Goal: Task Accomplishment & Management: Use online tool/utility

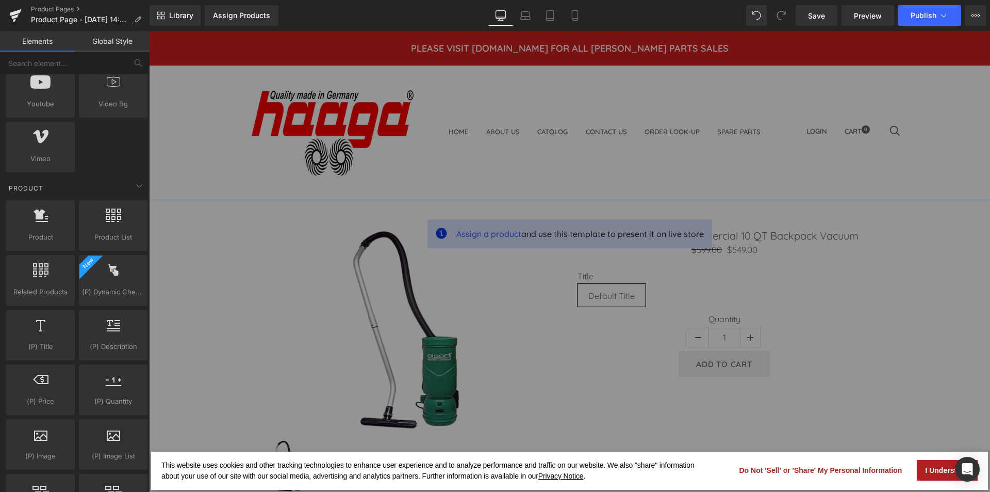
scroll to position [774, 0]
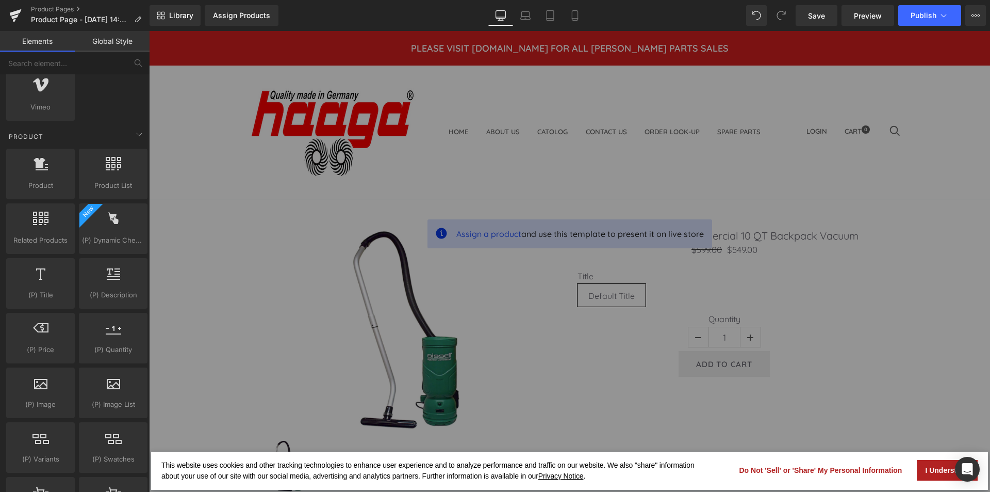
click at [891, 416] on div "This website uses cookies and other tracking technologies to enhance user exper…" at bounding box center [569, 261] width 841 height 461
click at [936, 473] on button "I Understand" at bounding box center [947, 470] width 61 height 21
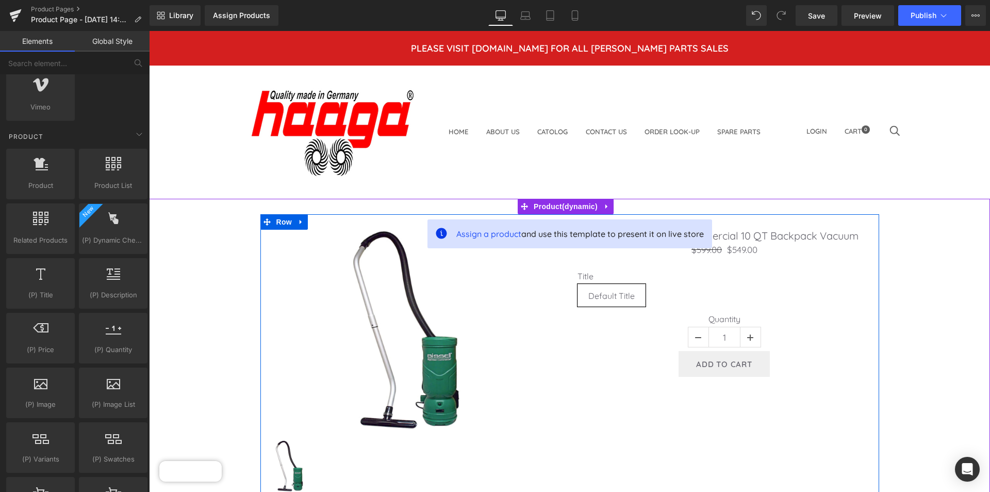
scroll to position [103, 0]
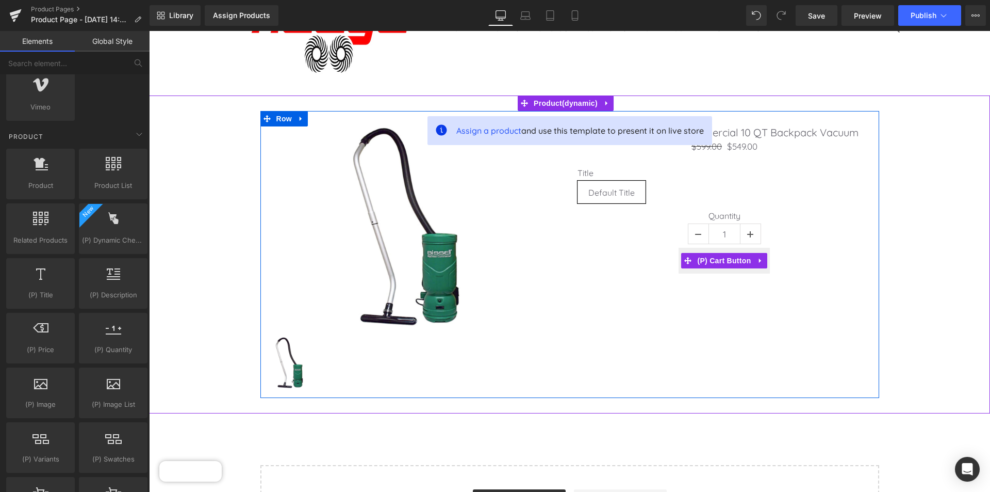
click at [620, 268] on div "Add To Cart" at bounding box center [725, 261] width 294 height 26
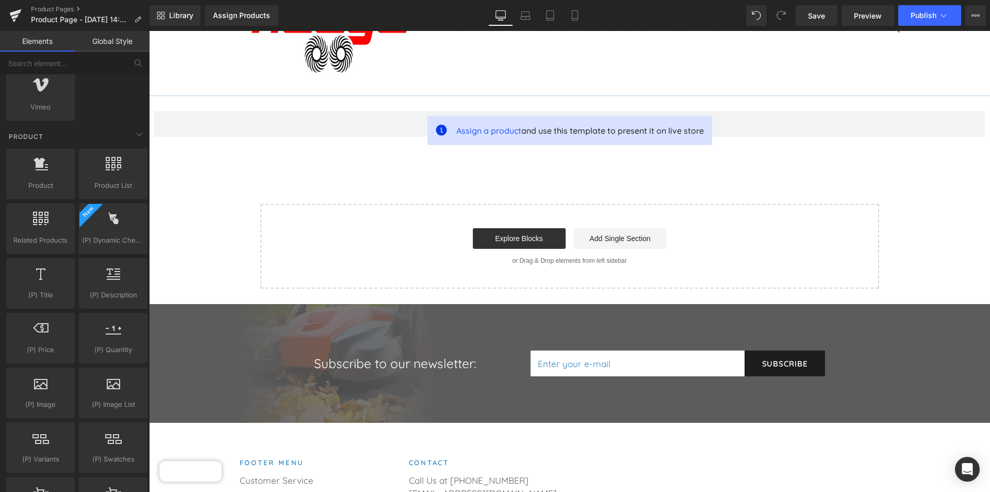
click at [669, 171] on div "Assign a product and use this template to present it on live store Product Sele…" at bounding box center [569, 191] width 841 height 193
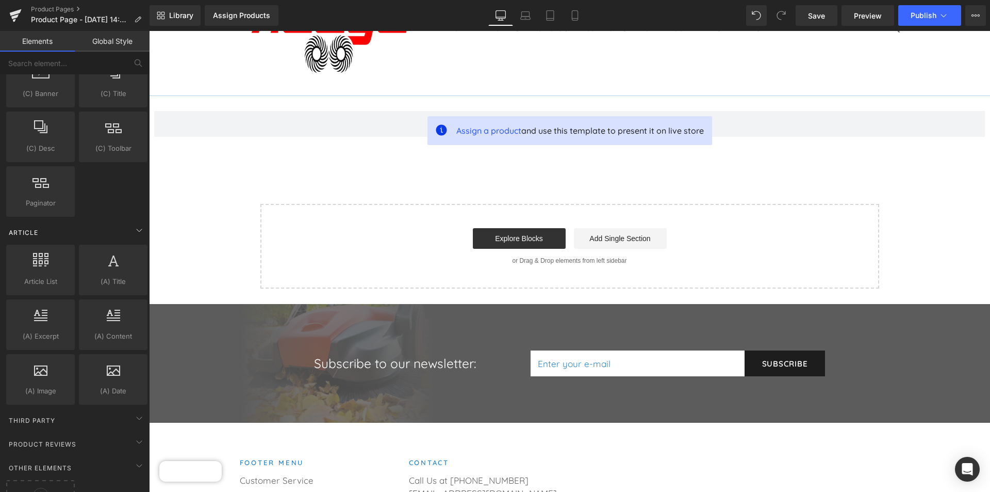
scroll to position [1749, 0]
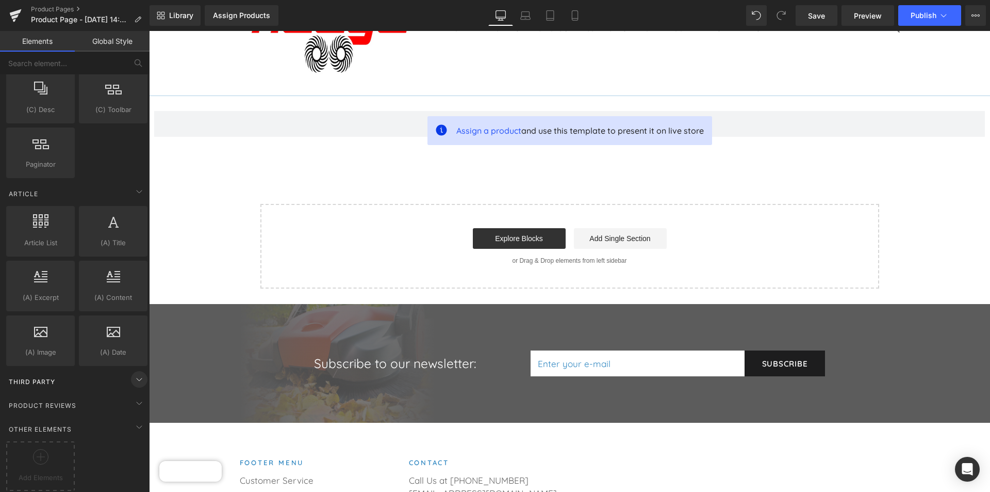
click at [136, 374] on icon at bounding box center [139, 379] width 12 height 12
click at [50, 377] on span "Third Party" at bounding box center [32, 382] width 48 height 10
click at [54, 449] on div at bounding box center [40, 460] width 63 height 23
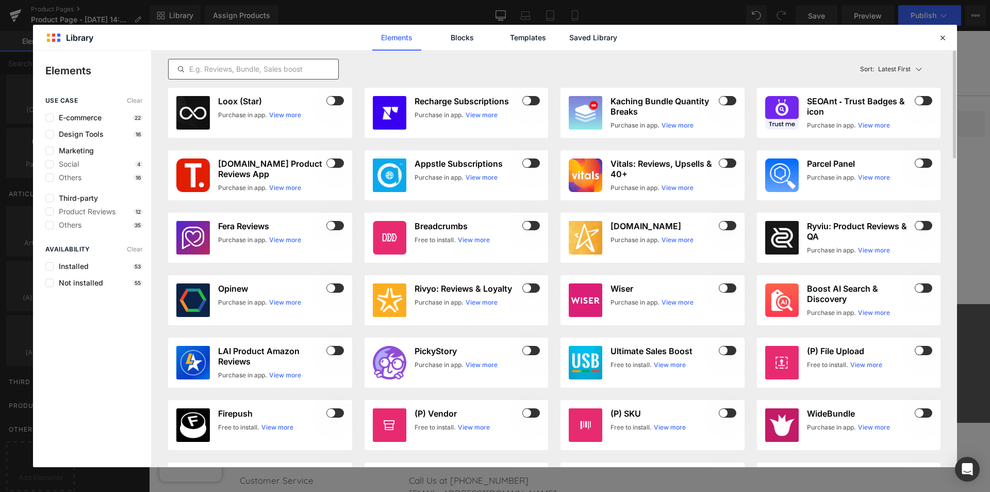
click at [265, 71] on input "text" at bounding box center [254, 69] width 170 height 12
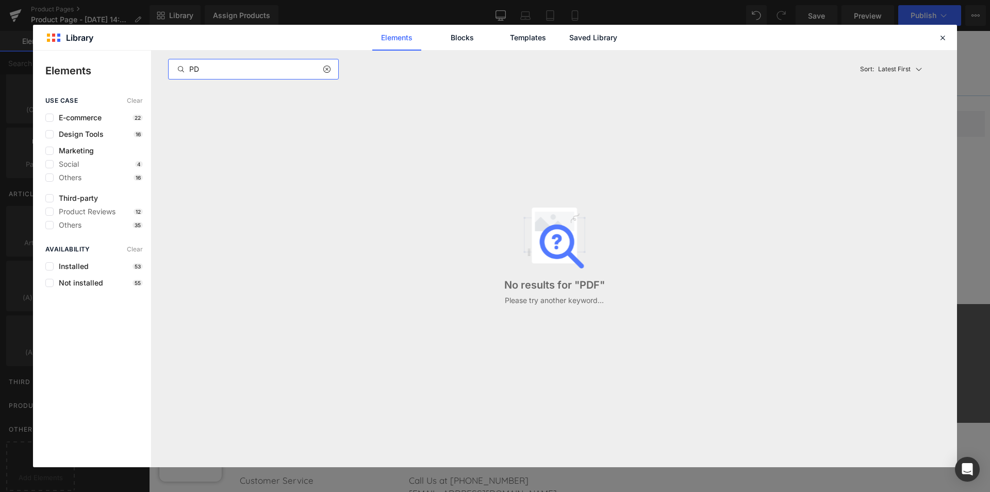
type input "P"
type input "adobe"
click at [945, 38] on icon at bounding box center [942, 37] width 9 height 9
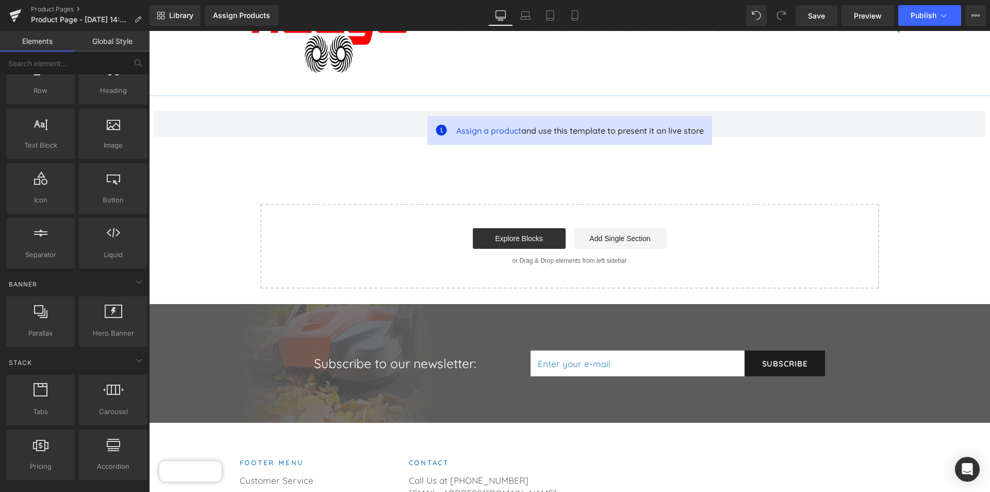
scroll to position [0, 0]
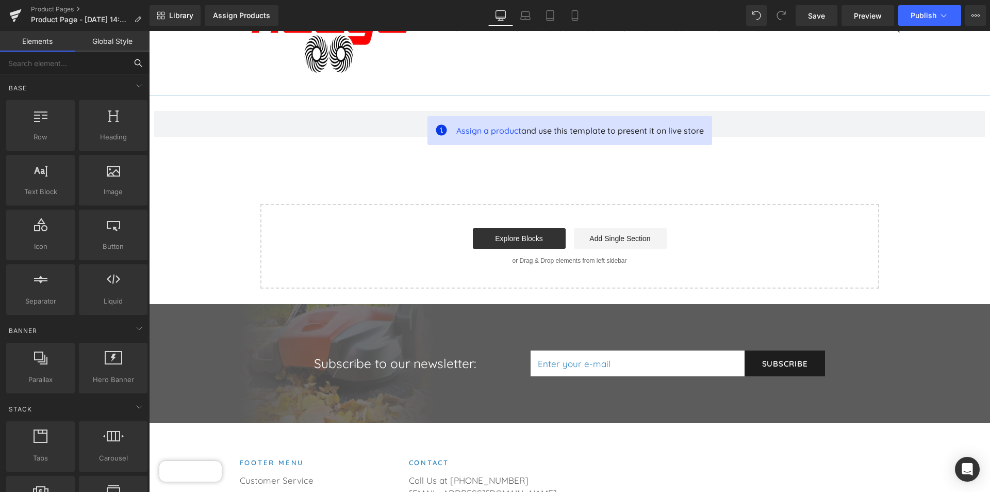
click at [60, 67] on input "text" at bounding box center [63, 63] width 127 height 23
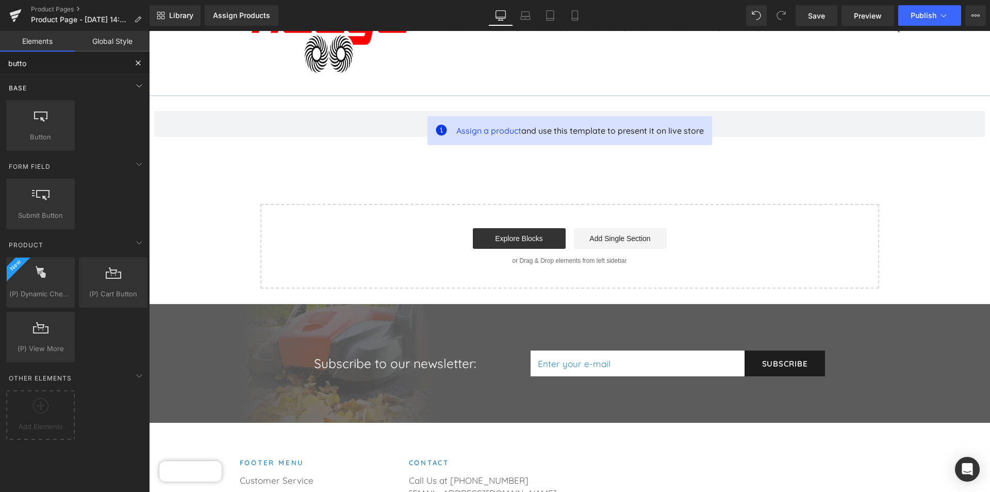
type input "button"
click at [41, 112] on icon at bounding box center [40, 114] width 13 height 13
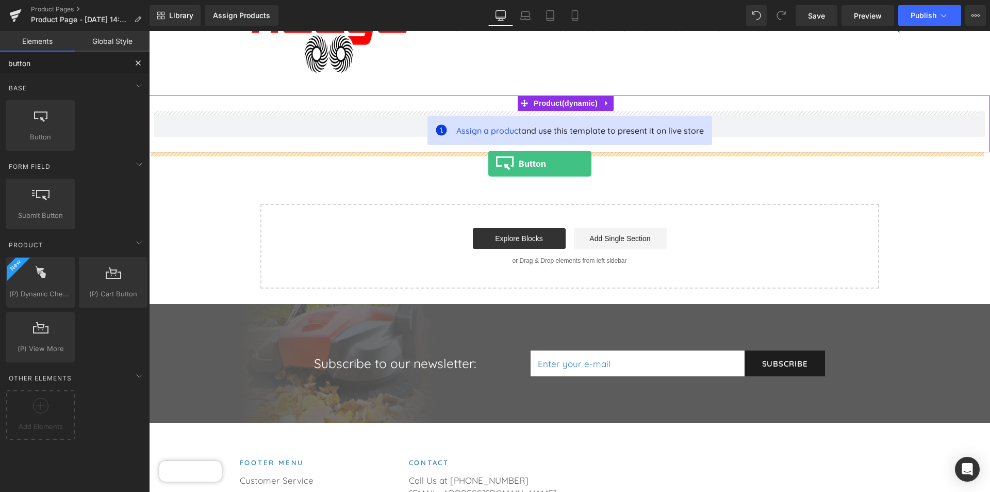
drag, startPoint x: 176, startPoint y: 160, endPoint x: 502, endPoint y: 165, distance: 326.0
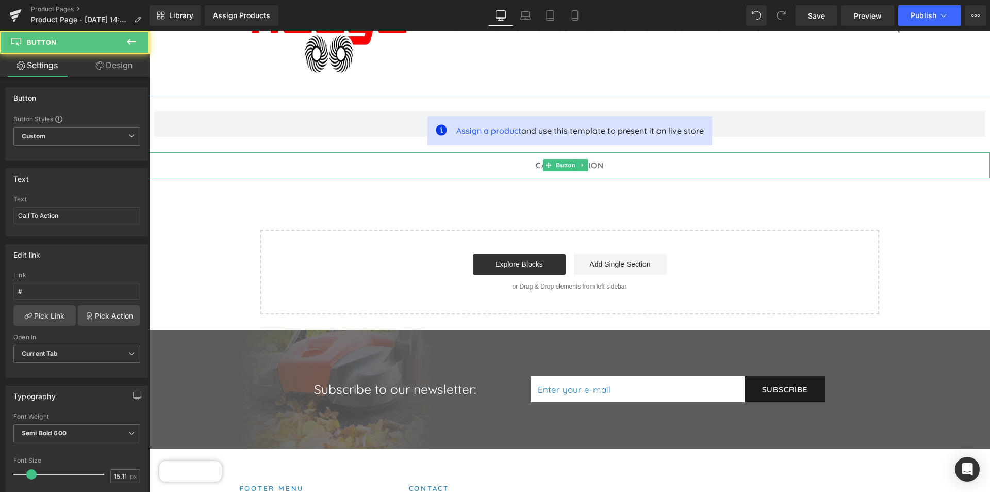
click at [541, 162] on span "Call To Action" at bounding box center [570, 165] width 68 height 10
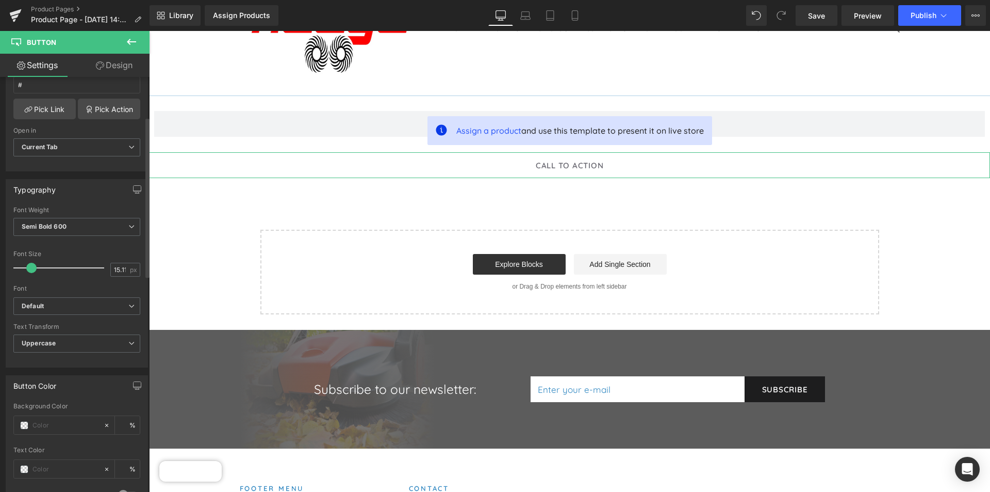
scroll to position [103, 0]
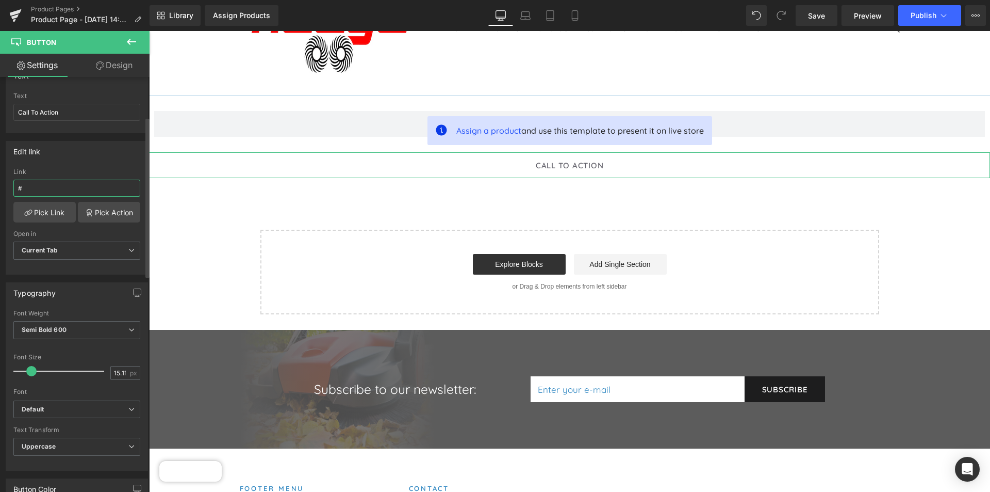
click at [66, 188] on input "#" at bounding box center [76, 187] width 127 height 17
paste input "https://drive.google.com/file/d/1J-rROz3k7hjjsWhmPf2Oasb34Qa1VXO2/view?usp=shar…"
type input "#https://drive.google.com/file/d/1J-rROz3k7hjjsWhmPf2Oasb34Qa1VXO2/view?usp=sha…"
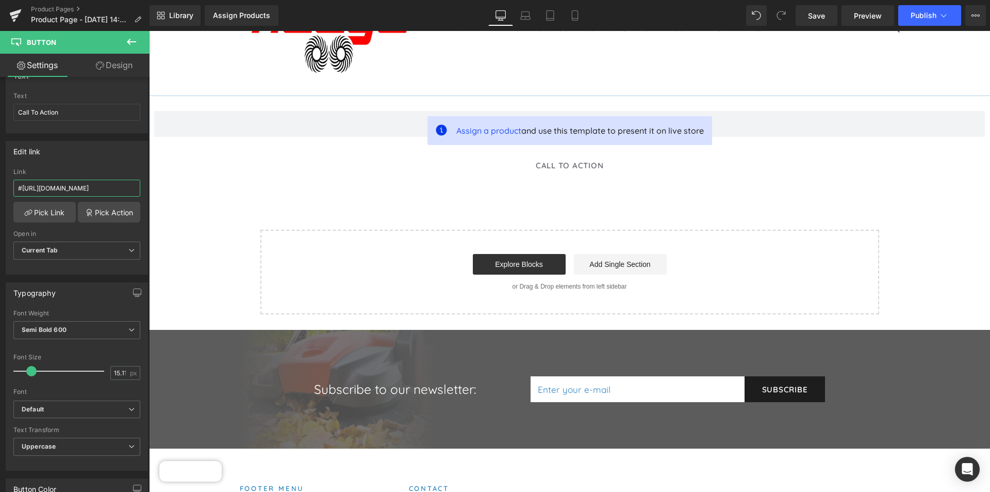
scroll to position [0, 0]
drag, startPoint x: 132, startPoint y: 187, endPoint x: -73, endPoint y: 177, distance: 205.0
click at [0, 177] on html "Button You are previewing how the will restyle your page. You can not edit Elem…" at bounding box center [495, 246] width 990 height 492
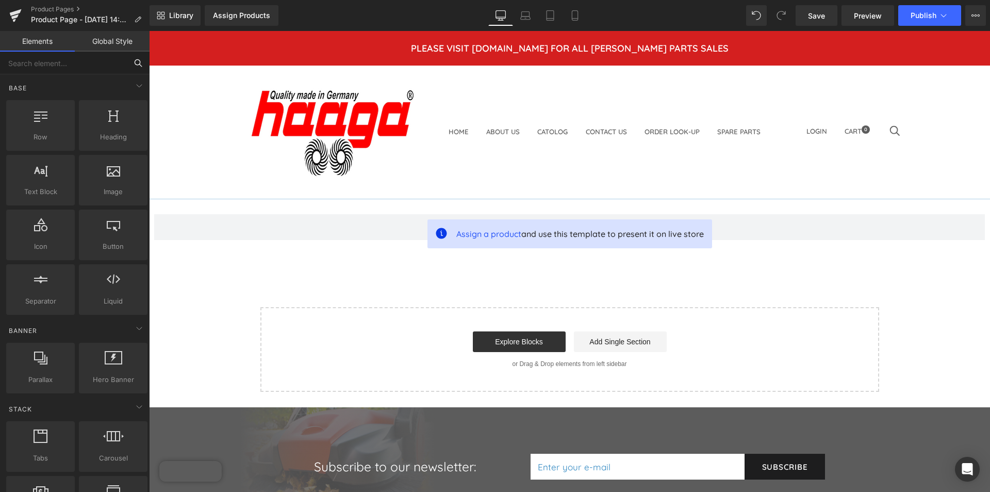
click at [76, 66] on input "text" at bounding box center [63, 63] width 127 height 23
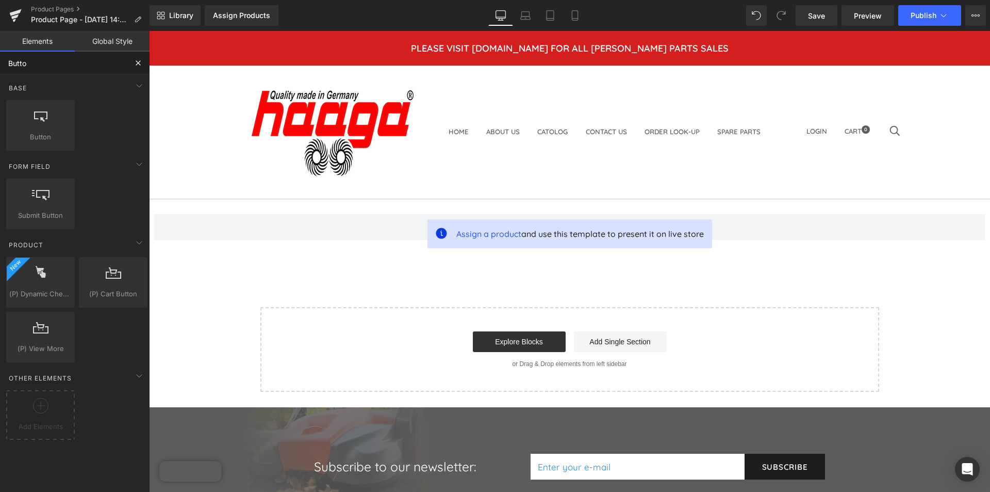
type input "Button"
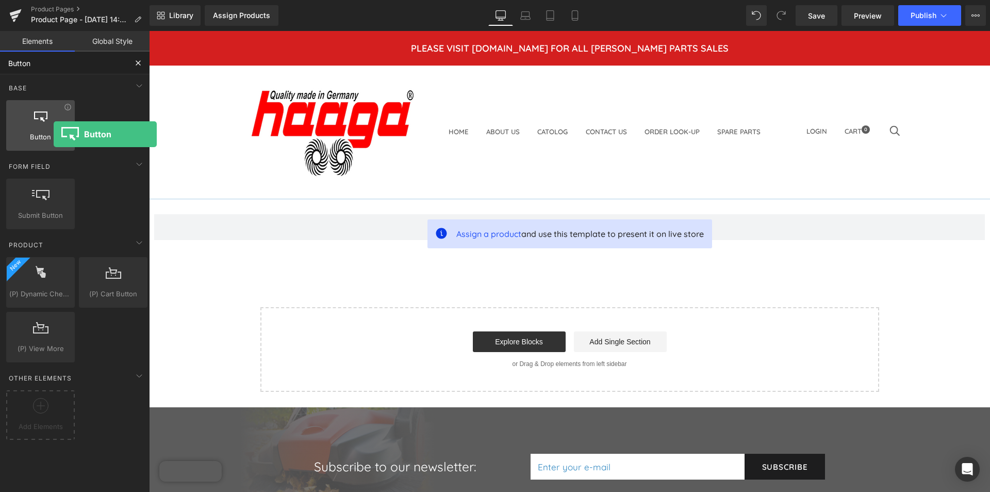
click at [54, 134] on span "Button" at bounding box center [40, 137] width 62 height 11
click at [47, 128] on div at bounding box center [40, 119] width 62 height 23
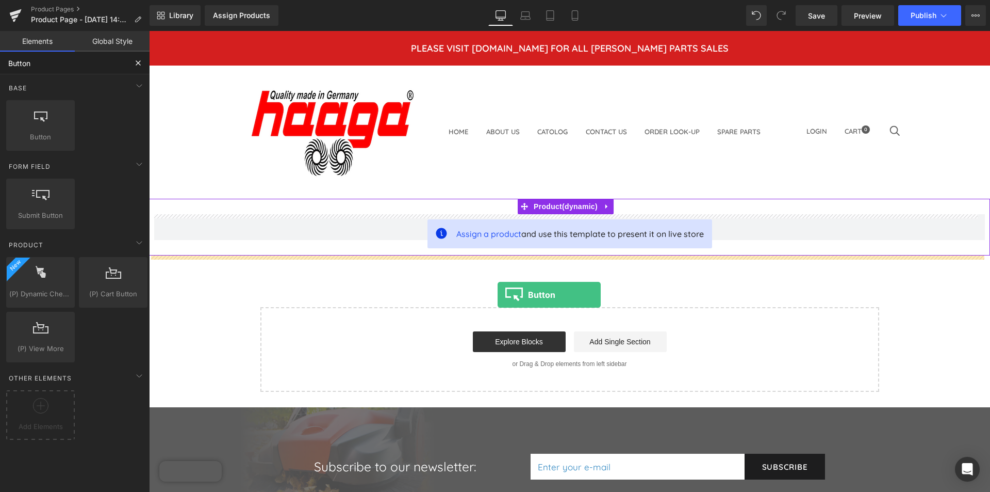
drag, startPoint x: 197, startPoint y: 159, endPoint x: 498, endPoint y: 293, distance: 330.4
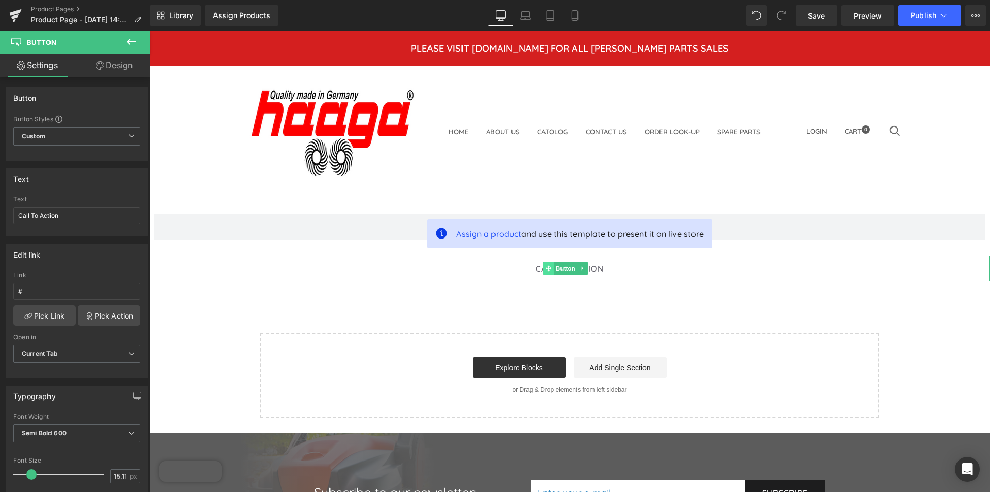
click at [551, 268] on icon at bounding box center [549, 268] width 6 height 6
click at [563, 267] on span "Button" at bounding box center [566, 269] width 24 height 12
click at [584, 265] on link at bounding box center [583, 268] width 11 height 12
click at [568, 268] on icon at bounding box center [567, 269] width 6 height 6
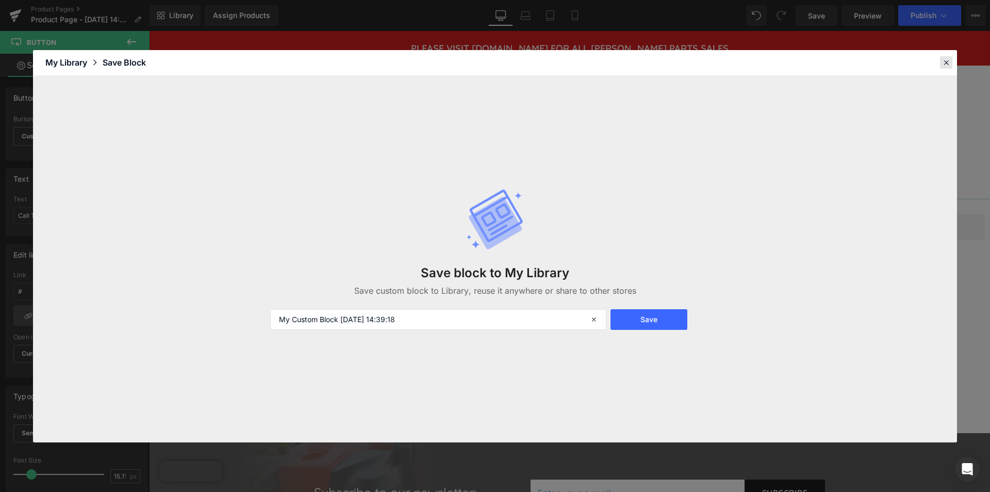
click at [946, 63] on icon at bounding box center [946, 62] width 9 height 9
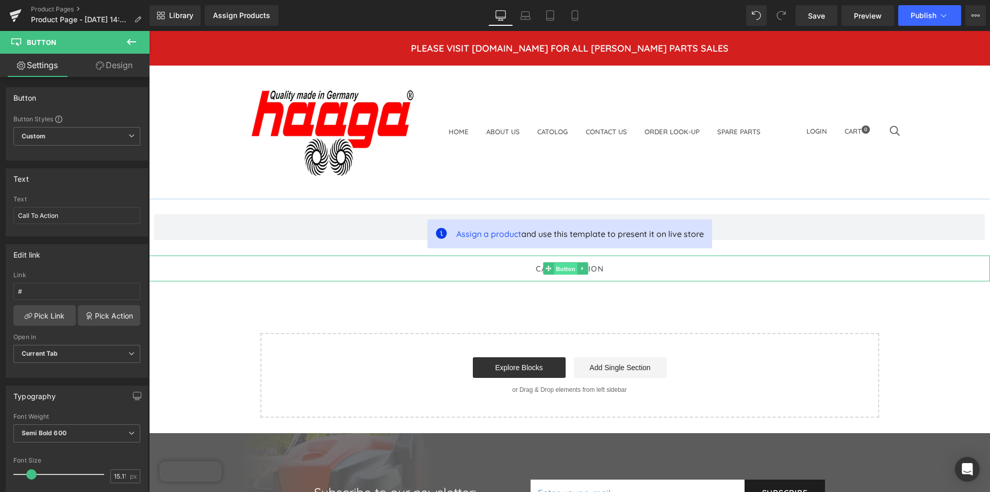
click at [547, 269] on link "Button" at bounding box center [560, 268] width 34 height 12
click at [563, 266] on span "Button" at bounding box center [566, 268] width 24 height 12
click at [85, 289] on input "#" at bounding box center [76, 291] width 127 height 17
click at [59, 315] on link "Pick Link" at bounding box center [44, 315] width 62 height 21
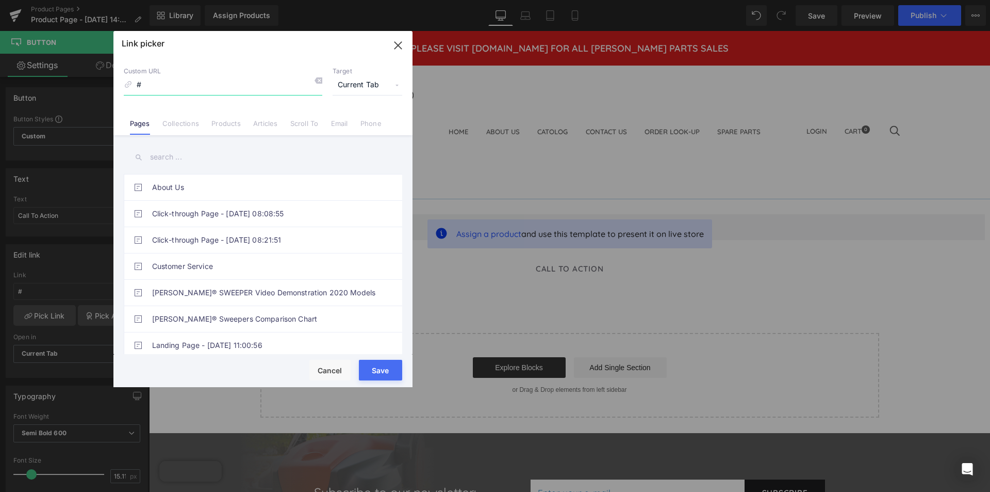
click at [219, 91] on input "#" at bounding box center [223, 85] width 199 height 20
paste input "https://drive.google.com/file/d/1J-rROz3k7hjjsWhmPf2Oasb34Qa1VXO2/view?usp=shar…"
type input "#https://drive.google.com/file/d/1J-rROz3k7hjjsWhmPf2Oasb34Qa1VXO2/view?usp=sha…"
click at [340, 369] on button "Cancel" at bounding box center [329, 370] width 41 height 21
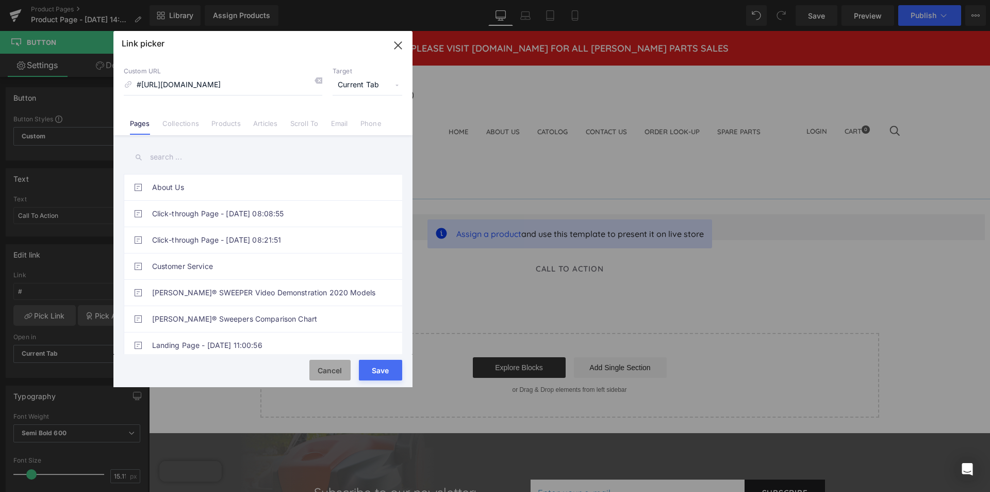
scroll to position [0, 0]
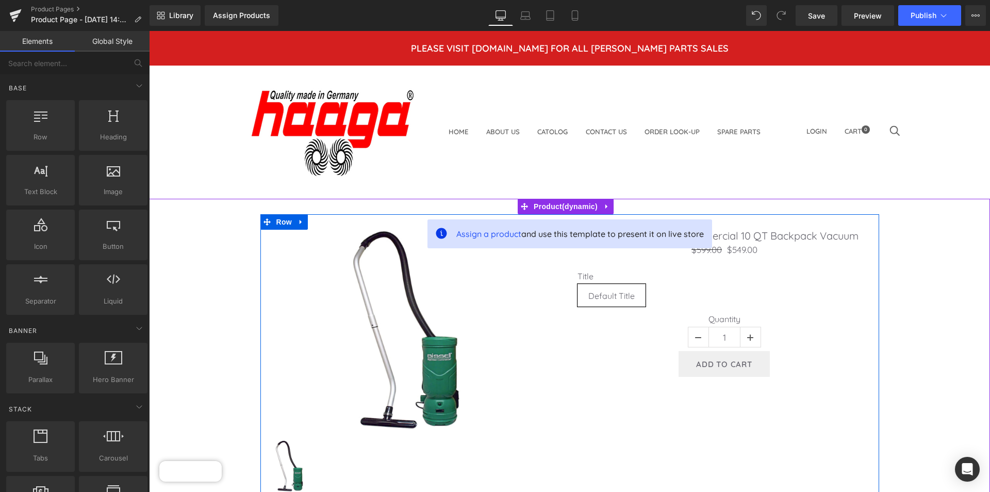
click at [819, 230] on link "BISSELL BGBP10H | Commercial 10 QT Backpack Vacuum" at bounding box center [724, 236] width 269 height 12
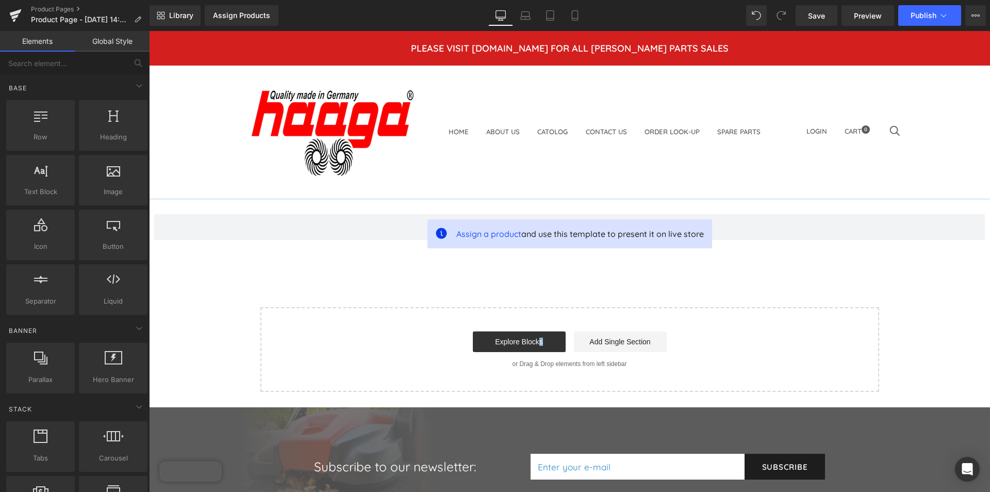
drag, startPoint x: 536, startPoint y: 273, endPoint x: 597, endPoint y: 224, distance: 77.7
click at [538, 271] on div "Assign a product and use this template to present it on live store Product Sele…" at bounding box center [569, 295] width 841 height 193
click at [107, 174] on icon at bounding box center [113, 169] width 13 height 13
click at [103, 185] on div at bounding box center [113, 174] width 62 height 23
click at [106, 184] on div at bounding box center [113, 174] width 62 height 23
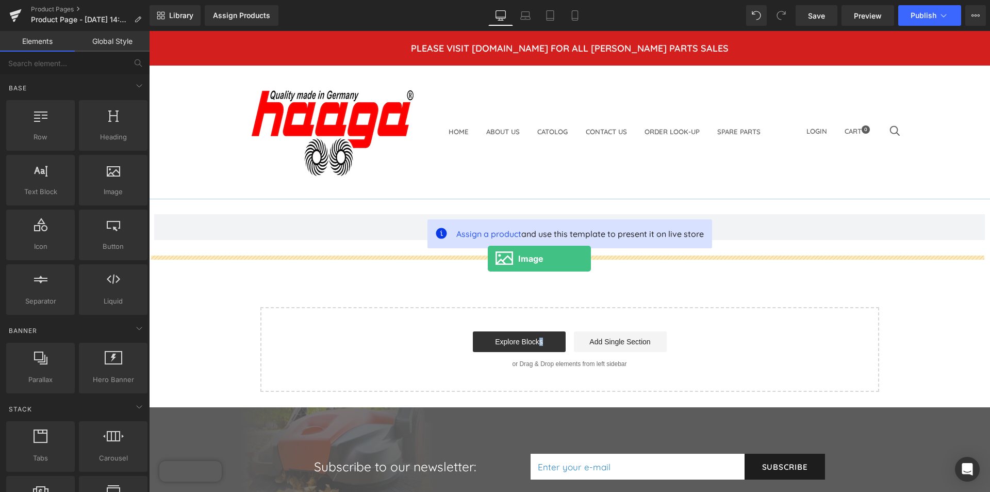
drag, startPoint x: 255, startPoint y: 215, endPoint x: 483, endPoint y: 248, distance: 230.3
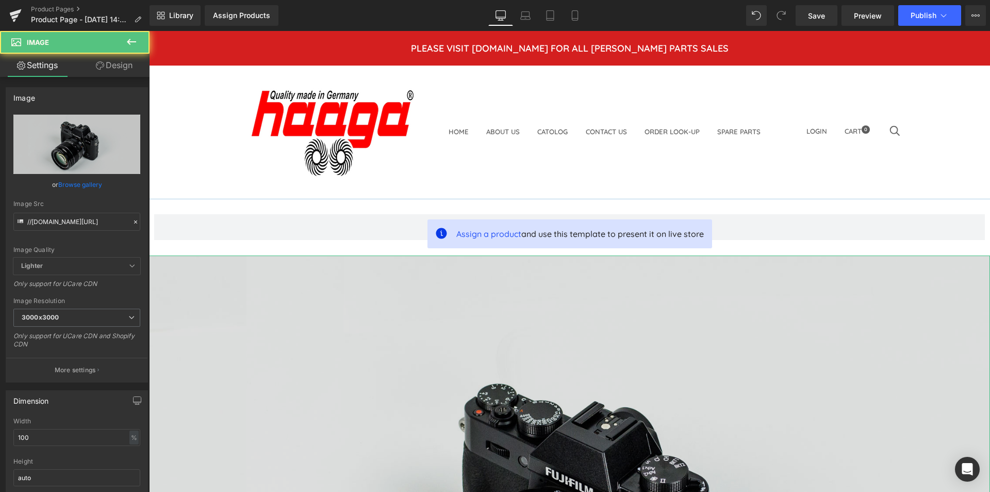
scroll to position [206, 0]
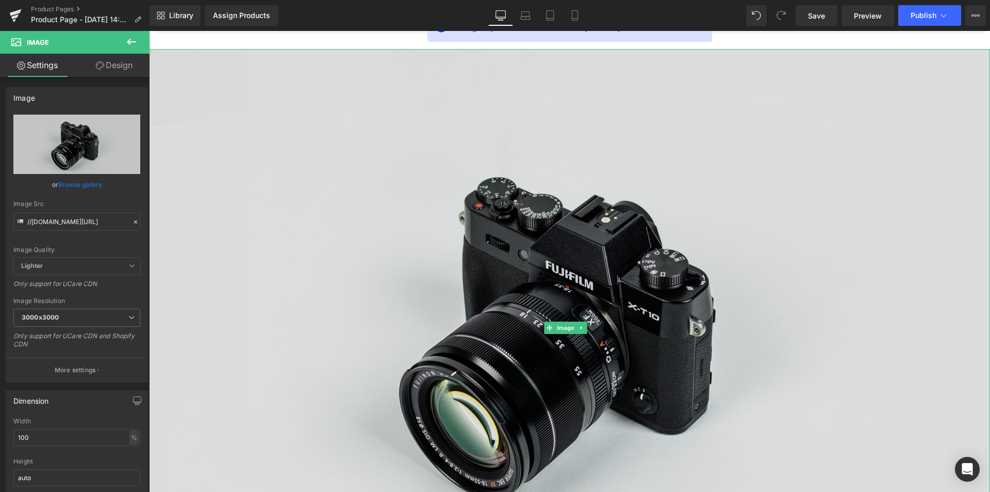
click at [576, 335] on img at bounding box center [569, 328] width 841 height 558
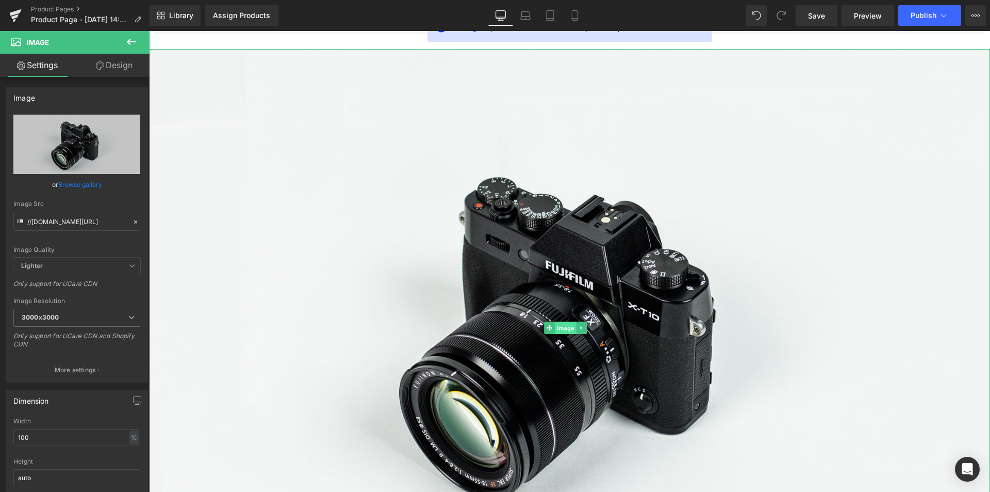
click at [570, 322] on span "Image" at bounding box center [566, 328] width 22 height 12
click at [90, 182] on link "Browse gallery" at bounding box center [80, 184] width 44 height 18
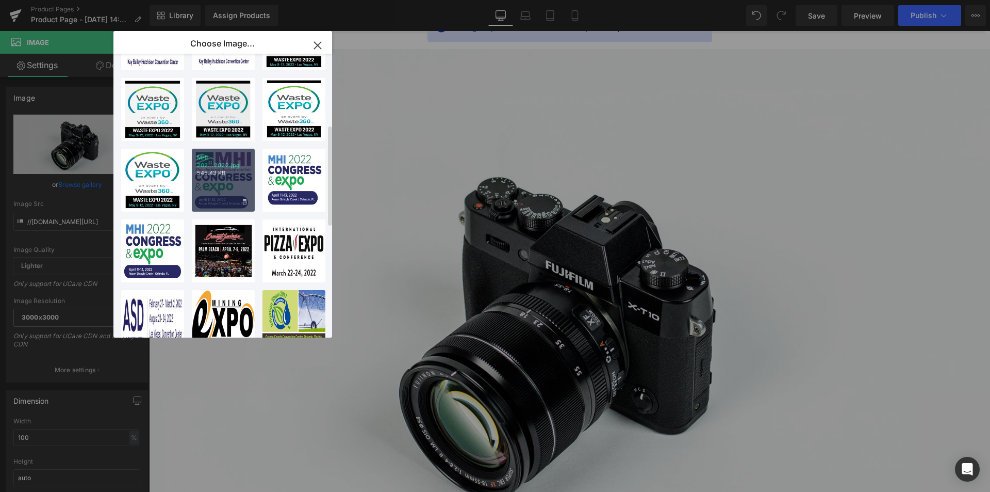
scroll to position [0, 0]
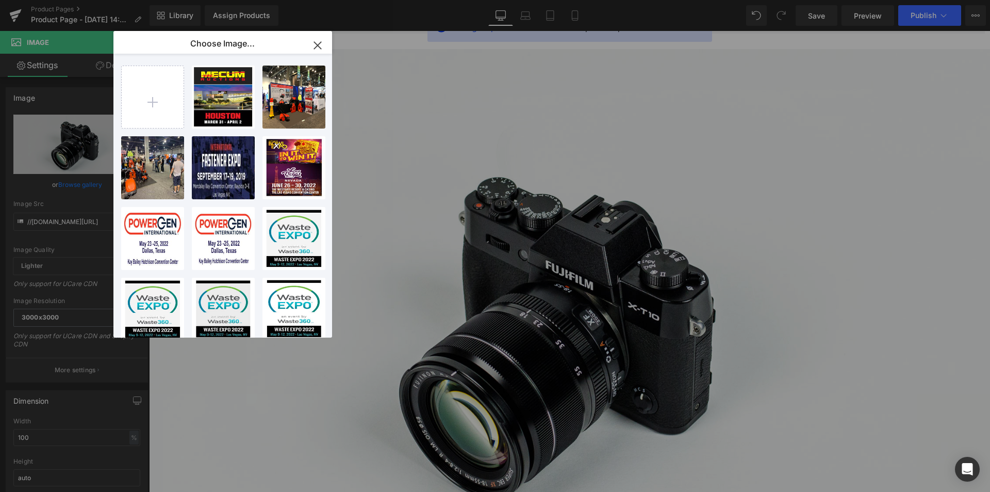
click at [282, 43] on div "Choose Image..." at bounding box center [222, 44] width 219 height 26
click at [320, 45] on icon "button" at bounding box center [317, 45] width 17 height 17
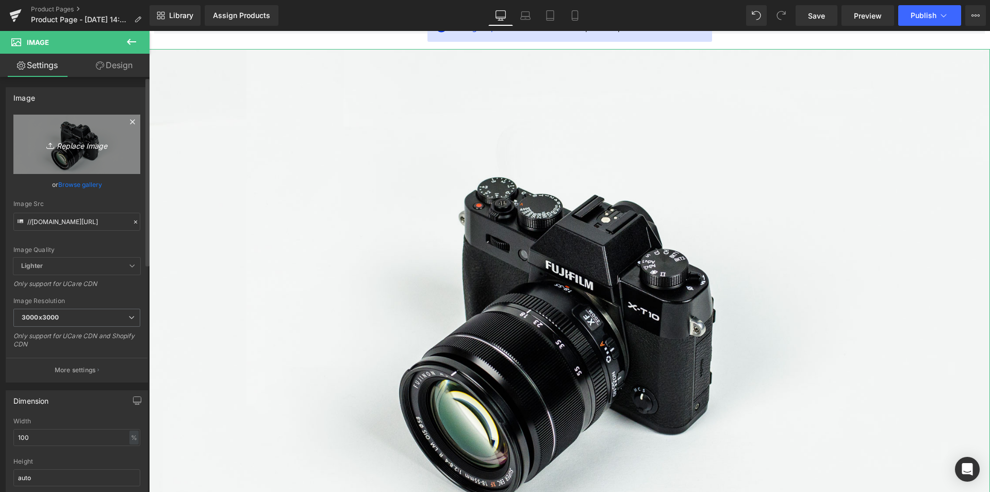
click at [86, 142] on icon "Replace Image" at bounding box center [77, 144] width 83 height 13
type input "C:\fakepath\1984 Dynamic Right.jpg"
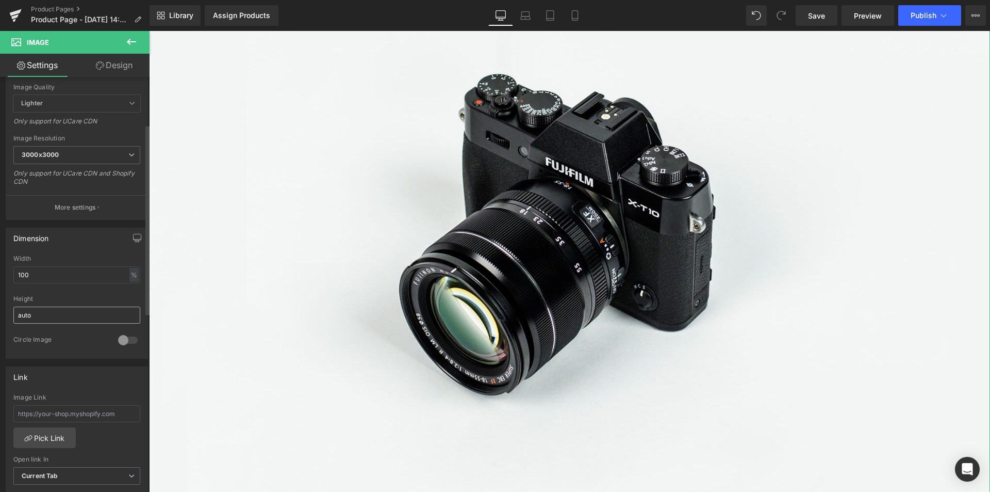
scroll to position [52, 0]
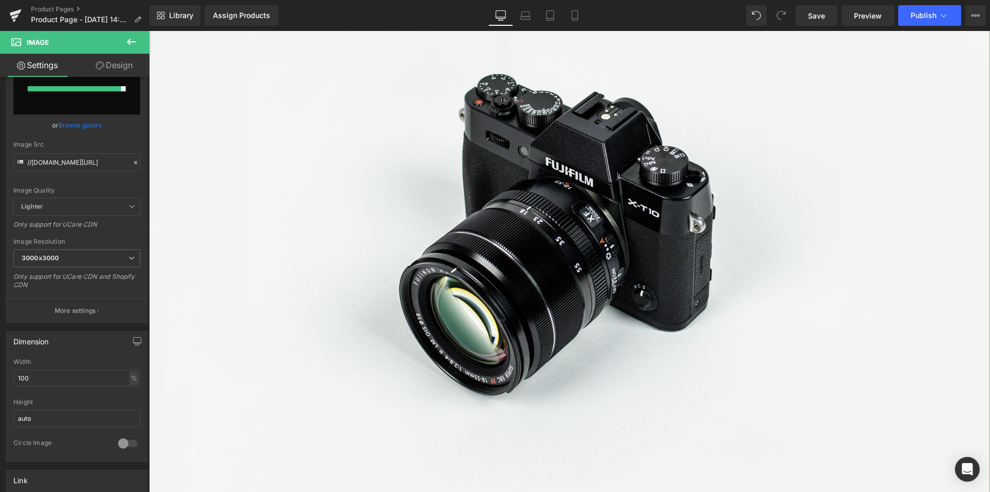
click at [117, 63] on link "Design" at bounding box center [114, 65] width 75 height 23
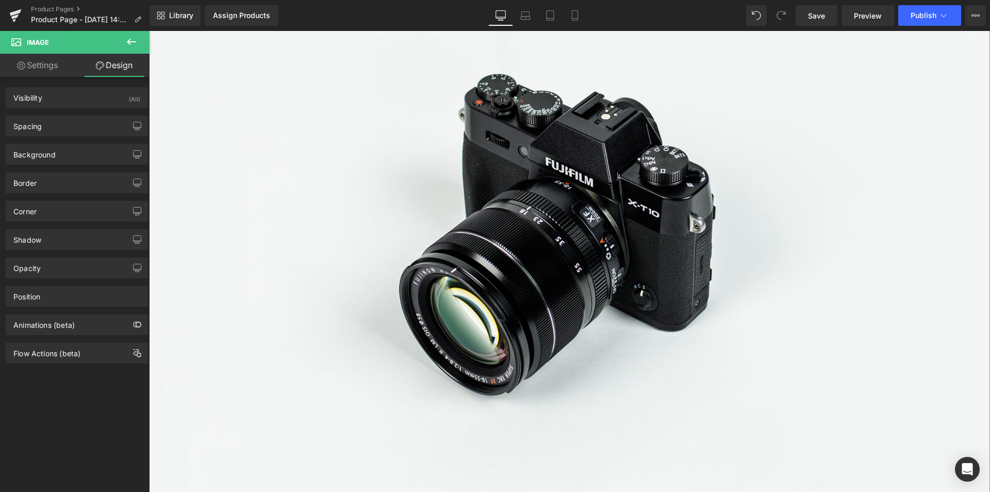
click at [37, 64] on link "Settings" at bounding box center [37, 65] width 75 height 23
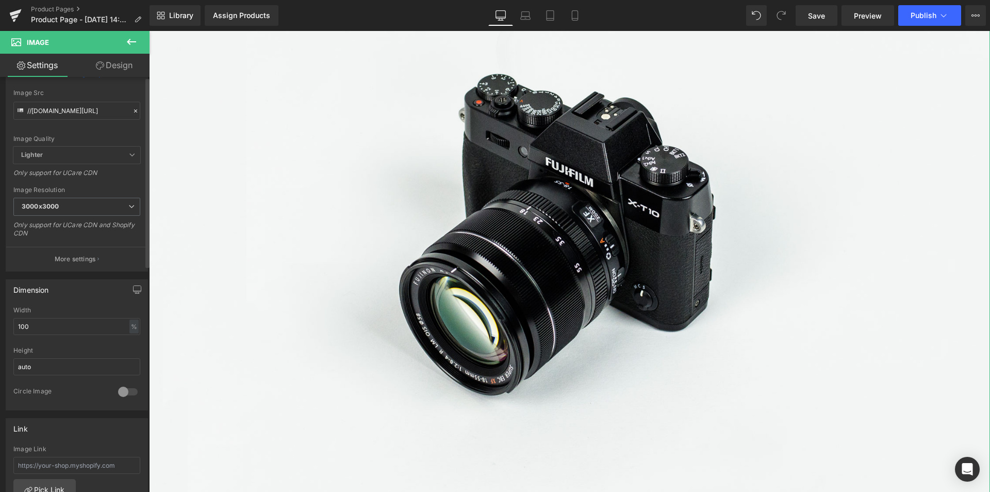
scroll to position [0, 0]
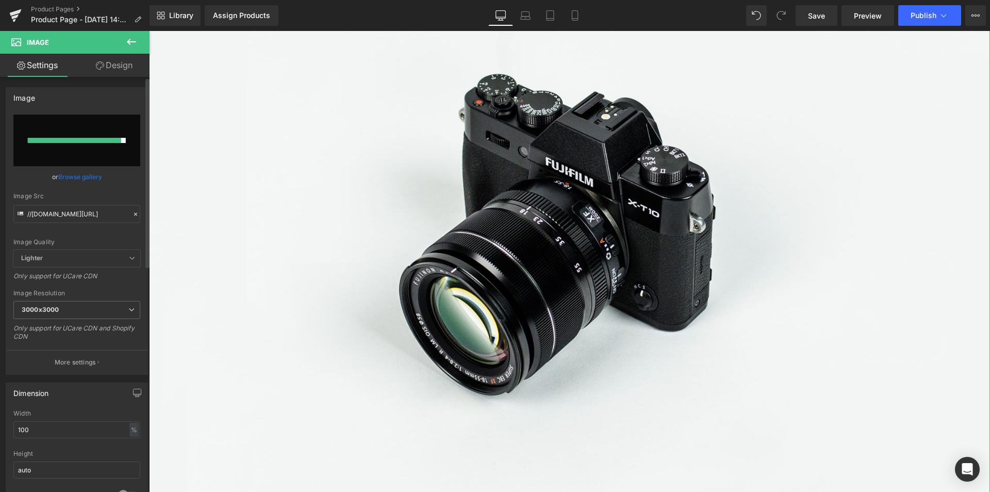
click at [83, 151] on input "file" at bounding box center [76, 141] width 127 height 52
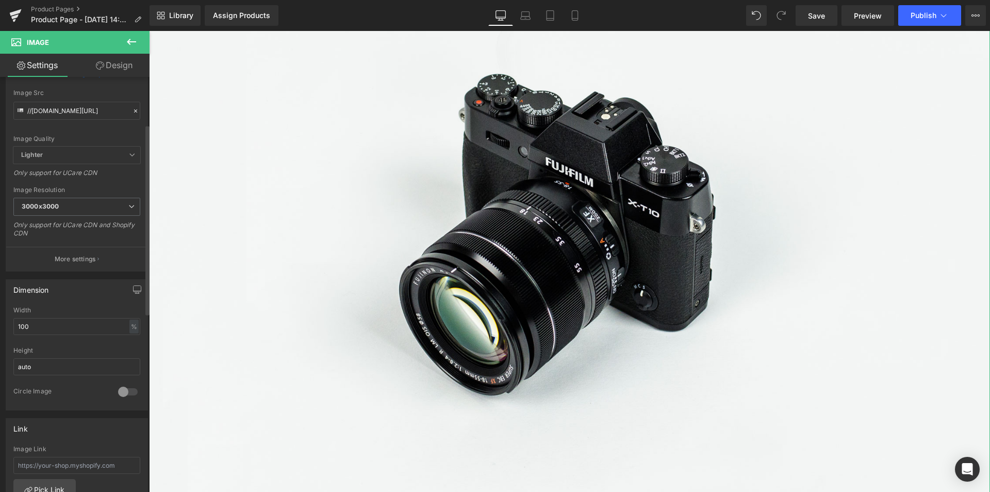
scroll to position [258, 0]
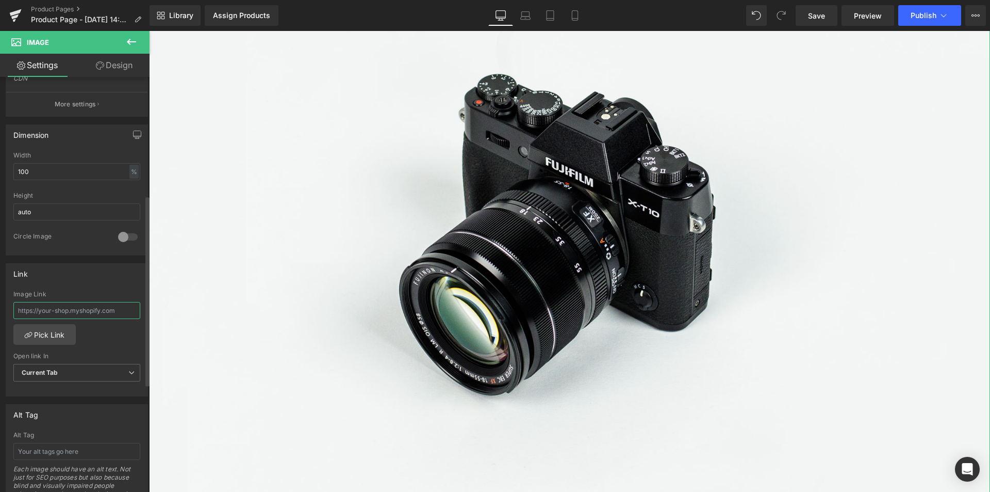
click at [68, 307] on input "text" at bounding box center [76, 310] width 127 height 17
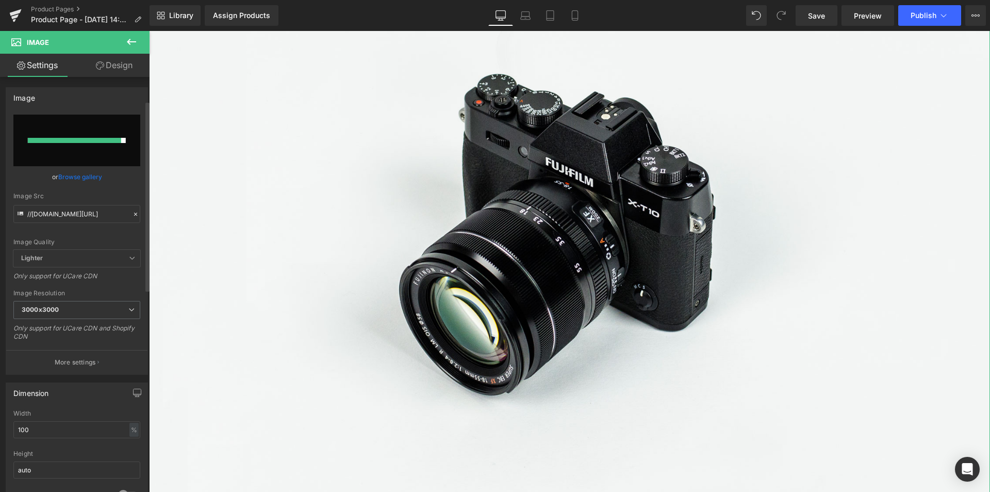
scroll to position [206, 0]
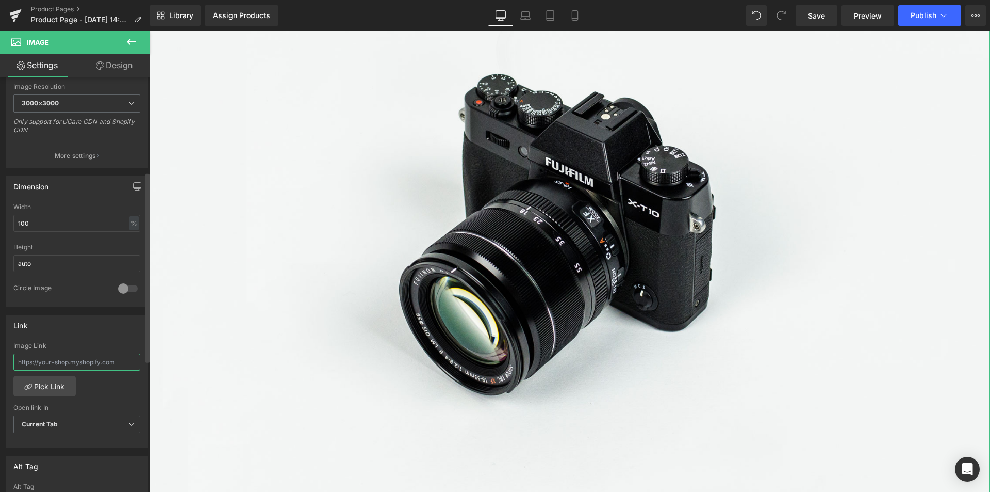
click at [113, 357] on input "text" at bounding box center [76, 361] width 127 height 17
drag, startPoint x: 119, startPoint y: 361, endPoint x: -15, endPoint y: 342, distance: 135.4
click at [0, 342] on html "Image You are previewing how the will restyle your page. You can not edit Eleme…" at bounding box center [495, 246] width 990 height 492
paste input "[URL][DOMAIN_NAME]"
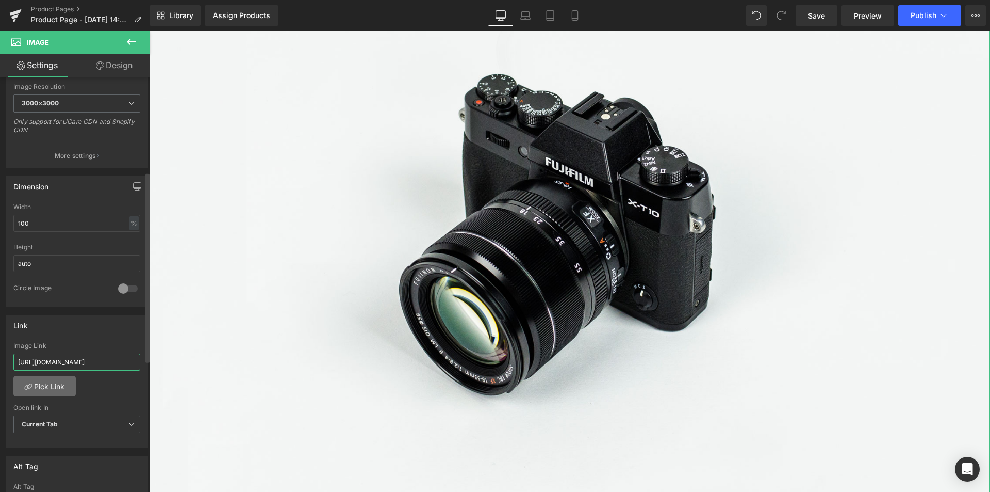
type input "[URL][DOMAIN_NAME]"
click at [62, 387] on link "Pick Link" at bounding box center [44, 386] width 62 height 21
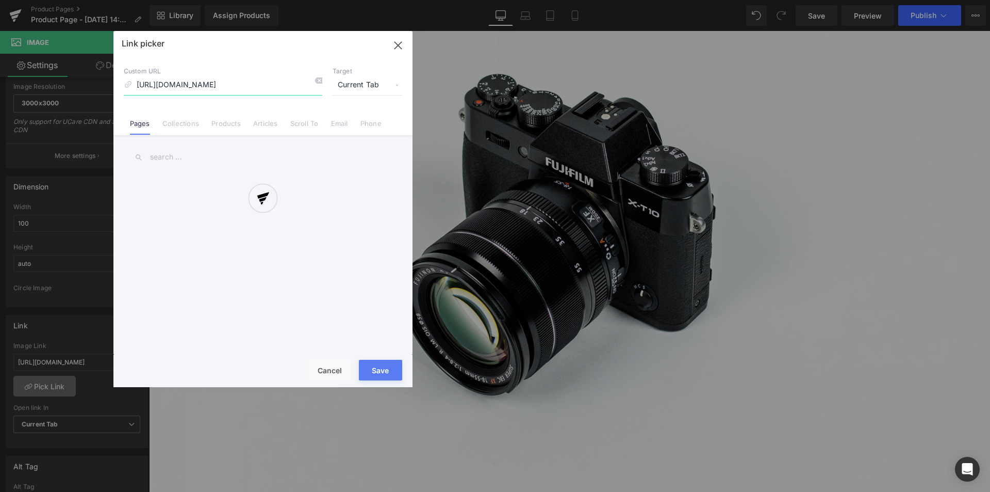
scroll to position [0, 95]
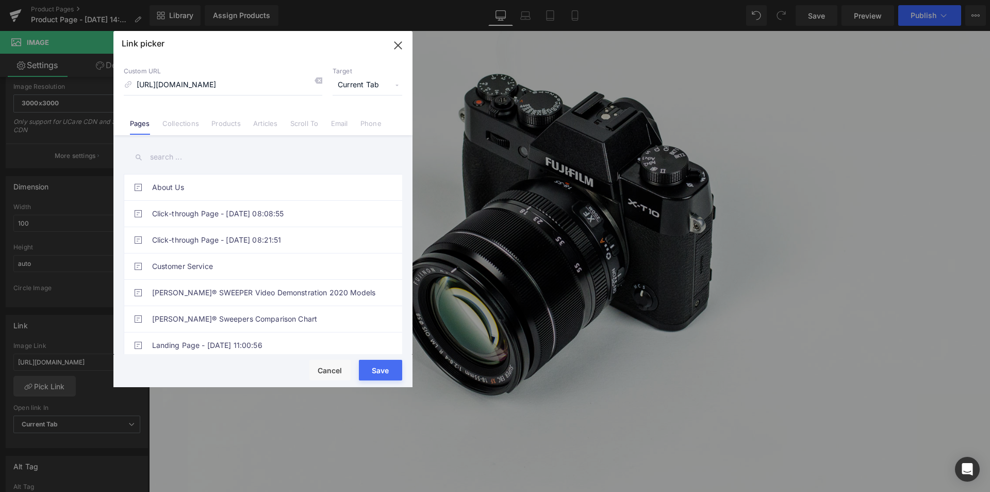
click at [394, 379] on button "Save" at bounding box center [380, 370] width 43 height 21
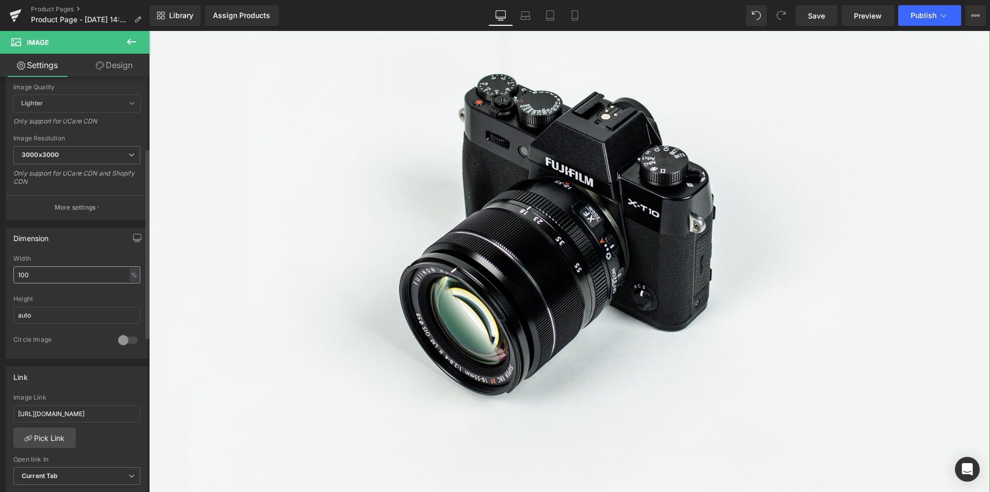
scroll to position [0, 0]
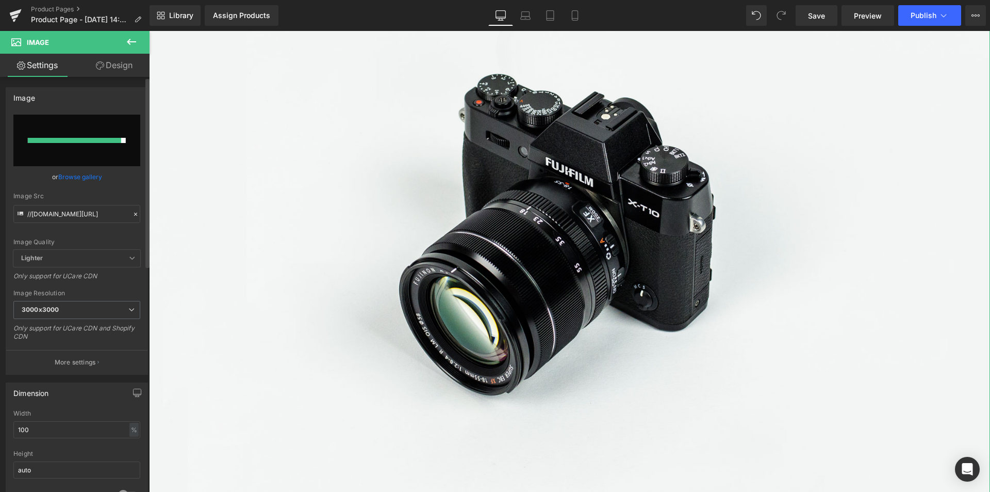
click at [102, 143] on div at bounding box center [76, 141] width 127 height 52
click at [86, 176] on link "Browse gallery" at bounding box center [80, 177] width 44 height 18
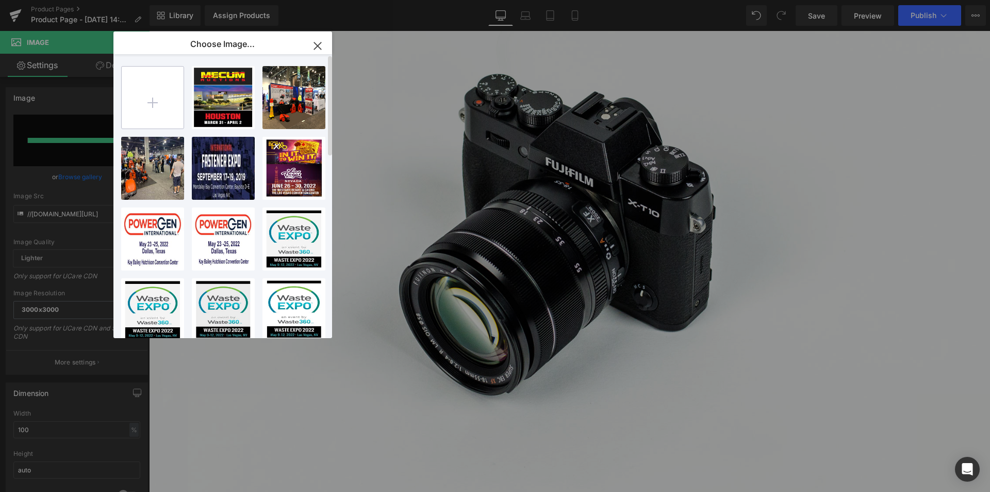
click at [155, 102] on input "file" at bounding box center [153, 98] width 62 height 62
type input "C:\fakepath\1984 Dynamic Right.jpg"
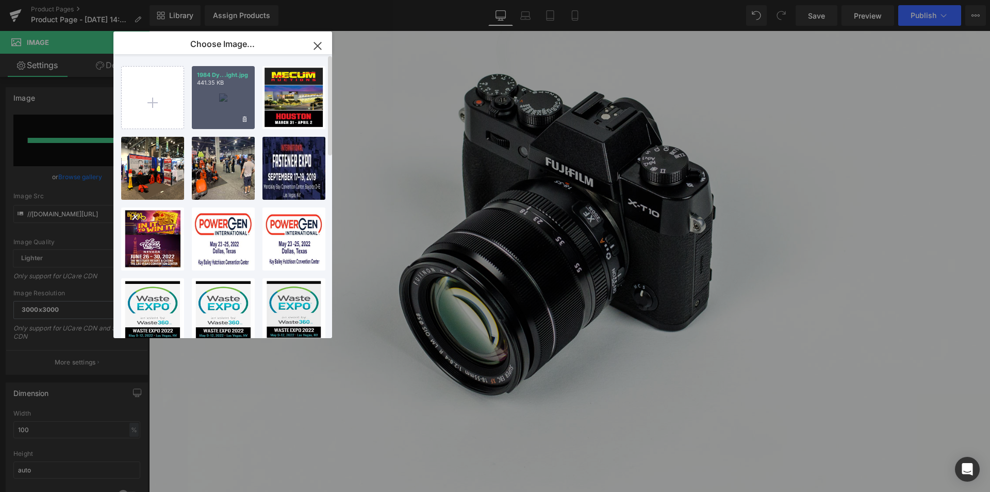
click at [239, 104] on div "1984 Dy...ight.jpg 441.35 KB" at bounding box center [223, 97] width 63 height 63
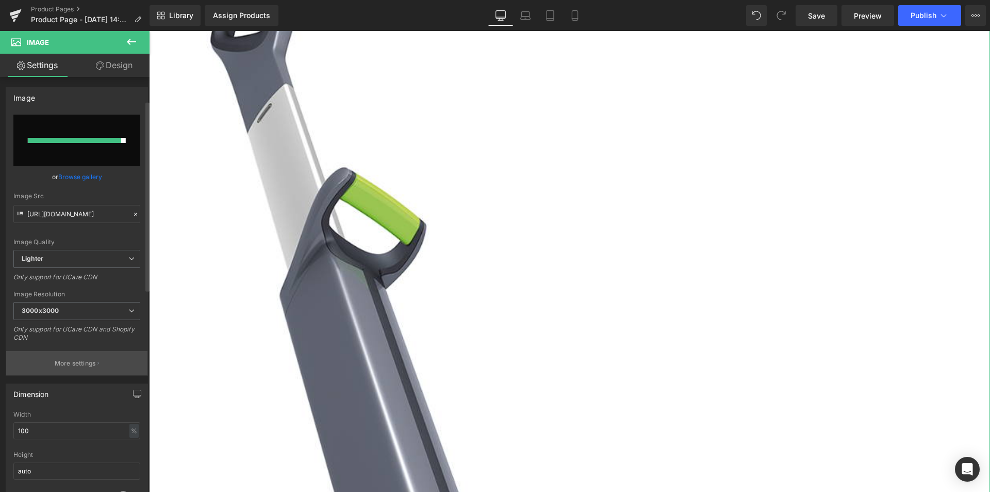
scroll to position [103, 0]
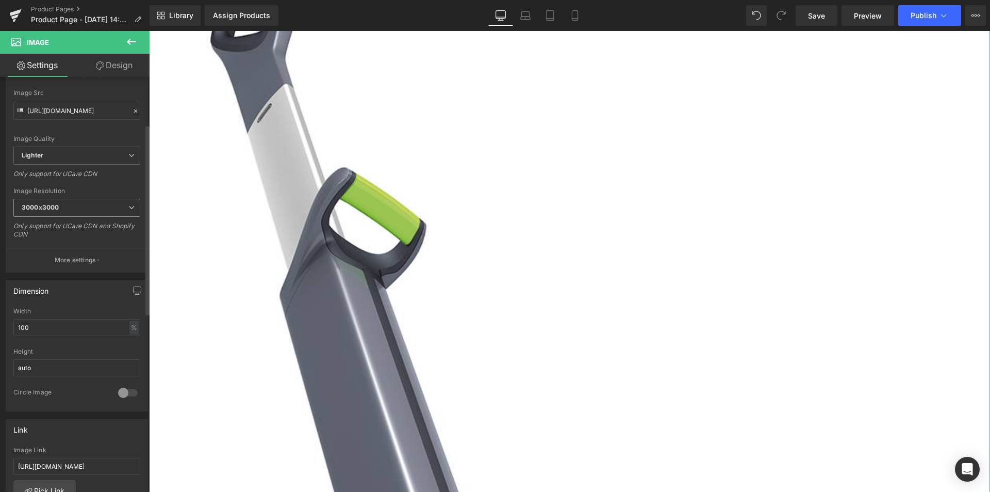
click at [128, 208] on icon at bounding box center [131, 207] width 6 height 6
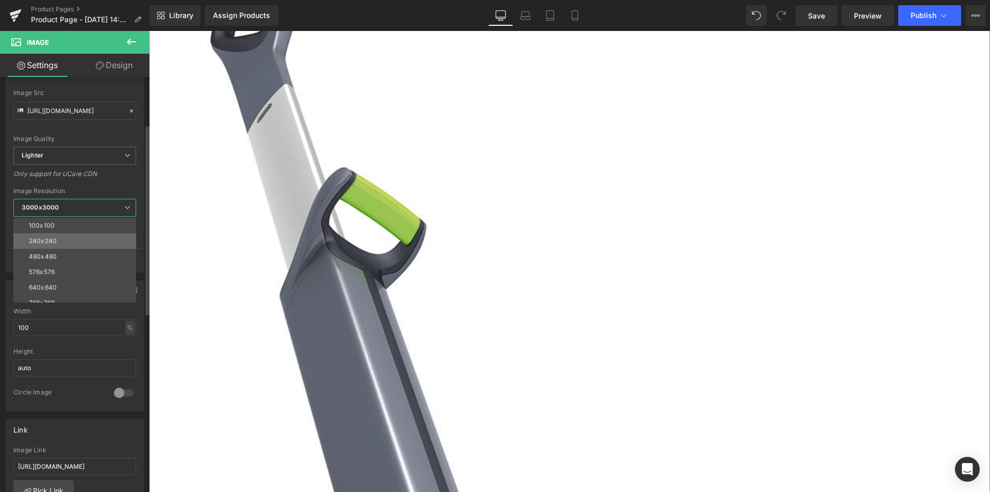
click at [90, 239] on li "240x240" at bounding box center [76, 240] width 127 height 15
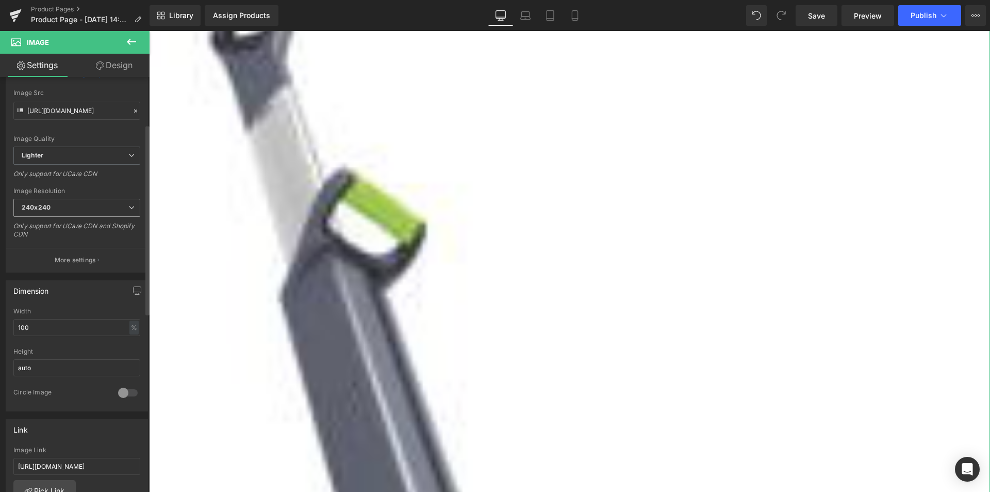
click at [90, 218] on div "240x240 100x100 240x240 480x480 576x576 640x640 768x768 800x800 960x960 1024x10…" at bounding box center [76, 210] width 127 height 23
click at [118, 205] on span "240x240" at bounding box center [76, 208] width 127 height 18
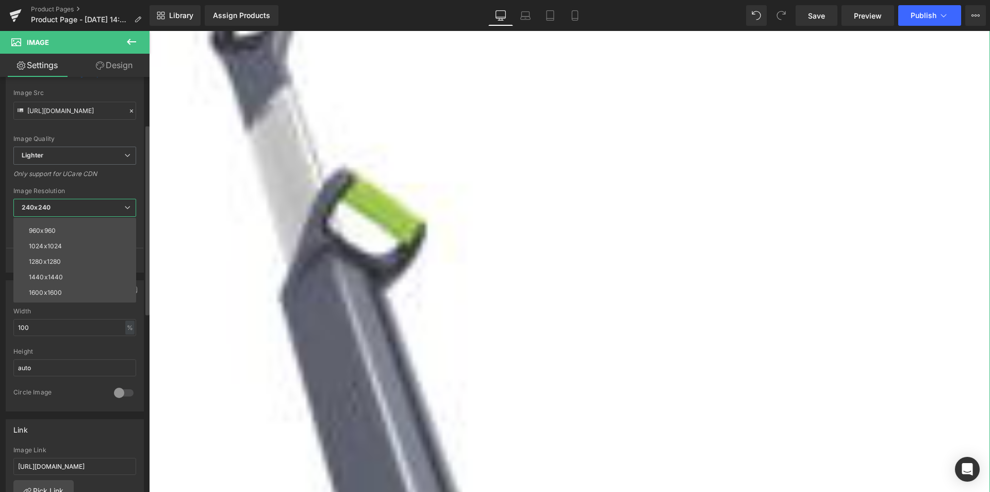
scroll to position [148, 0]
click at [59, 291] on div "3000x3000" at bounding box center [47, 294] width 36 height 7
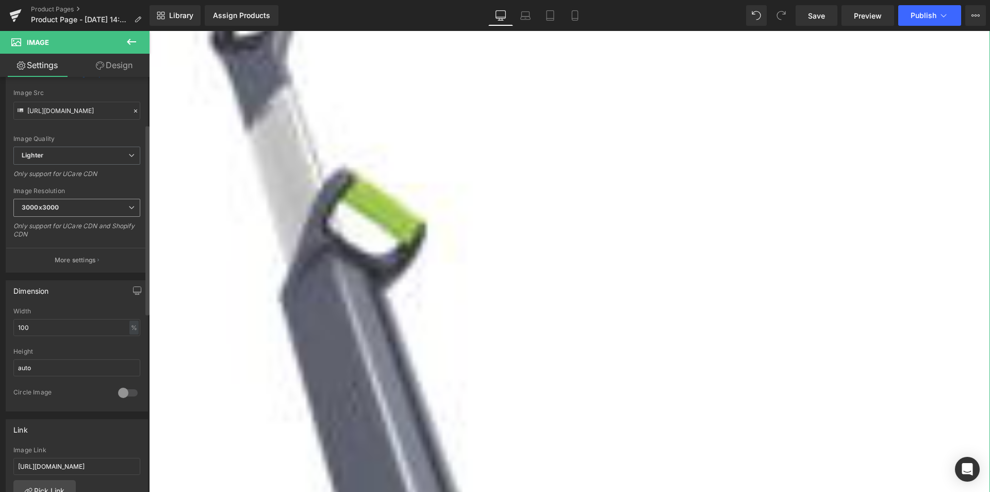
type input "[URL][DOMAIN_NAME]"
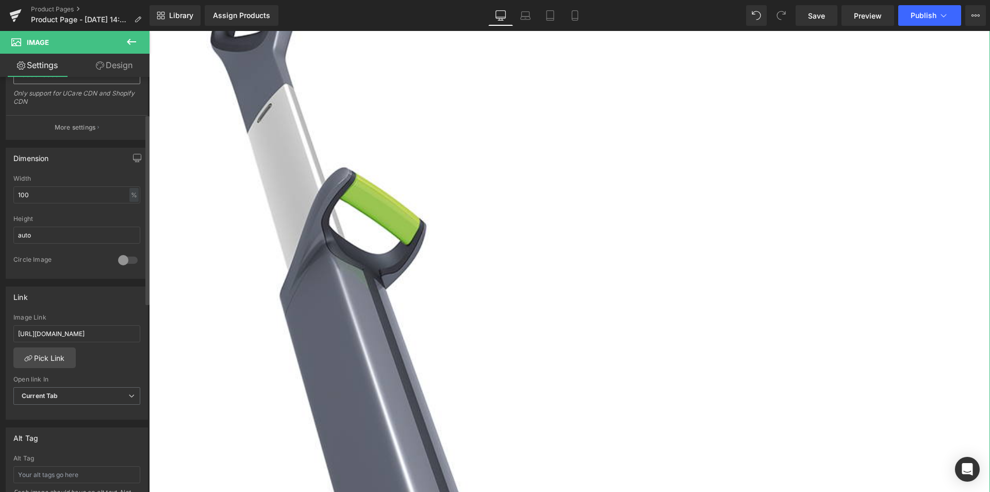
scroll to position [0, 0]
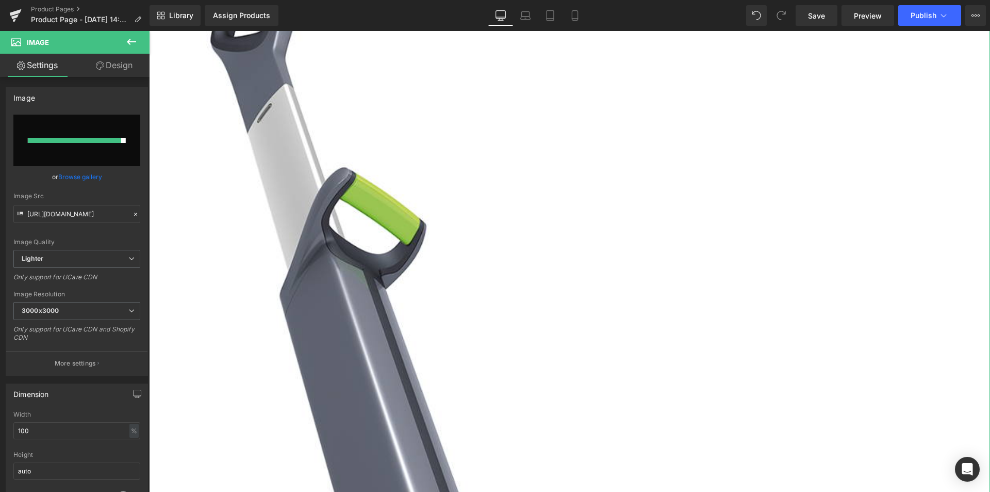
click at [105, 61] on link "Design" at bounding box center [114, 65] width 75 height 23
type input "0"
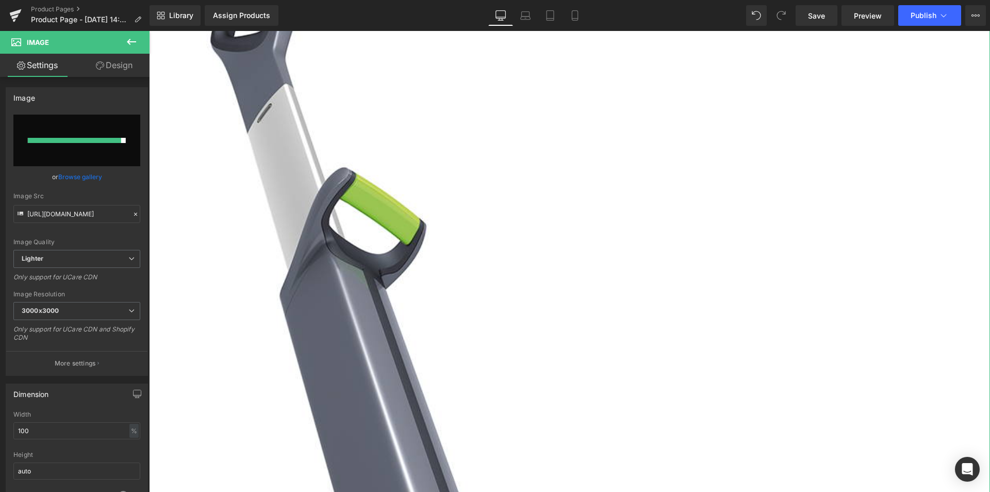
type input "0"
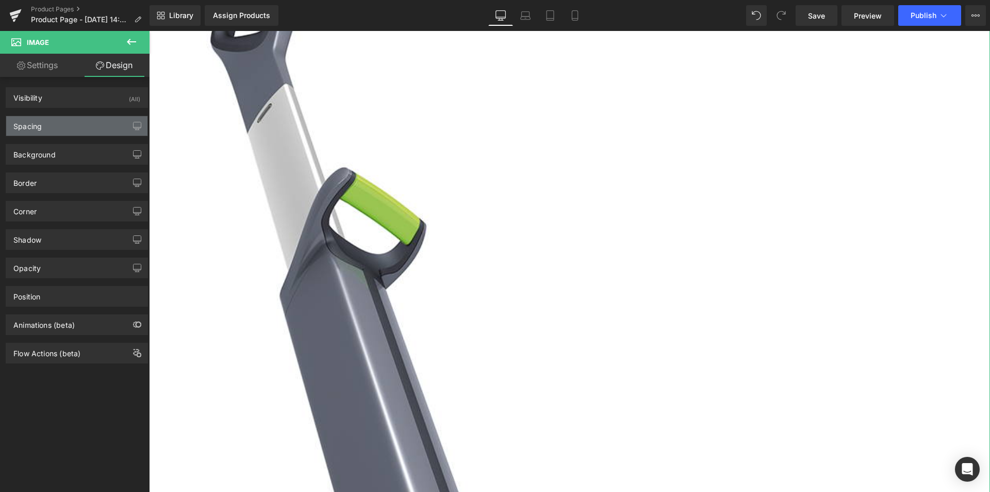
click at [59, 127] on div "Spacing" at bounding box center [76, 126] width 141 height 20
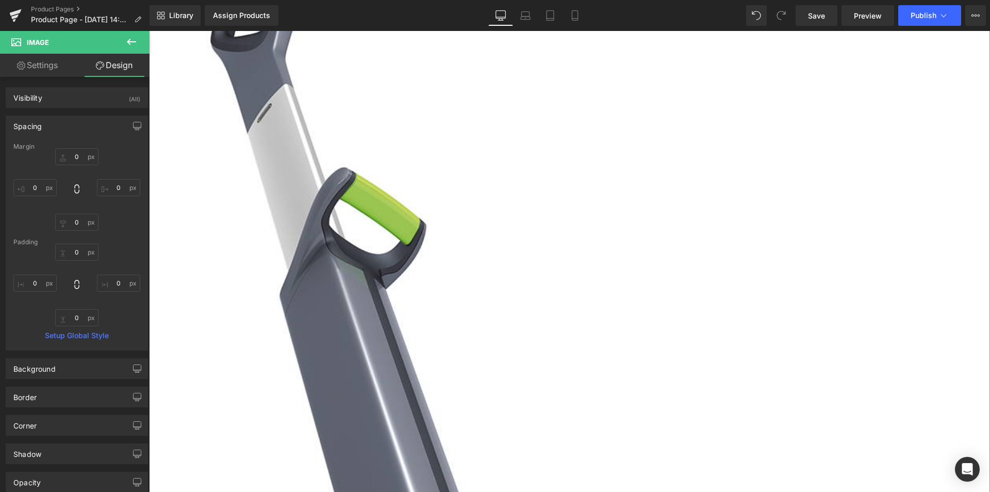
click at [58, 127] on div "Spacing" at bounding box center [76, 126] width 141 height 20
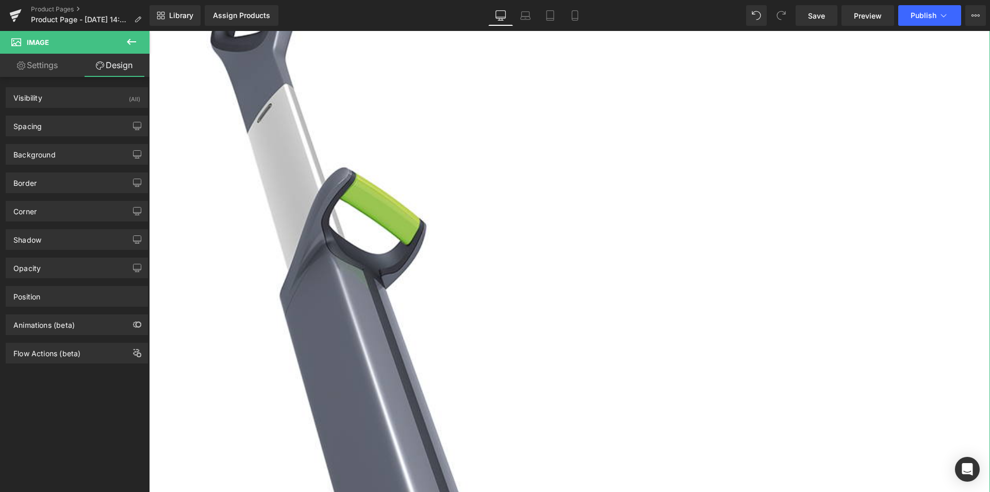
click at [24, 63] on link "Settings" at bounding box center [37, 65] width 75 height 23
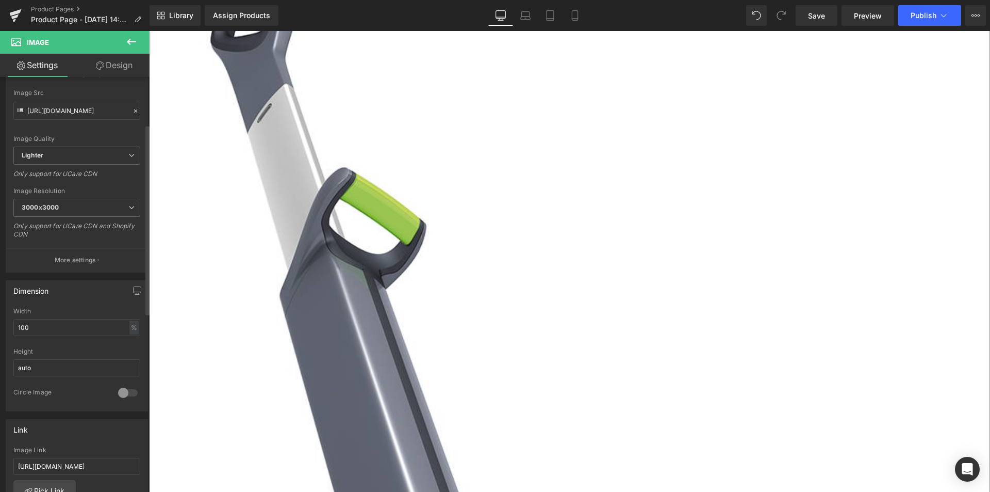
scroll to position [155, 0]
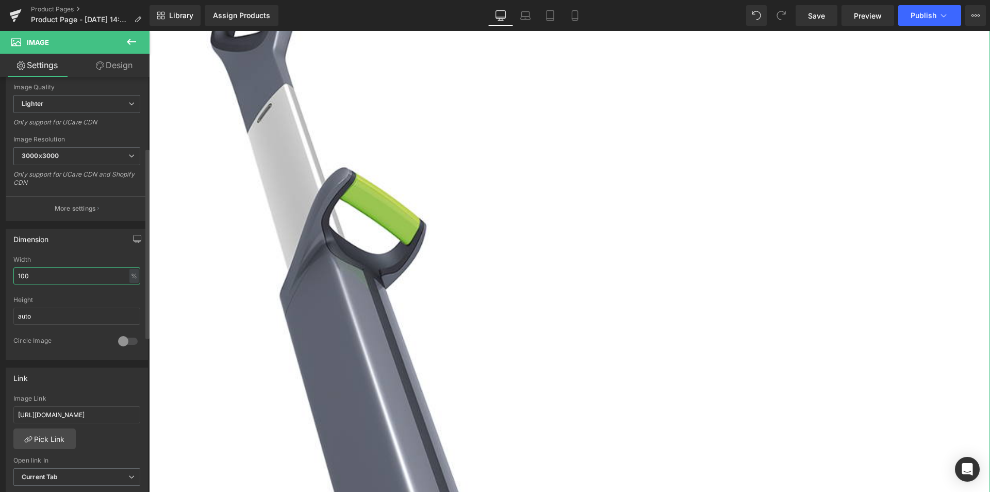
drag, startPoint x: 88, startPoint y: 277, endPoint x: 6, endPoint y: 266, distance: 82.7
click at [6, 266] on div "100% Width 100 % % px auto Height auto 0 Circle Image" at bounding box center [76, 307] width 141 height 103
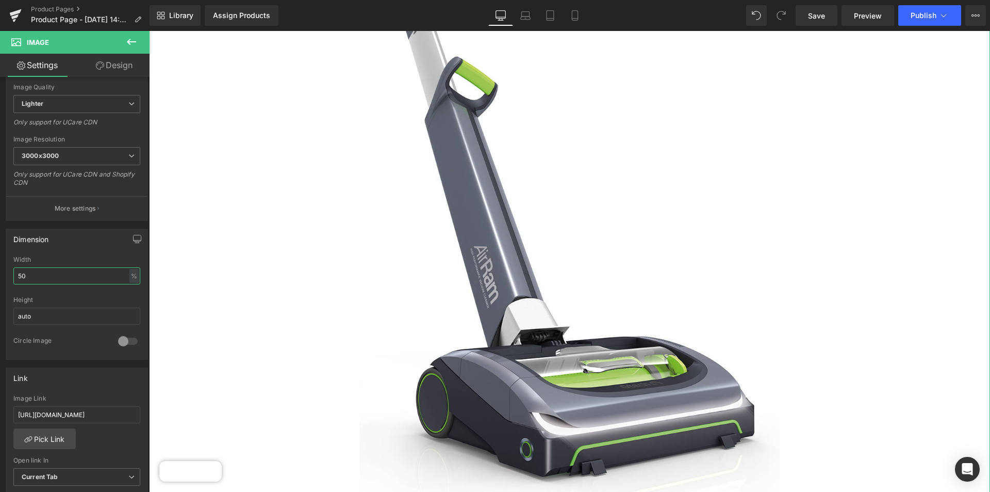
drag, startPoint x: 38, startPoint y: 271, endPoint x: -13, endPoint y: 255, distance: 53.5
click at [0, 255] on html "Image You are previewing how the will restyle your page. You can not edit Eleme…" at bounding box center [495, 246] width 990 height 492
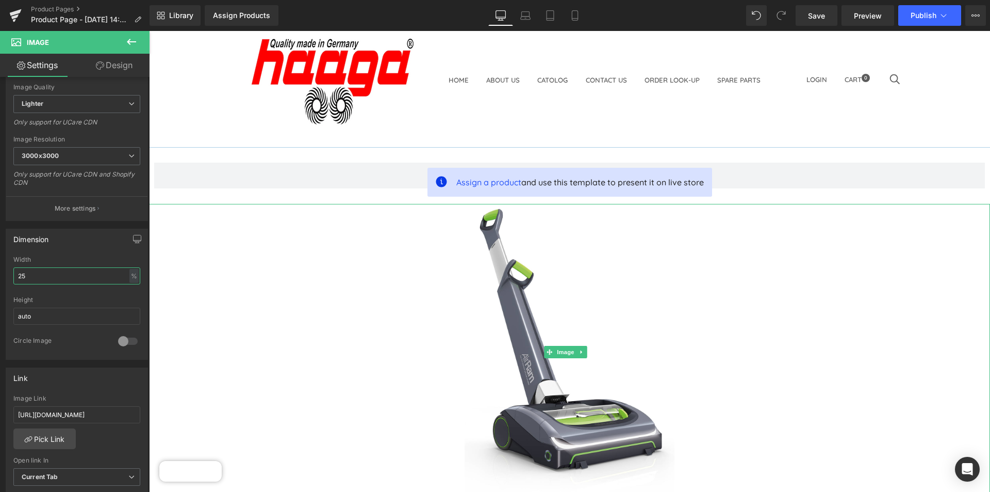
scroll to position [103, 0]
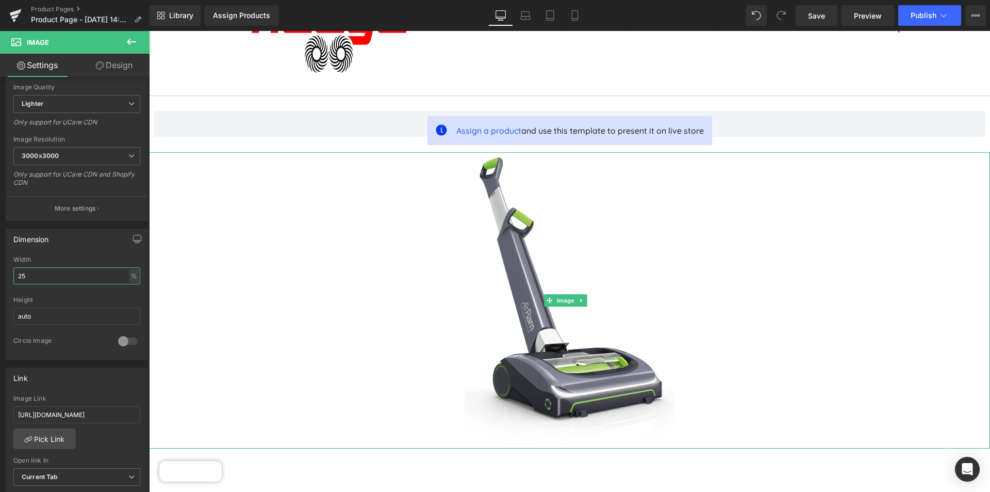
type input "25"
click at [373, 233] on link at bounding box center [569, 300] width 841 height 296
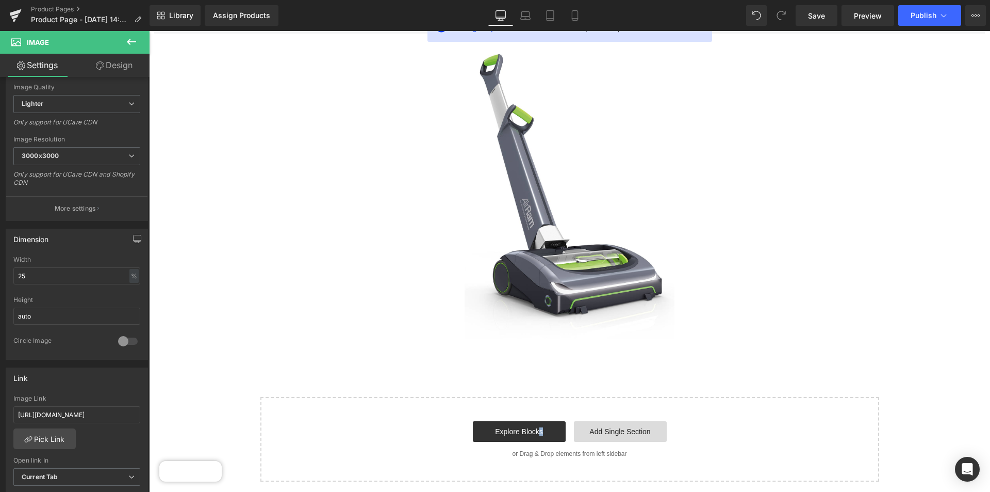
click at [598, 423] on link "Add Single Section" at bounding box center [620, 431] width 93 height 21
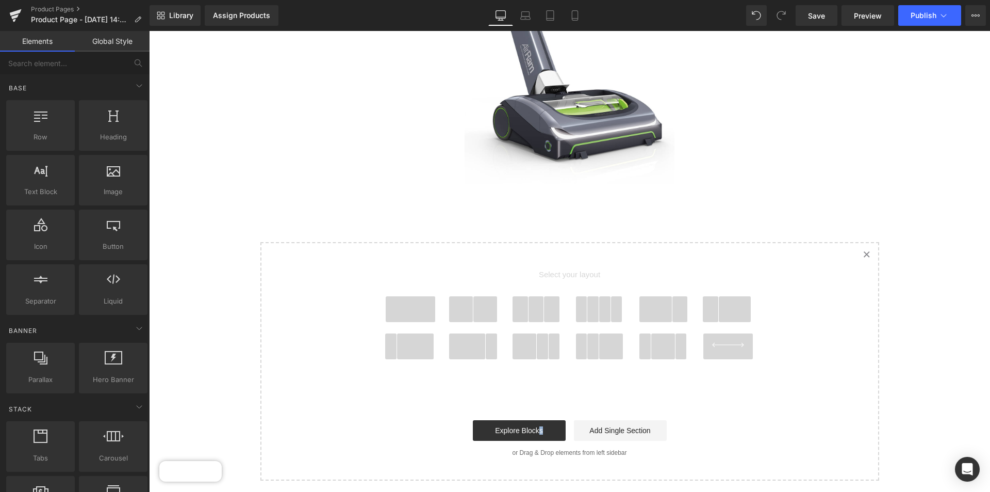
scroll to position [309, 0]
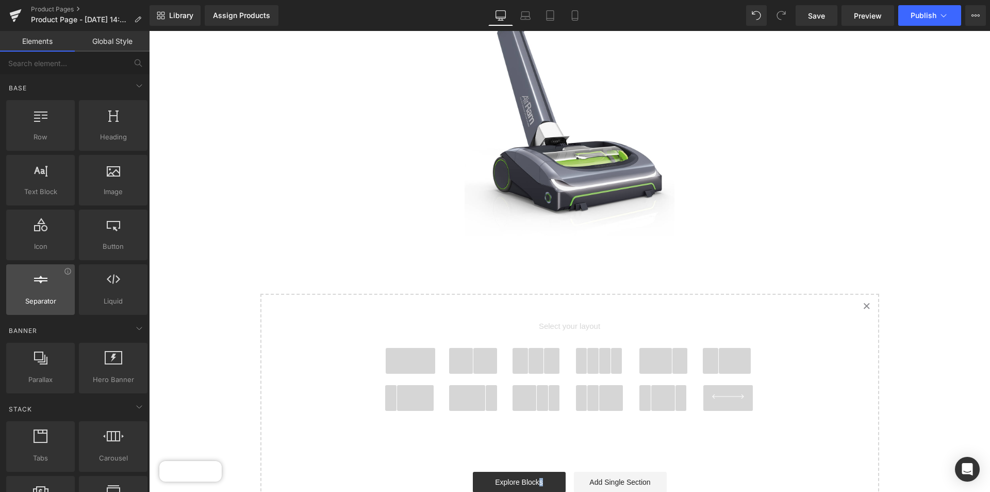
click at [47, 309] on div "Separator separators, dividers, horizontal lines" at bounding box center [40, 289] width 69 height 51
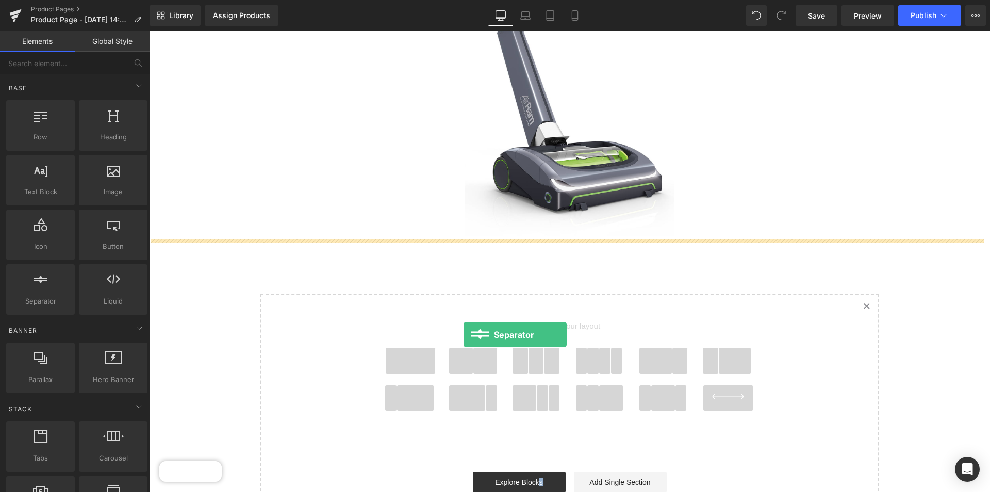
drag, startPoint x: 197, startPoint y: 340, endPoint x: 464, endPoint y: 334, distance: 267.2
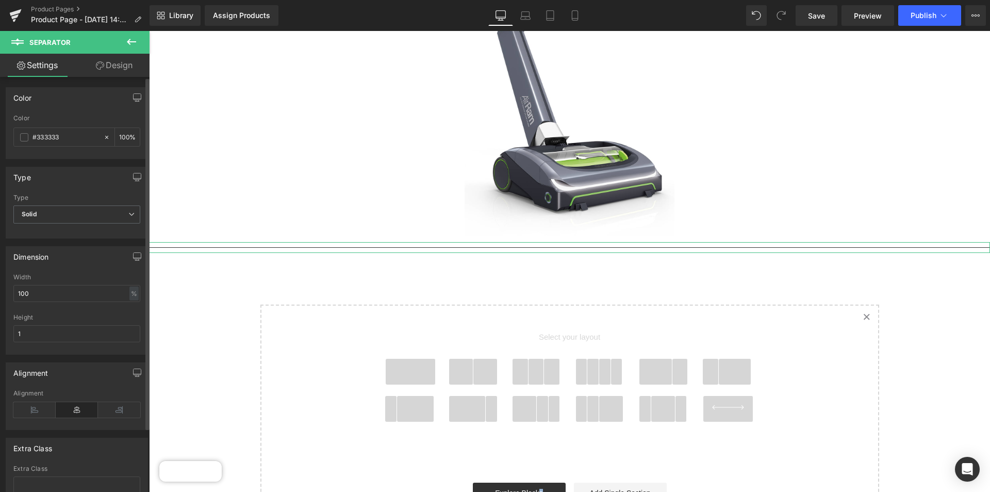
scroll to position [52, 0]
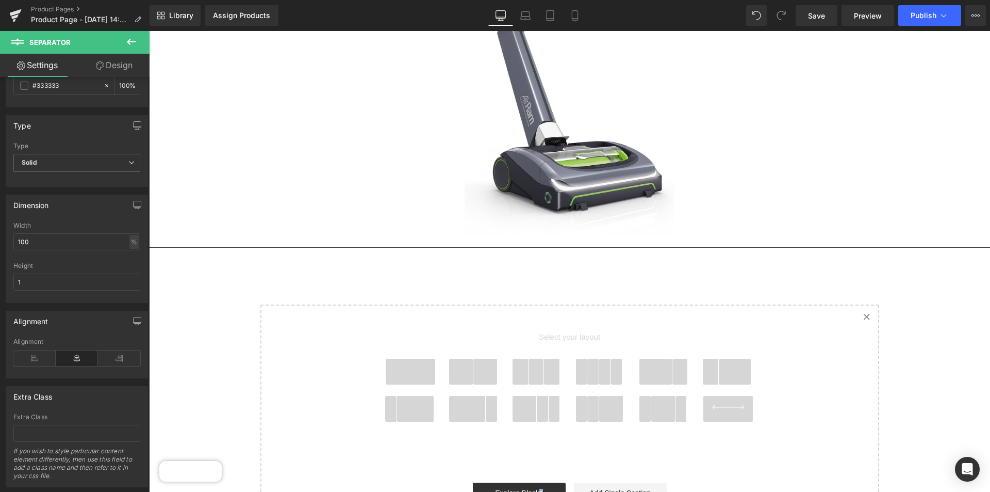
click at [134, 41] on icon at bounding box center [131, 42] width 12 height 12
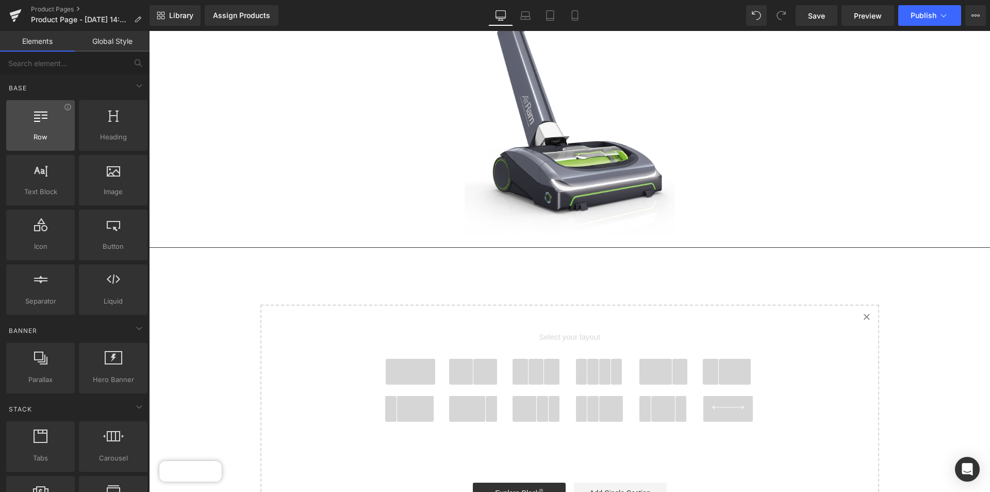
click at [60, 138] on span "Row" at bounding box center [40, 137] width 62 height 11
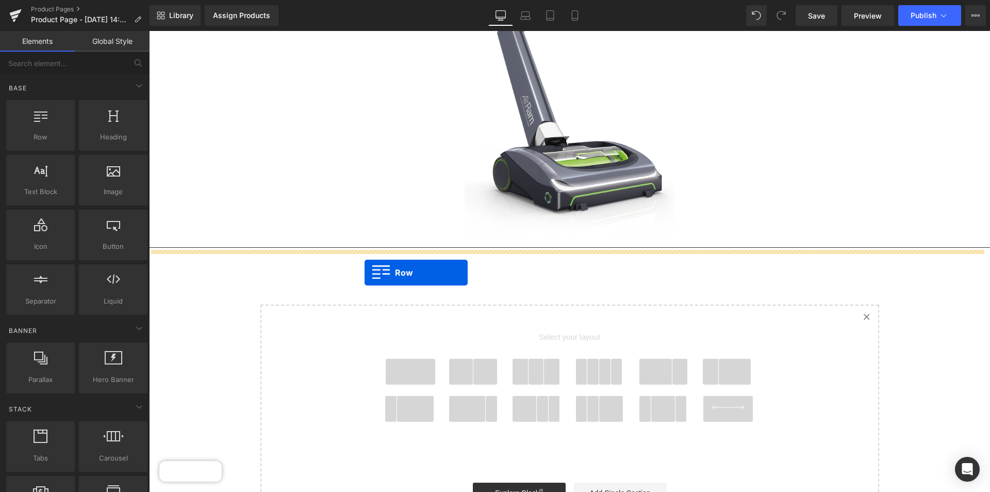
drag, startPoint x: 260, startPoint y: 170, endPoint x: 365, endPoint y: 273, distance: 146.6
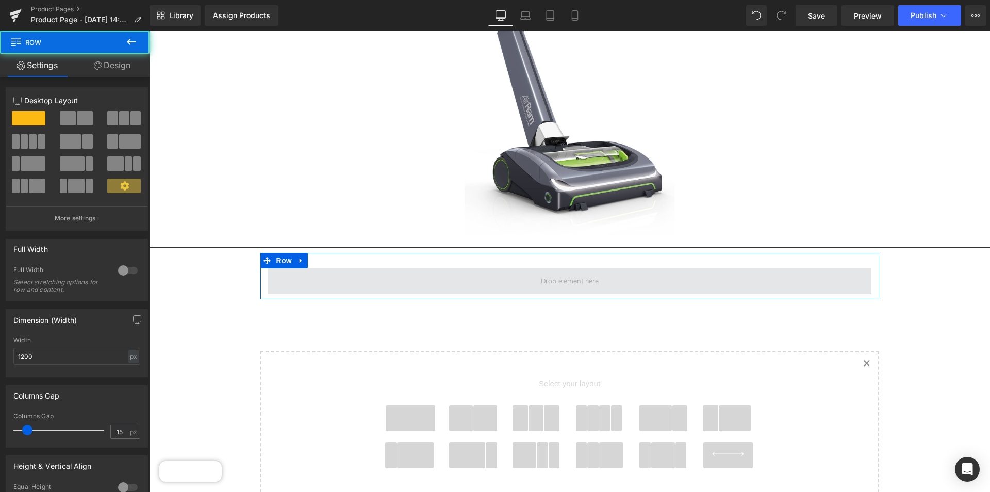
click at [357, 278] on span at bounding box center [569, 281] width 603 height 26
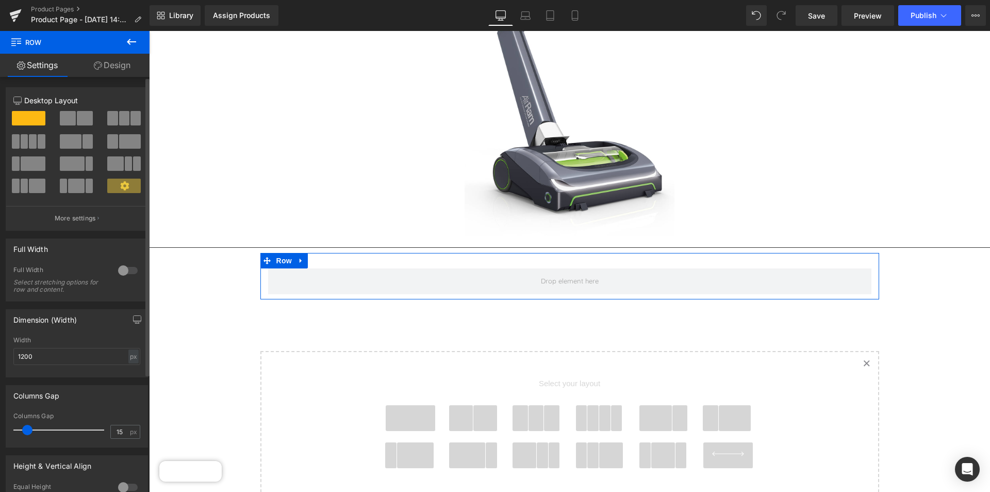
click at [18, 116] on span at bounding box center [29, 118] width 34 height 14
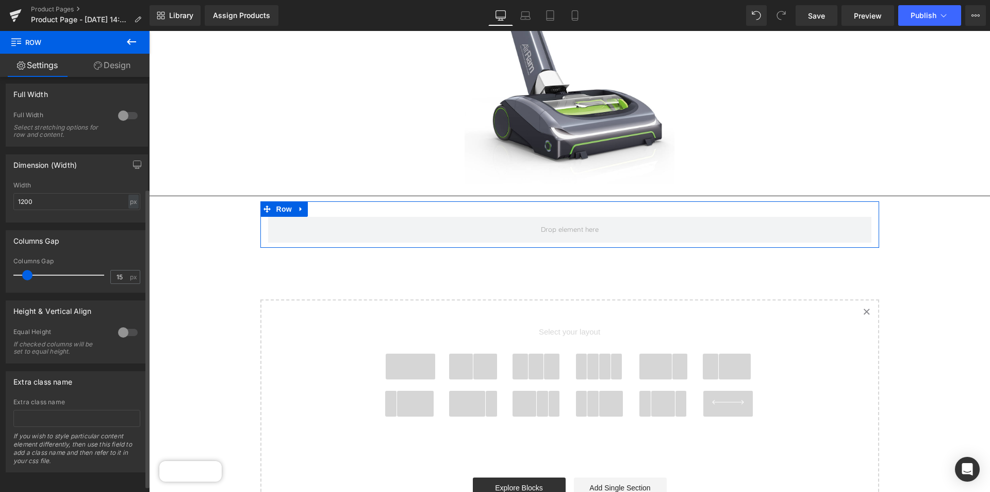
scroll to position [164, 0]
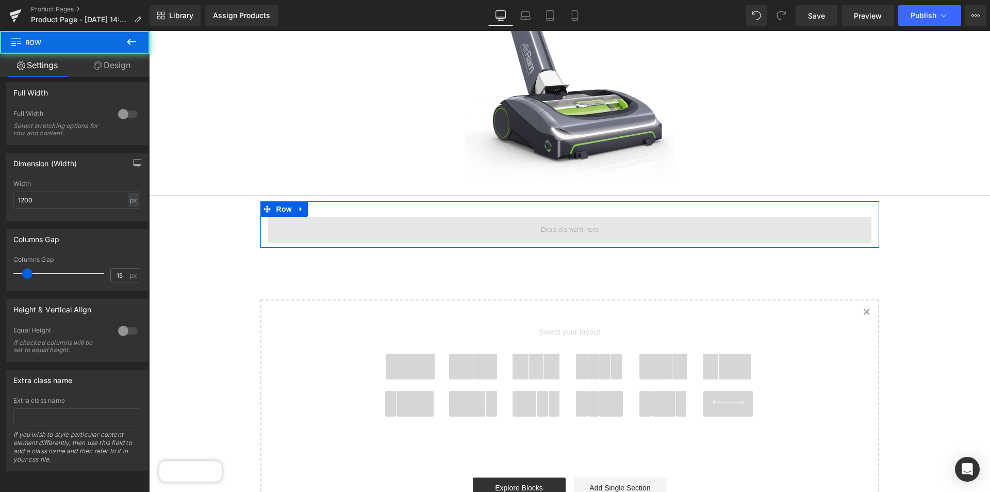
click at [368, 230] on span at bounding box center [569, 230] width 603 height 26
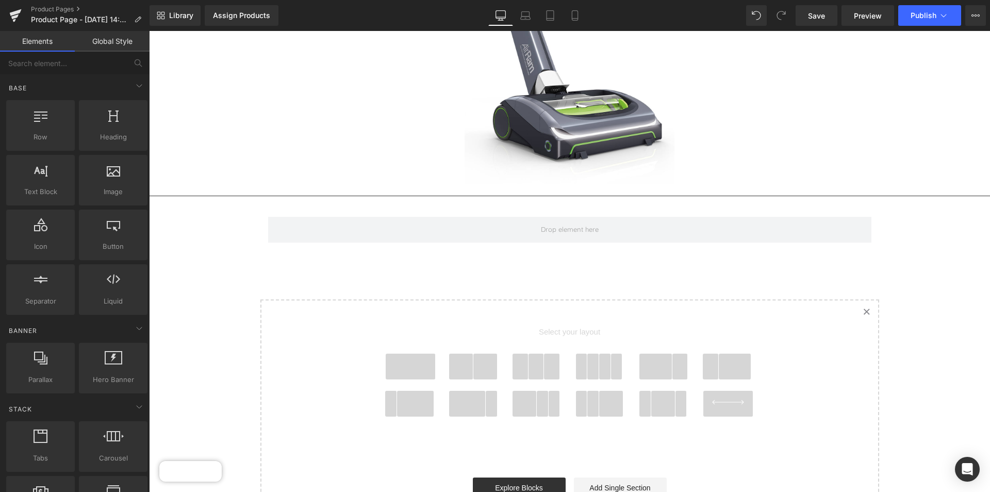
click at [401, 370] on span at bounding box center [411, 366] width 50 height 26
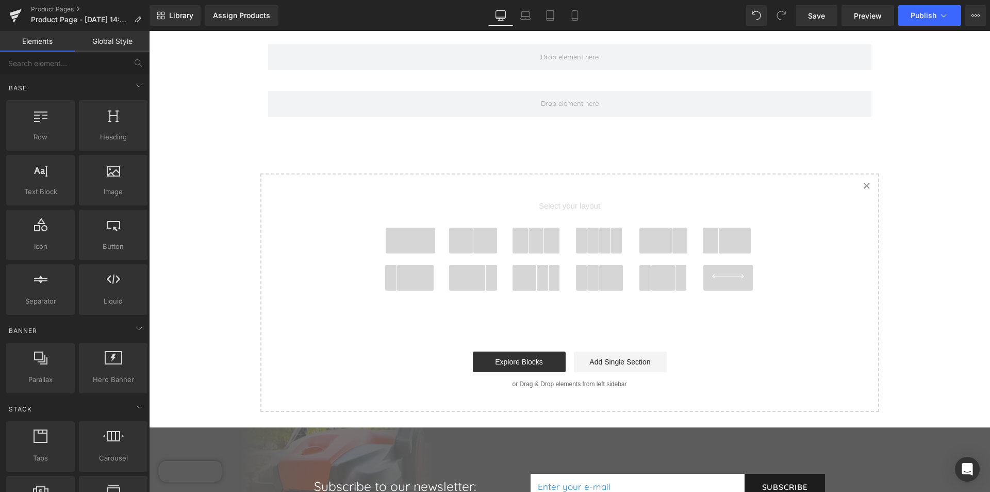
scroll to position [534, 0]
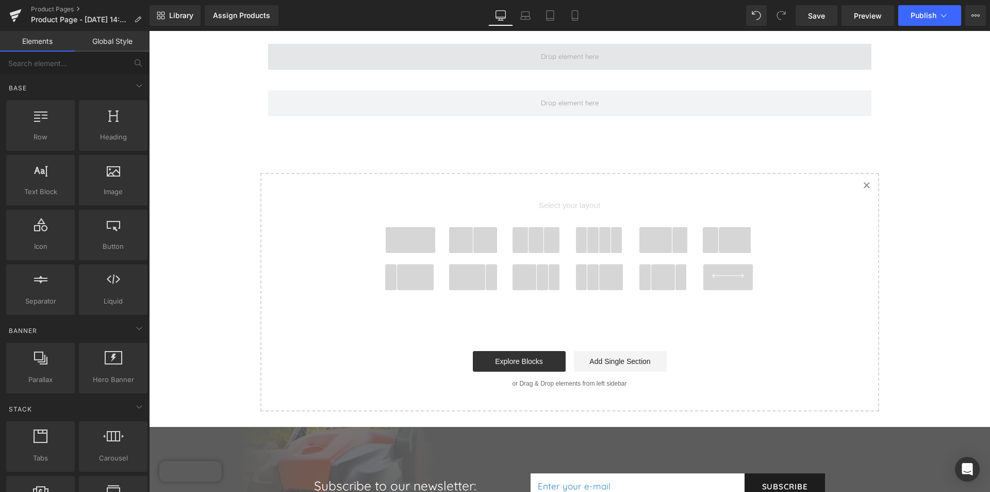
click at [417, 56] on span at bounding box center [569, 57] width 603 height 26
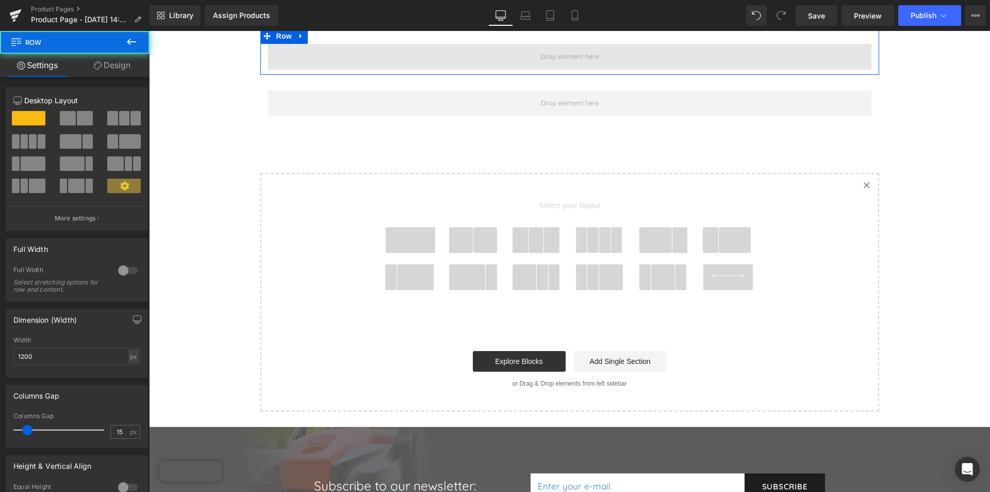
click at [414, 57] on span at bounding box center [569, 57] width 603 height 26
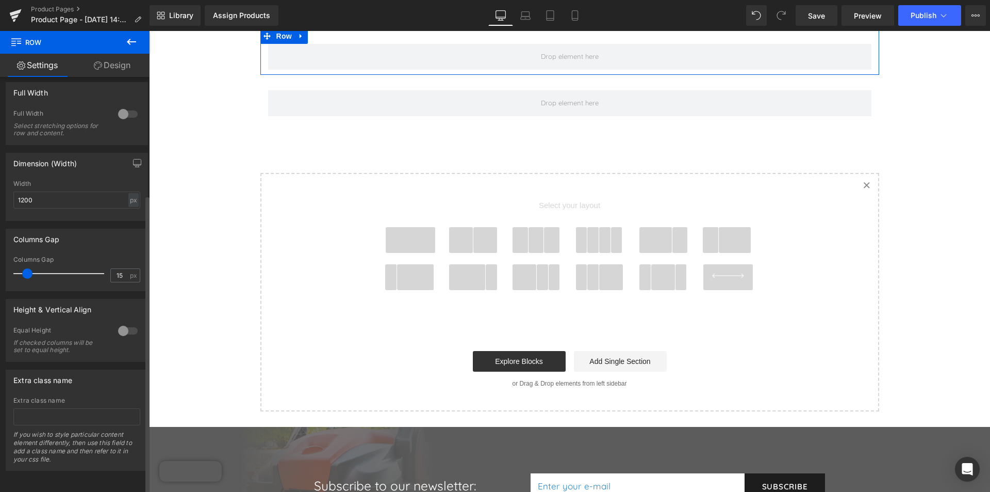
scroll to position [0, 0]
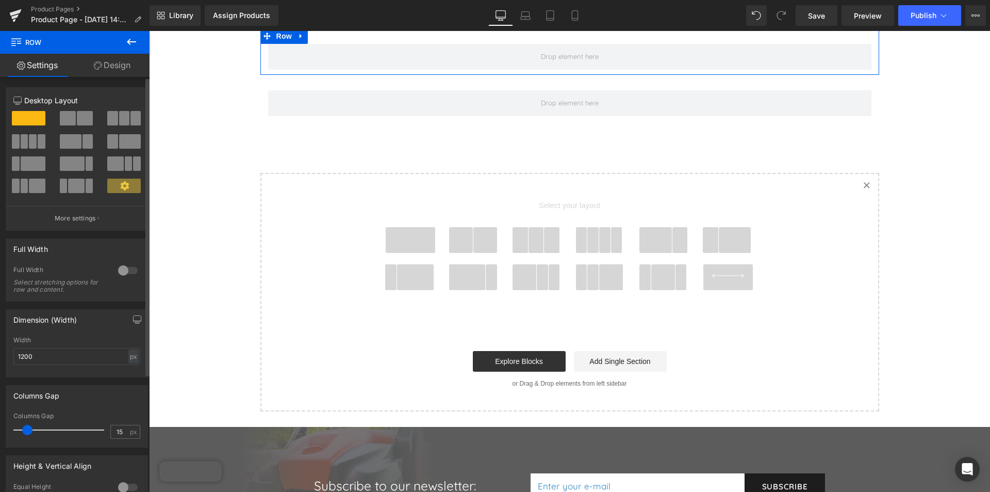
click at [31, 118] on span at bounding box center [29, 118] width 34 height 14
click at [124, 270] on div at bounding box center [128, 270] width 25 height 17
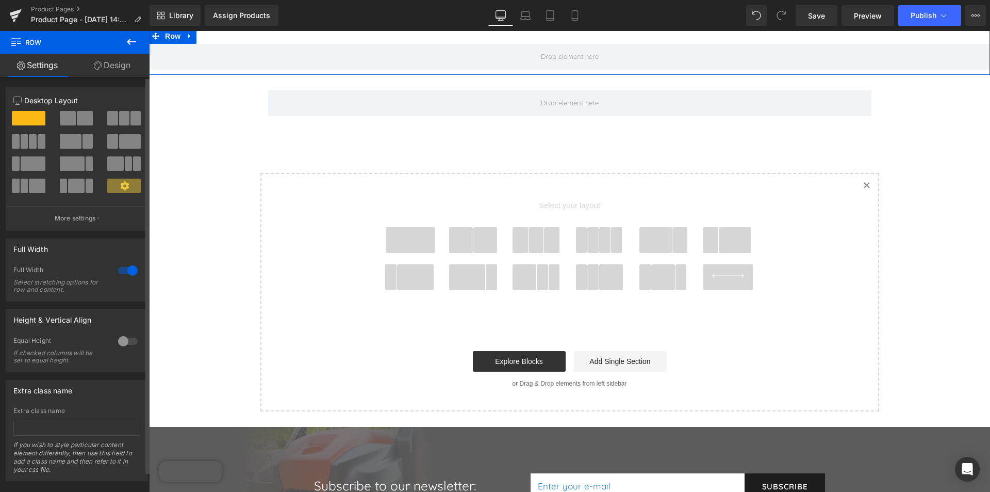
click at [124, 270] on div at bounding box center [128, 270] width 25 height 17
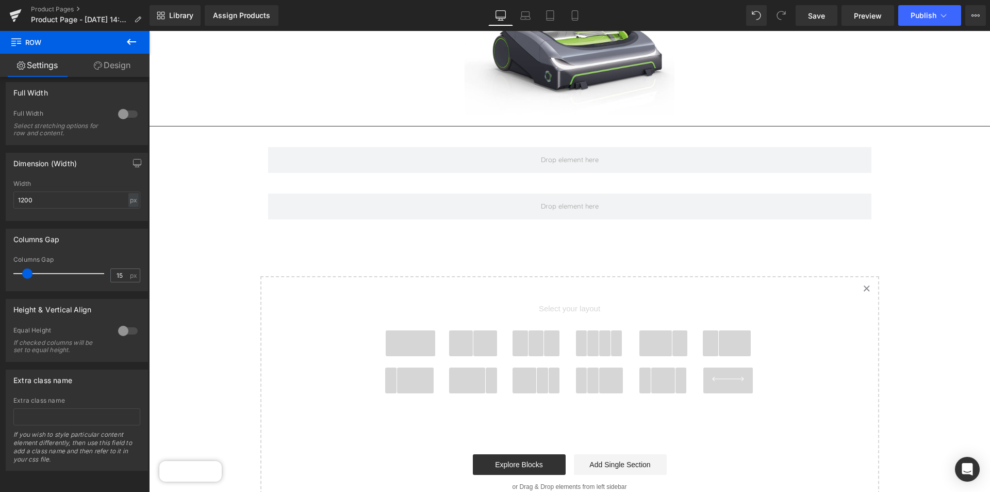
scroll to position [328, 0]
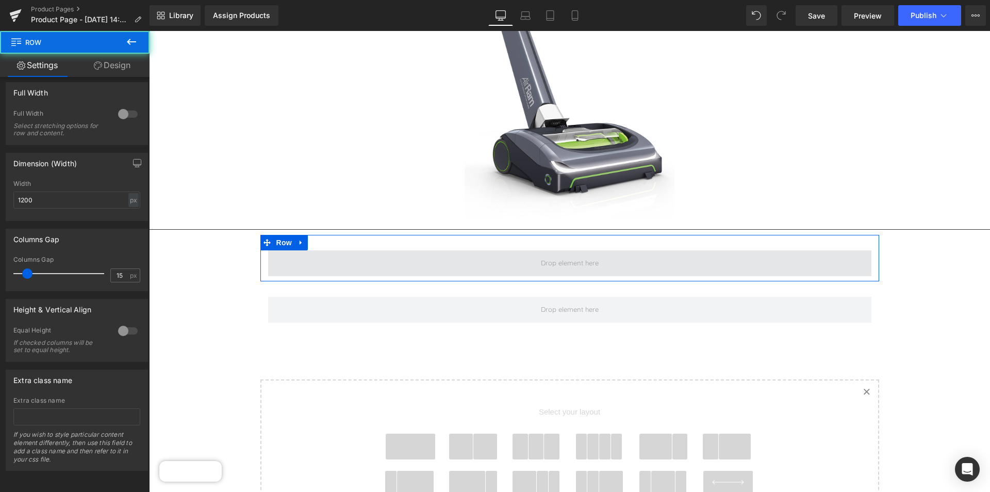
click at [494, 265] on span at bounding box center [569, 263] width 603 height 26
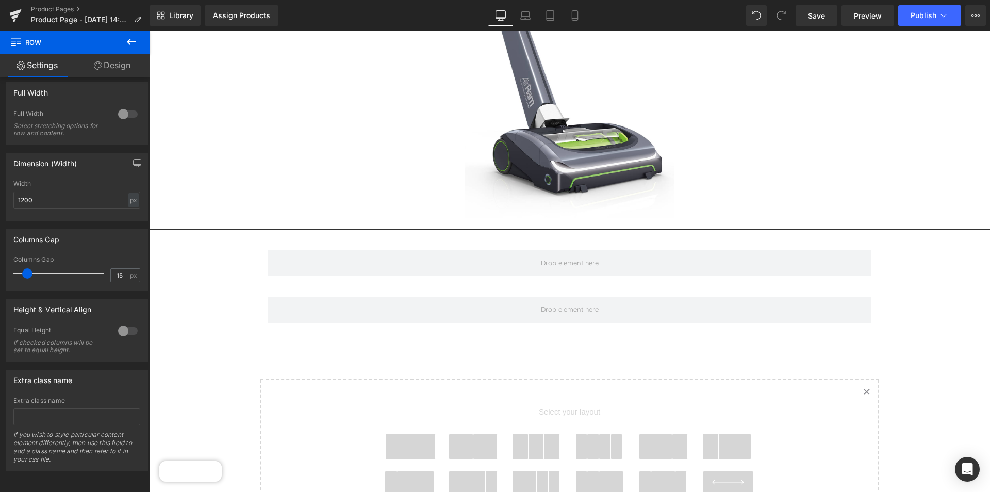
scroll to position [224, 0]
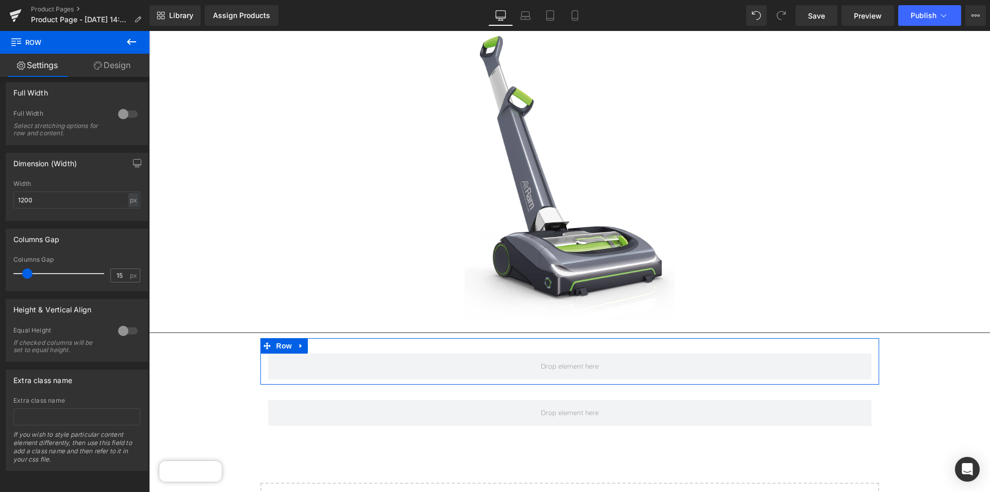
drag, startPoint x: 123, startPoint y: 67, endPoint x: 168, endPoint y: 301, distance: 238.9
click at [123, 67] on link "Design" at bounding box center [112, 65] width 75 height 23
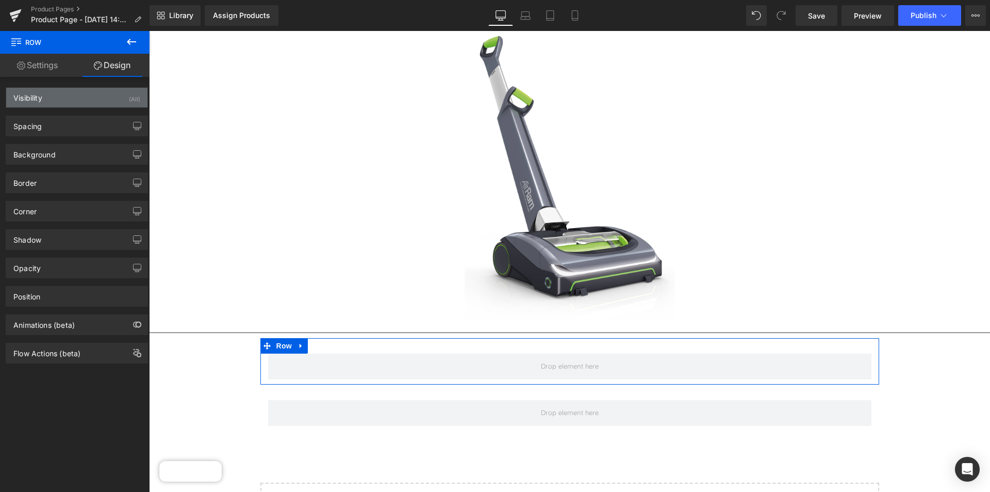
click at [78, 96] on div "Visibility (All)" at bounding box center [76, 98] width 141 height 20
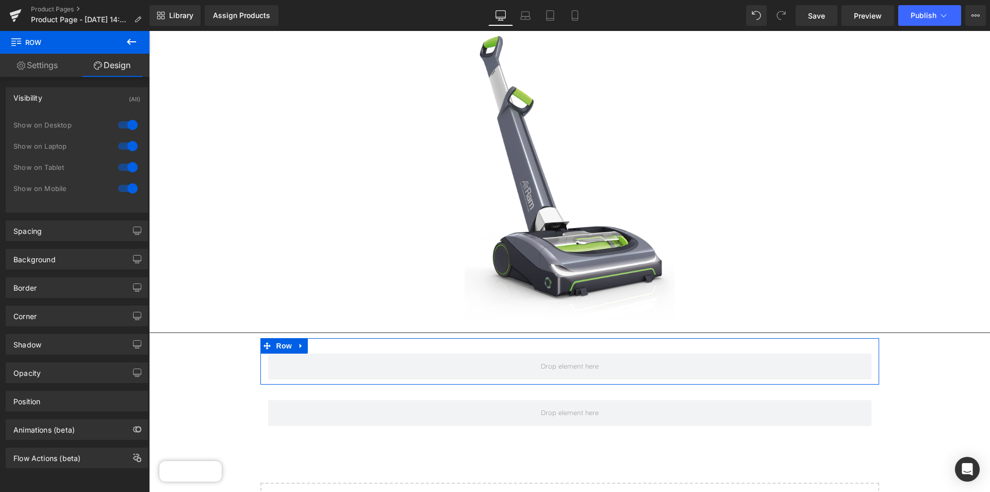
click at [78, 96] on div "Visibility (All)" at bounding box center [76, 98] width 141 height 20
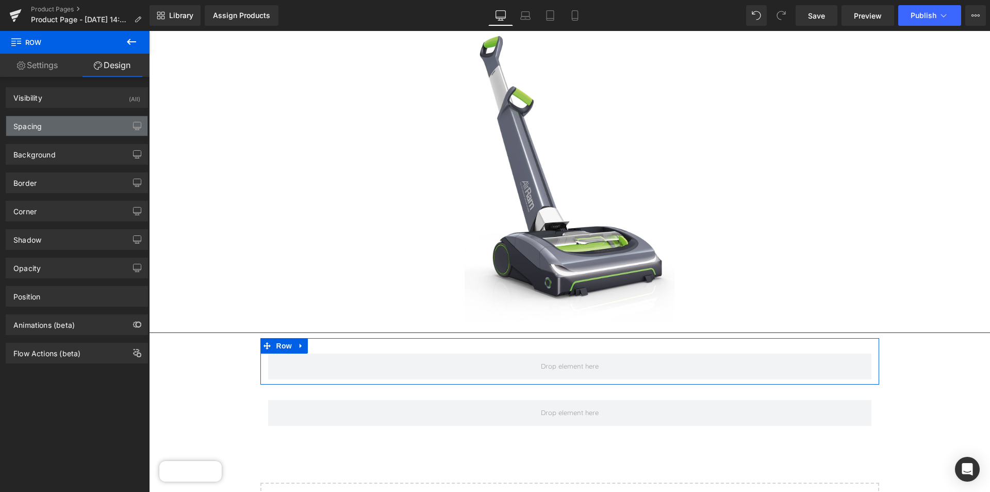
click at [71, 121] on div "Spacing" at bounding box center [76, 126] width 141 height 20
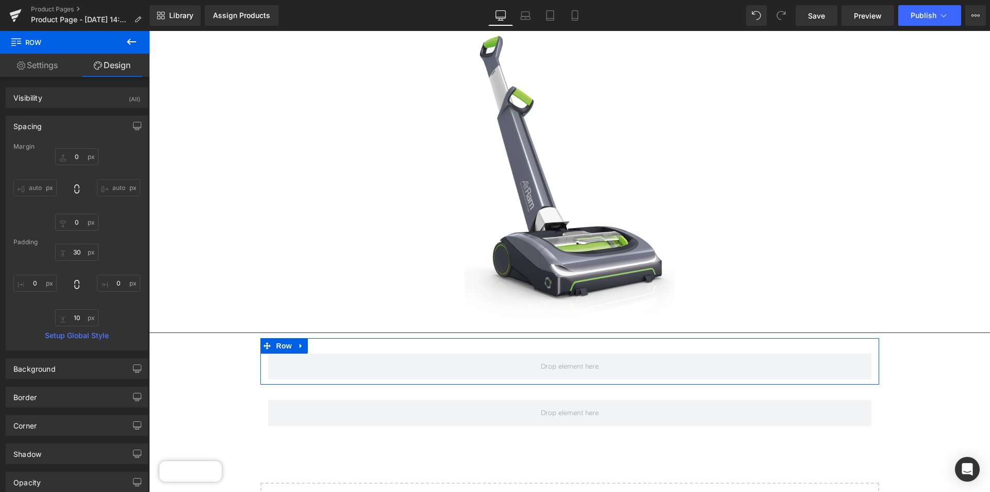
click at [71, 121] on div "Spacing" at bounding box center [76, 126] width 141 height 20
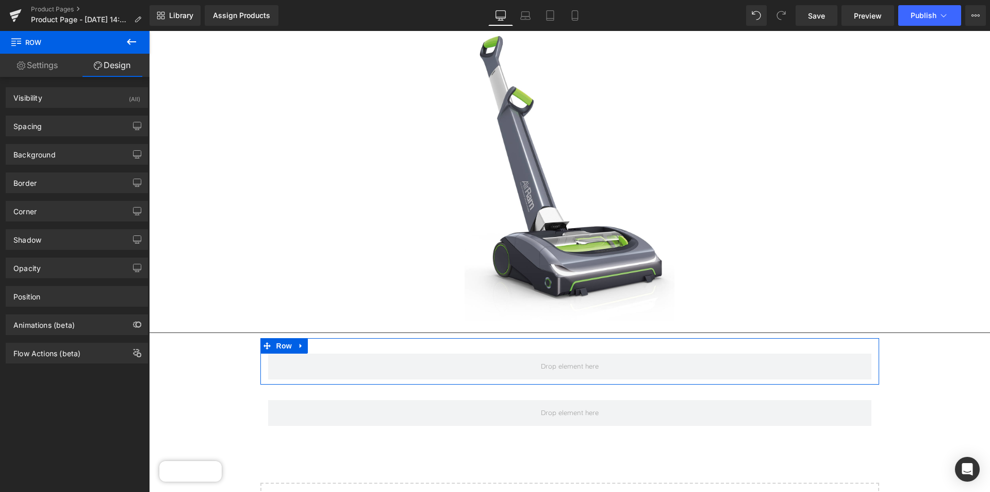
click at [59, 167] on div "Border Border Style Custom Custom Setup Global Style Custom Setup Global Style …" at bounding box center [77, 179] width 154 height 28
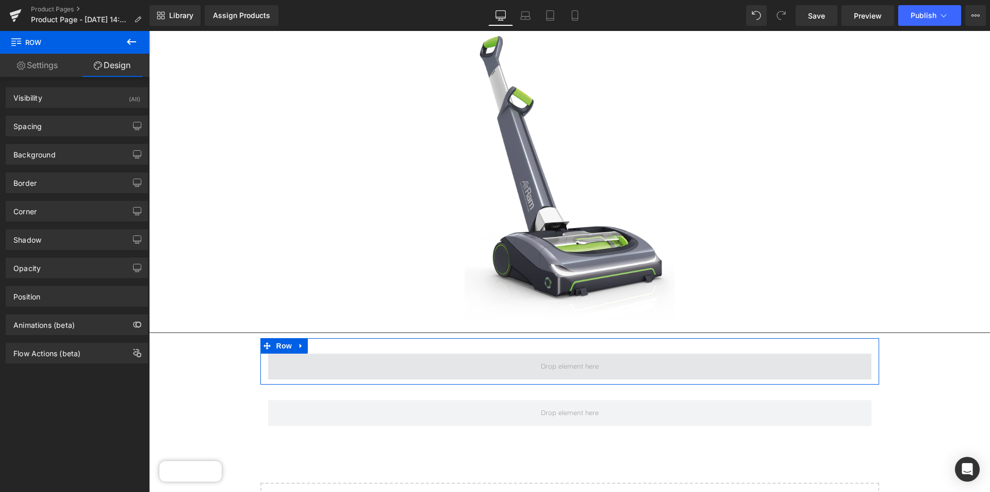
click at [307, 360] on span at bounding box center [569, 366] width 603 height 26
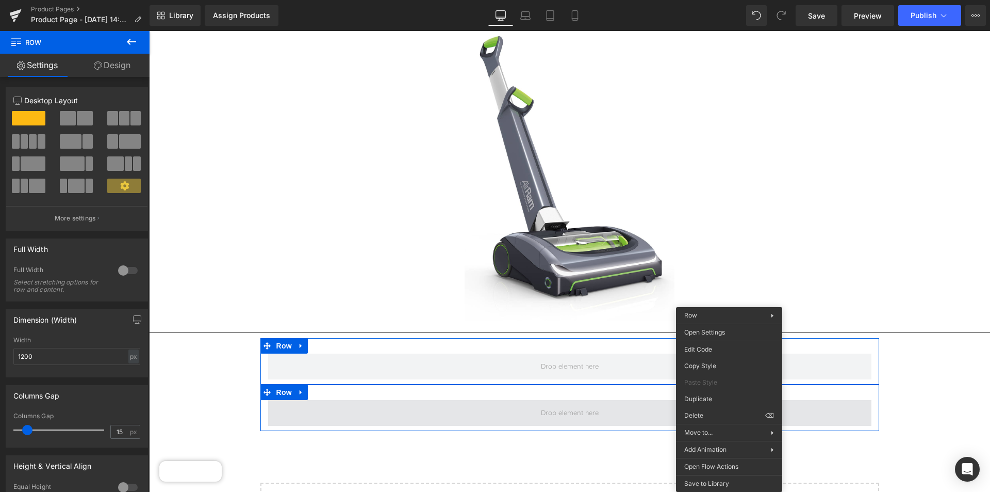
click at [646, 402] on span at bounding box center [569, 413] width 603 height 26
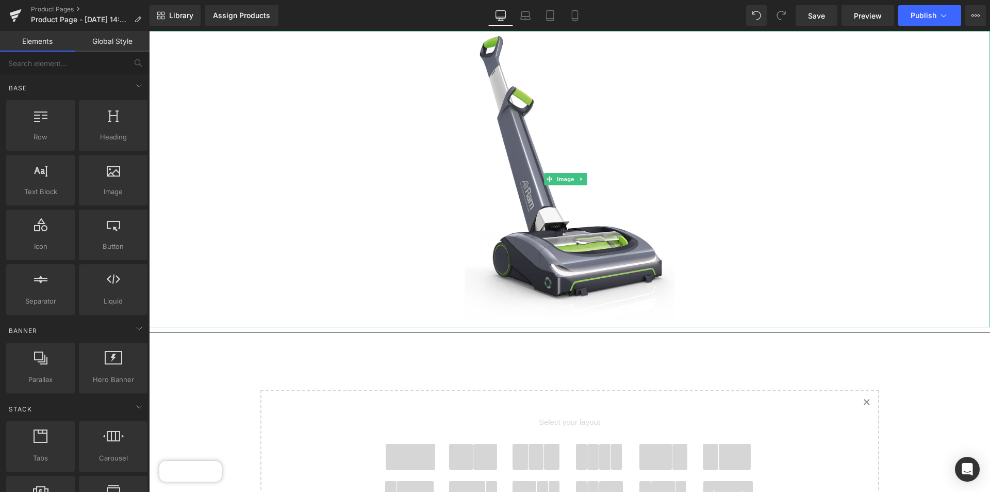
scroll to position [328, 0]
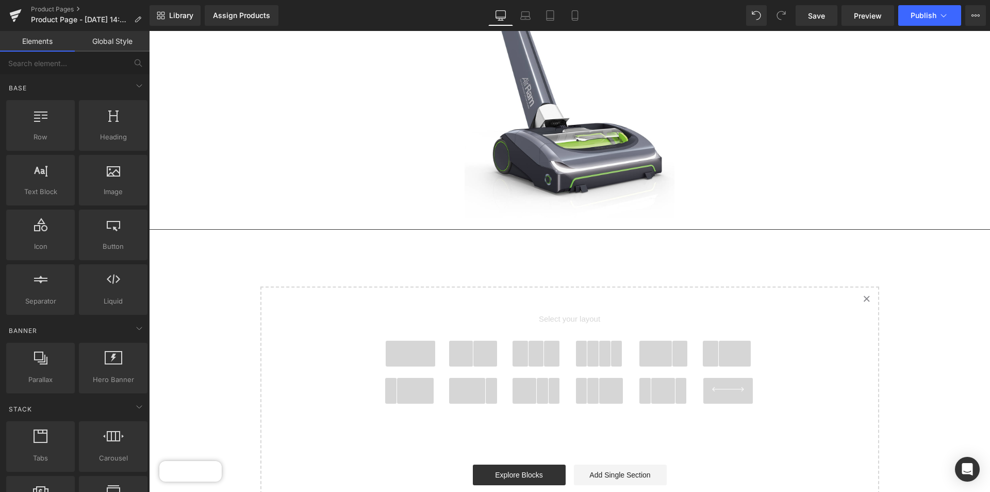
drag, startPoint x: 621, startPoint y: 338, endPoint x: 391, endPoint y: 242, distance: 248.8
click at [391, 242] on div "Assign a product and use this template to present it on live store Product Imag…" at bounding box center [569, 198] width 841 height 654
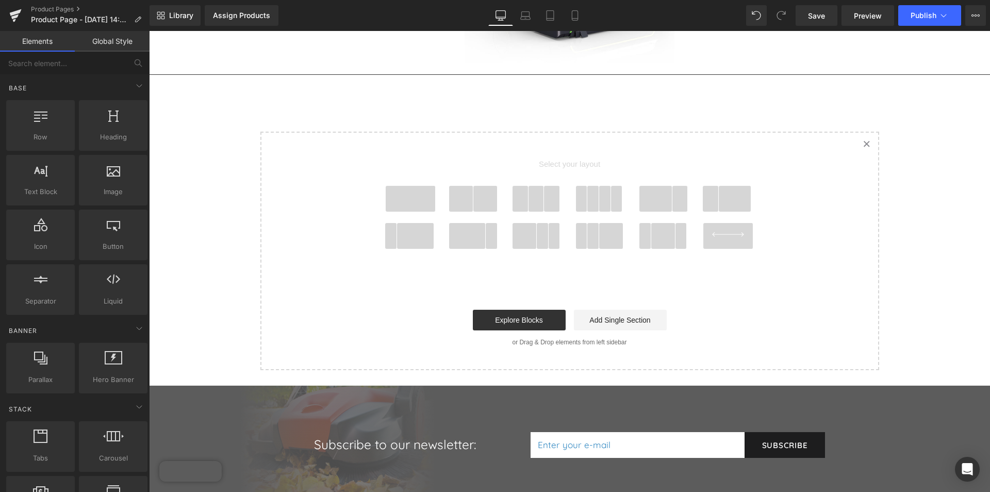
drag, startPoint x: 541, startPoint y: 245, endPoint x: 414, endPoint y: 152, distance: 157.1
click at [408, 154] on span "Select your layout" at bounding box center [570, 167] width 382 height 38
click at [864, 140] on icon "Created with Sketch." at bounding box center [866, 143] width 7 height 7
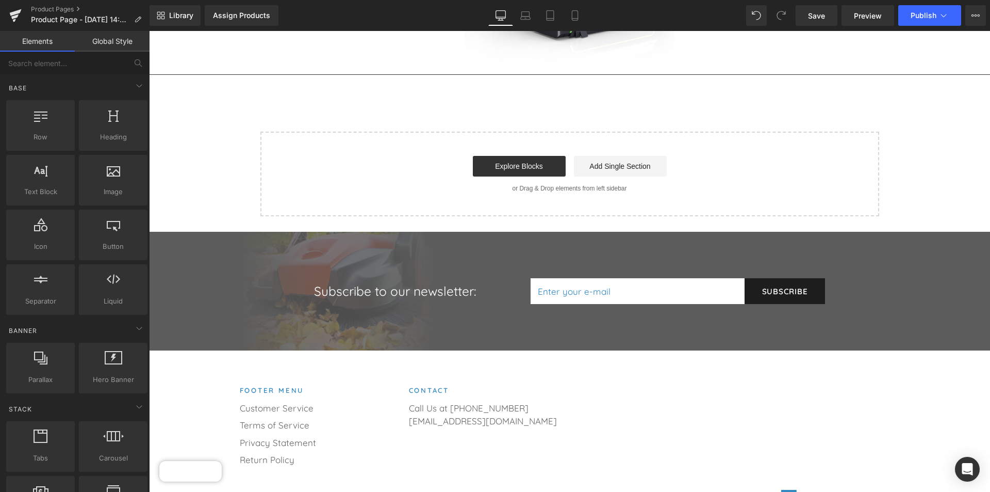
scroll to position [328, 0]
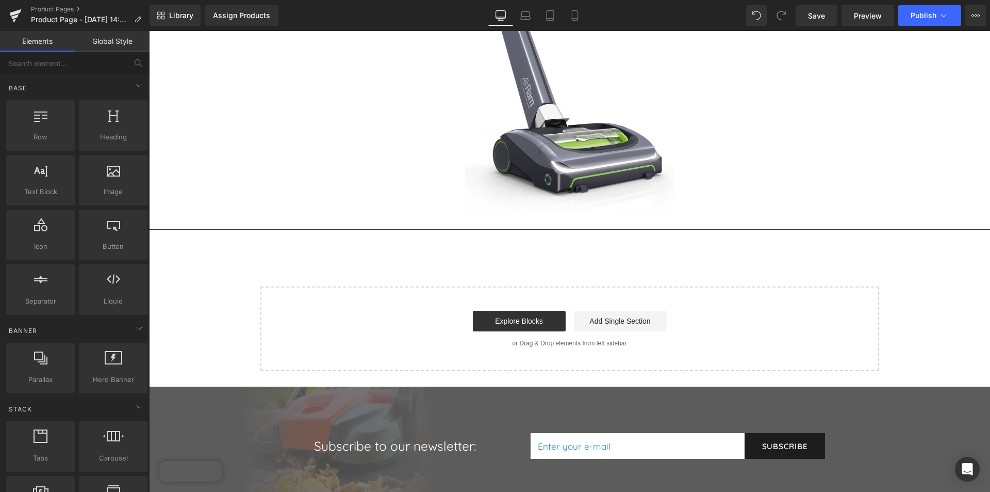
click at [462, 263] on div "Assign a product and use this template to present it on live store Product Imag…" at bounding box center [569, 121] width 841 height 500
click at [47, 38] on link "Elements" at bounding box center [37, 41] width 75 height 21
click at [57, 240] on div at bounding box center [40, 229] width 62 height 23
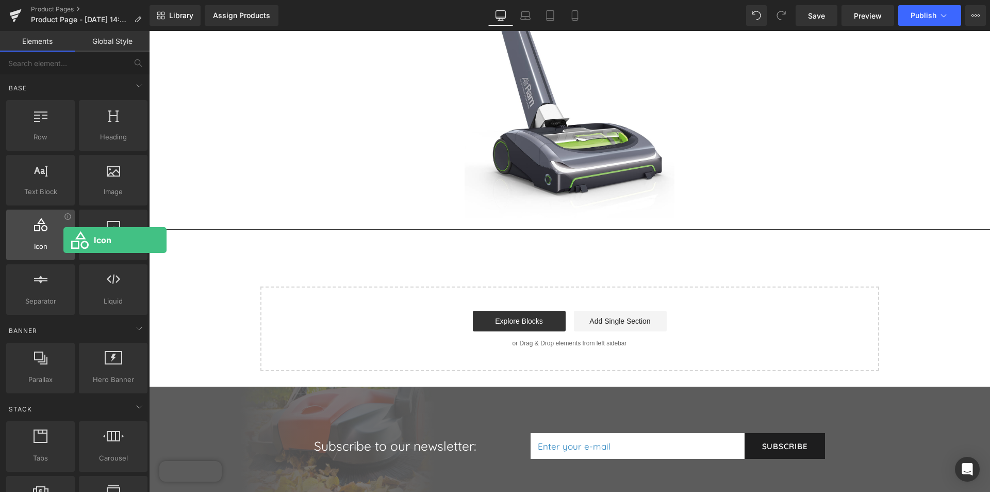
click at [63, 240] on div at bounding box center [40, 229] width 62 height 23
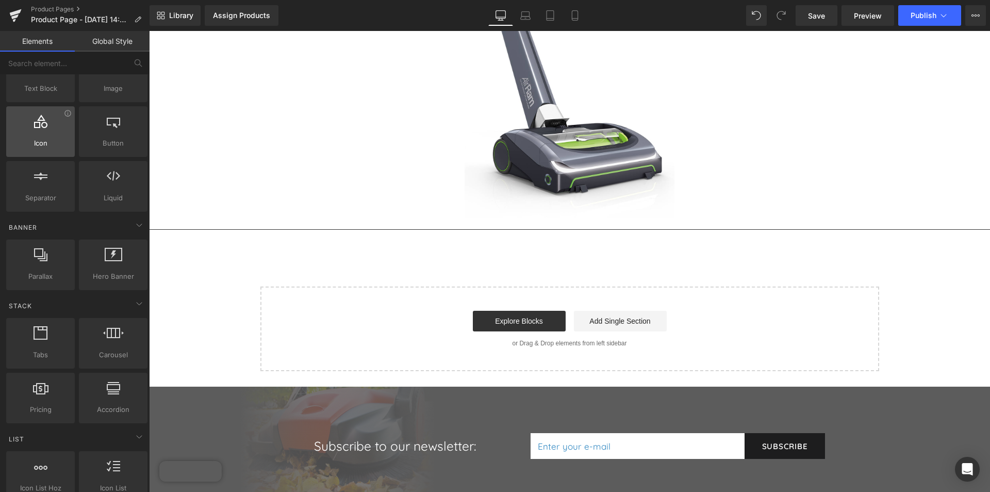
scroll to position [155, 0]
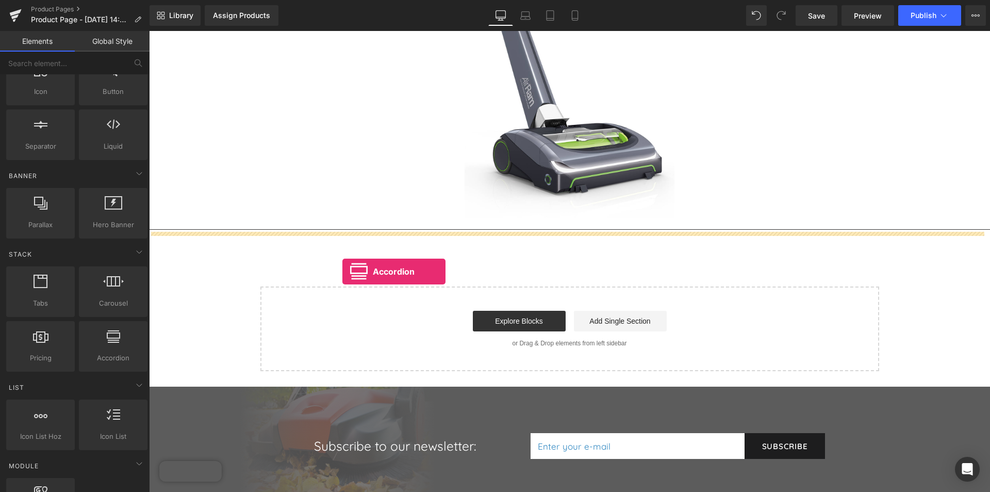
drag, startPoint x: 255, startPoint y: 383, endPoint x: 355, endPoint y: 260, distance: 158.7
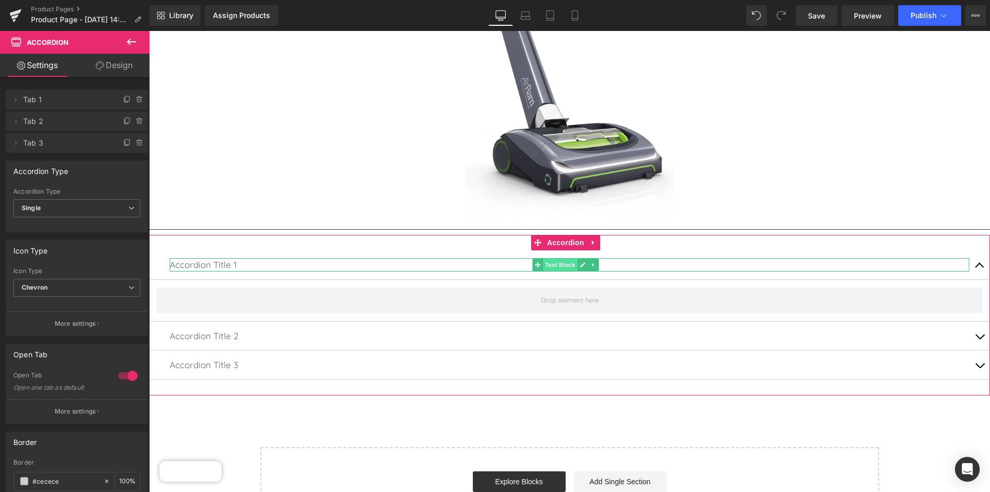
click at [547, 262] on span "Text Block" at bounding box center [560, 264] width 34 height 12
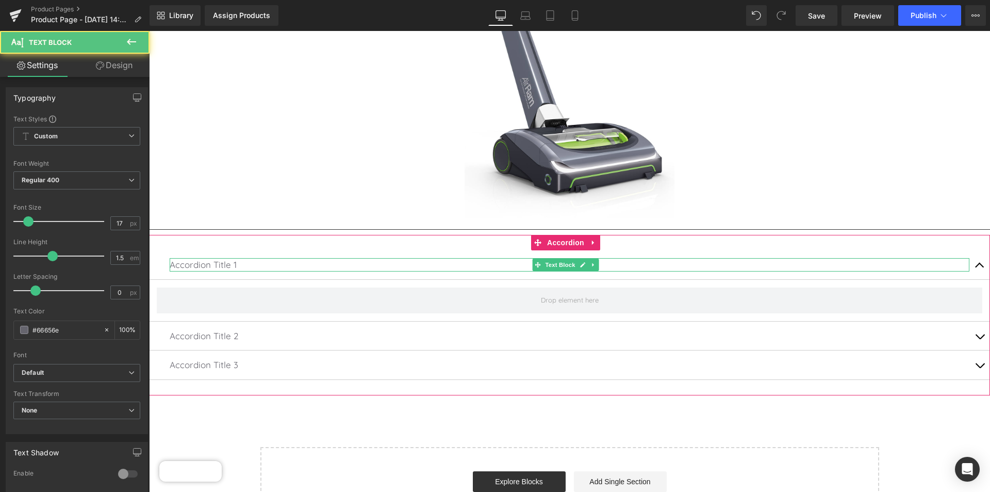
click at [312, 263] on p "Accordion Title 1" at bounding box center [570, 264] width 800 height 13
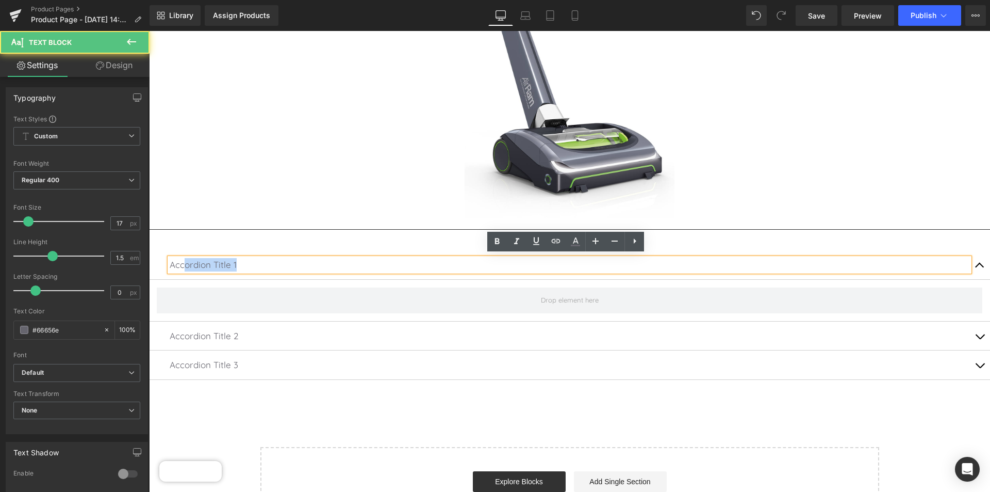
drag, startPoint x: 313, startPoint y: 263, endPoint x: 186, endPoint y: 257, distance: 127.0
click at [186, 258] on p "Accordion Title 1" at bounding box center [570, 264] width 800 height 13
drag, startPoint x: 256, startPoint y: 257, endPoint x: 178, endPoint y: 241, distance: 79.4
click at [178, 241] on div "ordion Title 1 Text Block Accordion Title 2 Text Block Accordion Title 3 Text B…" at bounding box center [569, 315] width 841 height 160
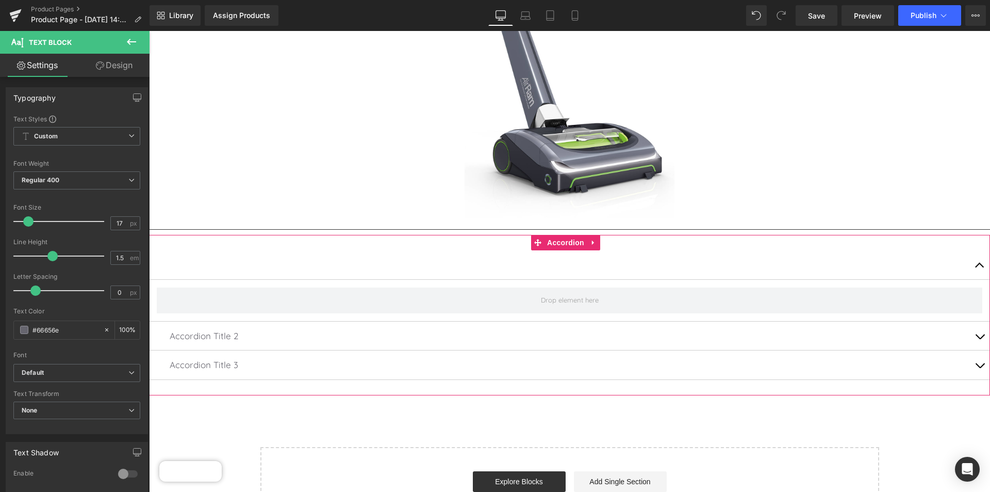
drag, startPoint x: 217, startPoint y: 328, endPoint x: 217, endPoint y: 322, distance: 5.7
click at [217, 329] on div "Accordion Title 2 Text Block" at bounding box center [570, 335] width 800 height 13
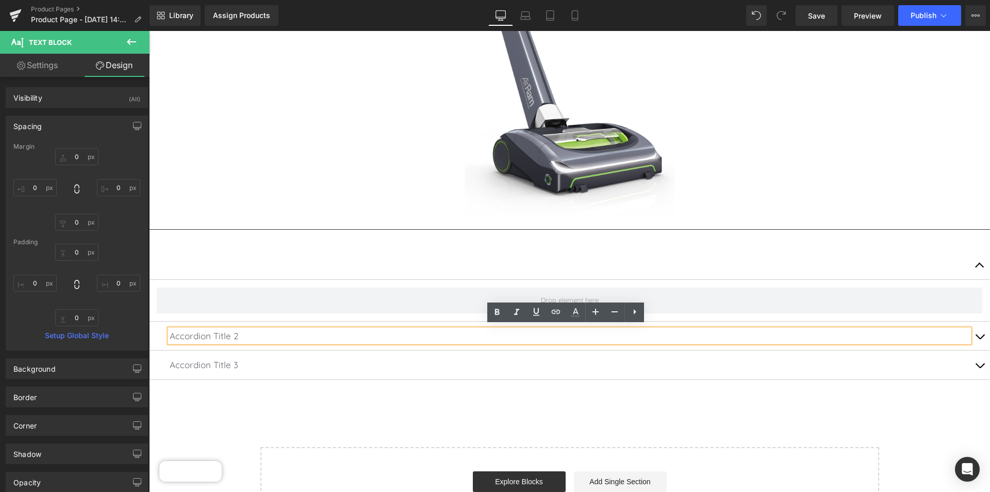
click at [220, 359] on p "Accordion Title 3" at bounding box center [570, 364] width 800 height 13
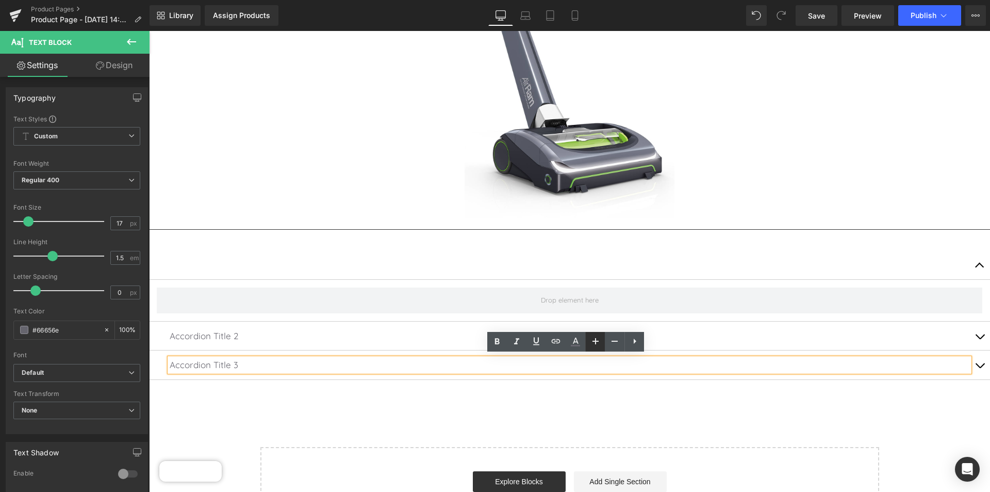
click at [595, 341] on icon at bounding box center [596, 341] width 12 height 12
click at [610, 340] on icon at bounding box center [615, 341] width 12 height 12
type input "17"
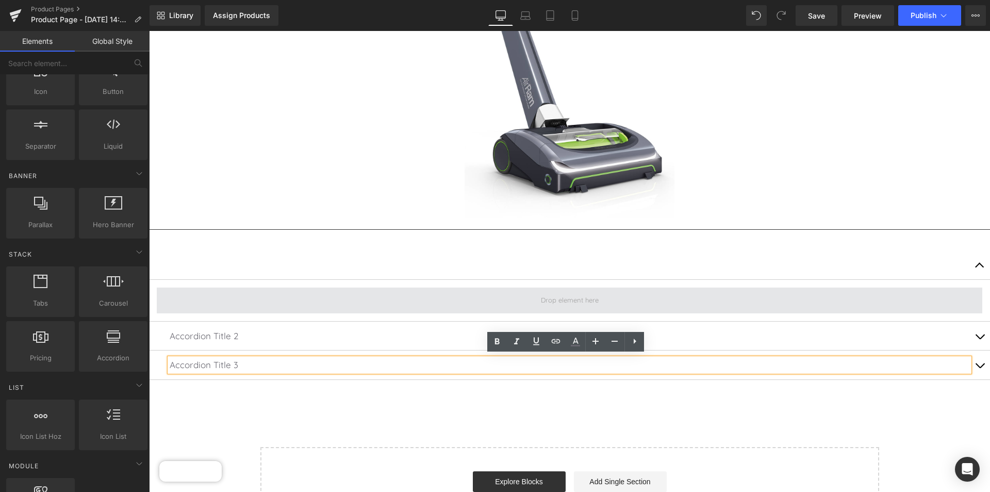
click at [540, 296] on span at bounding box center [569, 299] width 65 height 15
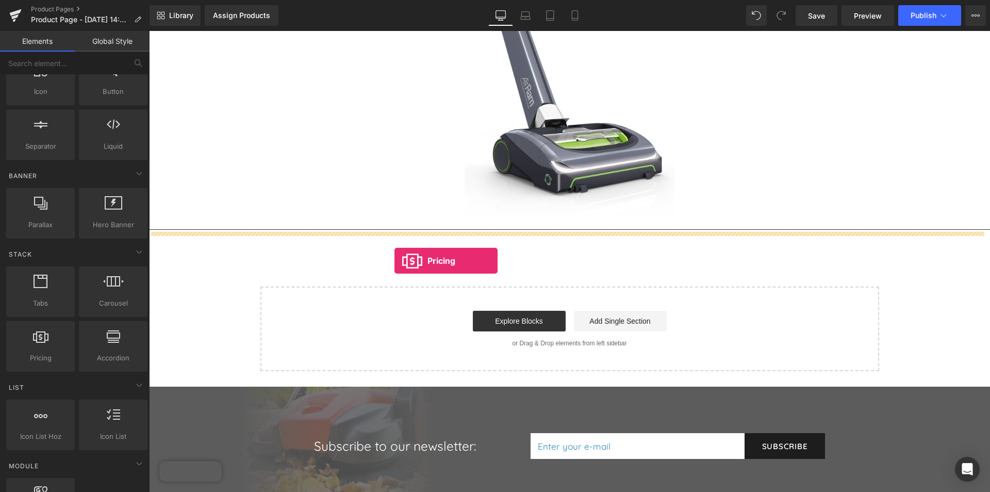
drag, startPoint x: 179, startPoint y: 377, endPoint x: 398, endPoint y: 258, distance: 248.6
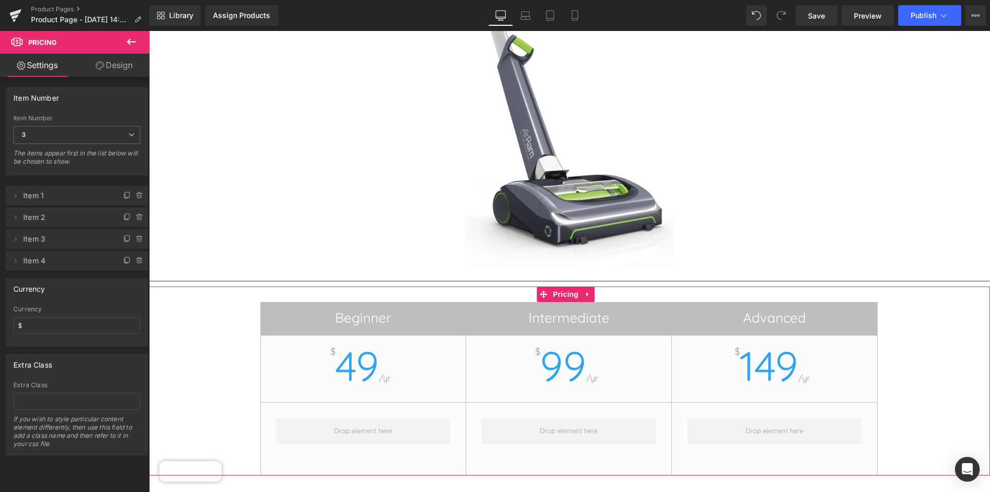
scroll to position [224, 0]
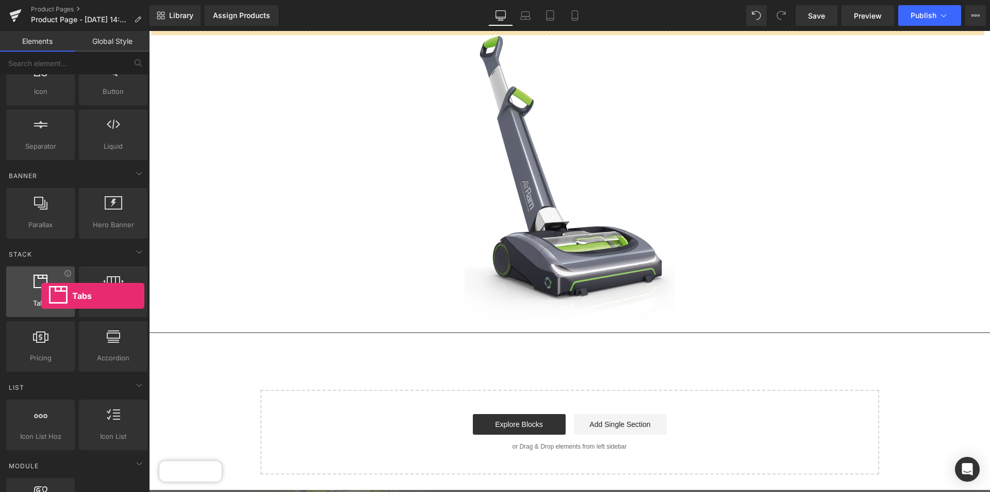
click at [41, 296] on div at bounding box center [40, 285] width 62 height 23
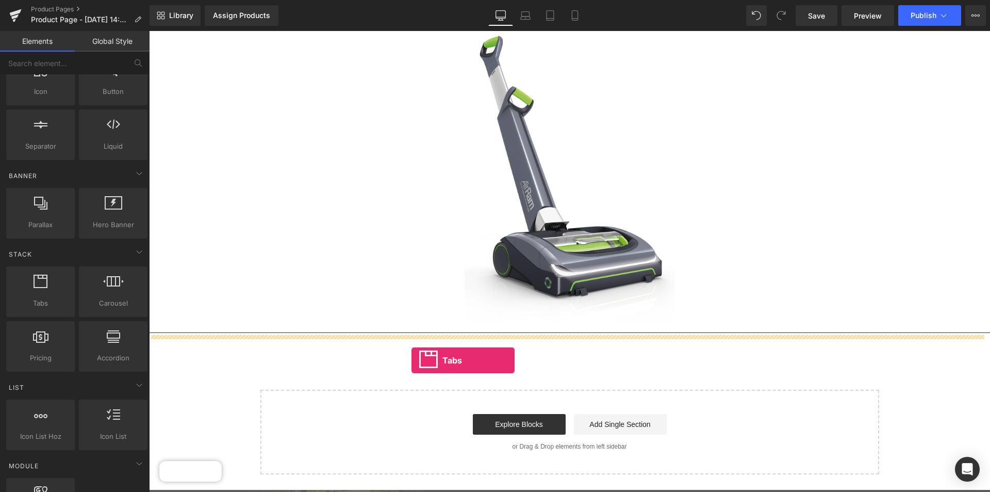
drag, startPoint x: 182, startPoint y: 327, endPoint x: 411, endPoint y: 360, distance: 231.5
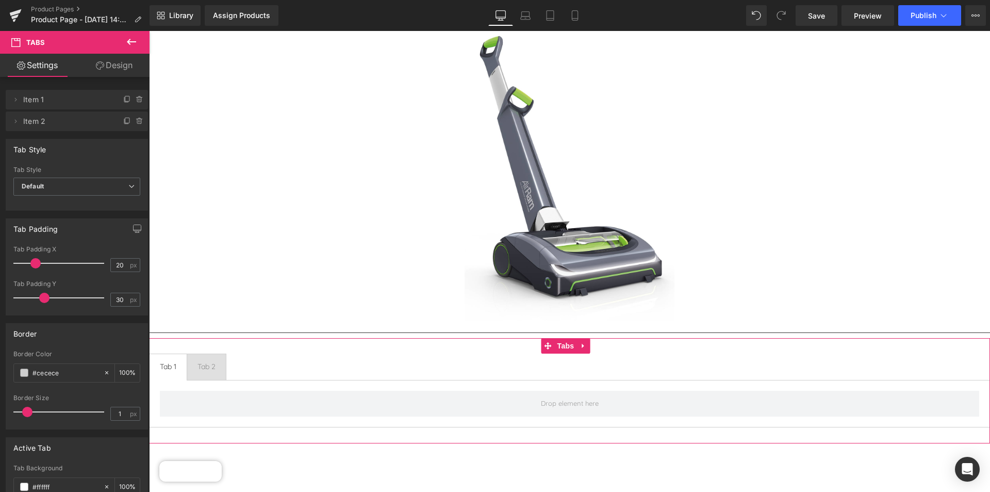
click at [194, 360] on span "Tab 2 Text Block" at bounding box center [206, 367] width 39 height 26
click at [149, 31] on div at bounding box center [149, 31] width 0 height 0
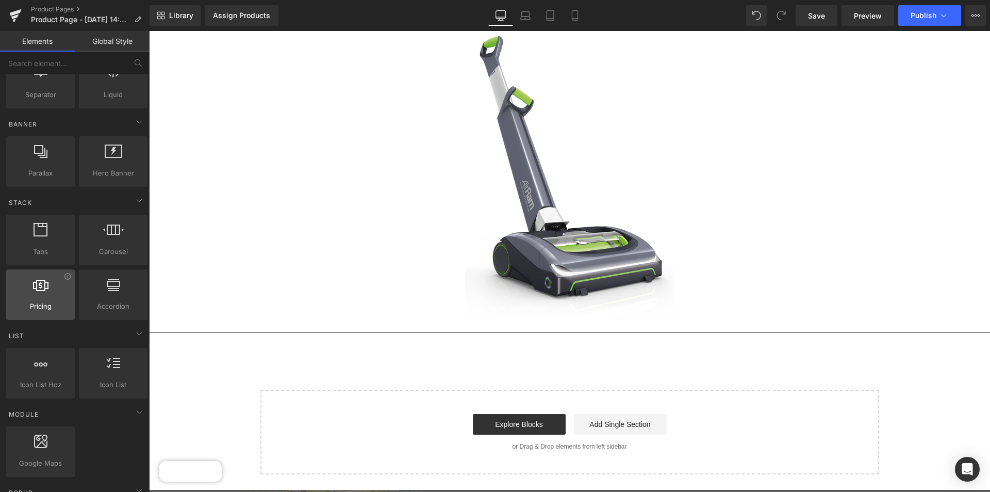
scroll to position [258, 0]
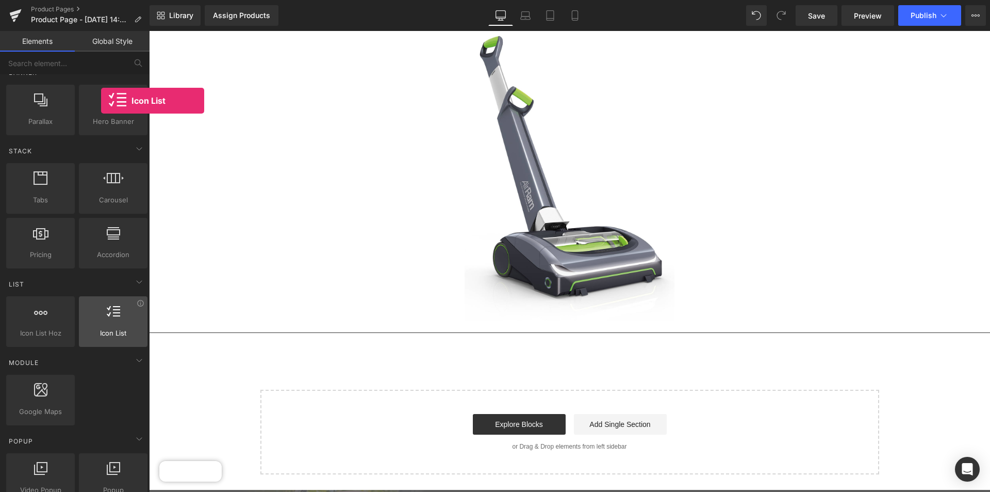
click at [101, 325] on div at bounding box center [113, 315] width 62 height 23
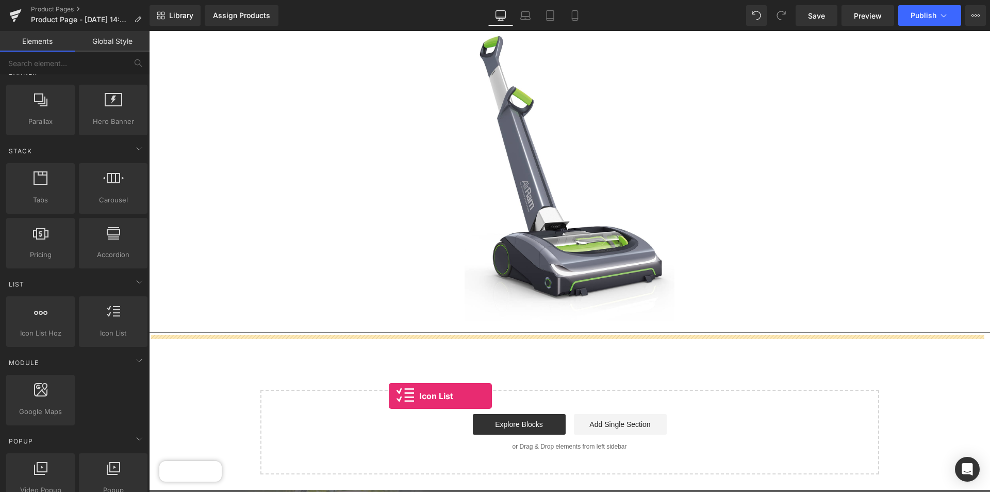
drag, startPoint x: 250, startPoint y: 356, endPoint x: 389, endPoint y: 396, distance: 144.3
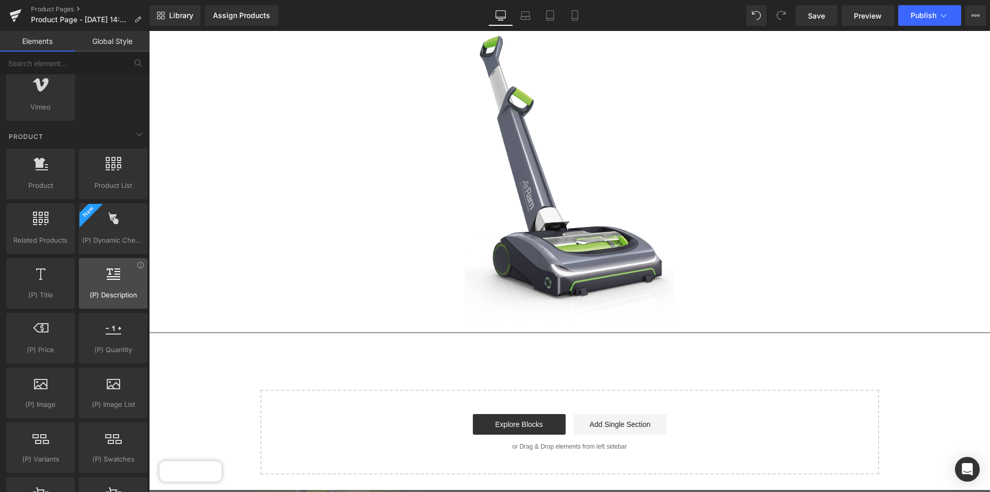
scroll to position [877, 0]
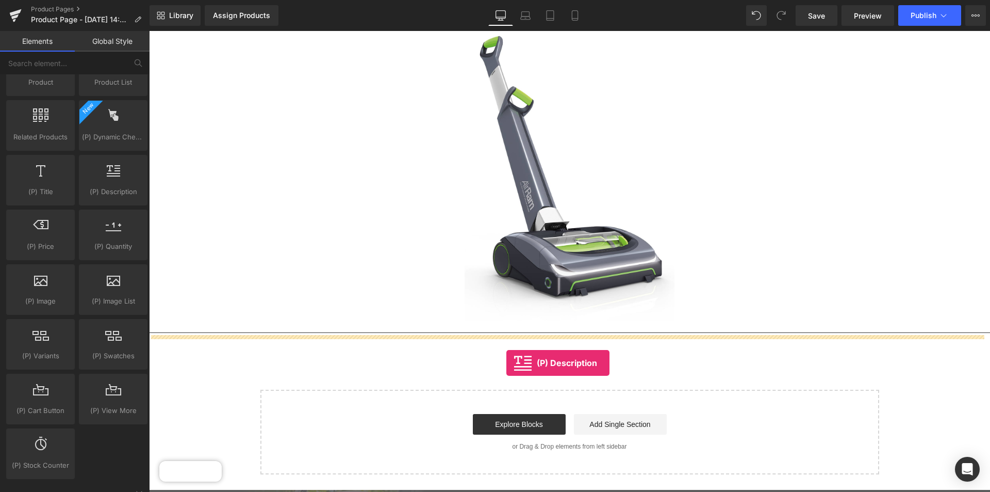
drag, startPoint x: 268, startPoint y: 213, endPoint x: 507, endPoint y: 363, distance: 282.5
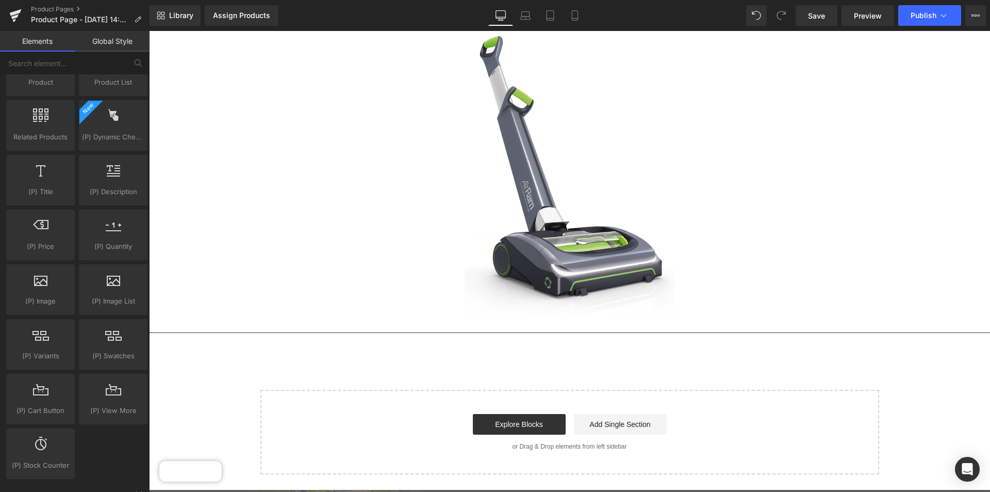
drag, startPoint x: 715, startPoint y: 429, endPoint x: 625, endPoint y: 362, distance: 112.1
click at [625, 362] on div "Assign a product and use this template to present it on live store Product Imag…" at bounding box center [569, 224] width 841 height 500
click at [743, 406] on div "Start building your page Explore Blocks Add Single Section or Drag & Drop eleme…" at bounding box center [570, 431] width 617 height 83
drag, startPoint x: 743, startPoint y: 406, endPoint x: 692, endPoint y: 402, distance: 50.7
click at [699, 402] on div "Start building your page Explore Blocks Add Single Section or Drag & Drop eleme…" at bounding box center [570, 431] width 617 height 83
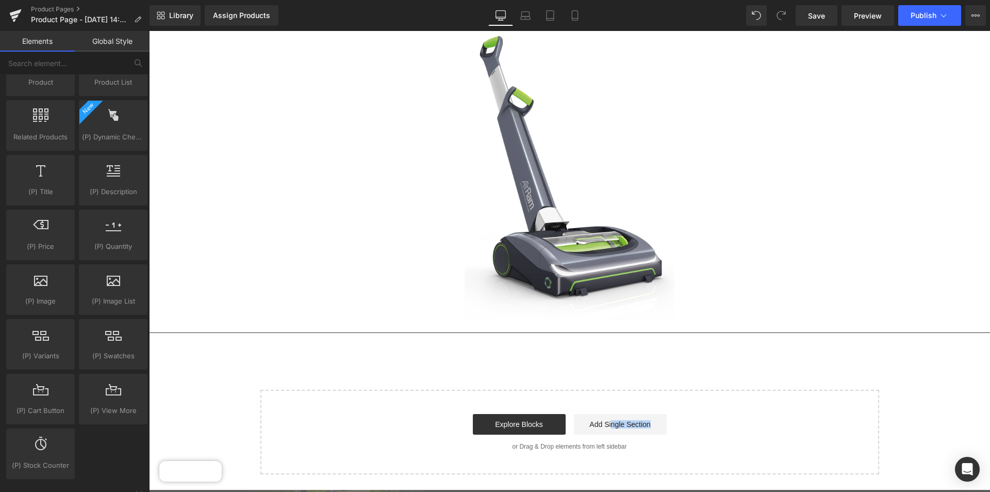
drag, startPoint x: 647, startPoint y: 396, endPoint x: 610, endPoint y: 382, distance: 39.7
click at [610, 374] on div "Assign a product and use this template to present it on live store Product Imag…" at bounding box center [569, 224] width 841 height 500
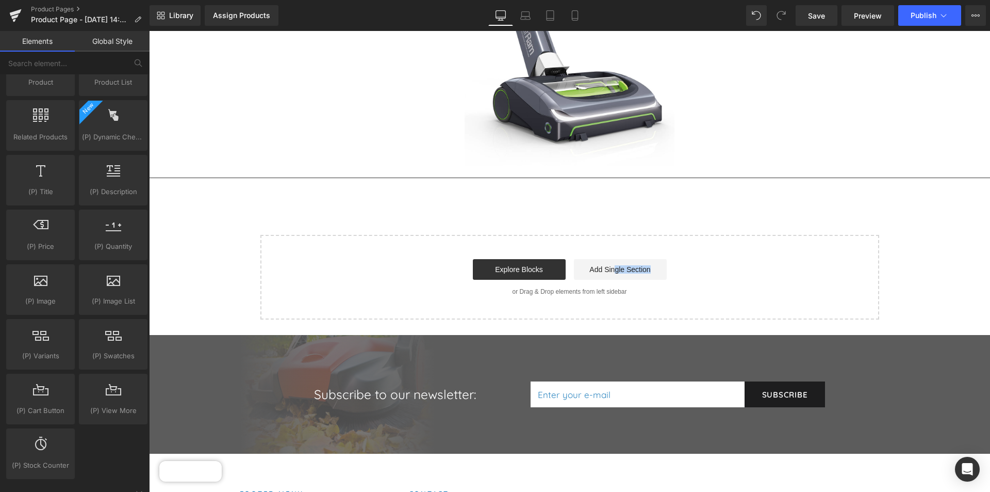
click at [709, 272] on div "Explore Blocks Add Single Section" at bounding box center [570, 269] width 586 height 21
drag, startPoint x: 709, startPoint y: 272, endPoint x: 701, endPoint y: 221, distance: 51.2
click at [691, 253] on div "Start building your page Explore Blocks Add Single Section or Drag & Drop eleme…" at bounding box center [570, 277] width 617 height 83
click at [697, 231] on div "Assign a product and use this template to present it on live store Product Imag…" at bounding box center [569, 69] width 841 height 500
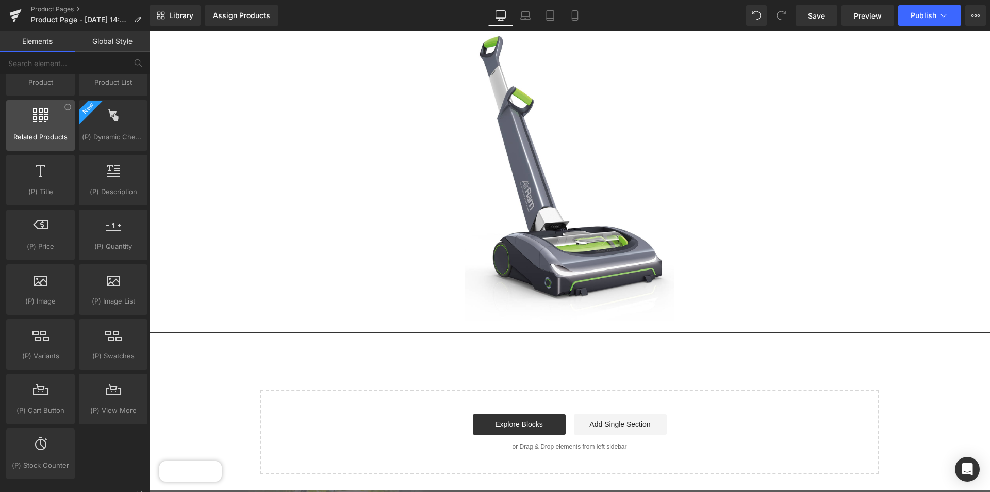
scroll to position [825, 0]
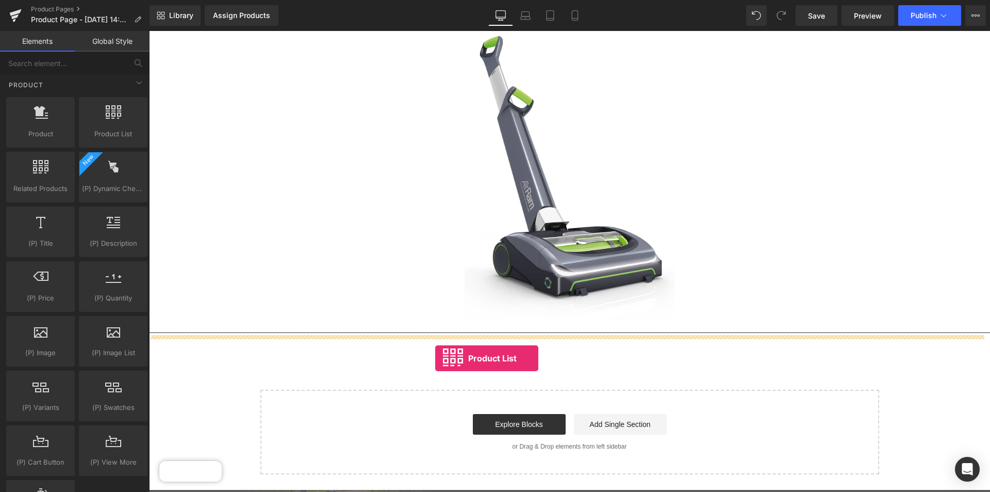
drag, startPoint x: 261, startPoint y: 168, endPoint x: 435, endPoint y: 358, distance: 257.7
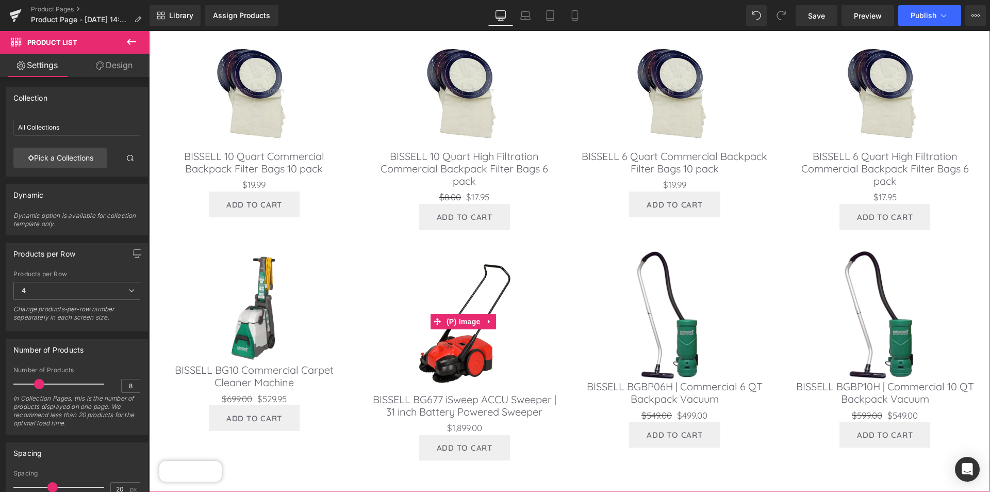
scroll to position [379, 0]
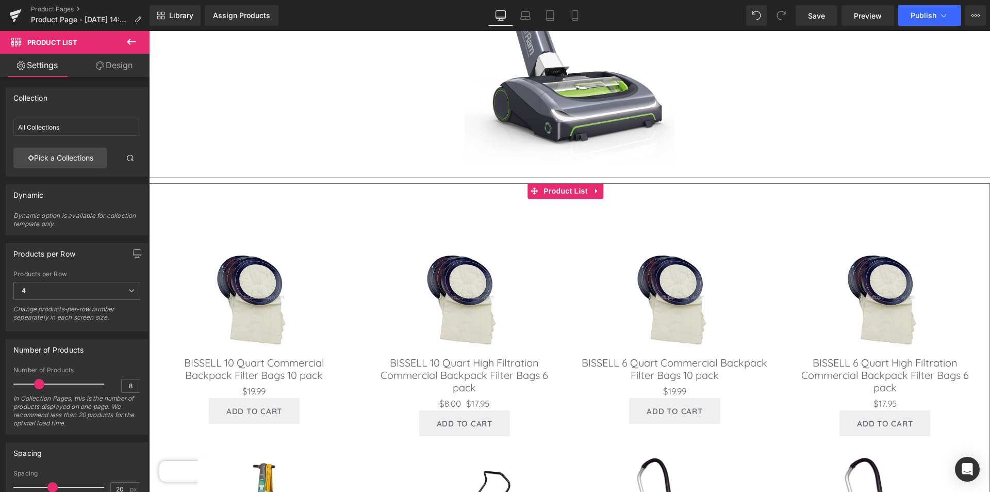
click at [116, 69] on link "Design" at bounding box center [114, 65] width 75 height 23
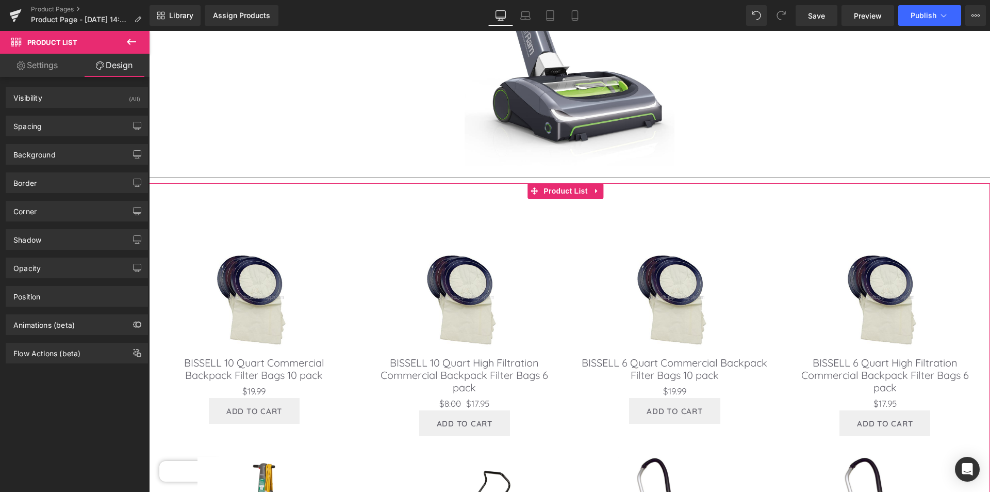
click at [44, 67] on link "Settings" at bounding box center [37, 65] width 75 height 23
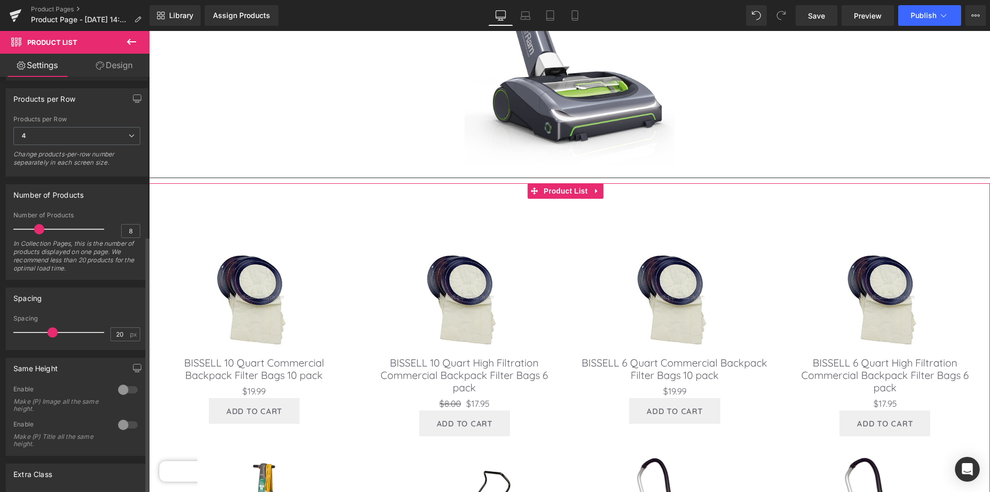
scroll to position [256, 0]
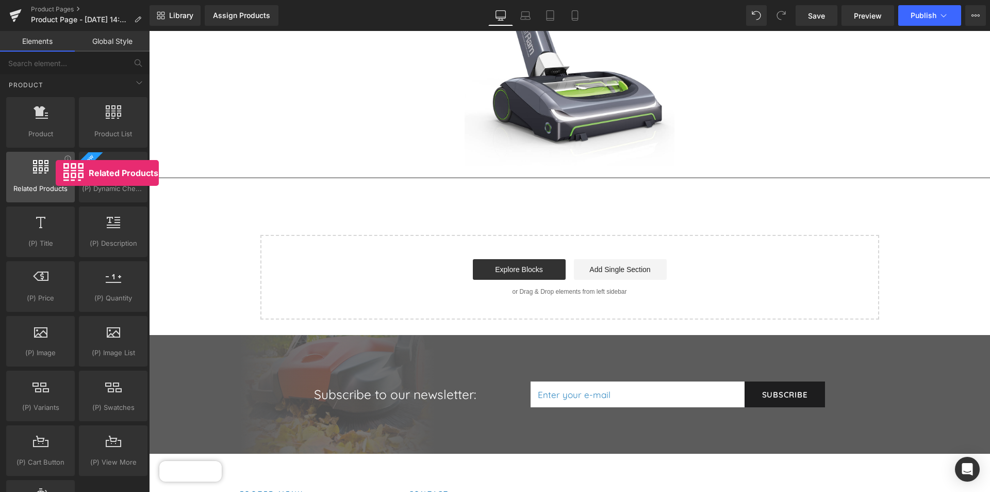
click at [56, 173] on div at bounding box center [40, 171] width 62 height 23
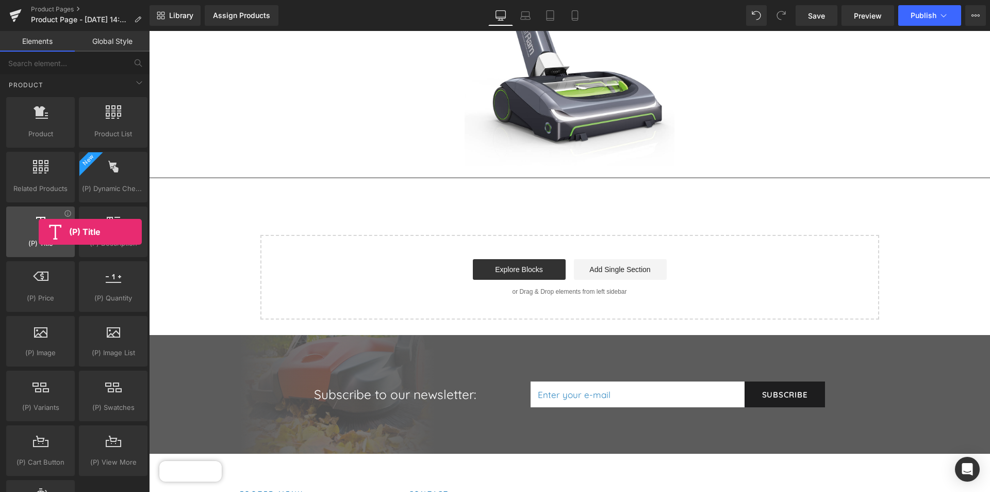
drag, startPoint x: 50, startPoint y: 238, endPoint x: 38, endPoint y: 232, distance: 13.6
click at [38, 232] on div "(P) Title products, goods, sells, titles, heading, titles" at bounding box center [40, 231] width 69 height 51
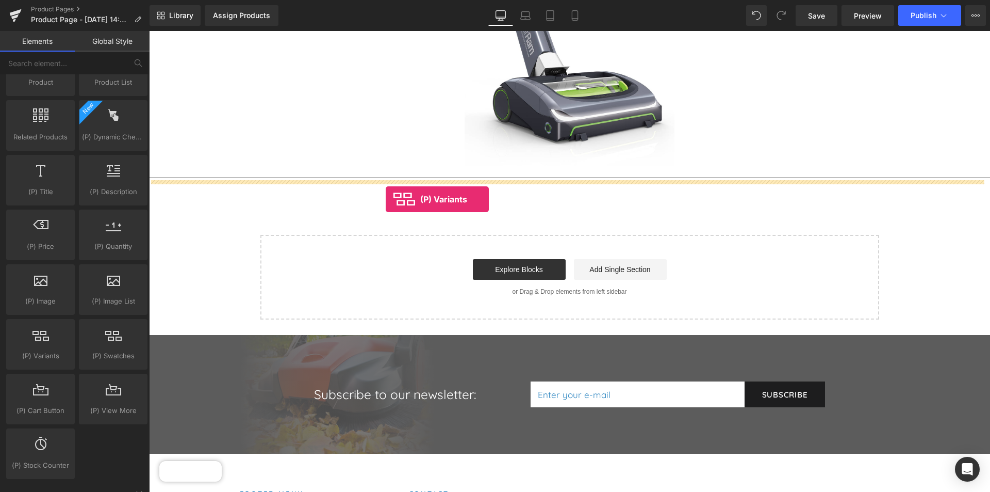
drag, startPoint x: 278, startPoint y: 337, endPoint x: 392, endPoint y: 193, distance: 183.6
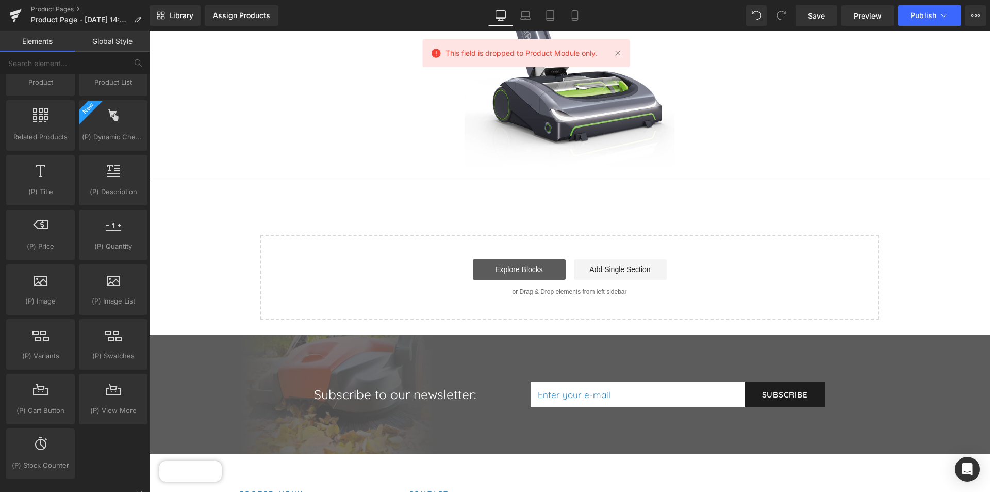
click at [499, 265] on link "Explore Blocks" at bounding box center [519, 269] width 93 height 21
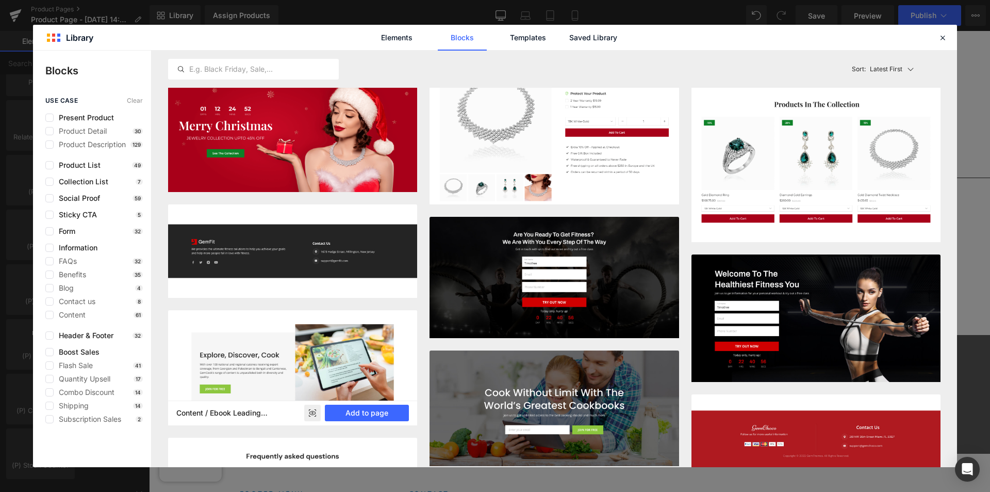
scroll to position [2576, 0]
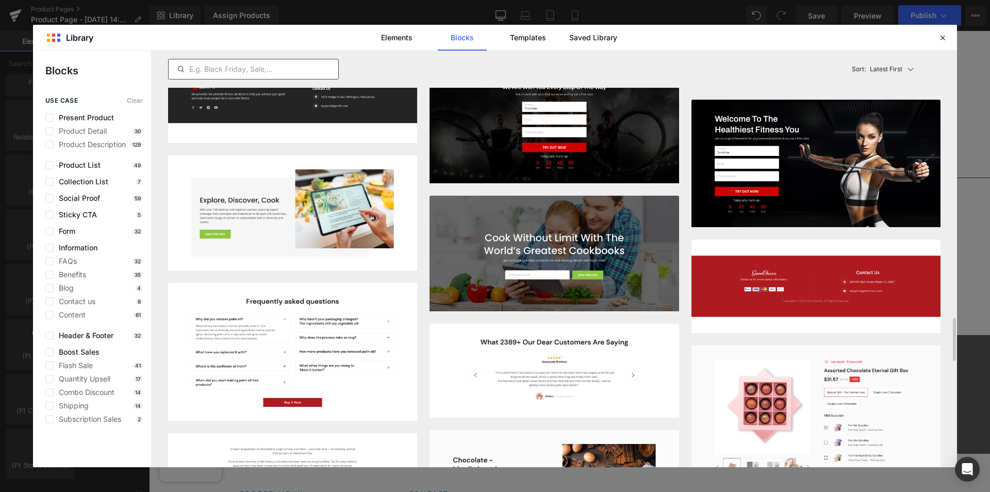
click at [288, 68] on input "text" at bounding box center [254, 69] width 170 height 12
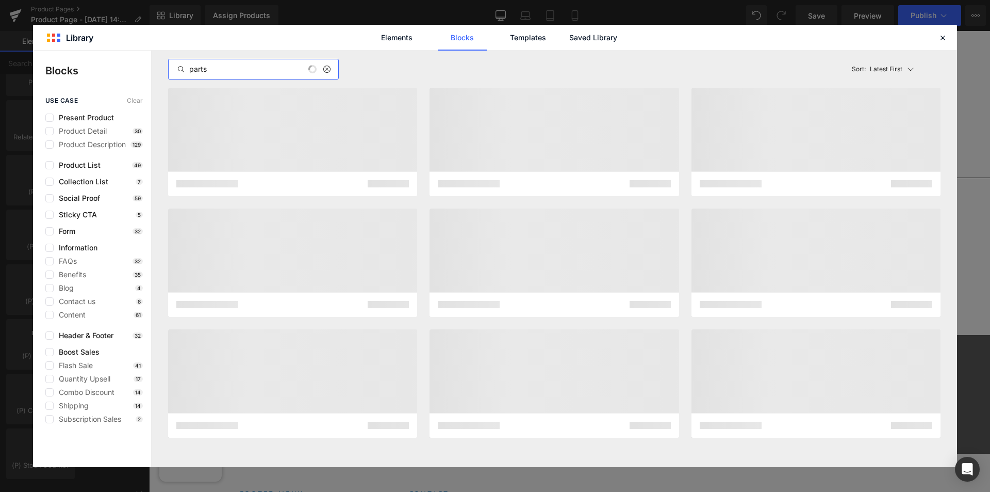
scroll to position [0, 0]
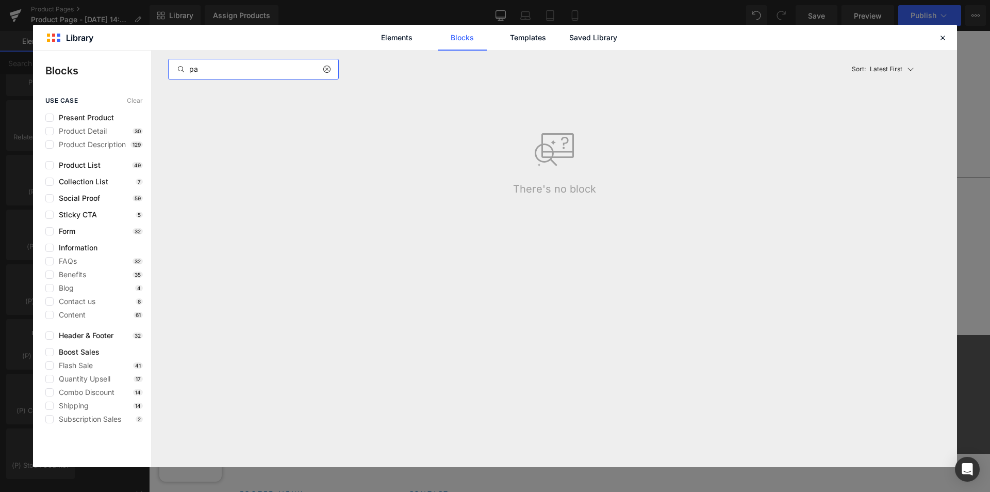
type input "p"
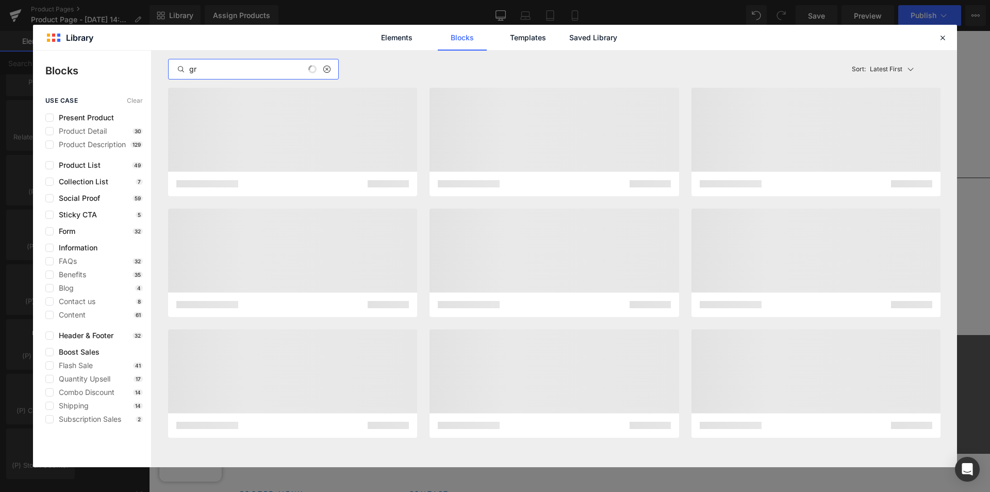
type input "g"
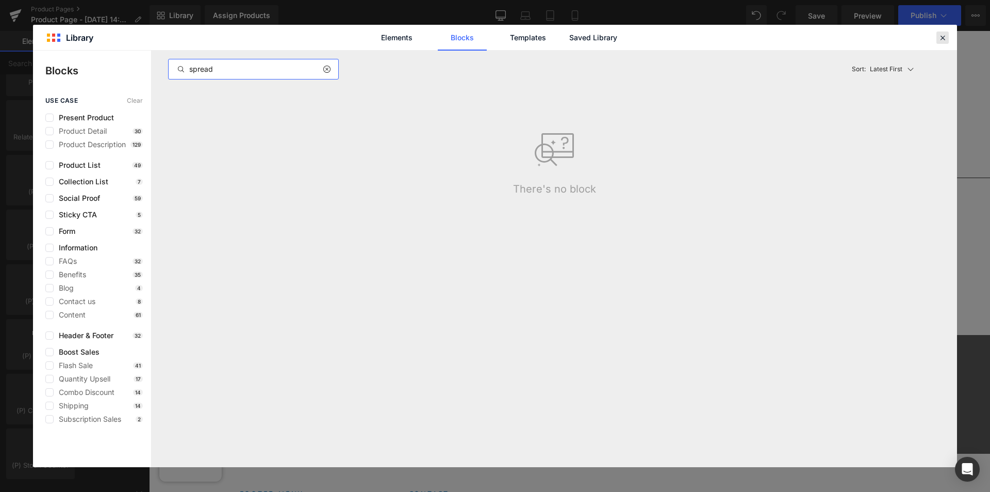
type input "spread"
click at [938, 36] on icon at bounding box center [942, 37] width 9 height 9
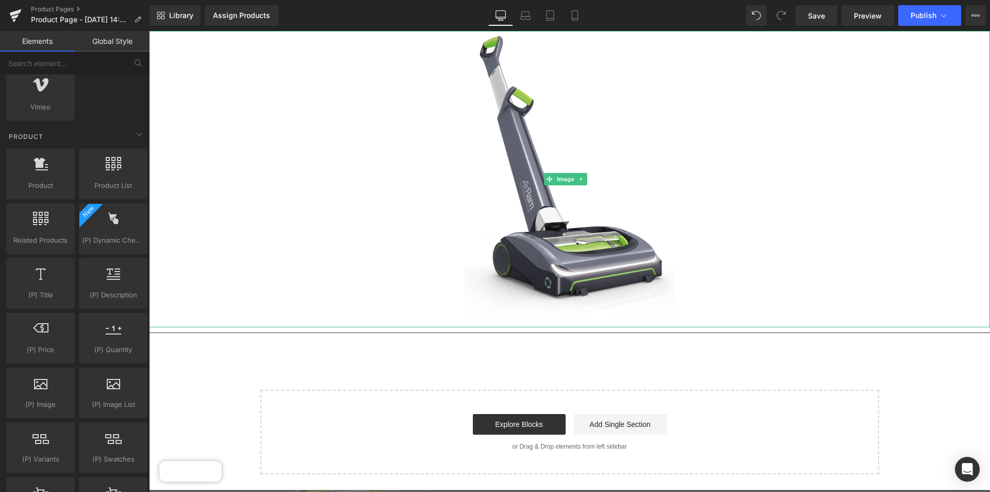
scroll to position [121, 0]
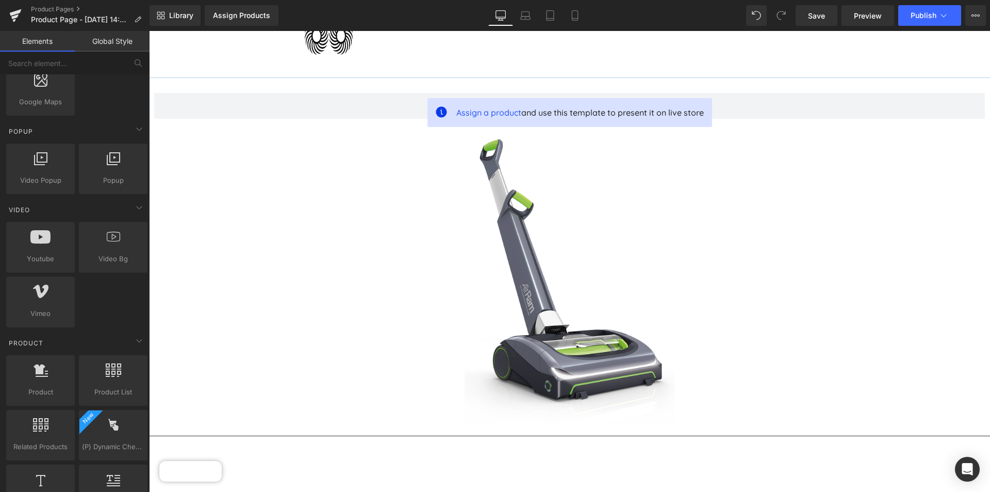
click at [45, 42] on link "Elements" at bounding box center [37, 41] width 75 height 21
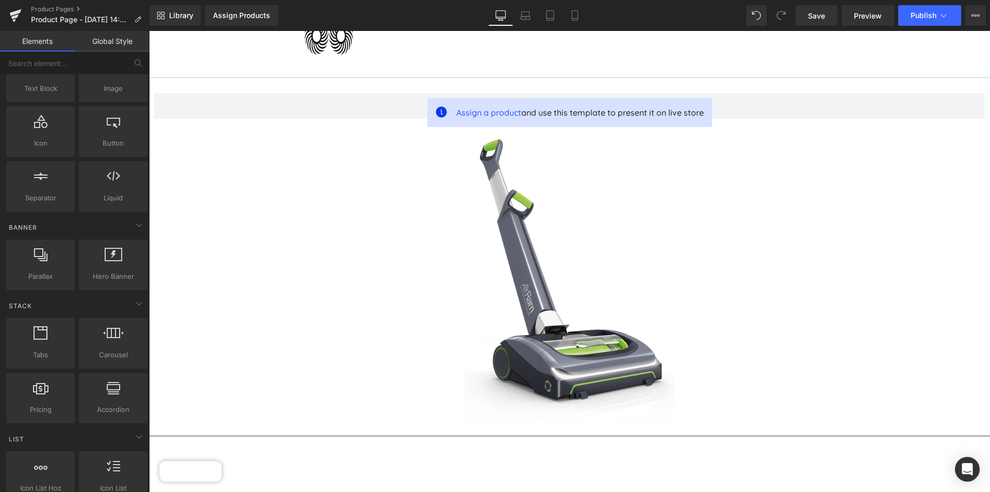
scroll to position [0, 0]
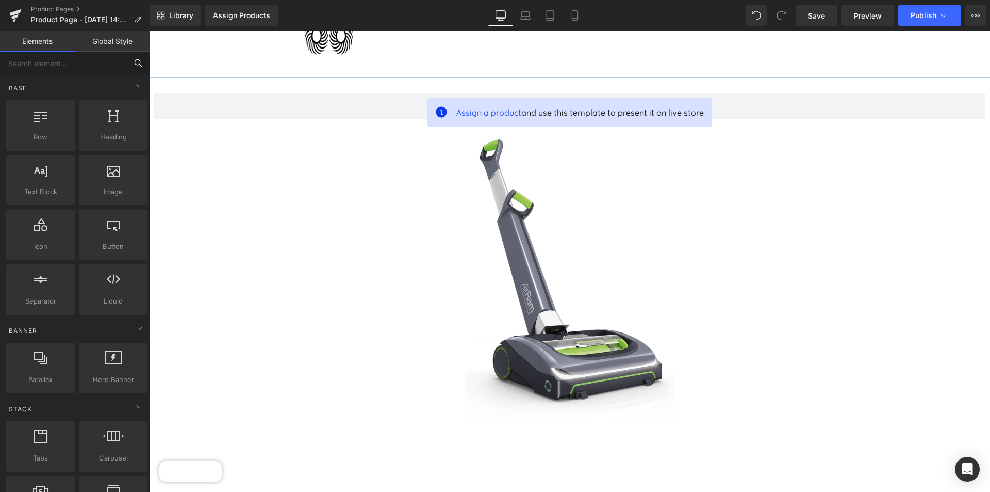
click at [73, 60] on input "text" at bounding box center [63, 63] width 127 height 23
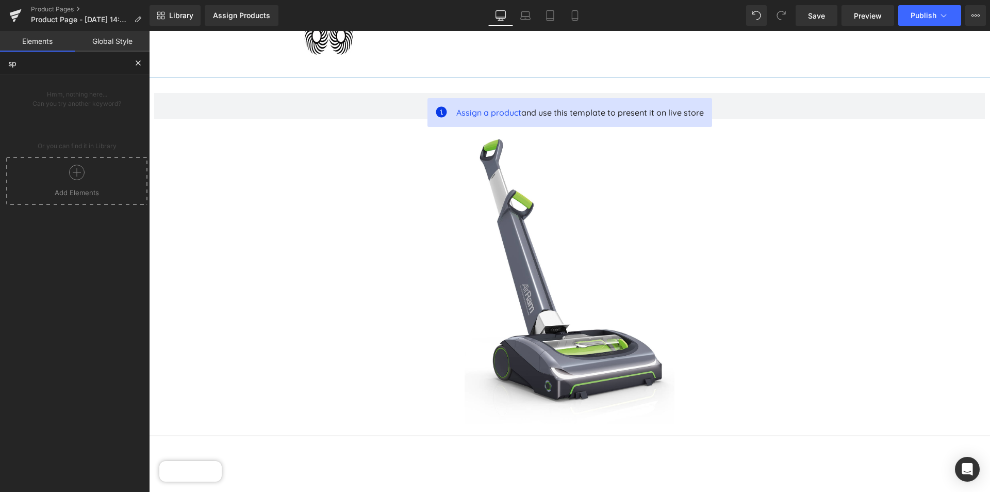
type input "s"
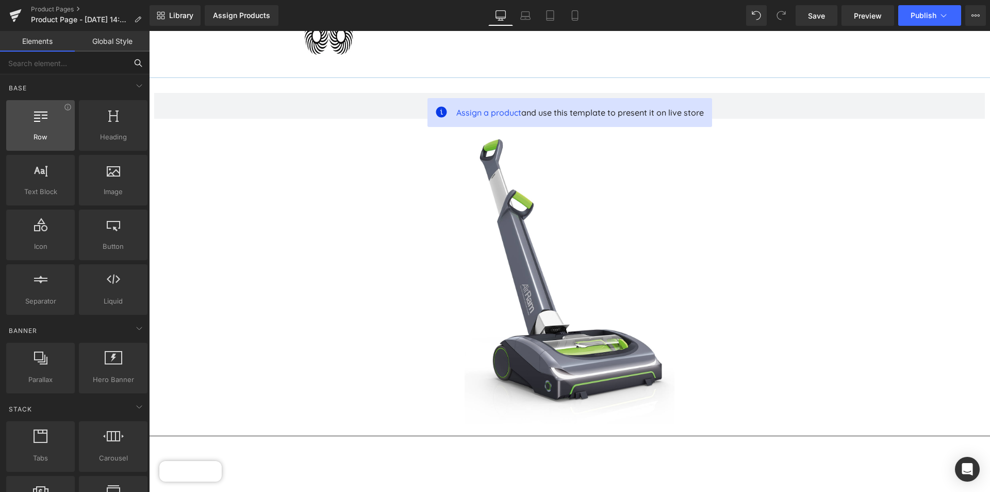
click at [59, 122] on div at bounding box center [40, 119] width 62 height 23
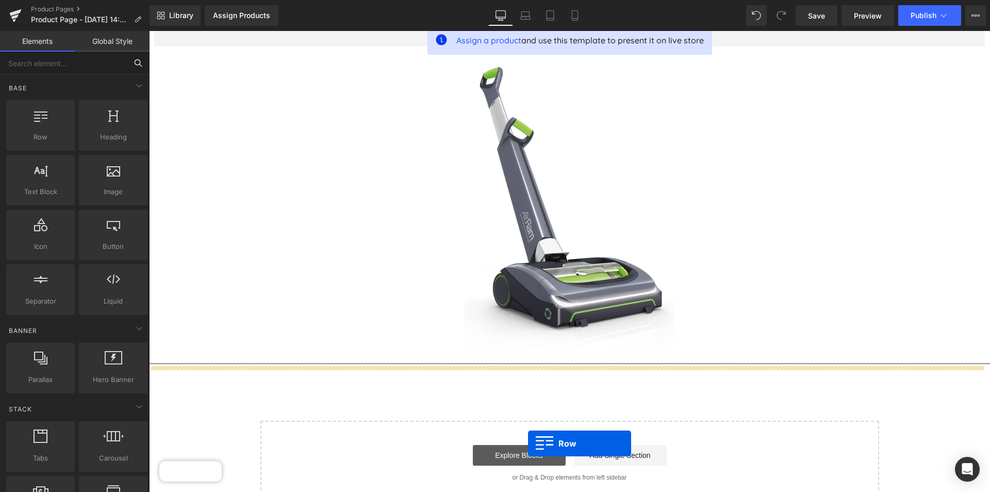
drag, startPoint x: 207, startPoint y: 151, endPoint x: 528, endPoint y: 453, distance: 441.1
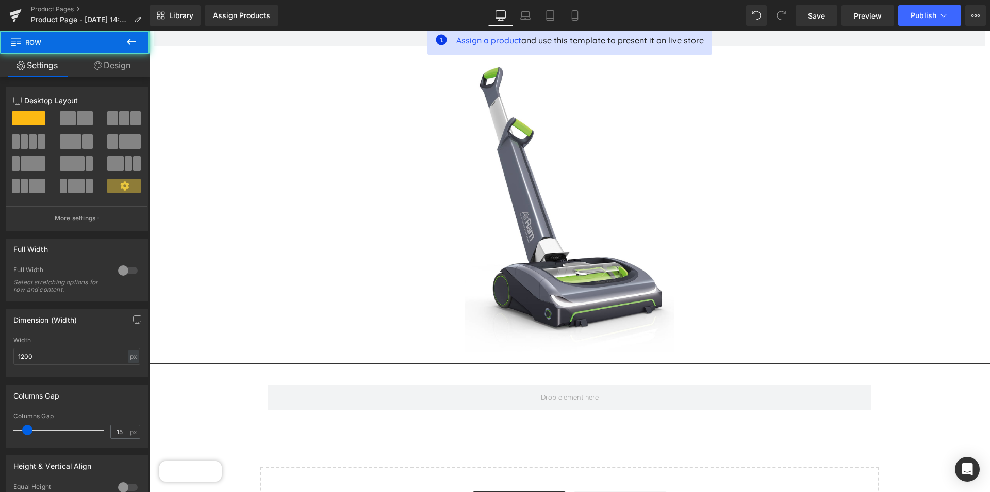
scroll to position [245, 0]
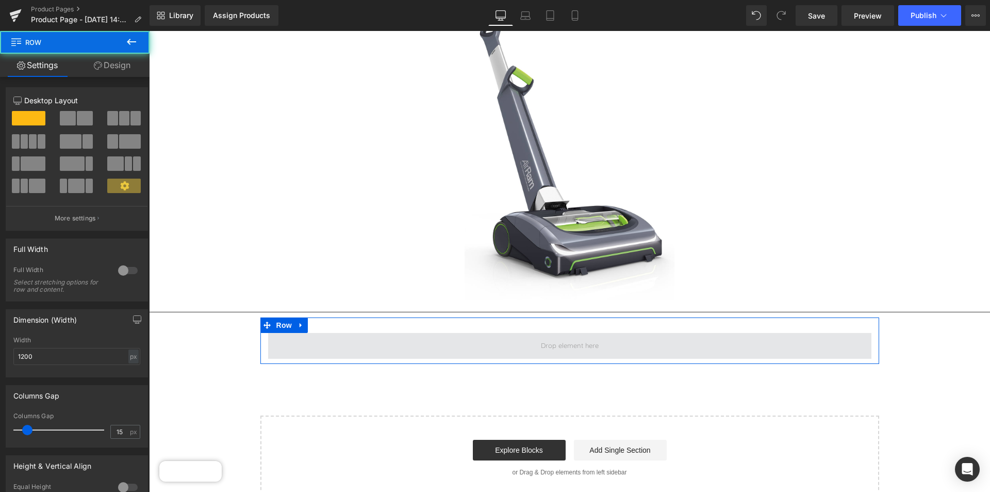
click at [486, 337] on span at bounding box center [569, 346] width 603 height 26
click at [500, 341] on span at bounding box center [569, 346] width 603 height 26
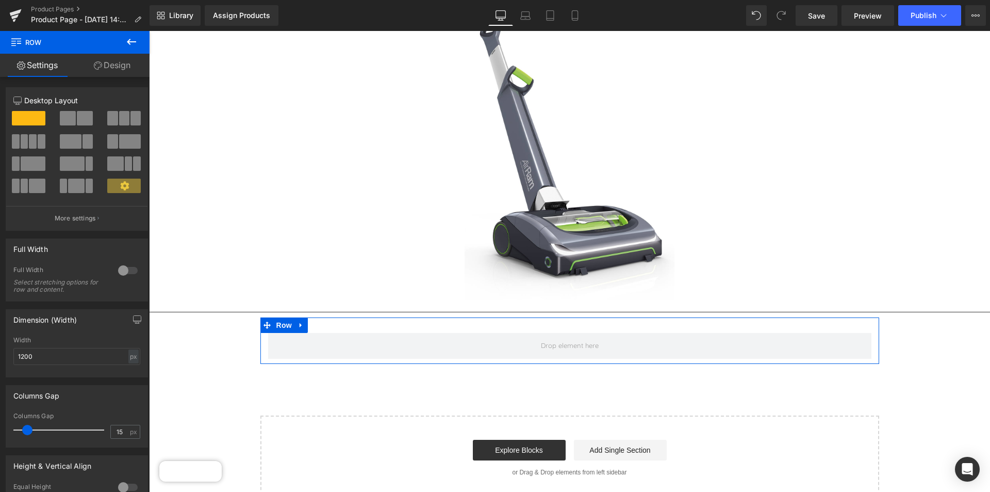
click at [100, 69] on icon at bounding box center [98, 65] width 8 height 8
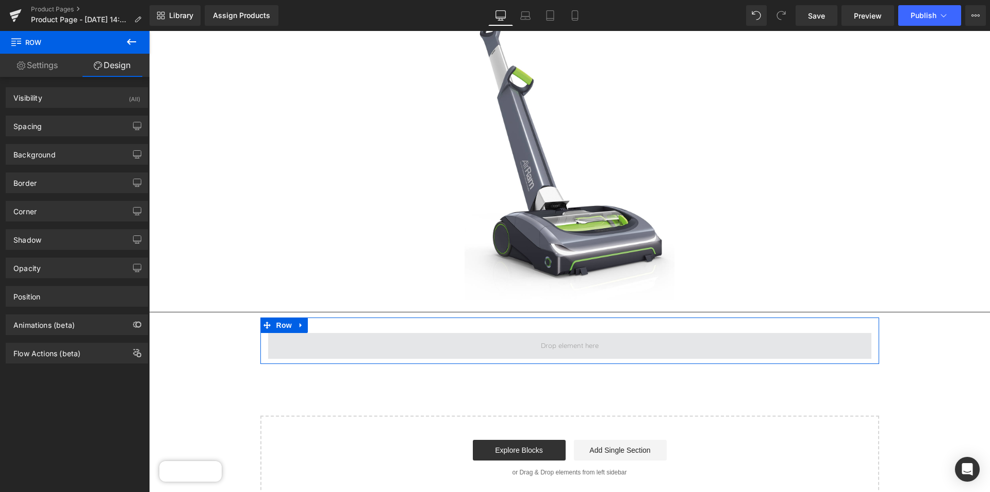
click at [556, 339] on span at bounding box center [569, 345] width 65 height 15
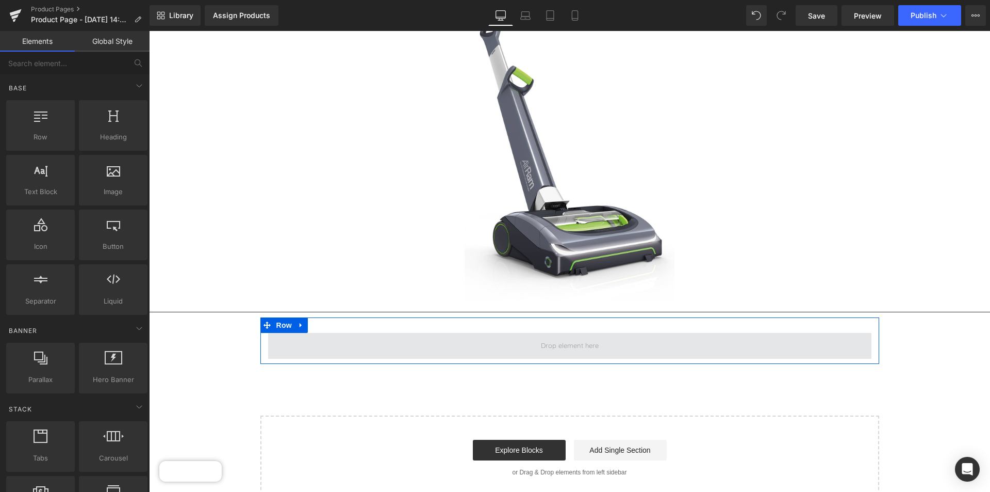
click at [392, 337] on span at bounding box center [569, 346] width 603 height 26
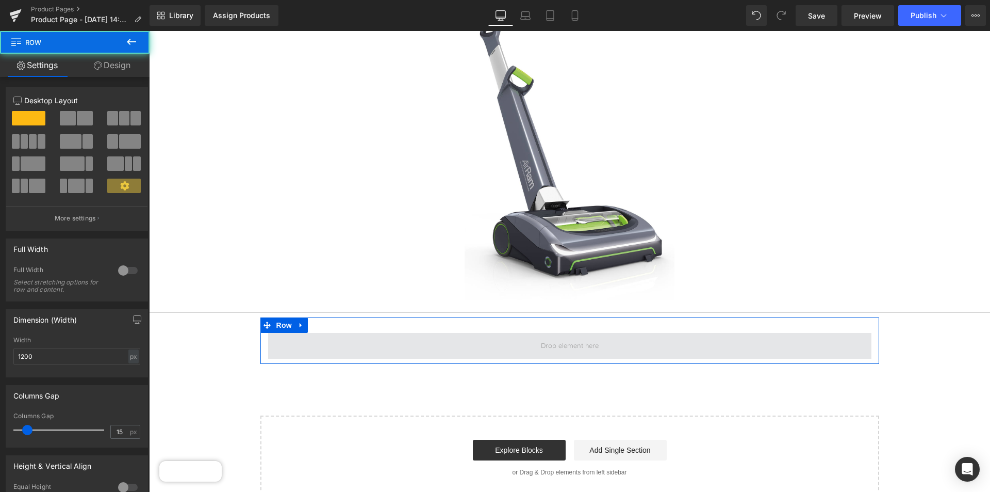
click at [409, 340] on span at bounding box center [569, 346] width 603 height 26
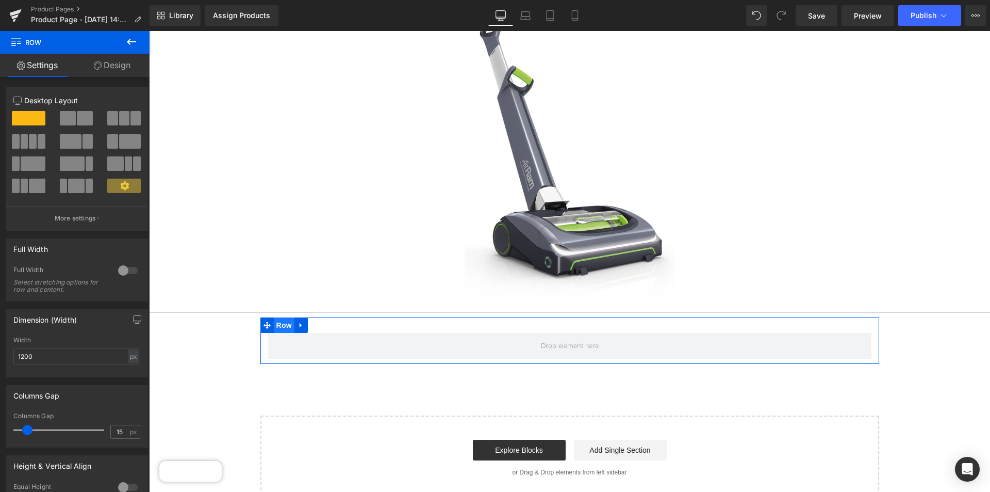
click at [281, 321] on span "Row" at bounding box center [284, 324] width 21 height 15
click at [300, 323] on icon at bounding box center [301, 325] width 2 height 5
click at [311, 321] on icon at bounding box center [314, 324] width 7 height 7
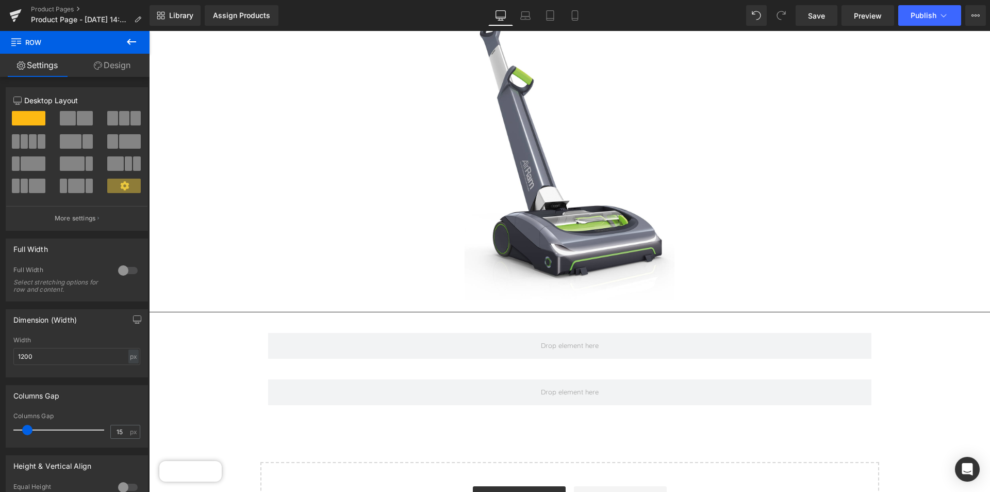
drag, startPoint x: 234, startPoint y: 370, endPoint x: 257, endPoint y: 365, distance: 23.8
click at [235, 370] on div "Assign a product and use this template to present it on live store Product Imag…" at bounding box center [569, 250] width 841 height 593
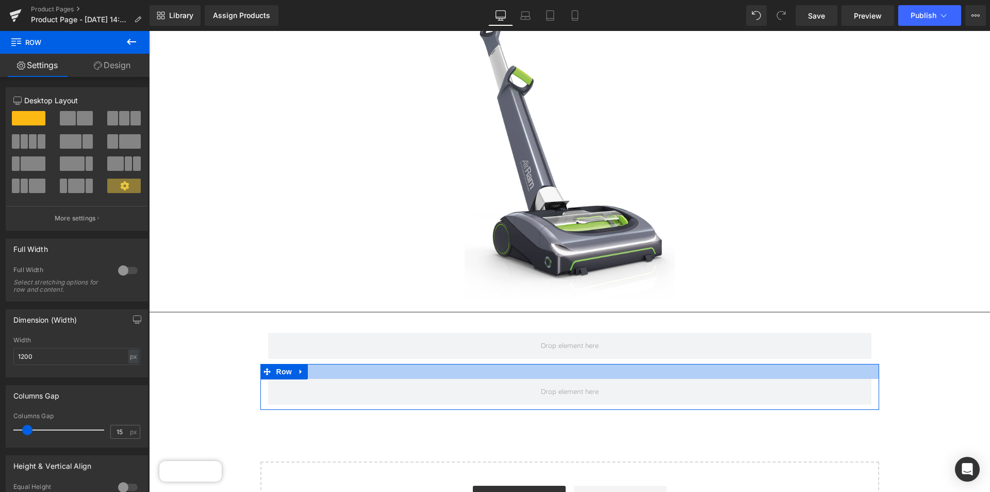
click at [377, 364] on div at bounding box center [569, 371] width 619 height 15
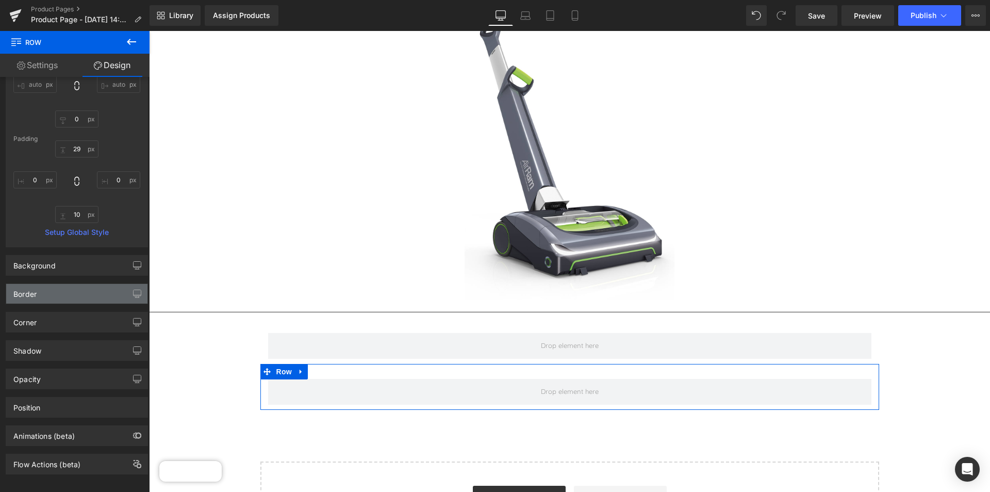
scroll to position [115, 0]
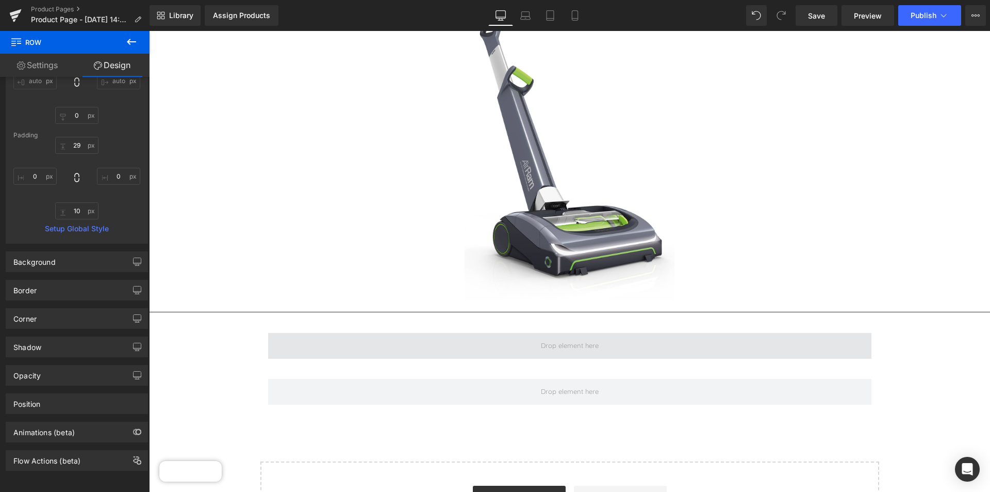
click at [373, 353] on span at bounding box center [569, 346] width 603 height 26
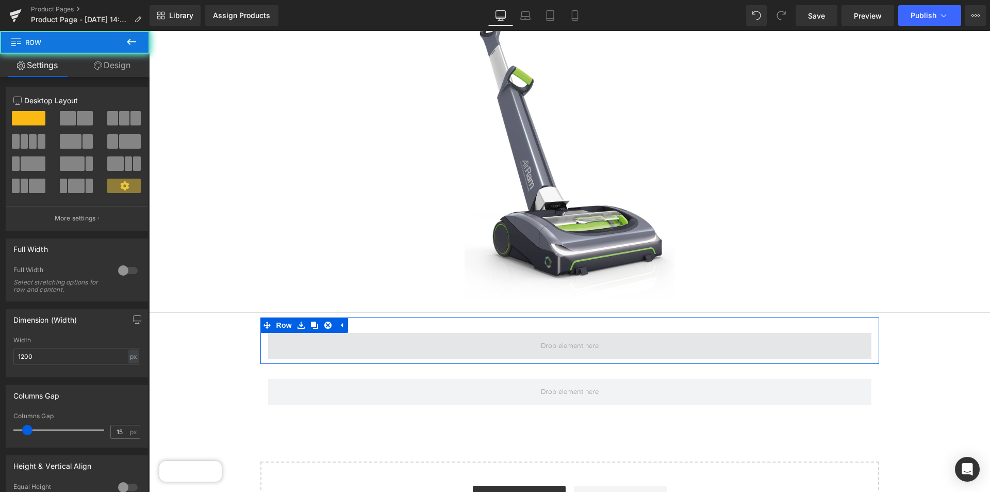
click at [373, 353] on span at bounding box center [569, 346] width 603 height 26
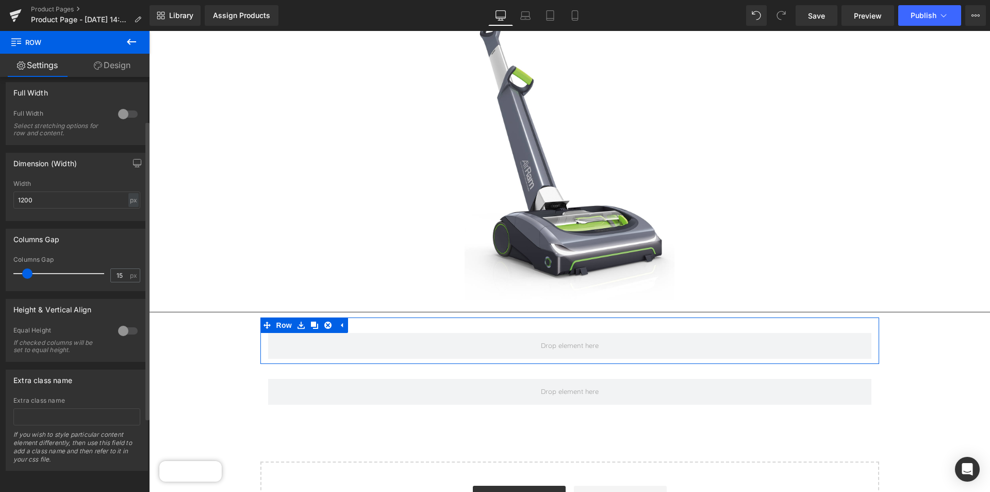
scroll to position [0, 0]
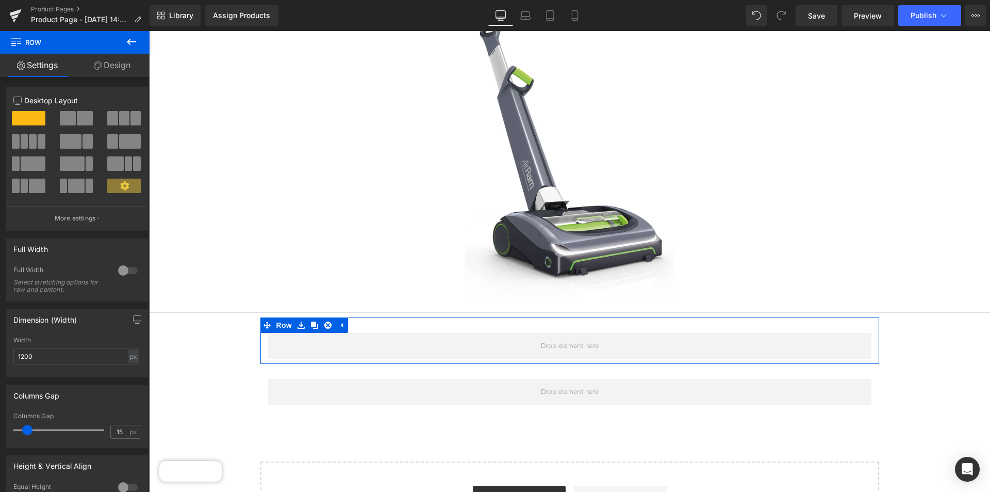
click at [125, 67] on link "Design" at bounding box center [112, 65] width 75 height 23
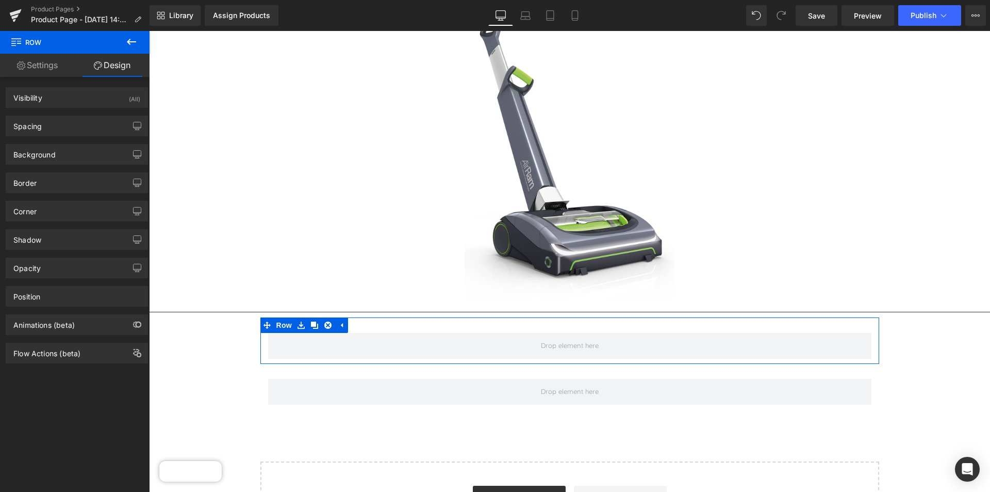
click at [53, 63] on link "Settings" at bounding box center [37, 65] width 75 height 23
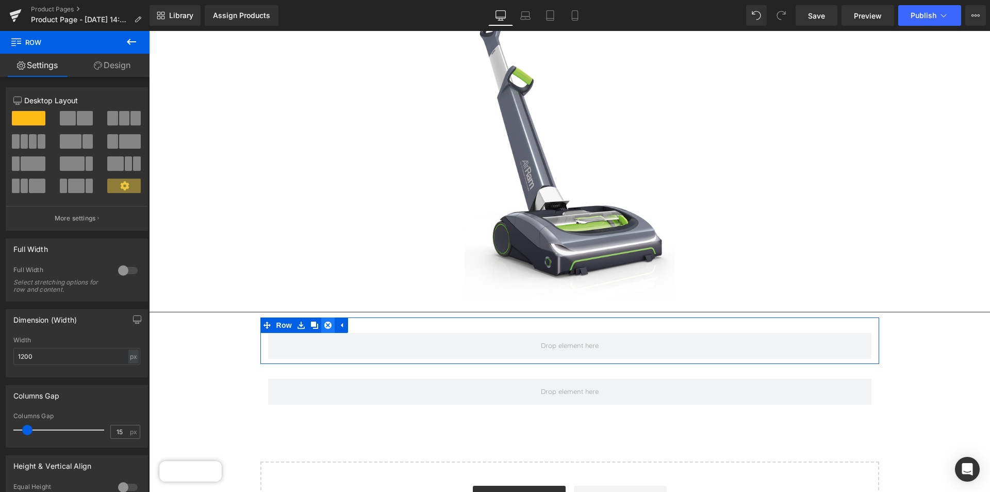
click at [324, 323] on icon at bounding box center [327, 325] width 7 height 8
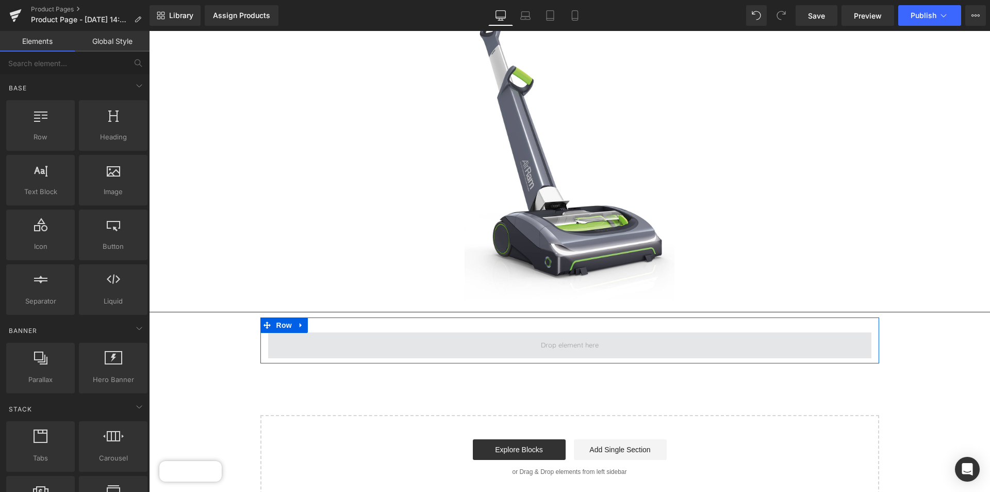
click at [380, 349] on span at bounding box center [569, 345] width 603 height 26
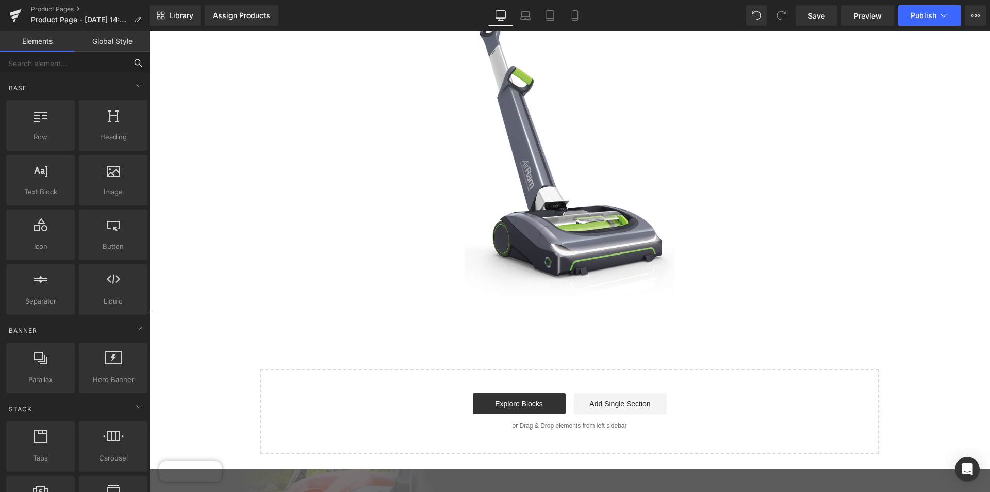
click at [96, 56] on input "text" at bounding box center [63, 63] width 127 height 23
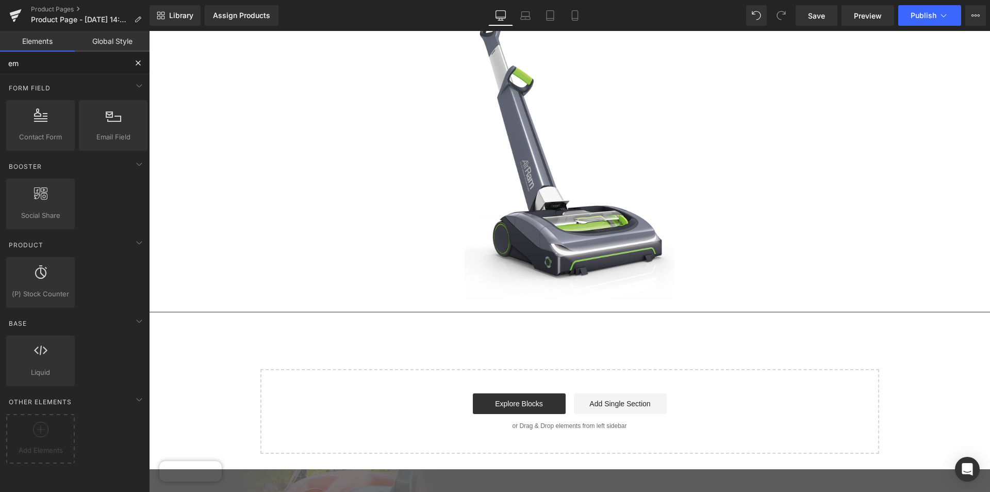
type input "emb"
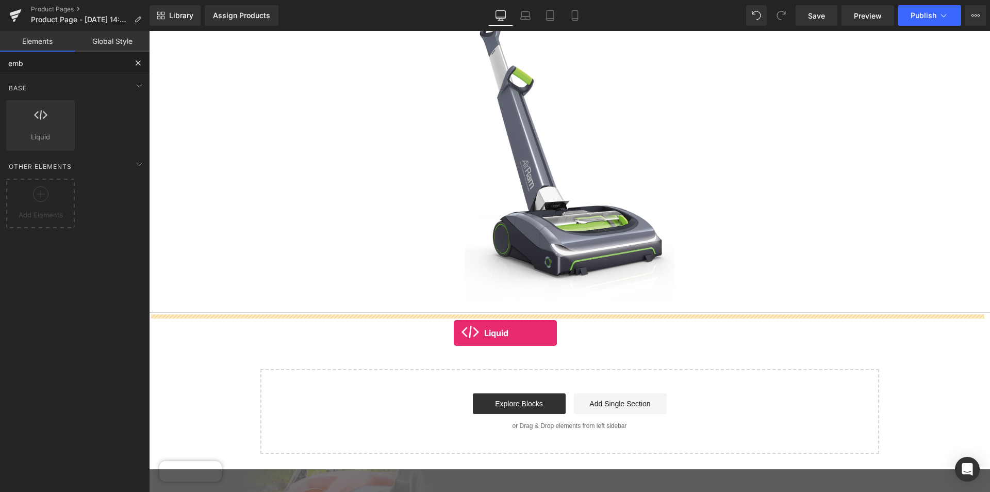
drag, startPoint x: 181, startPoint y: 159, endPoint x: 454, endPoint y: 333, distance: 324.0
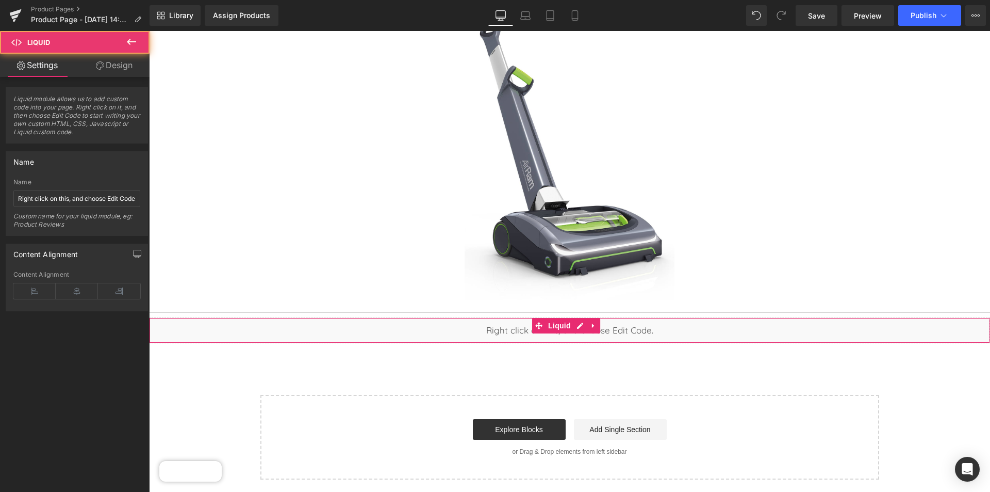
click at [657, 325] on div "Liquid" at bounding box center [569, 330] width 841 height 26
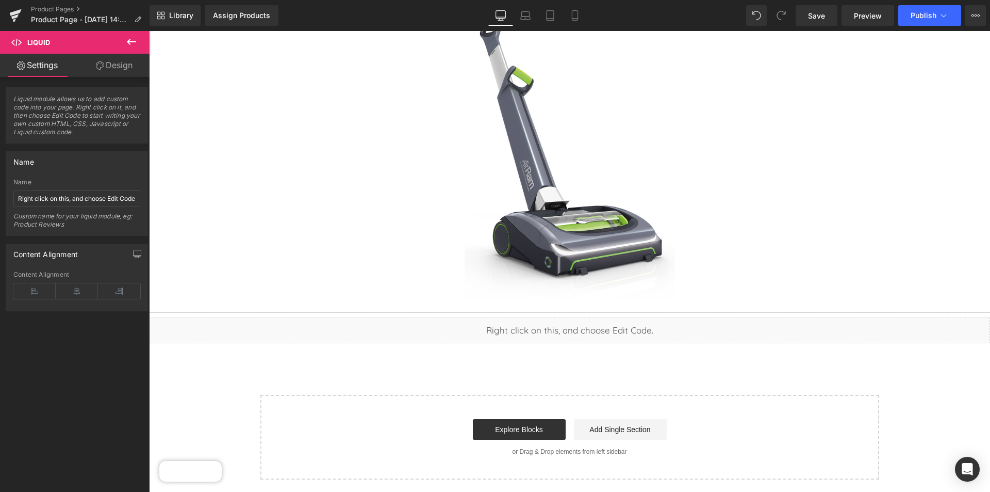
click at [496, 331] on div "Liquid" at bounding box center [569, 330] width 841 height 26
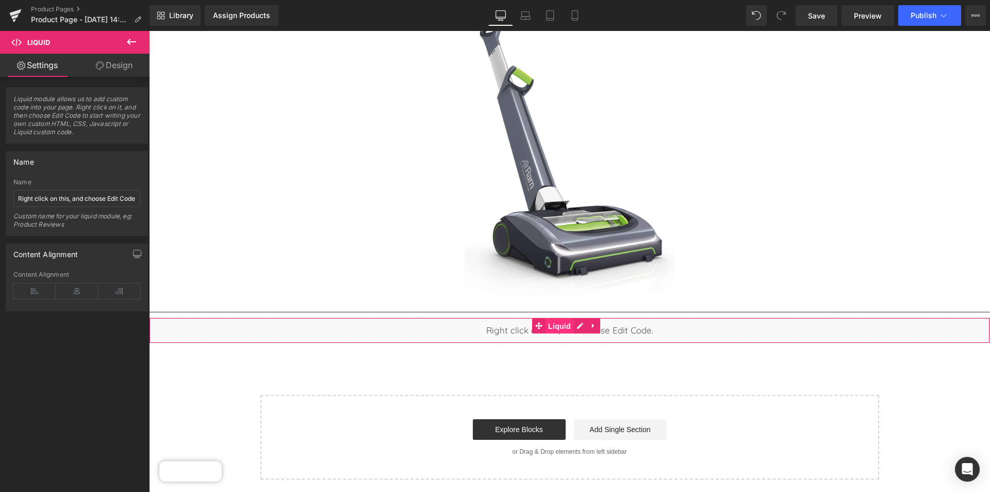
click at [566, 322] on span "Liquid" at bounding box center [560, 325] width 28 height 15
click at [640, 325] on div "Liquid" at bounding box center [569, 330] width 841 height 26
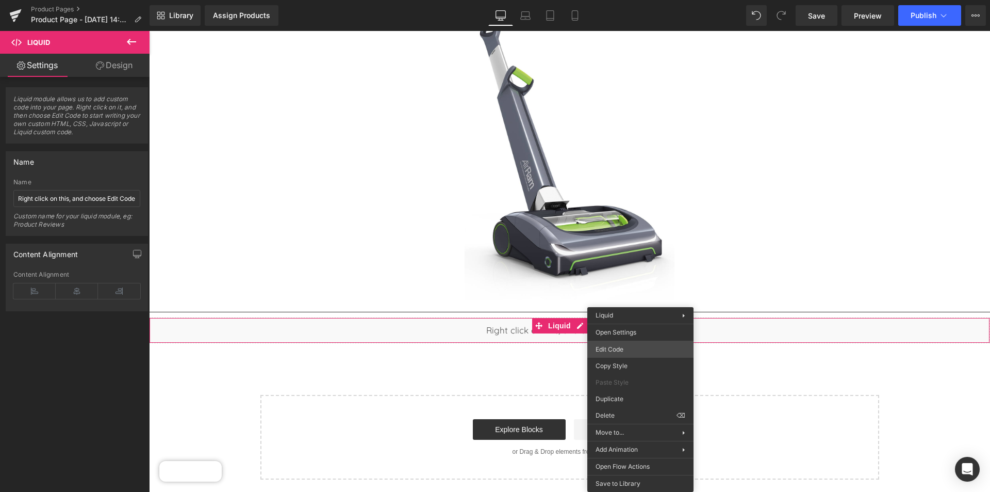
click at [637, 0] on div "Liquid You are previewing how the will restyle your page. You can not edit Elem…" at bounding box center [495, 0] width 990 height 0
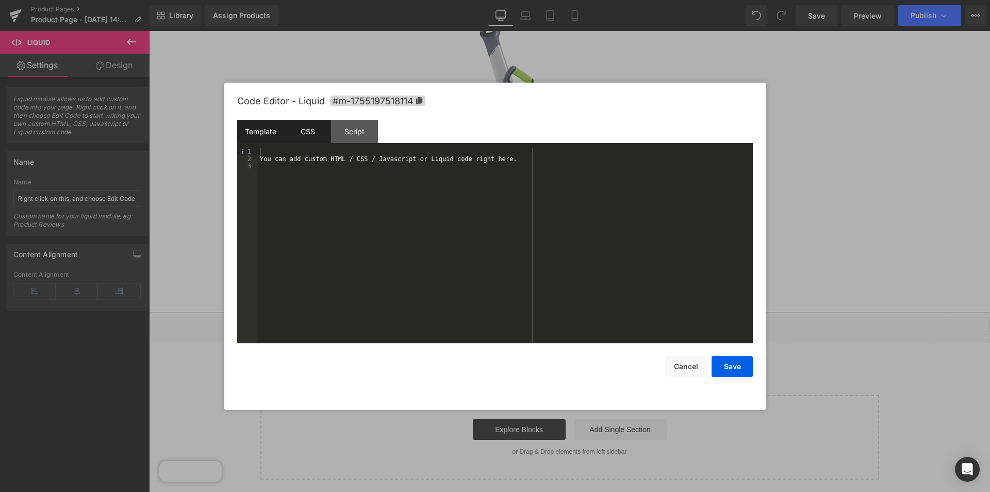
click at [313, 133] on div "CSS" at bounding box center [307, 131] width 47 height 23
click at [275, 127] on div "Template" at bounding box center [260, 131] width 47 height 23
click at [504, 161] on div "You can add custom HTML / CSS / Javascript or Liquid code right here." at bounding box center [505, 252] width 495 height 209
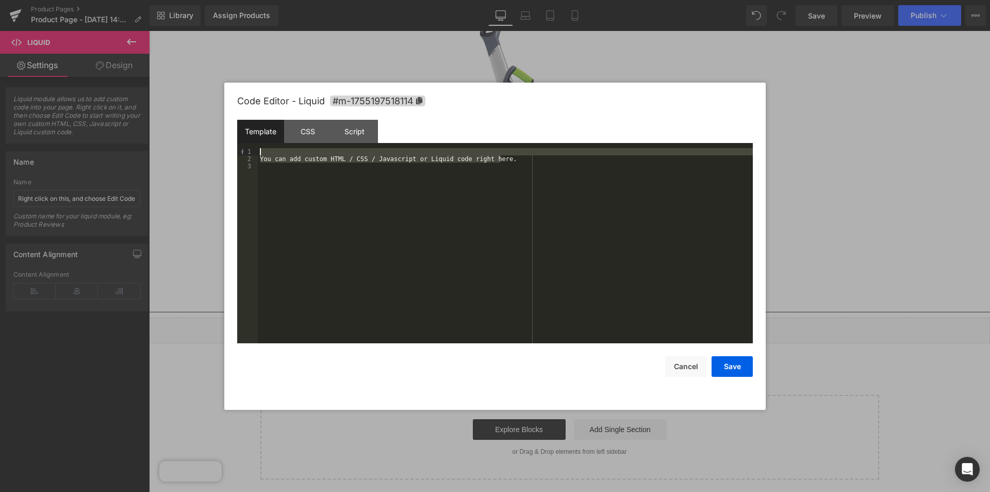
drag, startPoint x: 473, startPoint y: 158, endPoint x: 243, endPoint y: 153, distance: 229.6
click at [243, 153] on pre "1 2 3 You can add custom HTML / CSS / Javascript or Liquid code right here. XXX…" at bounding box center [495, 245] width 516 height 195
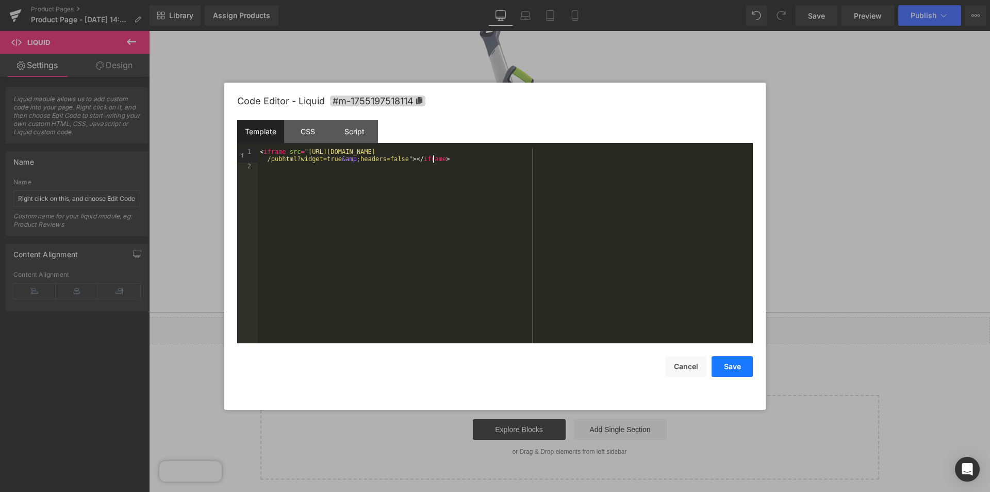
click at [744, 367] on button "Save" at bounding box center [732, 366] width 41 height 21
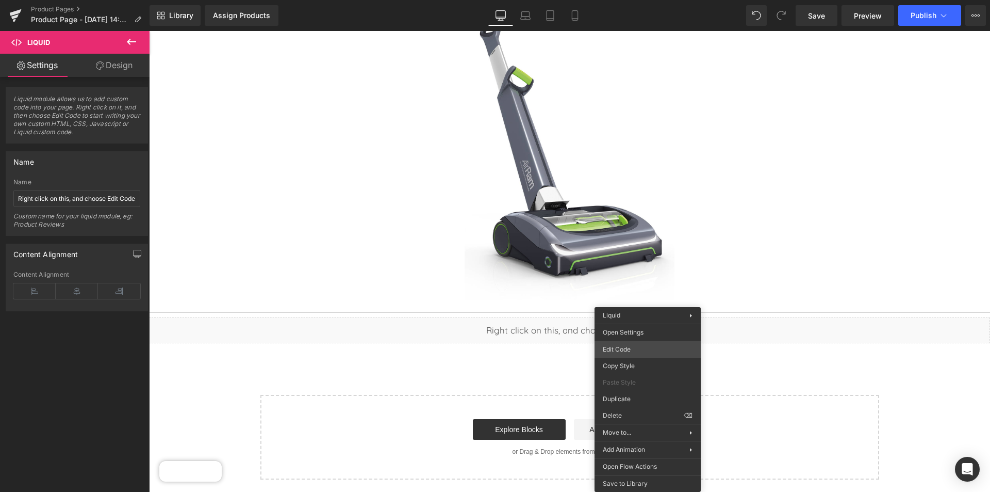
click at [647, 0] on div "Liquid You are previewing how the will restyle your page. You can not edit Elem…" at bounding box center [495, 0] width 990 height 0
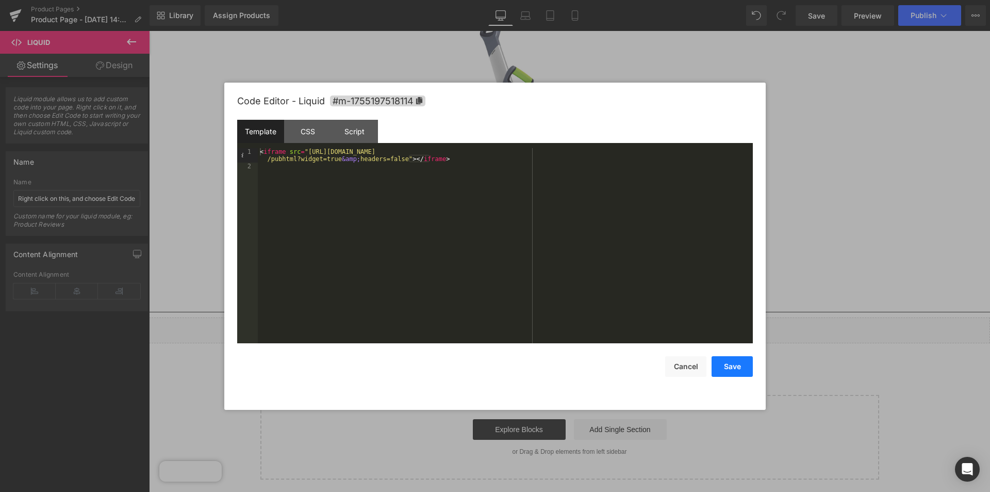
click at [728, 364] on button "Save" at bounding box center [732, 366] width 41 height 21
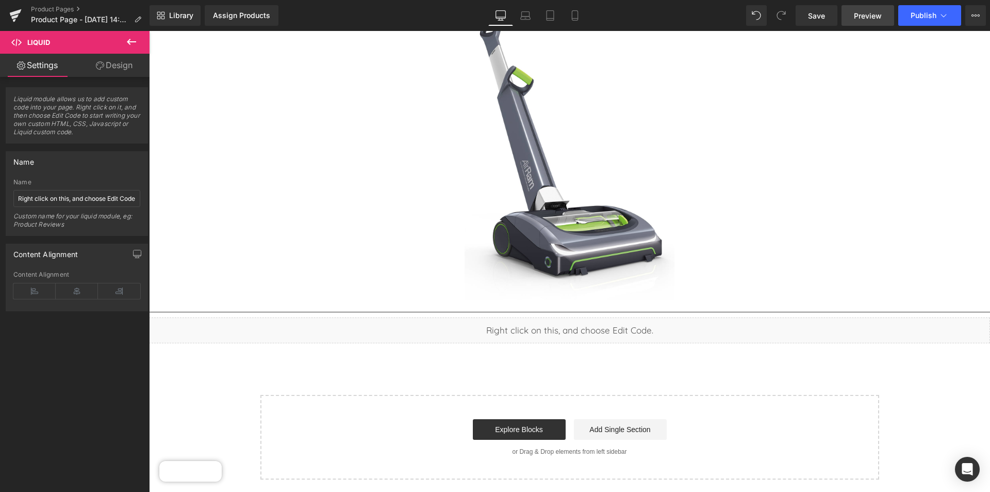
click at [875, 15] on span "Preview" at bounding box center [868, 15] width 28 height 11
click at [945, 15] on icon at bounding box center [944, 15] width 10 height 10
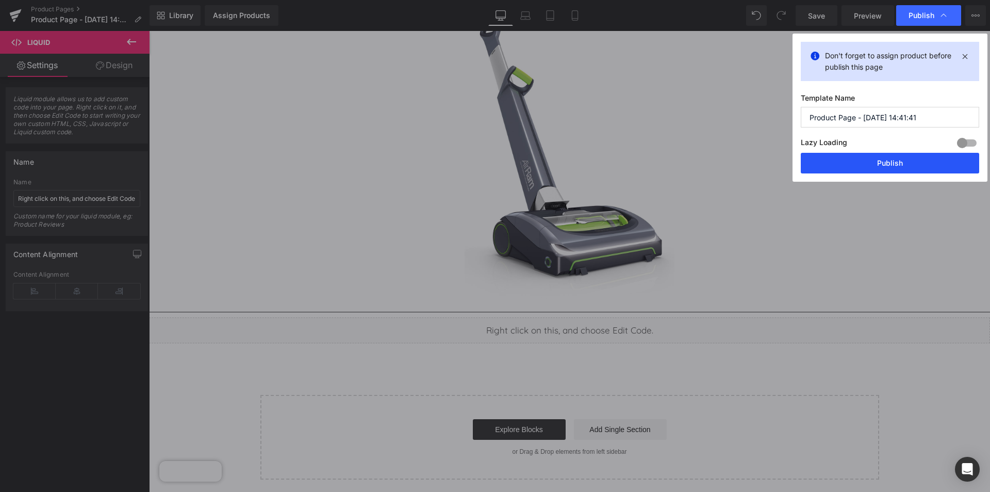
click at [874, 164] on button "Publish" at bounding box center [890, 163] width 178 height 21
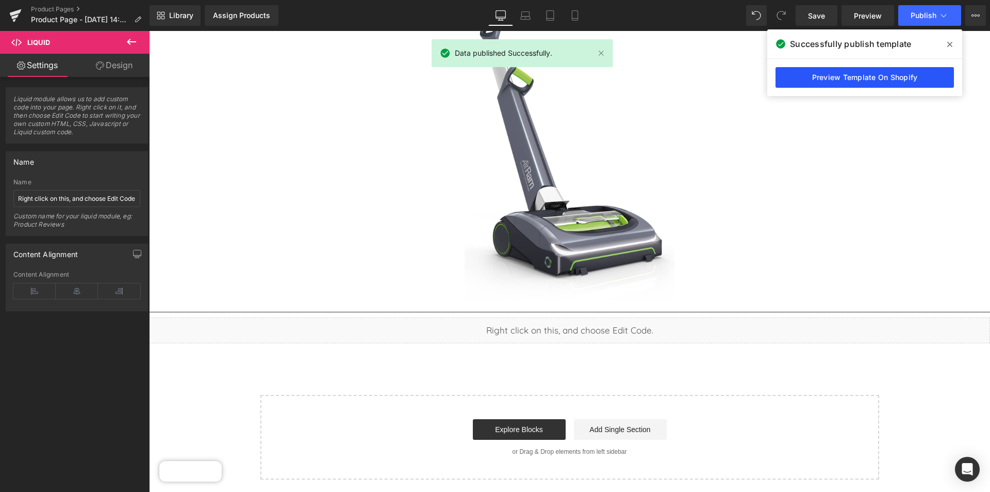
click at [861, 79] on link "Preview Template On Shopify" at bounding box center [865, 77] width 178 height 21
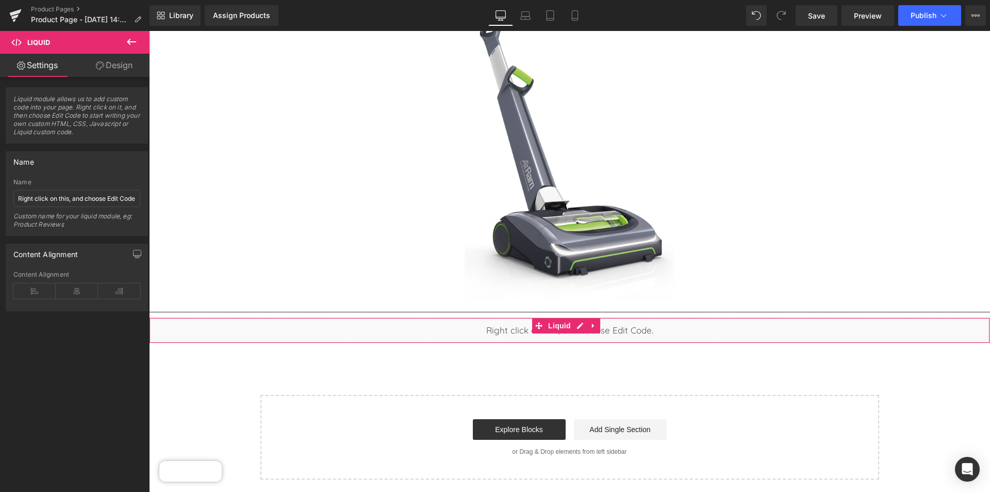
click at [111, 64] on link "Design" at bounding box center [114, 65] width 75 height 23
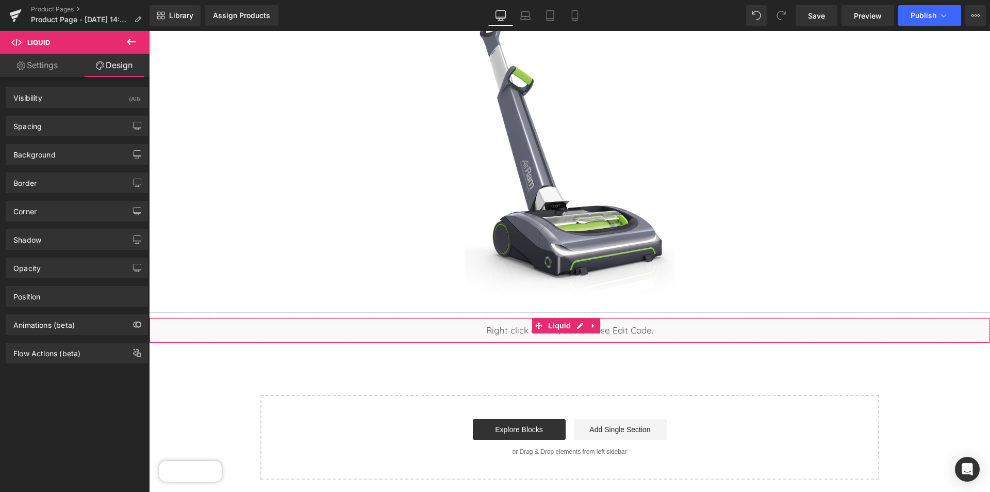
scroll to position [297, 0]
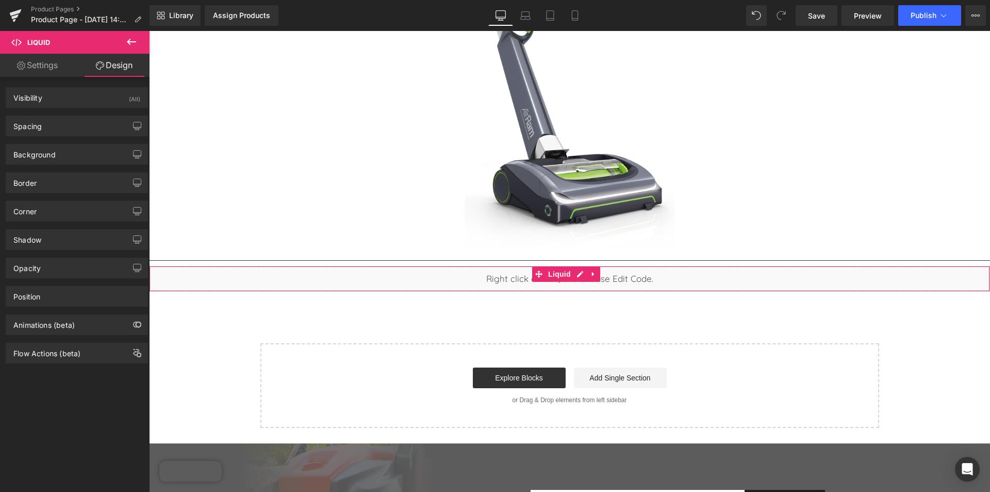
click at [497, 272] on div "Liquid" at bounding box center [569, 279] width 841 height 26
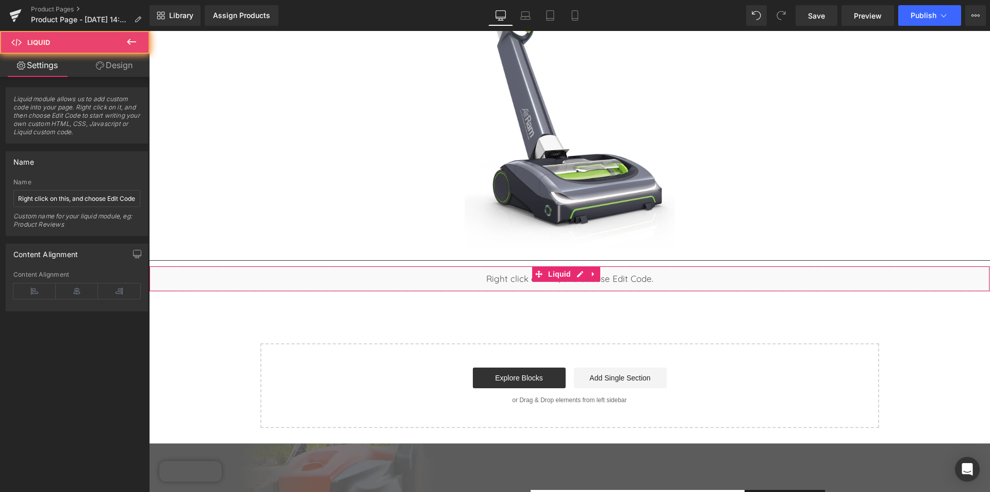
click at [497, 272] on div "Liquid" at bounding box center [569, 279] width 841 height 26
click at [559, 269] on span "Liquid" at bounding box center [560, 273] width 28 height 15
click at [592, 272] on icon at bounding box center [593, 274] width 2 height 5
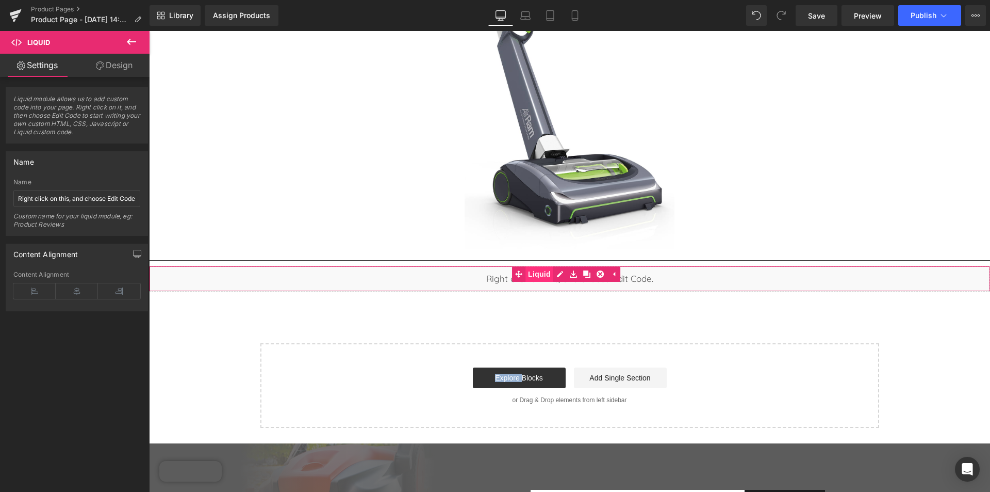
click at [544, 268] on link "Liquid" at bounding box center [532, 273] width 41 height 15
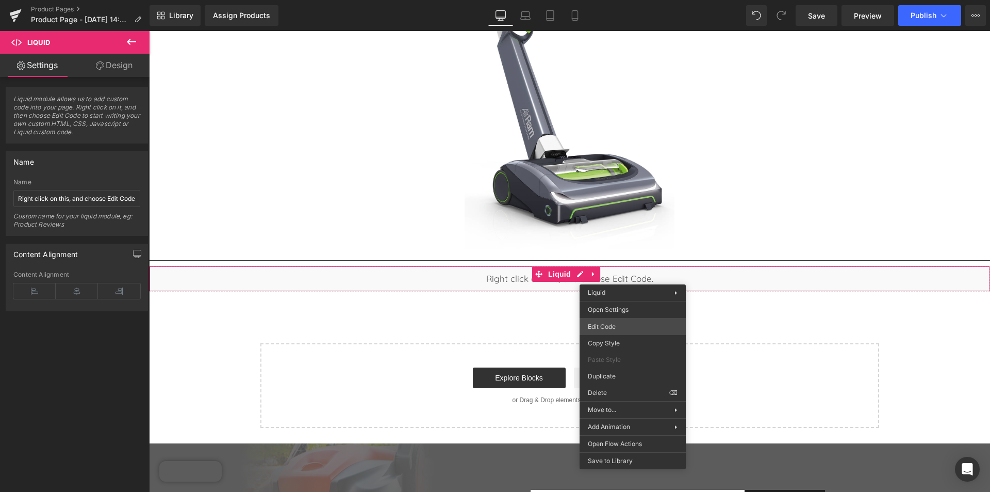
click at [613, 0] on div "Liquid You are previewing how the will restyle your page. You can not edit Elem…" at bounding box center [495, 0] width 990 height 0
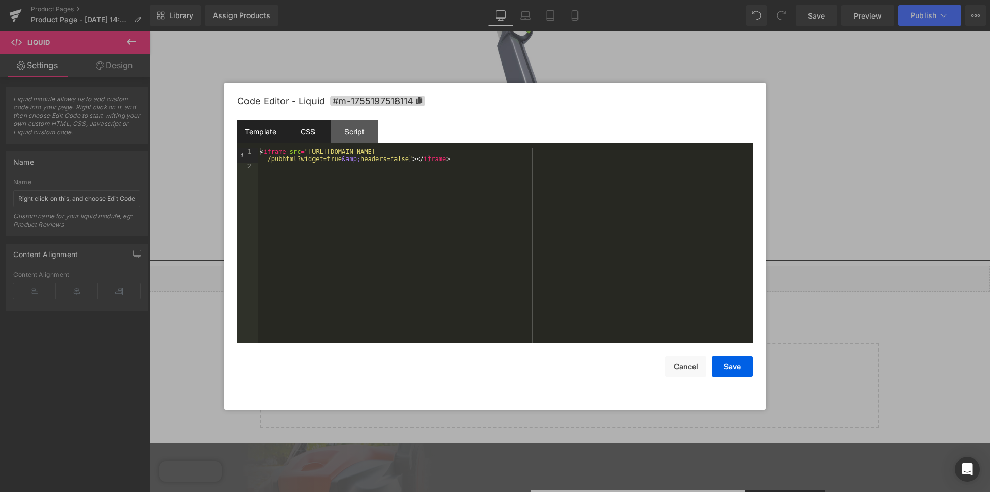
click at [308, 129] on div "CSS" at bounding box center [307, 131] width 47 height 23
click at [351, 132] on div "Script" at bounding box center [354, 131] width 47 height 23
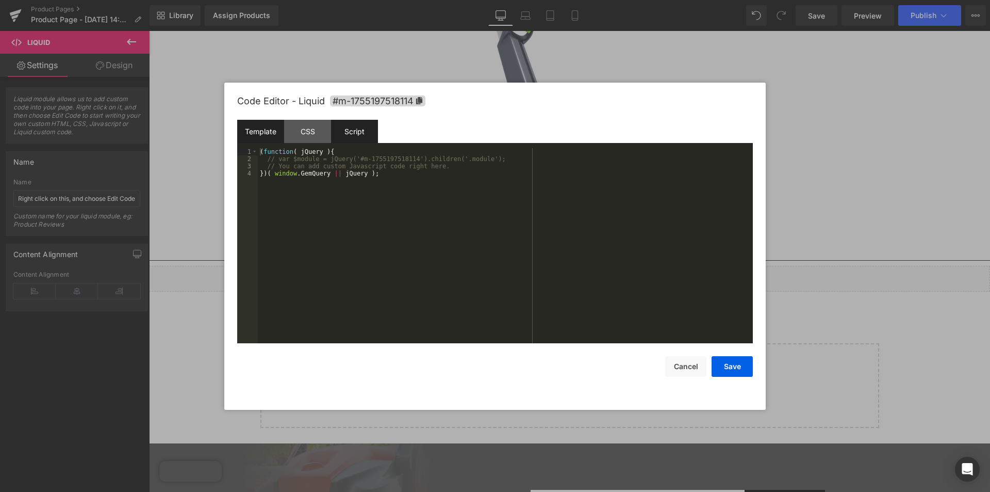
click at [262, 125] on div "Template" at bounding box center [260, 131] width 47 height 23
click at [731, 370] on button "Save" at bounding box center [732, 366] width 41 height 21
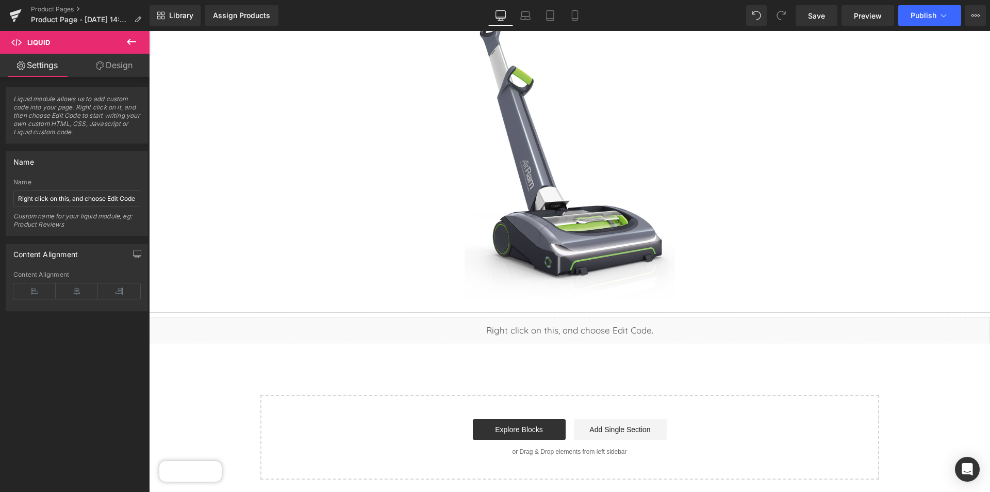
scroll to position [348, 0]
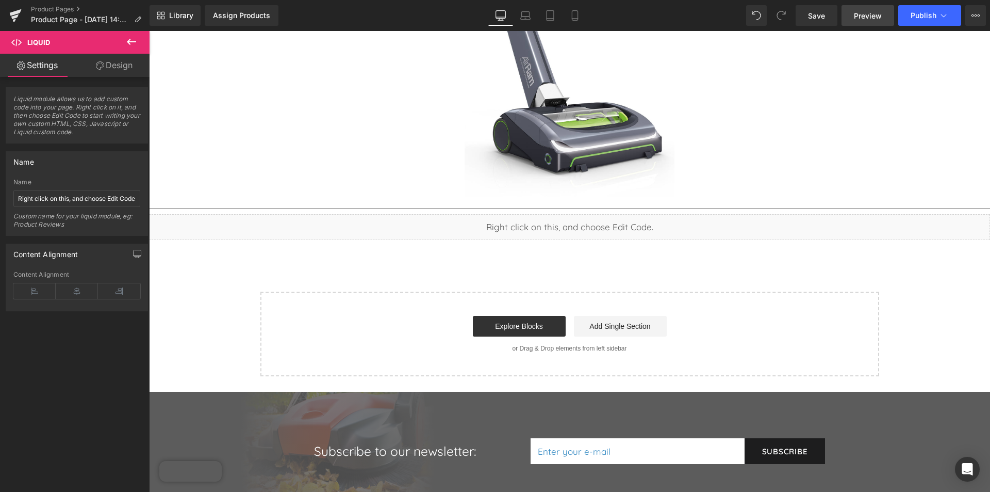
click at [878, 19] on span "Preview" at bounding box center [868, 15] width 28 height 11
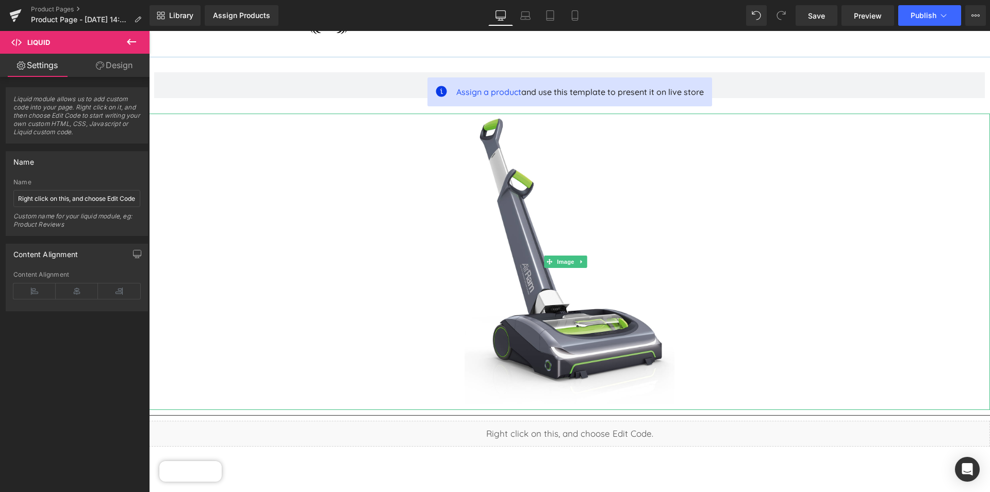
scroll to position [297, 0]
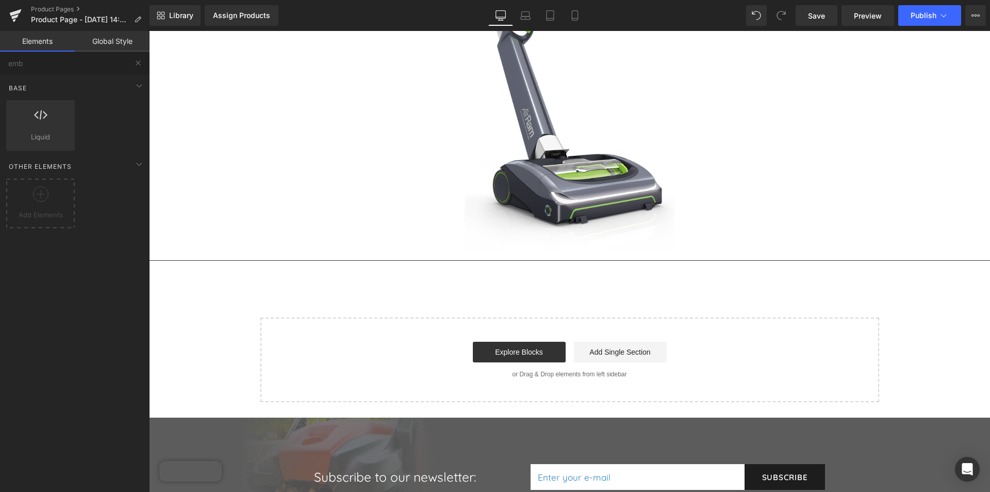
click at [38, 43] on link "Elements" at bounding box center [37, 41] width 75 height 21
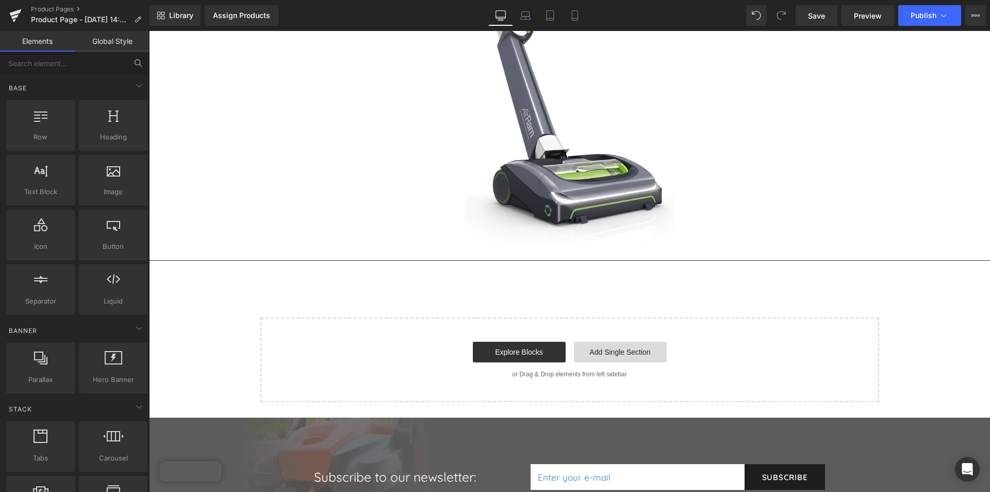
click at [595, 347] on link "Add Single Section" at bounding box center [620, 351] width 93 height 21
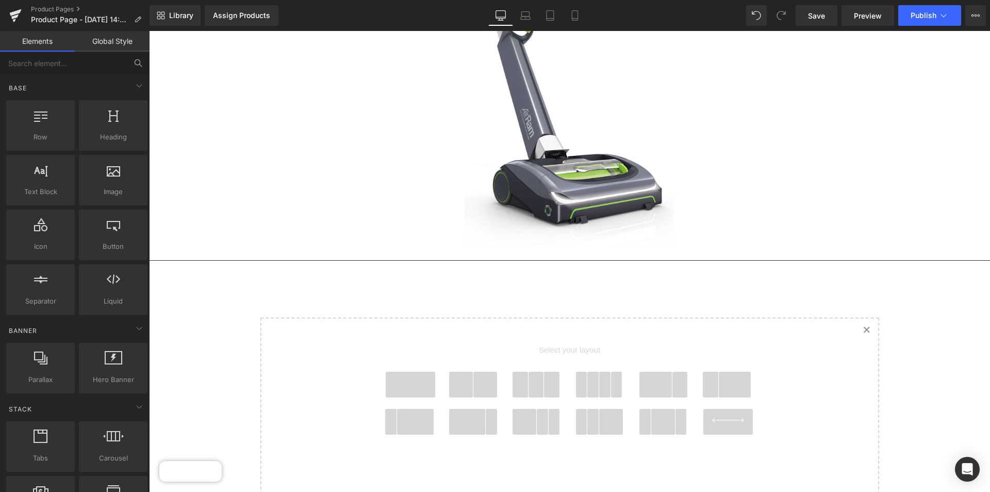
scroll to position [451, 0]
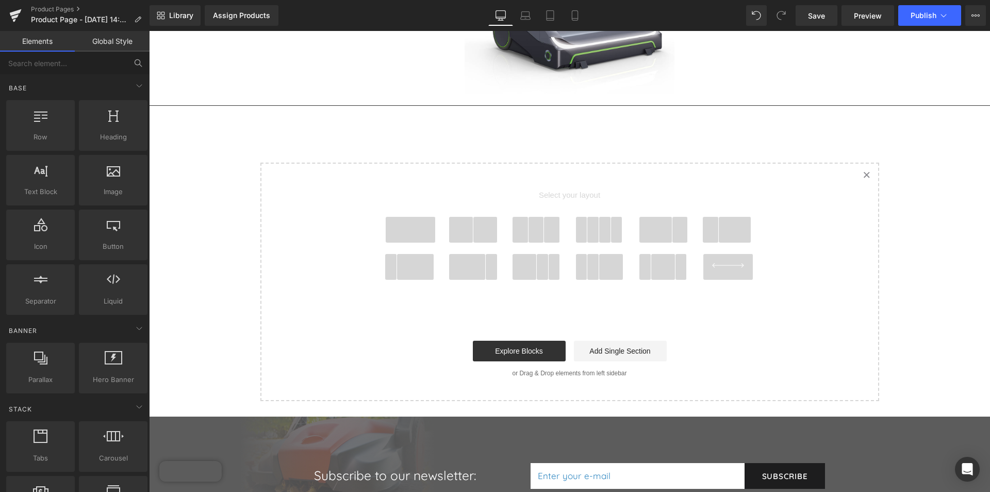
click at [395, 230] on span at bounding box center [411, 230] width 50 height 26
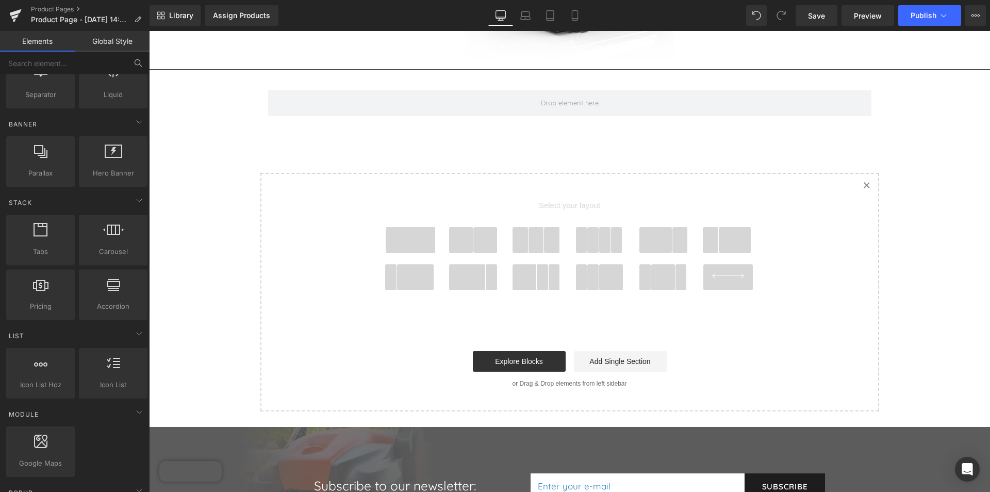
scroll to position [258, 0]
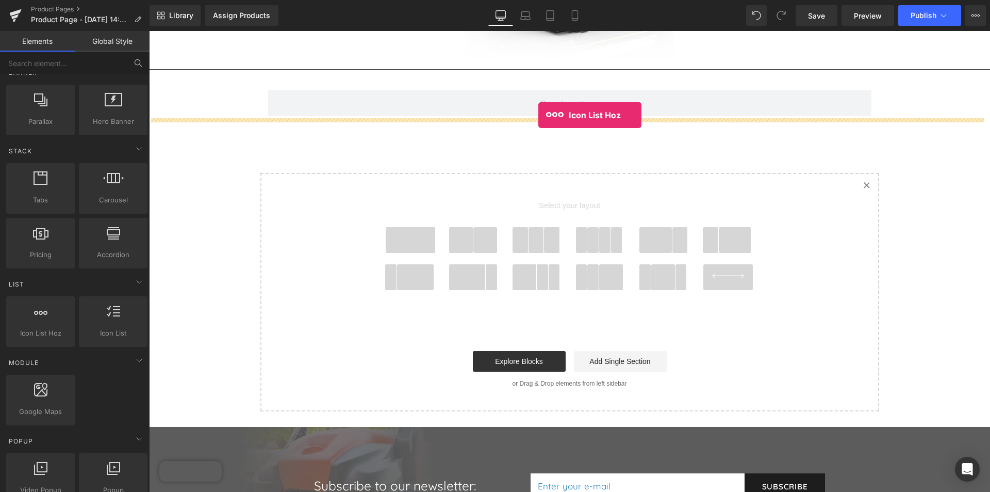
drag, startPoint x: 187, startPoint y: 351, endPoint x: 538, endPoint y: 115, distance: 423.7
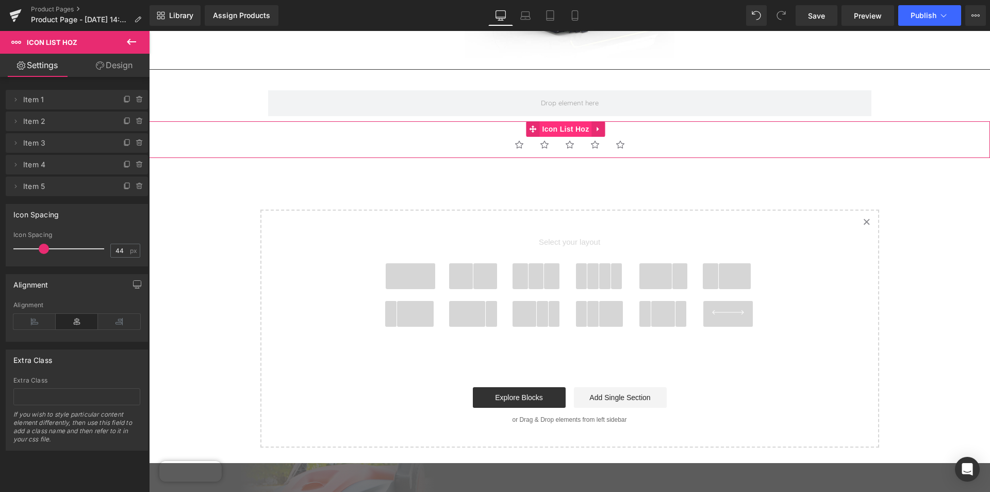
click at [558, 123] on span "Icon List Hoz" at bounding box center [566, 128] width 52 height 15
click at [73, 103] on span "Item 1" at bounding box center [66, 100] width 87 height 20
click at [15, 188] on icon at bounding box center [15, 186] width 8 height 8
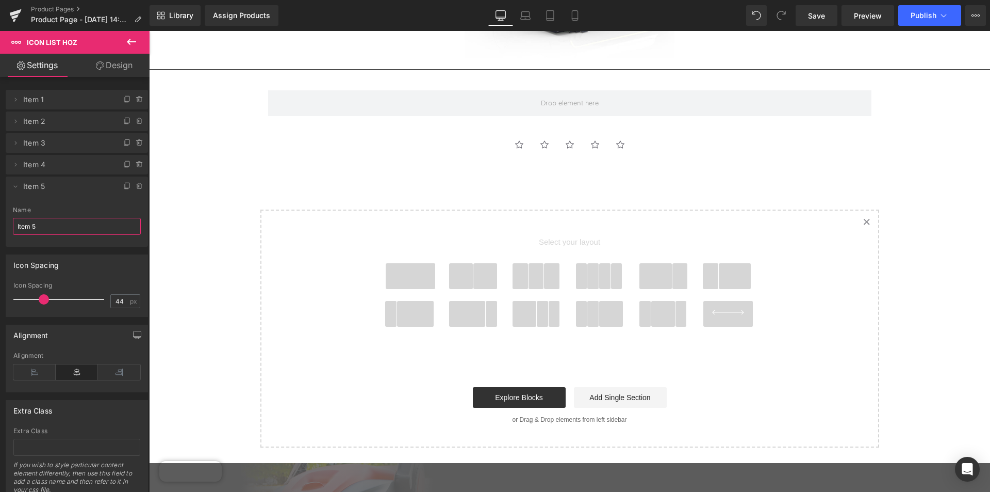
drag, startPoint x: 53, startPoint y: 224, endPoint x: -38, endPoint y: 214, distance: 91.4
click at [0, 214] on html "Icon List Hoz You are previewing how the will restyle your page. You can not ed…" at bounding box center [495, 246] width 990 height 492
type input "BG10"
click at [437, 177] on div "Assign a product and use this template to present it on live store Product Imag…" at bounding box center [569, 79] width 841 height 736
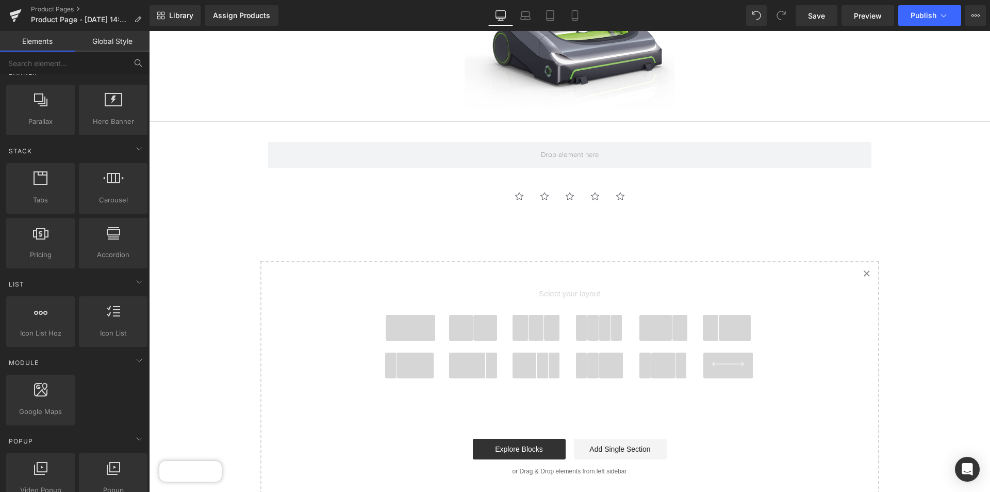
scroll to position [539, 0]
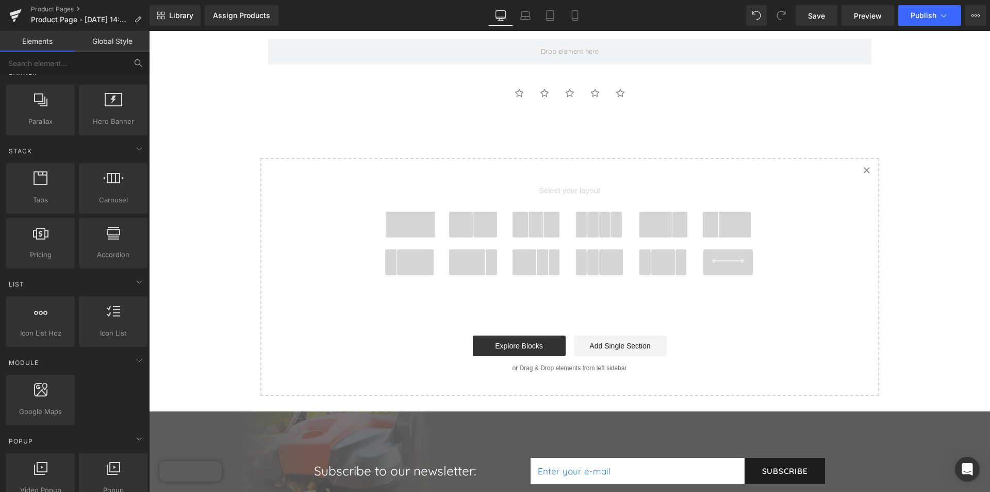
click at [584, 87] on div "Icon" at bounding box center [595, 94] width 23 height 18
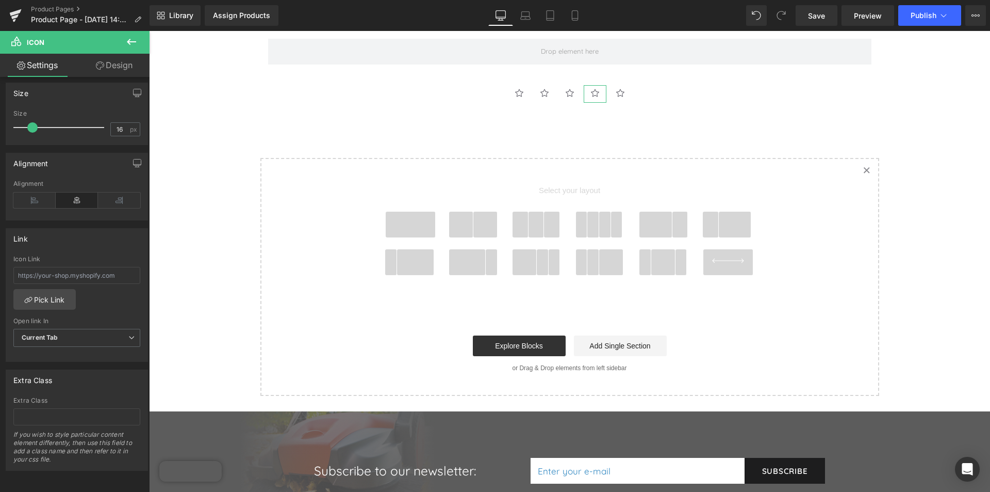
scroll to position [48, 0]
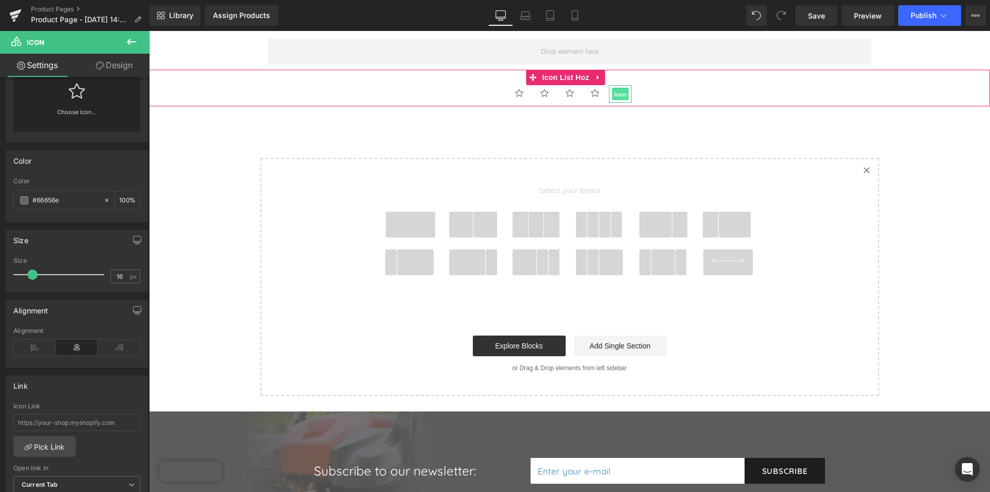
click at [617, 89] on span "Icon" at bounding box center [620, 94] width 17 height 12
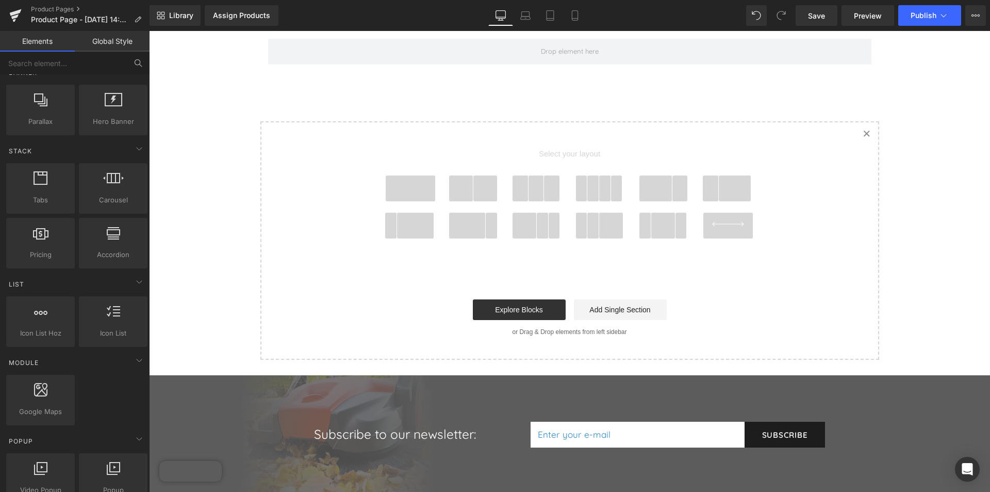
scroll to position [333, 0]
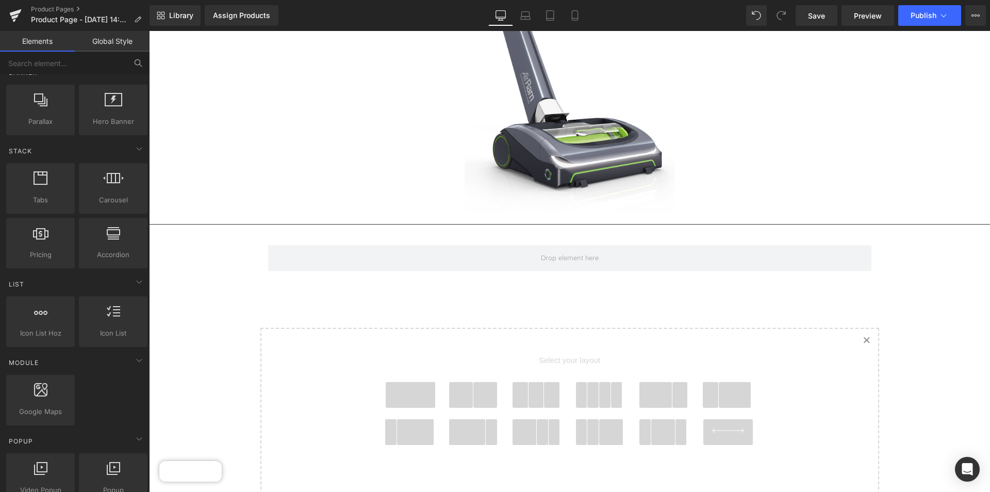
click at [863, 336] on icon "Created with Sketch." at bounding box center [866, 339] width 7 height 7
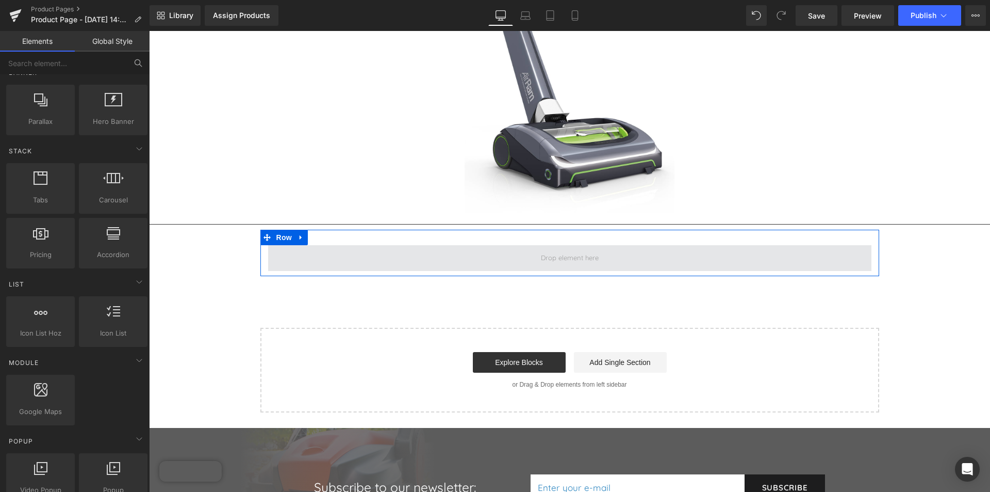
click at [650, 246] on span at bounding box center [569, 258] width 603 height 26
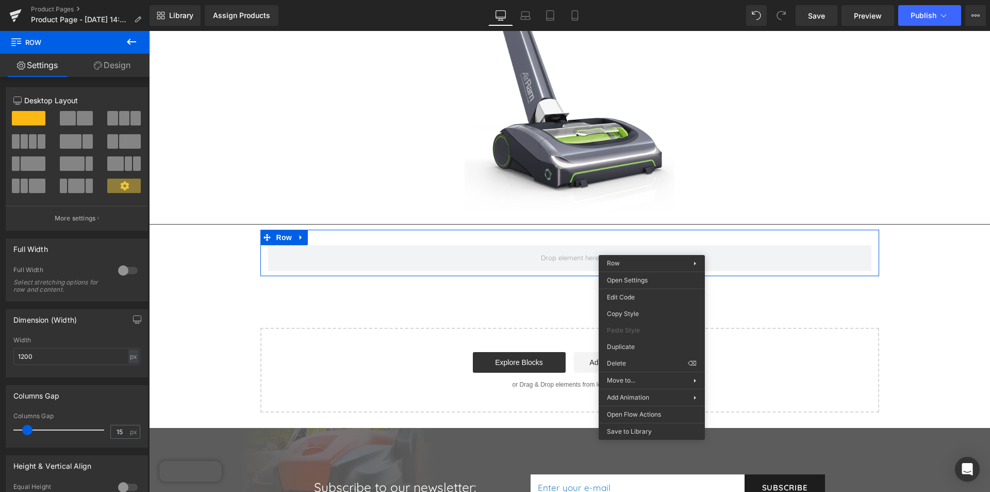
click at [556, 282] on div "Assign a product and use this template to present it on live store Product Imag…" at bounding box center [569, 139] width 841 height 546
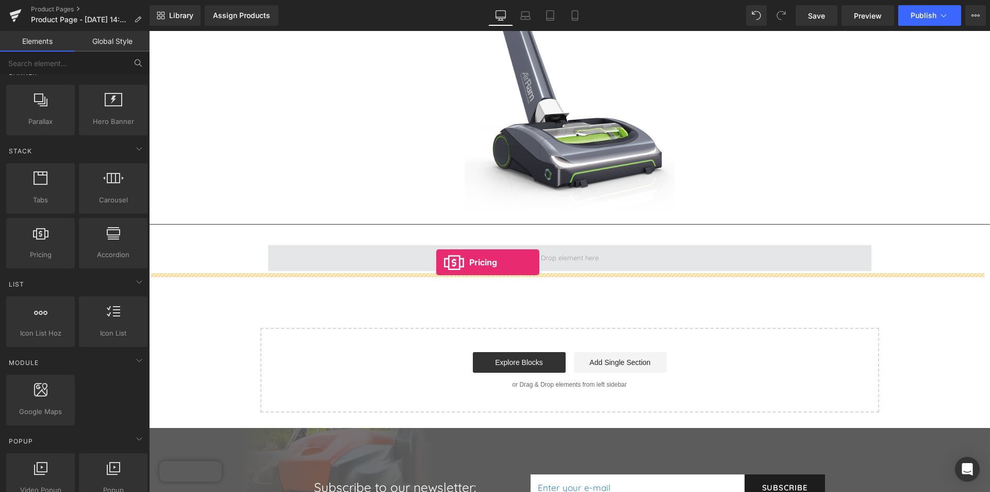
drag, startPoint x: 199, startPoint y: 287, endPoint x: 436, endPoint y: 262, distance: 239.1
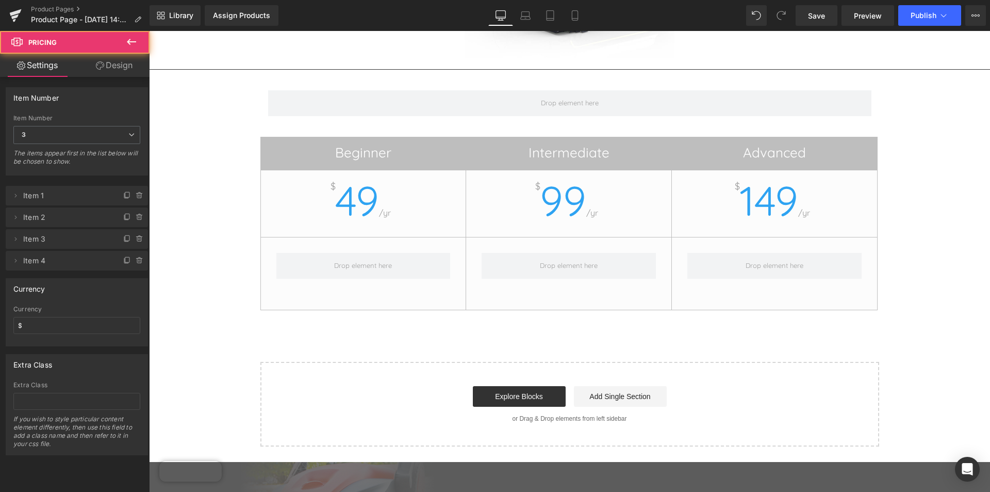
scroll to position [539, 0]
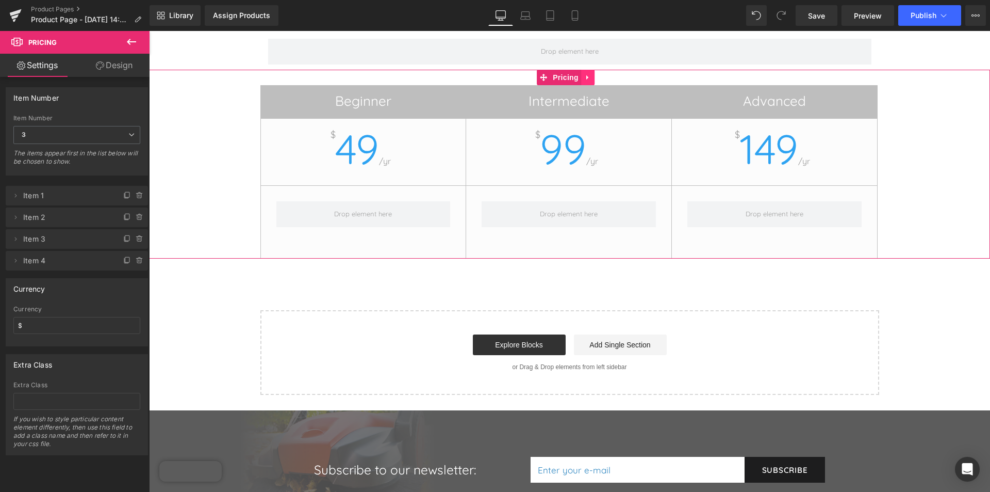
click at [590, 74] on icon at bounding box center [587, 78] width 7 height 8
click at [75, 135] on span "3" at bounding box center [76, 135] width 127 height 18
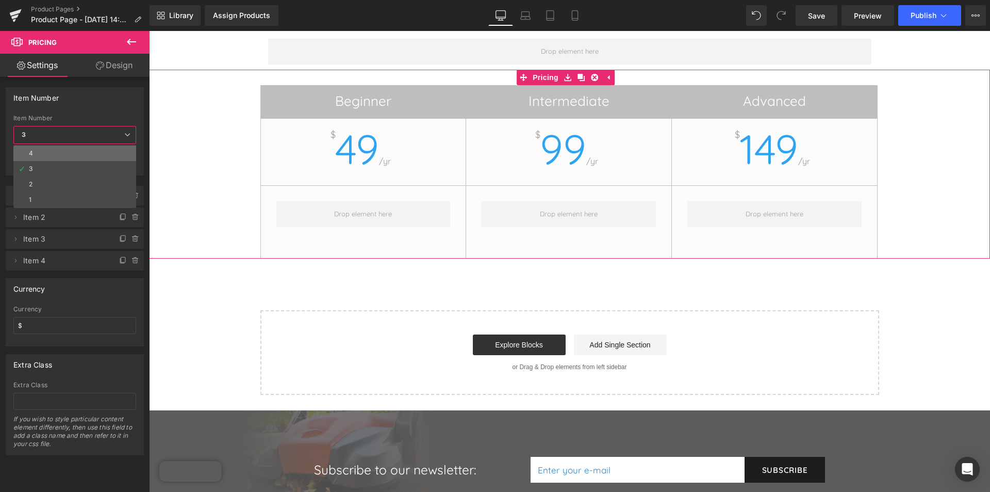
click at [54, 148] on li "4" at bounding box center [74, 152] width 123 height 15
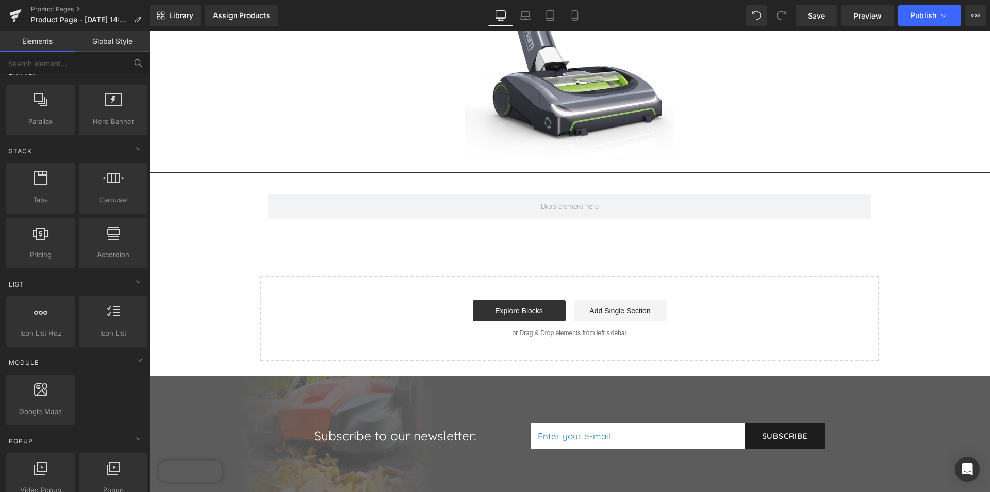
scroll to position [333, 0]
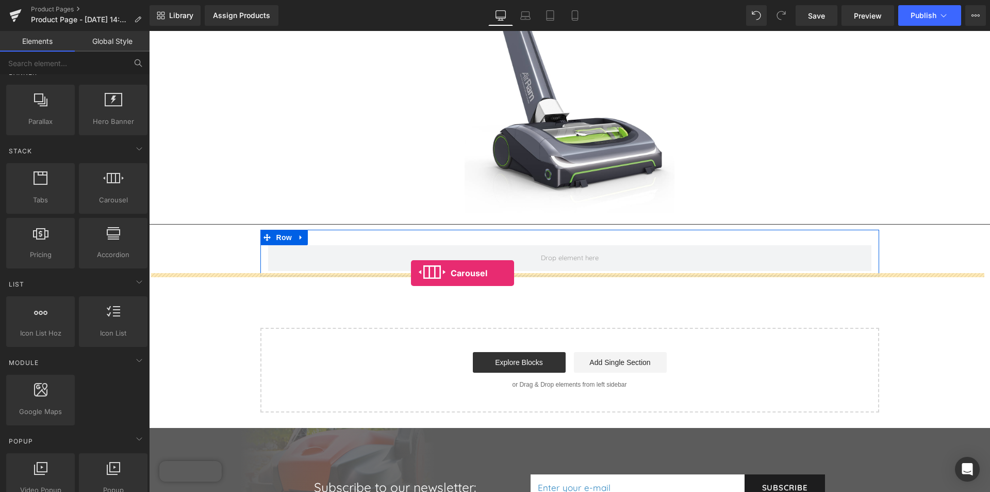
drag, startPoint x: 256, startPoint y: 218, endPoint x: 411, endPoint y: 272, distance: 164.3
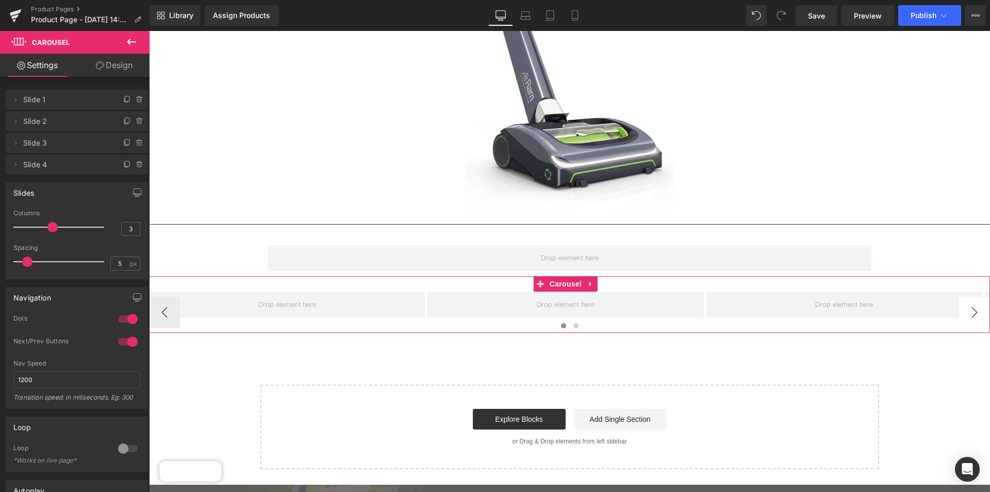
click at [965, 305] on button "›" at bounding box center [974, 312] width 31 height 31
click at [966, 305] on button "›" at bounding box center [974, 312] width 31 height 31
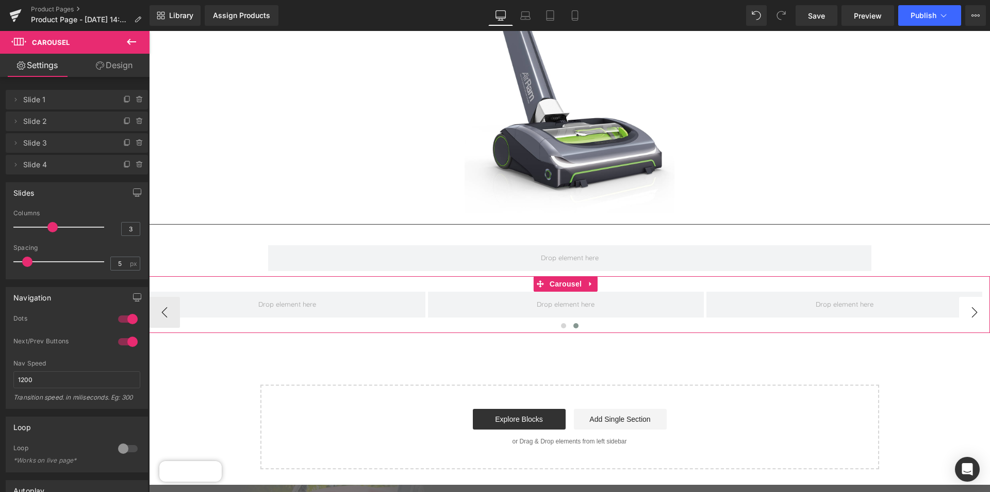
click at [966, 305] on button "›" at bounding box center [974, 312] width 31 height 31
click at [970, 307] on button "›" at bounding box center [974, 312] width 31 height 31
drag, startPoint x: 46, startPoint y: 178, endPoint x: 29, endPoint y: 177, distance: 17.6
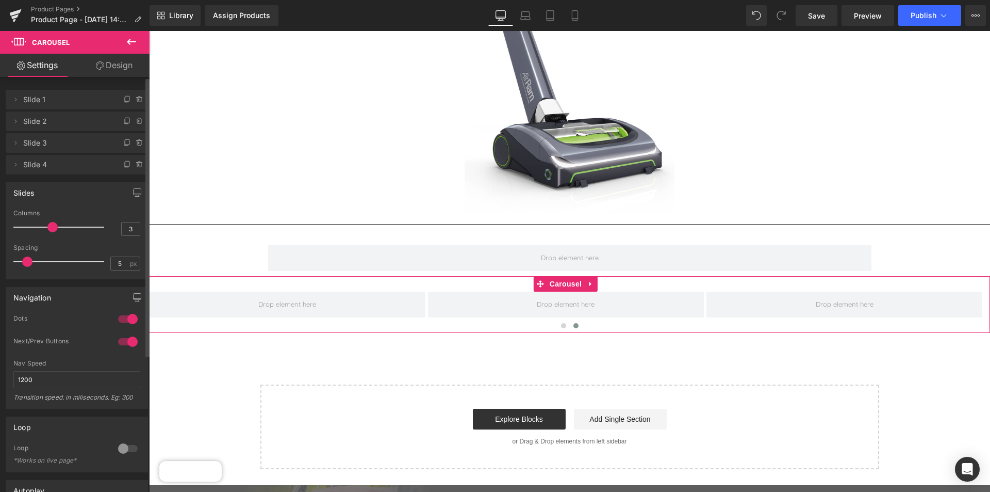
click at [29, 177] on div "Slides 3 Columns 3 3 Columns 3 3 Columns 3 1 Columns 1 5px Spacing 5 px 5px Spa…" at bounding box center [77, 226] width 154 height 105
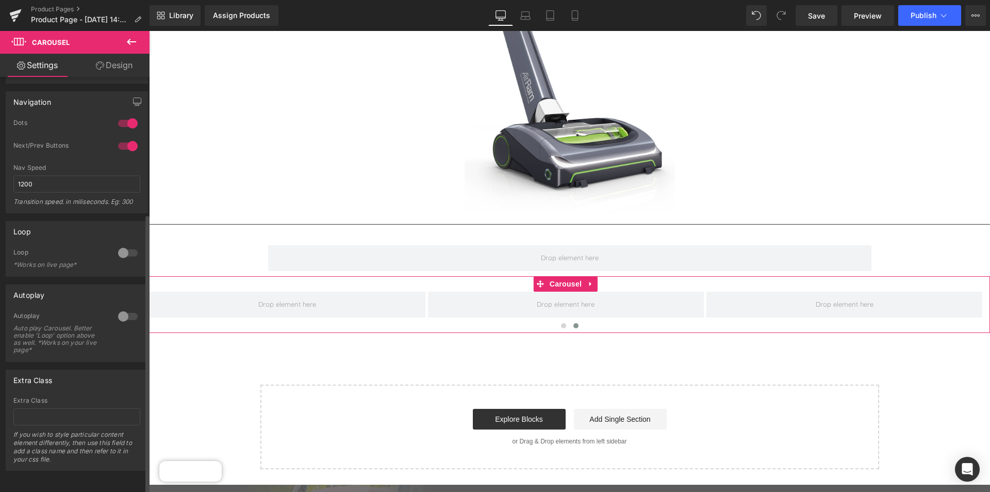
scroll to position [0, 0]
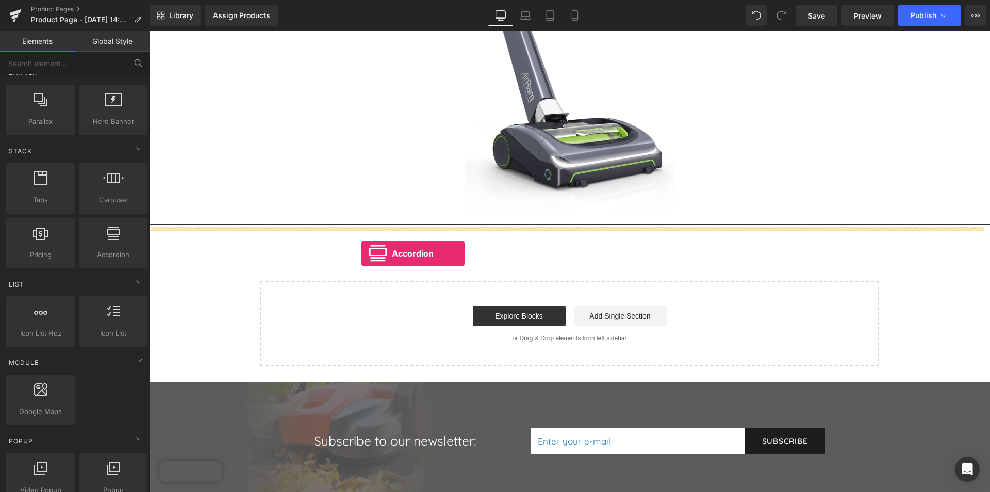
drag, startPoint x: 247, startPoint y: 279, endPoint x: 362, endPoint y: 253, distance: 117.8
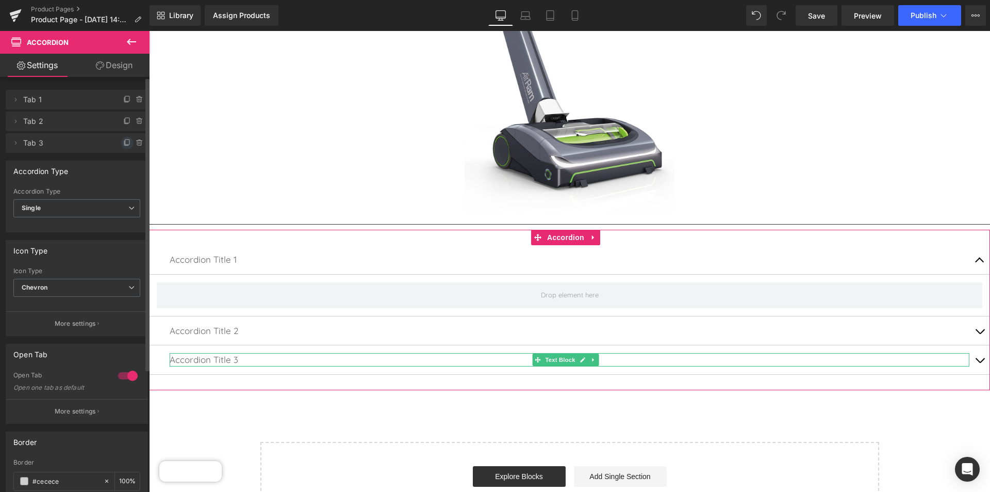
click at [123, 141] on icon at bounding box center [127, 143] width 8 height 8
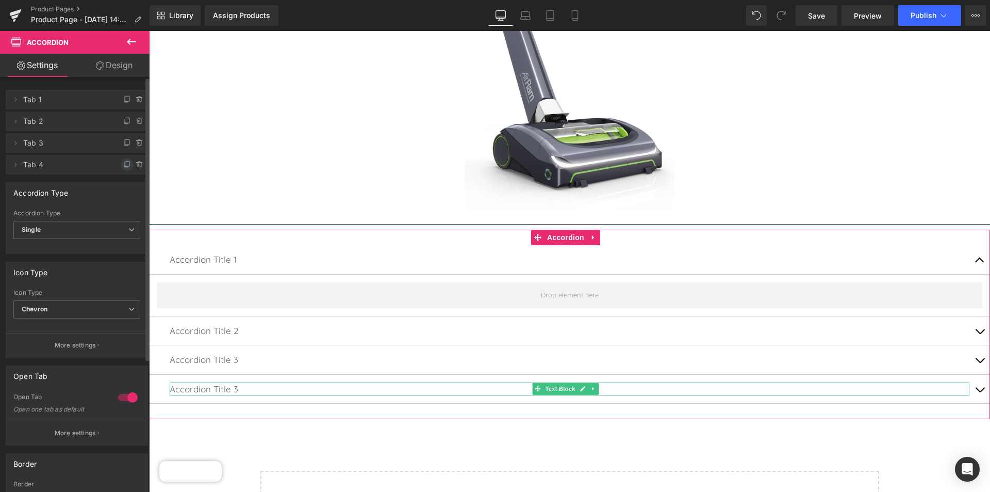
click at [123, 164] on icon at bounding box center [127, 164] width 8 height 8
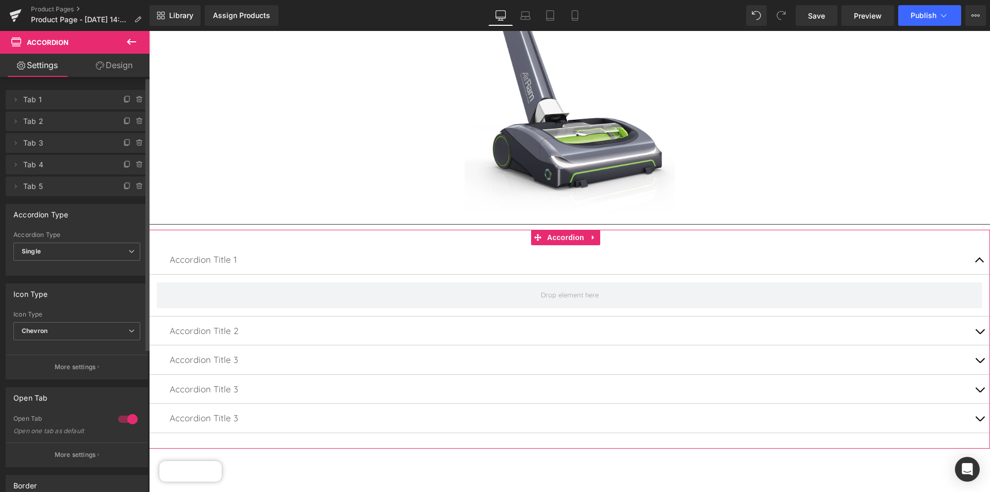
click at [241, 325] on p "Accordion Title 2" at bounding box center [570, 330] width 800 height 13
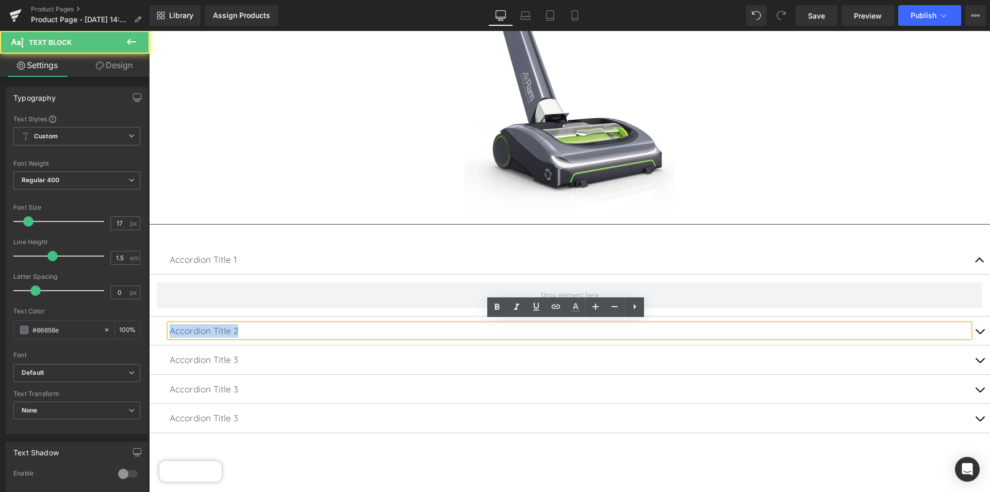
drag, startPoint x: 242, startPoint y: 329, endPoint x: 292, endPoint y: 350, distance: 54.3
click at [149, 322] on html "plus minus cross arrow-left arrow-right arrow-bottom cart dropdown-arrow next p…" at bounding box center [569, 301] width 841 height 1206
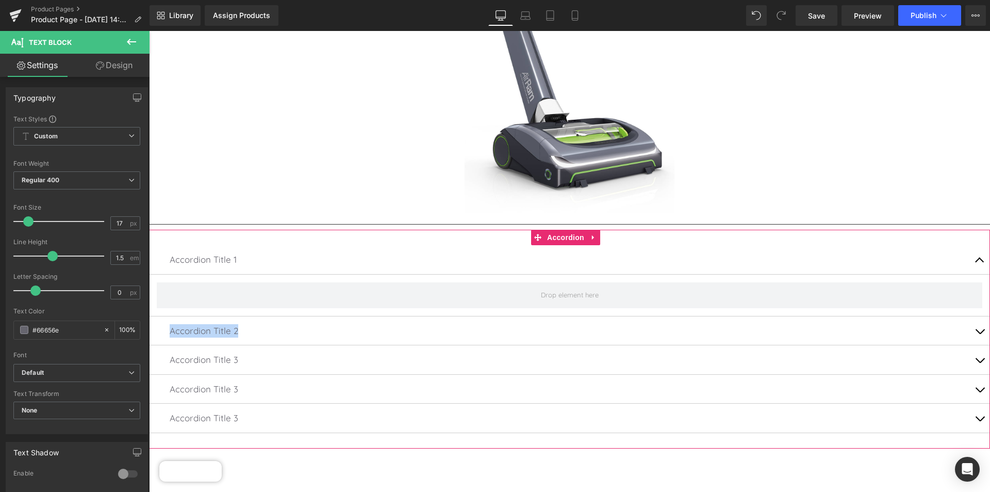
click at [972, 325] on button "button" at bounding box center [980, 330] width 21 height 29
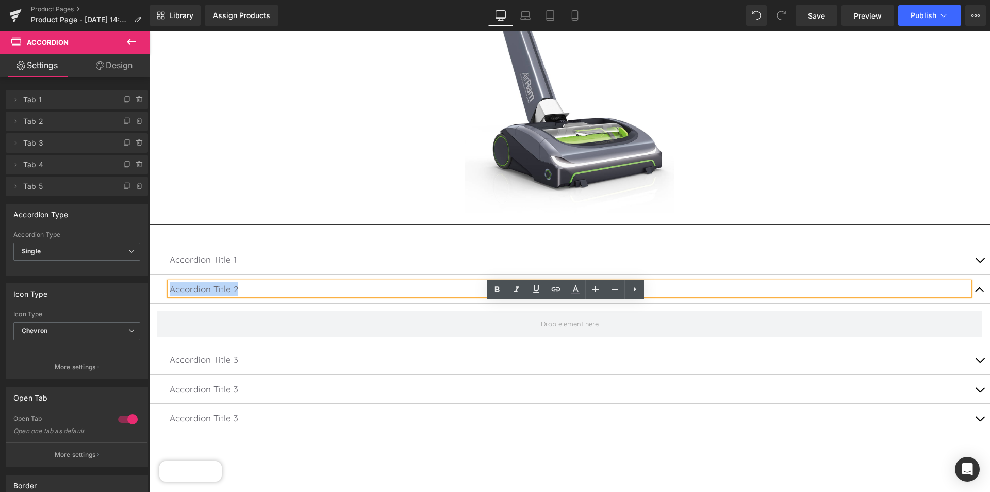
click at [970, 284] on button "button" at bounding box center [980, 288] width 21 height 29
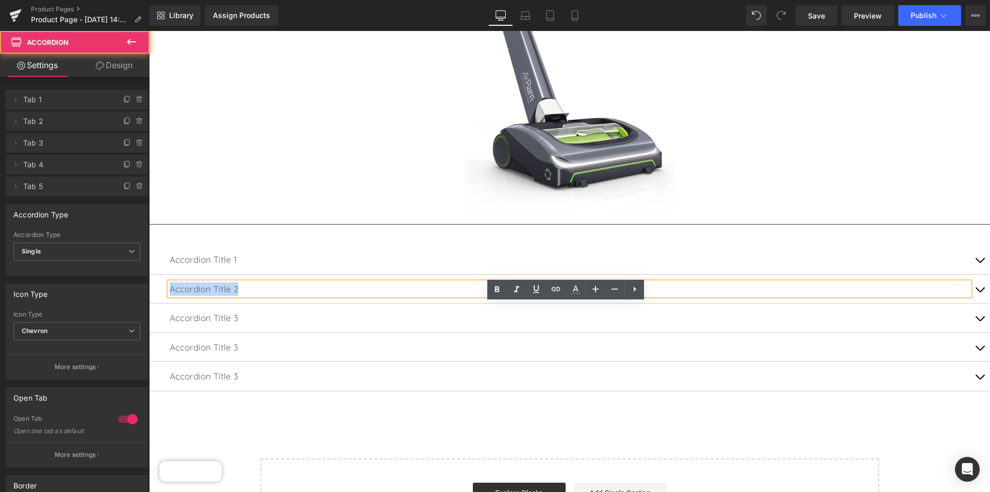
click at [980, 263] on span "button" at bounding box center [980, 263] width 0 height 0
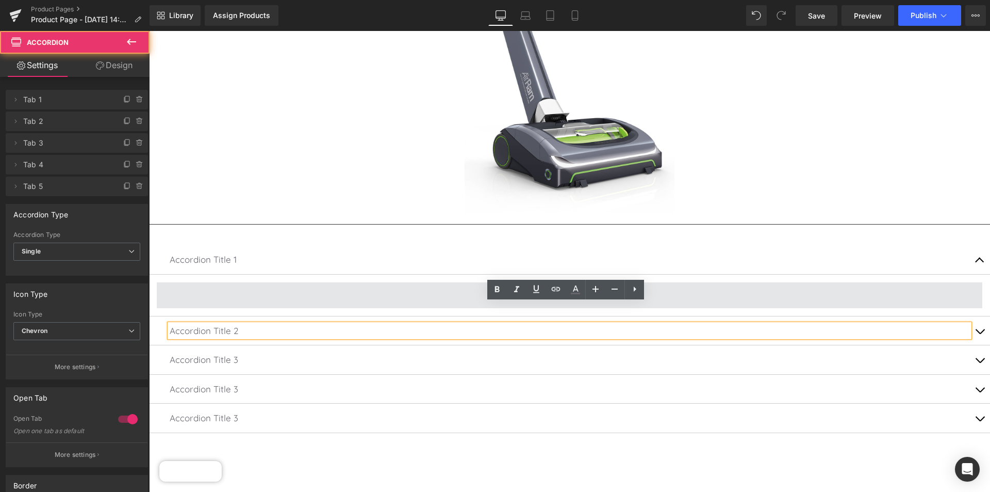
click at [444, 291] on span at bounding box center [570, 295] width 826 height 26
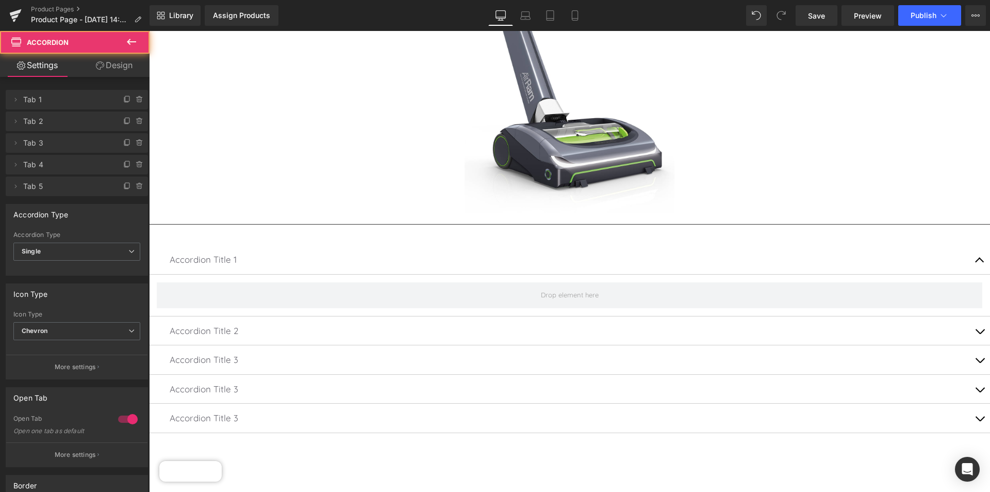
click at [290, 264] on div "Accordion Title 1 Text Block" at bounding box center [569, 259] width 841 height 29
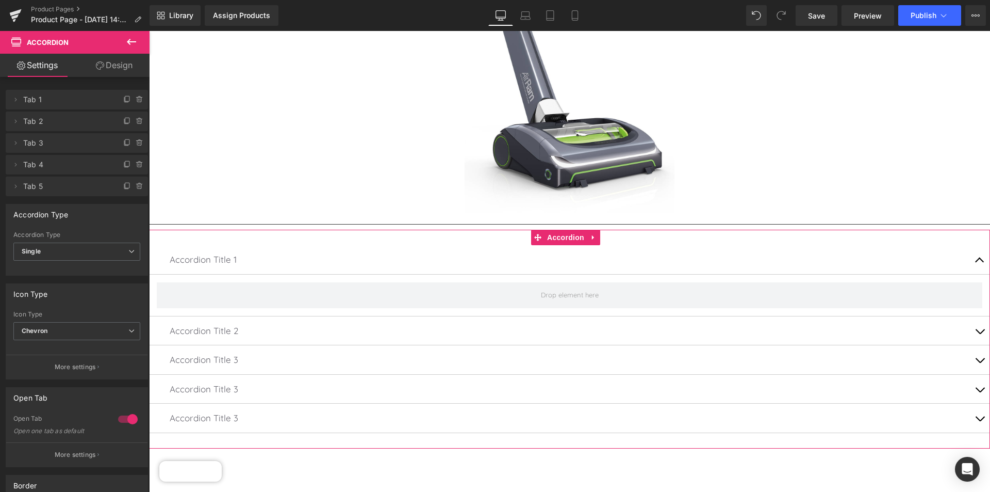
click at [113, 66] on link "Design" at bounding box center [114, 65] width 75 height 23
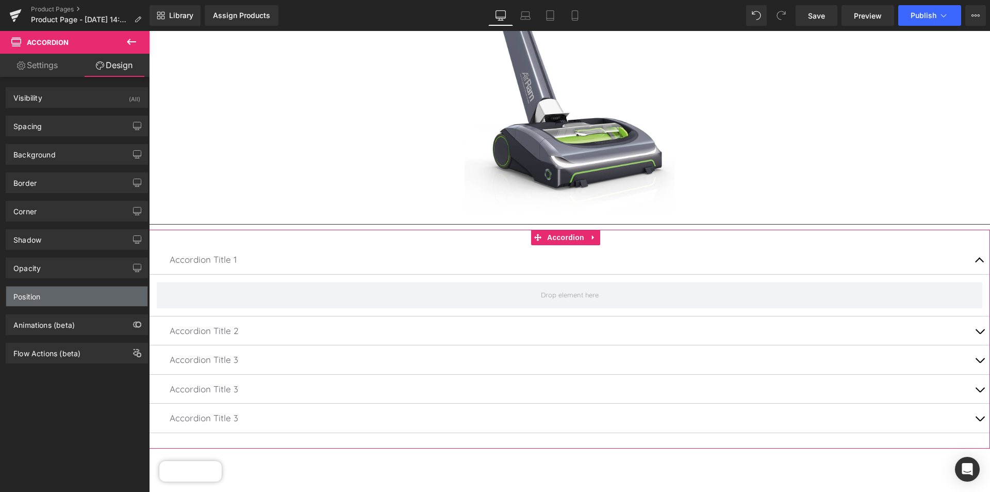
click at [50, 295] on div "Position" at bounding box center [76, 296] width 141 height 20
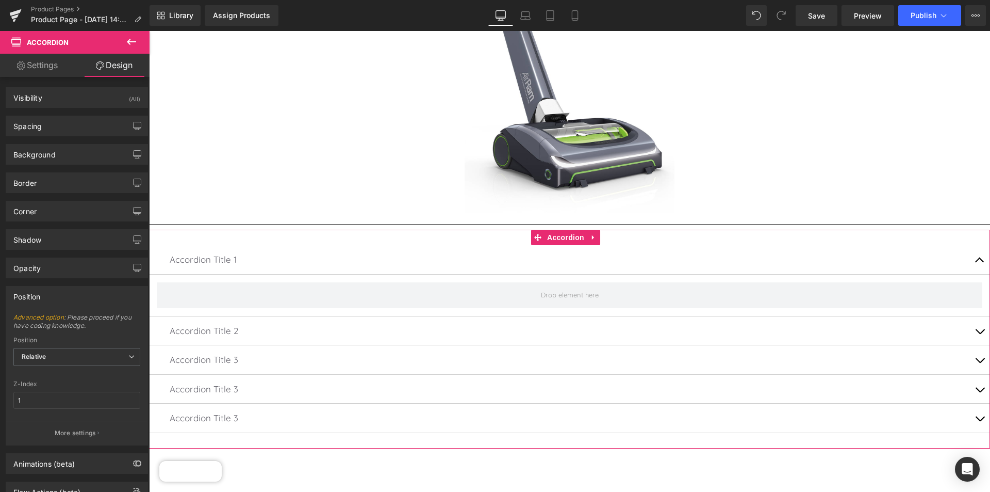
click at [50, 295] on div "Position" at bounding box center [76, 296] width 141 height 20
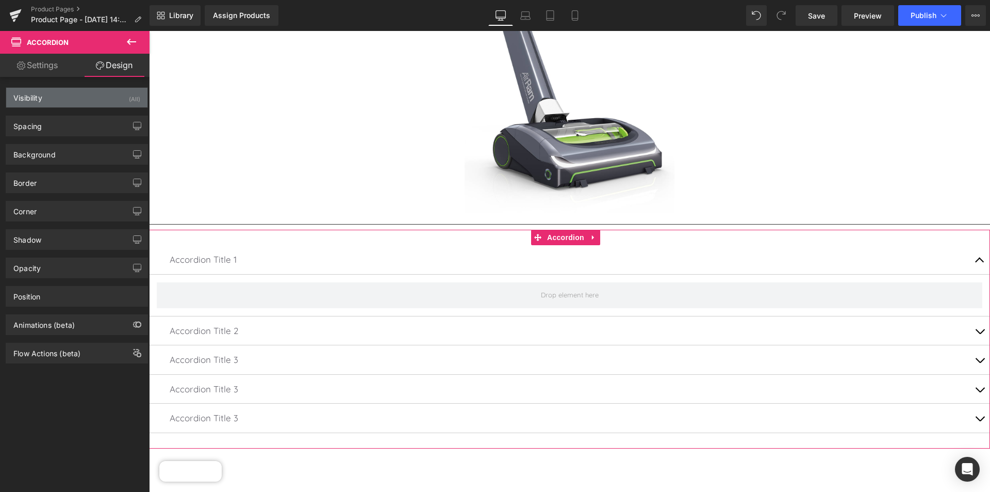
click at [28, 95] on div "Visibility" at bounding box center [27, 95] width 29 height 14
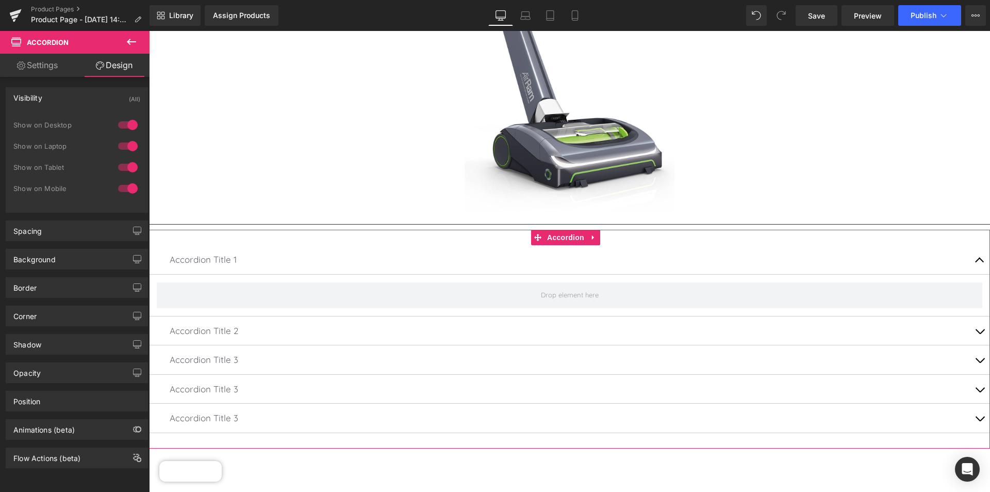
click at [30, 95] on div "Visibility" at bounding box center [27, 95] width 29 height 14
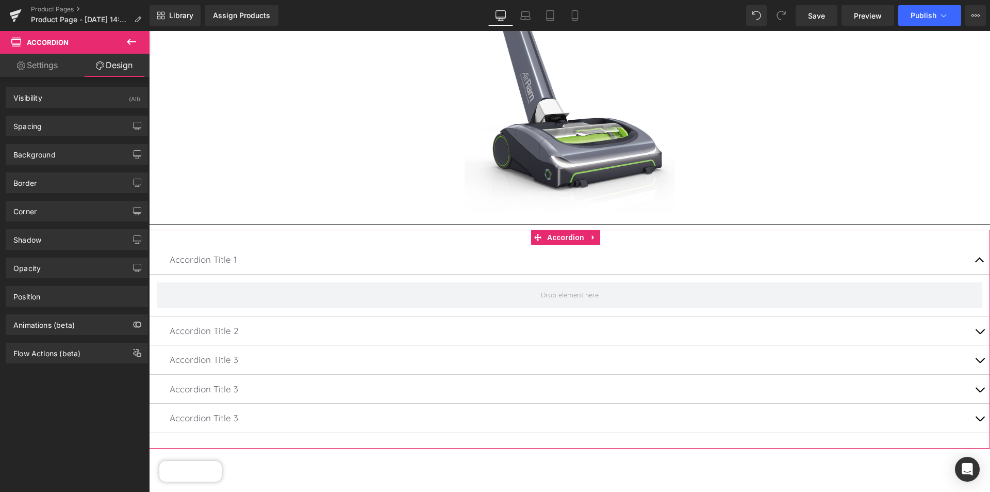
click at [247, 247] on div "Accordion Title 1 Text Block" at bounding box center [569, 259] width 841 height 29
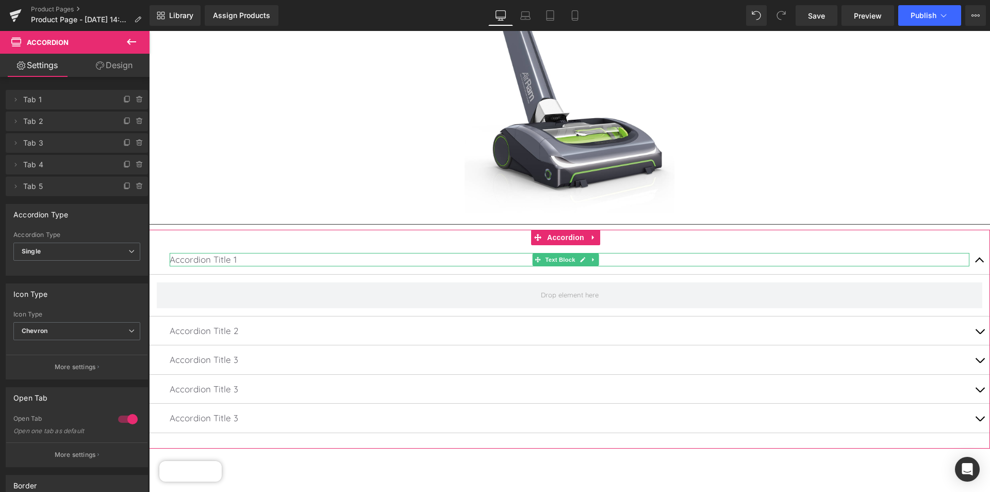
click at [236, 256] on p "Accordion Title 1" at bounding box center [570, 259] width 800 height 13
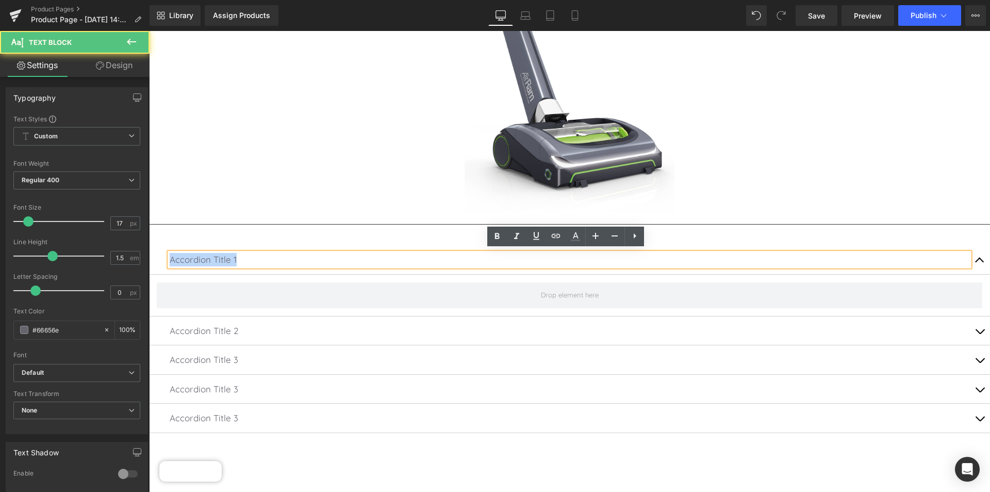
drag, startPoint x: 237, startPoint y: 255, endPoint x: 153, endPoint y: 248, distance: 84.4
click at [153, 248] on div "Accordion Title 1 Text Block" at bounding box center [569, 259] width 841 height 29
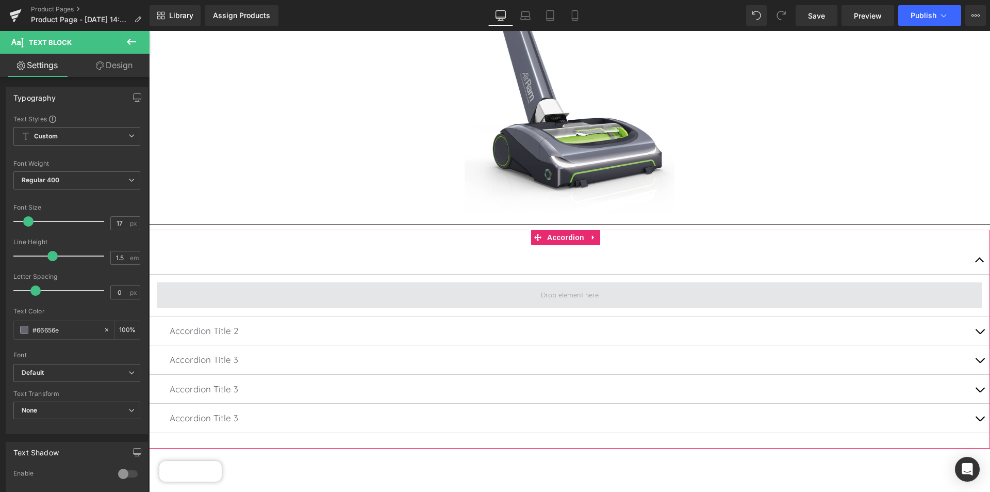
click at [200, 291] on span at bounding box center [570, 295] width 826 height 26
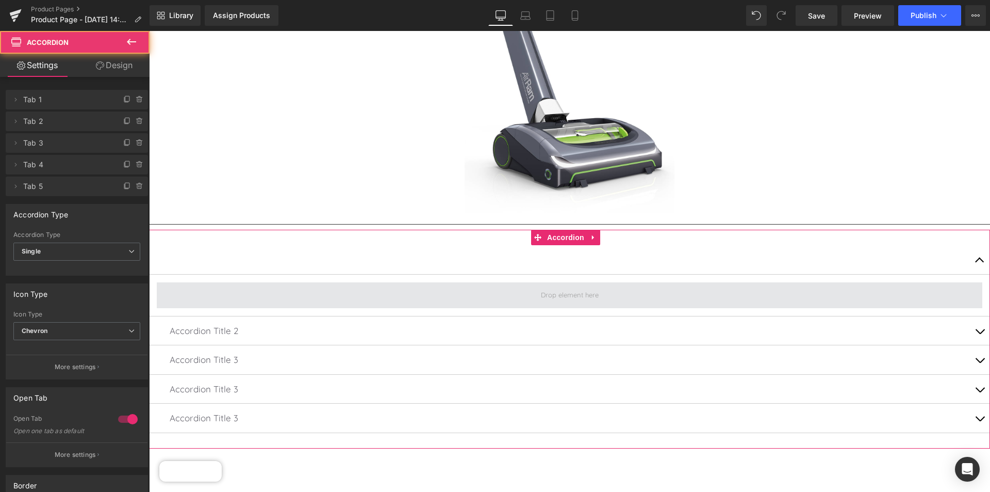
click at [200, 298] on span at bounding box center [570, 295] width 826 height 26
click at [578, 291] on span at bounding box center [569, 294] width 65 height 15
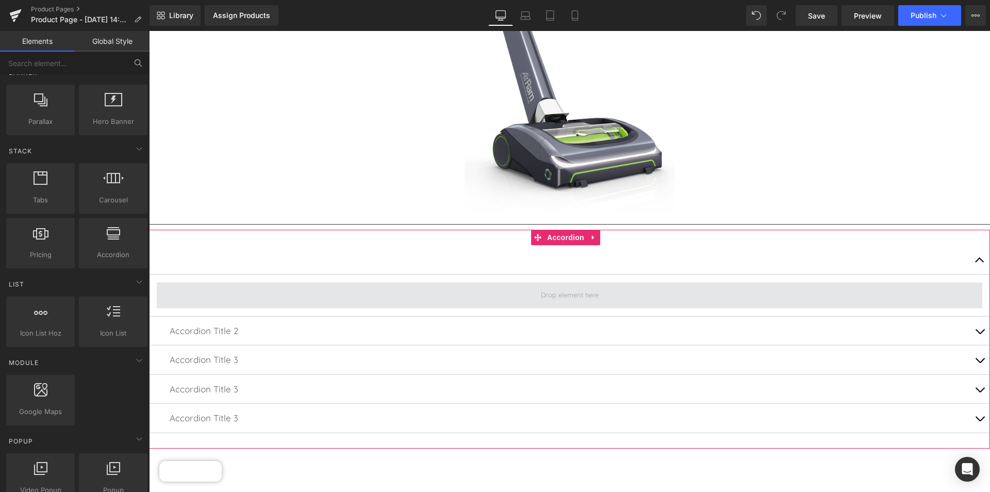
click at [578, 291] on span at bounding box center [569, 294] width 65 height 15
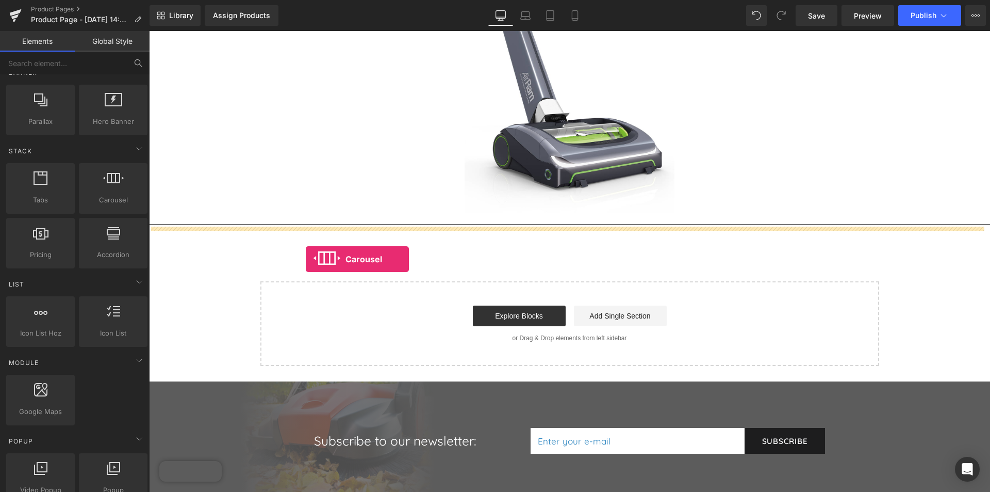
drag, startPoint x: 244, startPoint y: 219, endPoint x: 323, endPoint y: 265, distance: 91.0
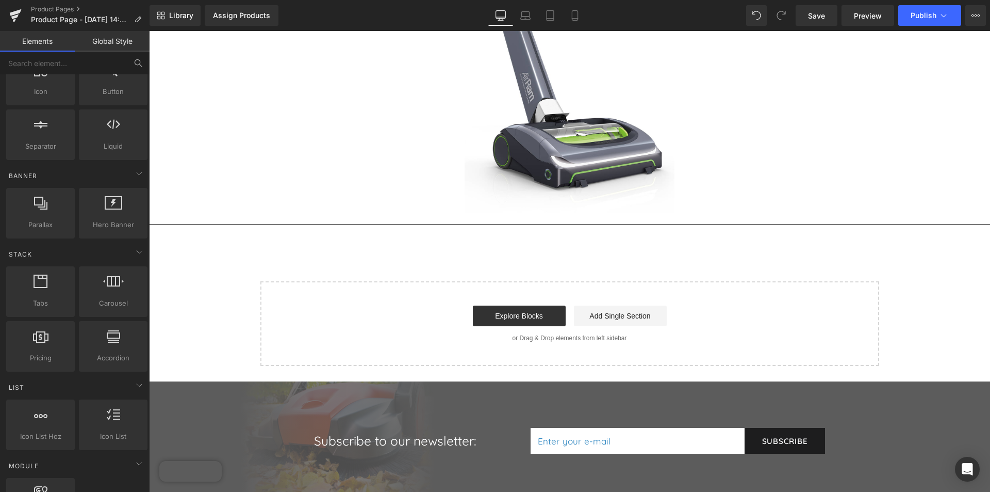
scroll to position [206, 0]
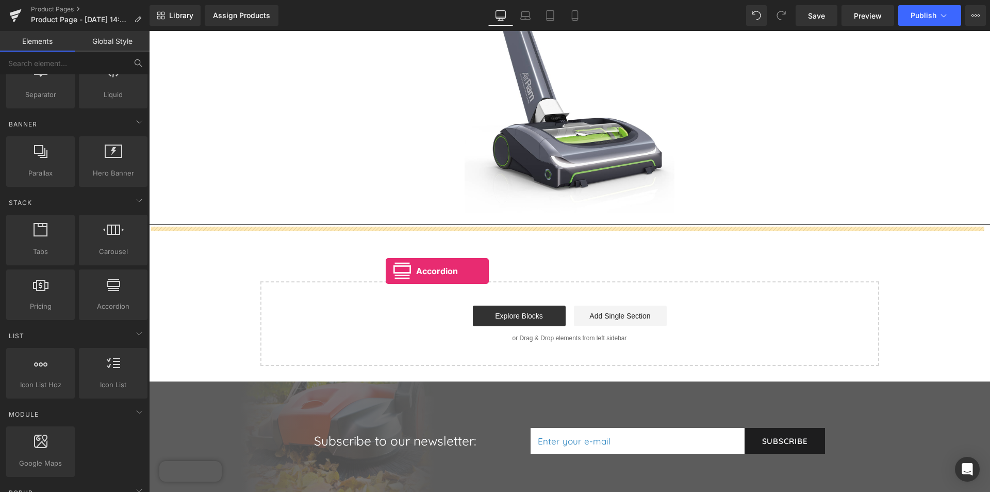
drag, startPoint x: 267, startPoint y: 338, endPoint x: 385, endPoint y: 271, distance: 136.3
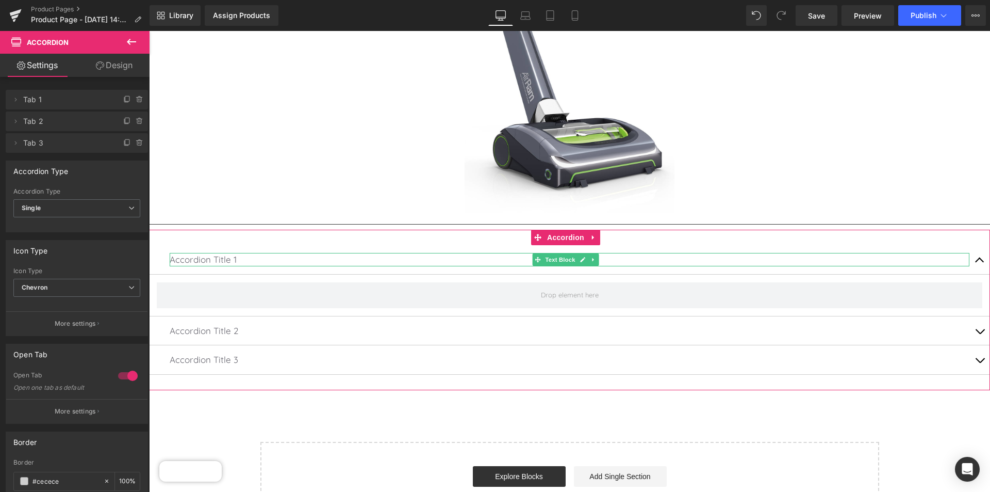
click at [239, 259] on p "Accordion Title 1" at bounding box center [570, 259] width 800 height 13
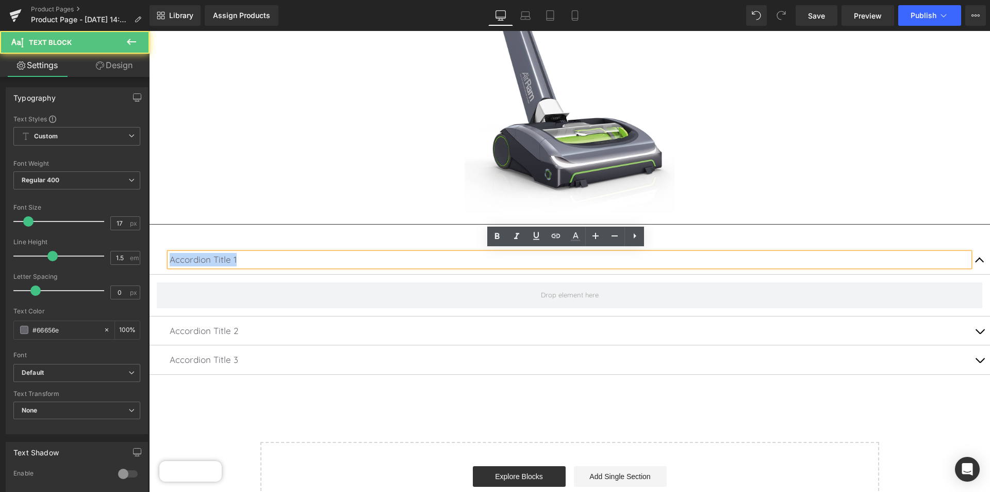
drag, startPoint x: 238, startPoint y: 257, endPoint x: 156, endPoint y: 252, distance: 81.7
click at [156, 252] on div "Accordion Title 1 Text Block" at bounding box center [569, 259] width 841 height 29
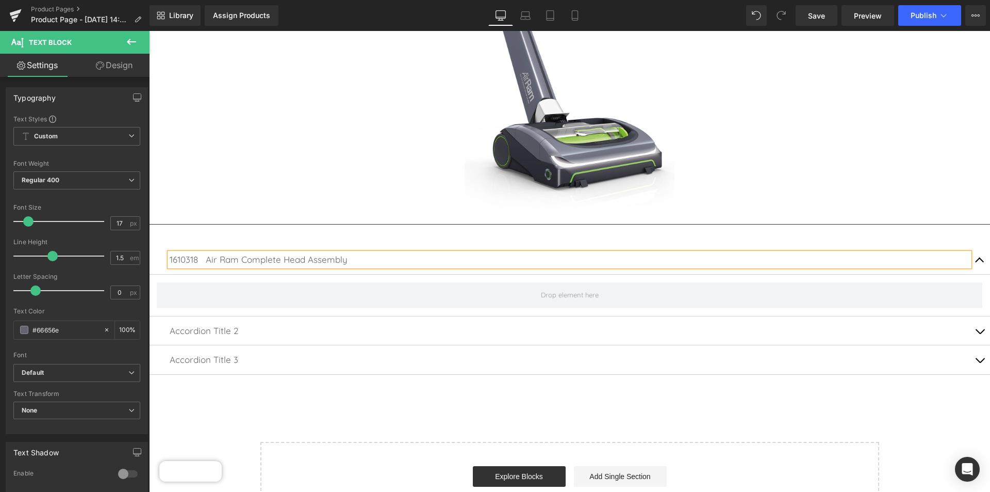
click at [205, 256] on p "1610318 Air Ram Complete Head Assembly" at bounding box center [570, 259] width 800 height 13
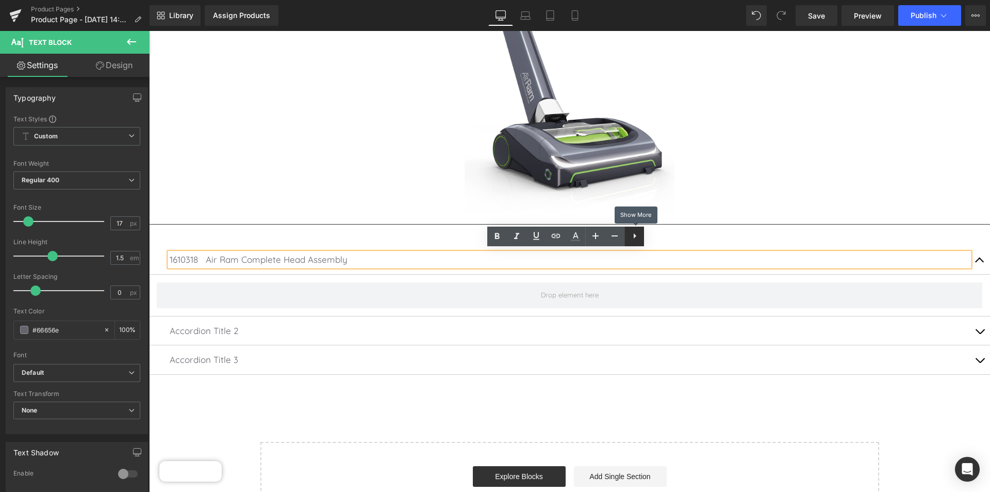
click at [632, 236] on icon at bounding box center [635, 236] width 12 height 12
click at [711, 235] on div "1610318 Air Ram Complete Head Assembly Text Block Accordion Title 2 Text Block …" at bounding box center [569, 310] width 841 height 160
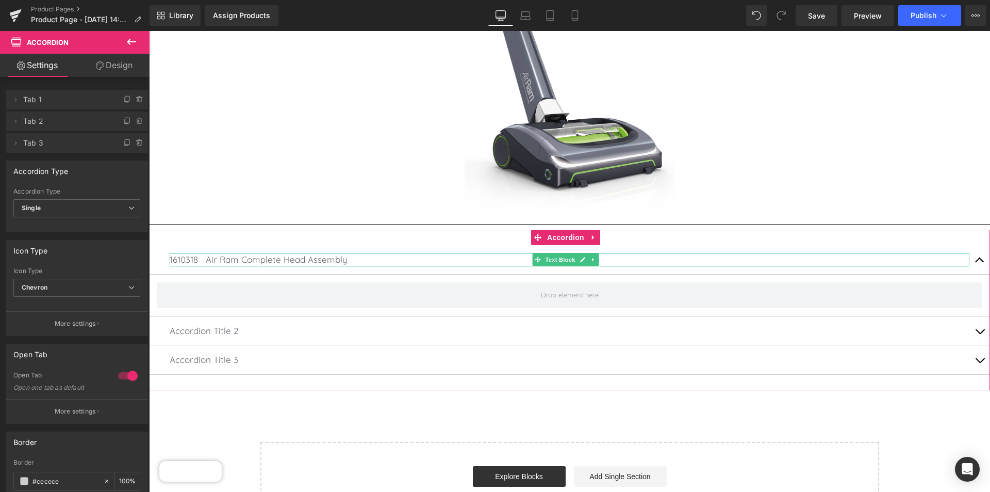
click at [329, 256] on p "1610318 Air Ram Complete Head Assembly" at bounding box center [570, 259] width 800 height 13
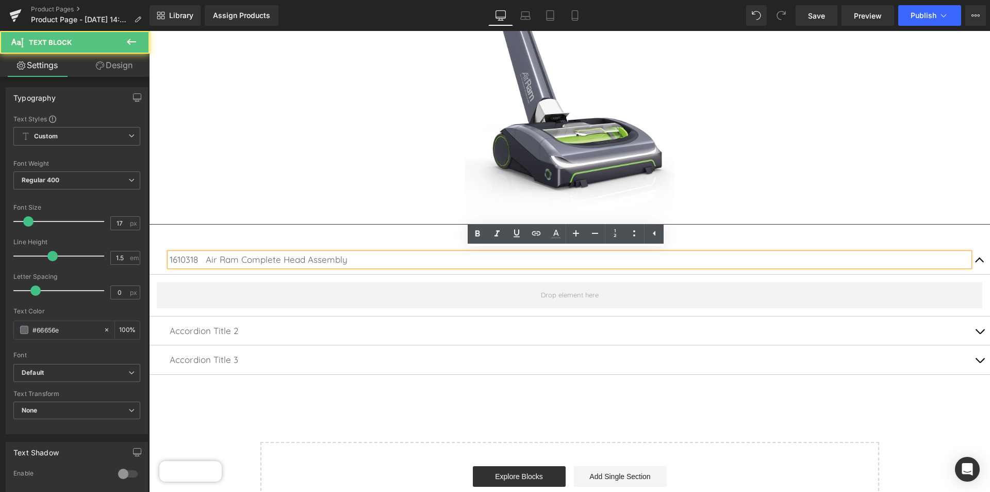
click at [206, 257] on p "1610318 Air Ram Complete Head Assembly" at bounding box center [570, 259] width 800 height 13
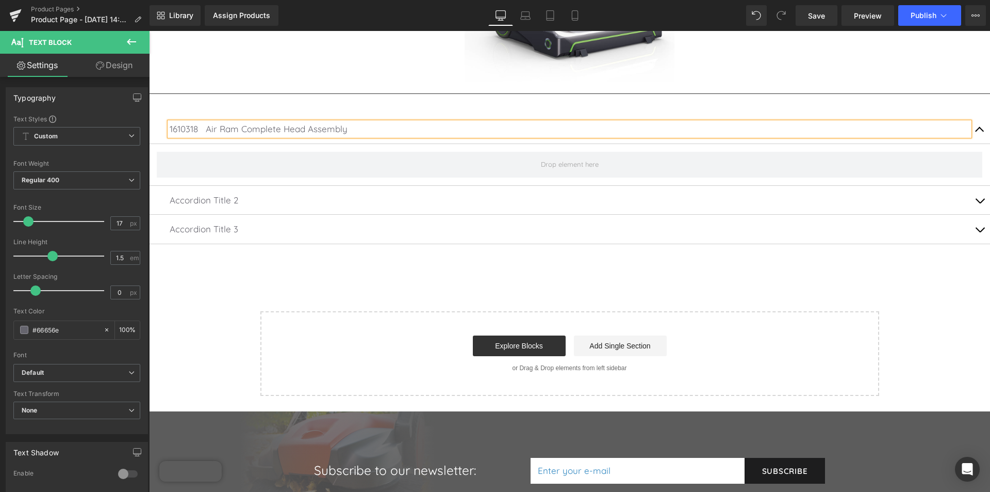
scroll to position [257, 0]
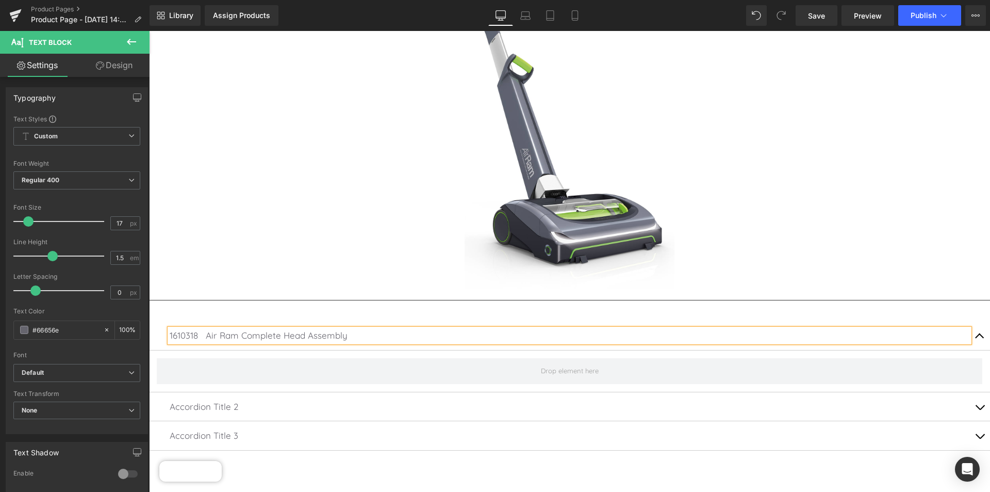
click at [207, 331] on p "1610318 Air Ram Complete Head Assembly" at bounding box center [570, 335] width 800 height 13
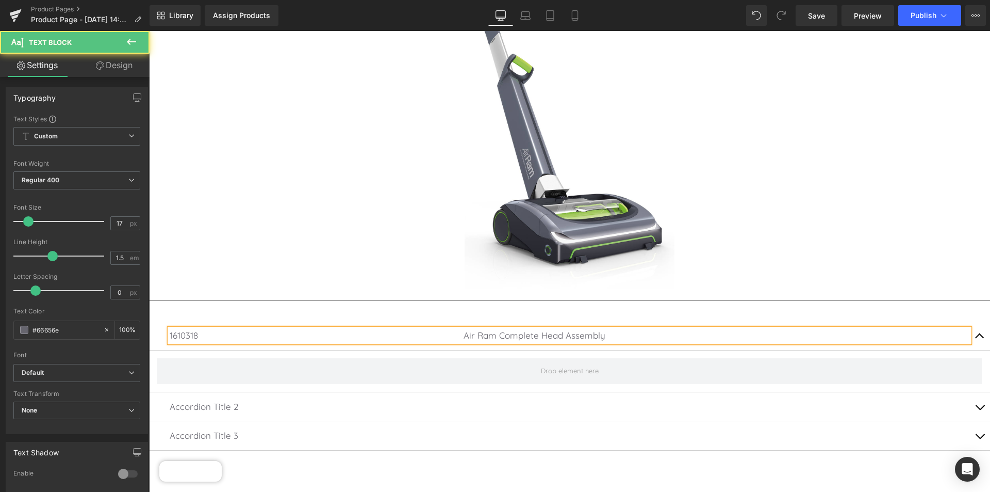
click at [615, 334] on p "1610318 Air Ram Complete Head Assembly" at bounding box center [570, 335] width 800 height 13
click at [916, 334] on p "1610318 Air Ram Complete Head Assembly $79.95" at bounding box center [570, 335] width 800 height 13
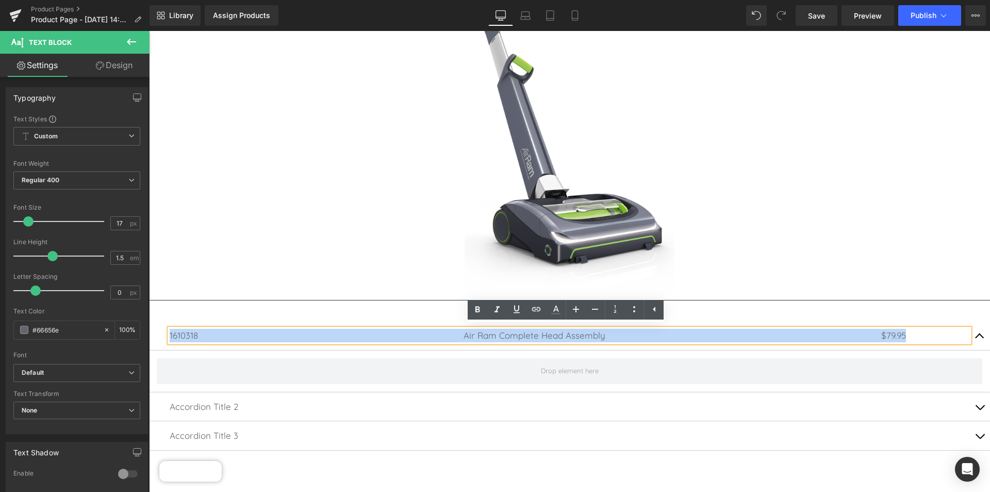
drag, startPoint x: 916, startPoint y: 332, endPoint x: 296, endPoint y: 343, distance: 620.1
click at [149, 320] on html "plus minus cross arrow-left arrow-right arrow-bottom cart dropdown-arrow next p…" at bounding box center [569, 381] width 841 height 1214
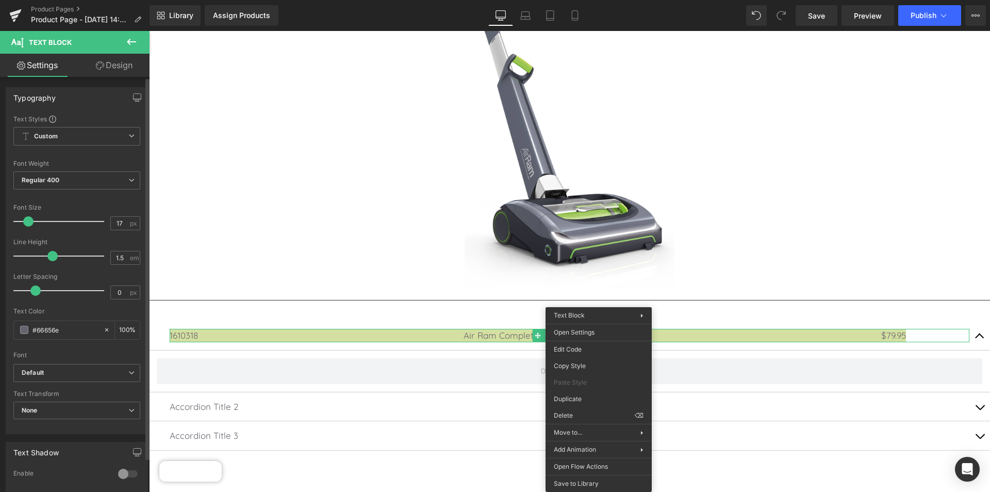
click at [72, 352] on div "Font" at bounding box center [76, 354] width 127 height 7
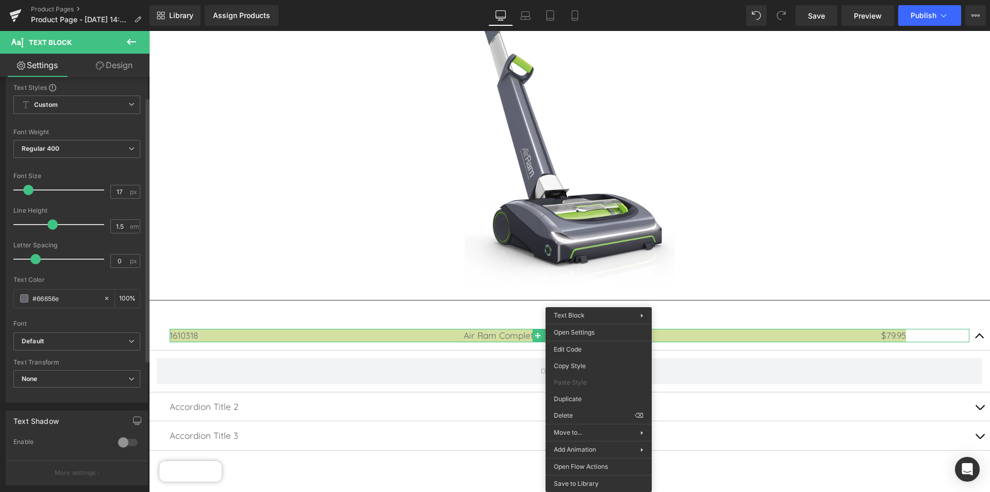
scroll to position [0, 0]
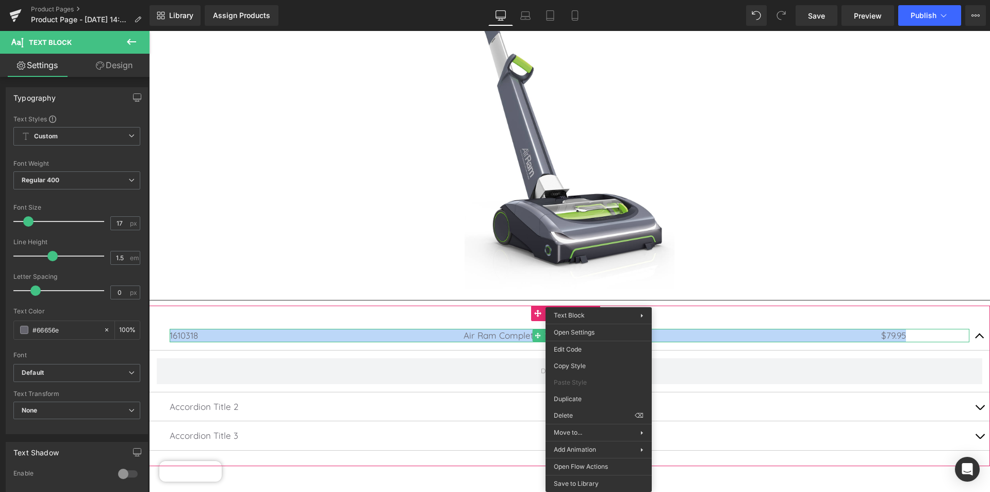
click at [224, 365] on span at bounding box center [570, 371] width 826 height 26
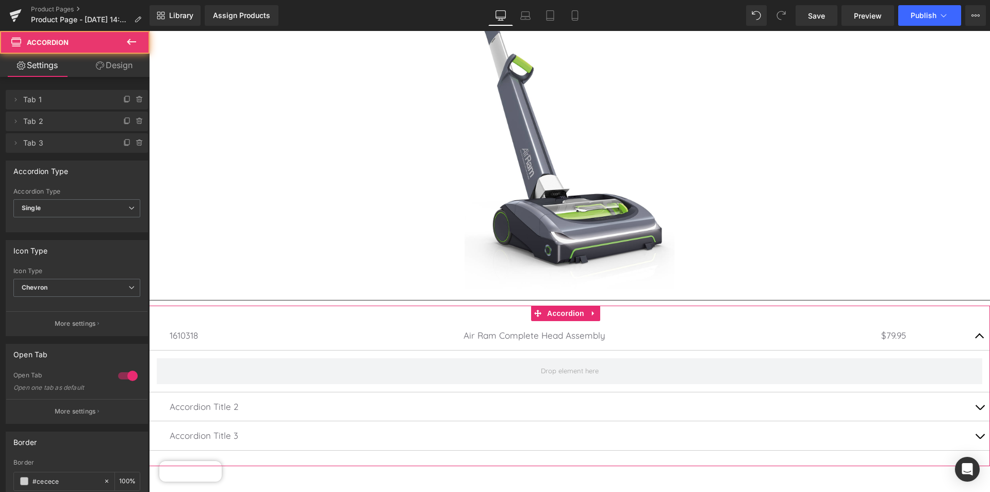
click at [218, 331] on p "1610318 Air Ram Complete Head Assembly $79.95" at bounding box center [570, 335] width 800 height 13
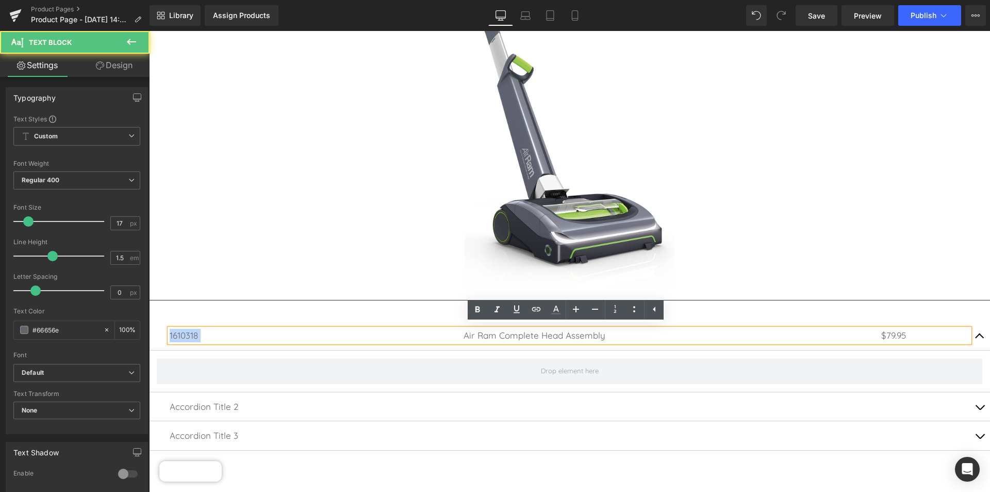
drag, startPoint x: 202, startPoint y: 331, endPoint x: 164, endPoint y: 331, distance: 38.2
click at [164, 331] on div "1610318 Air Ram Complete Head Assembly $79.95 Text Block" at bounding box center [569, 335] width 841 height 29
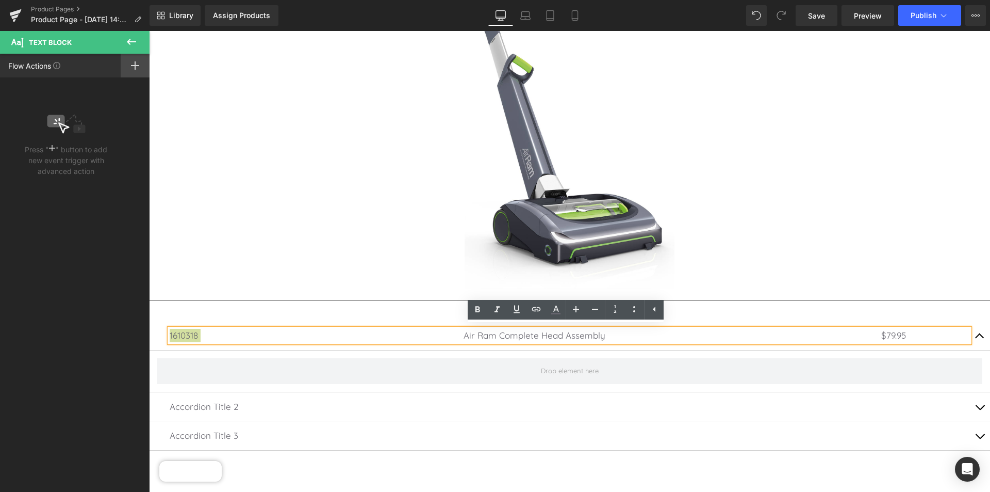
click at [132, 68] on icon at bounding box center [135, 65] width 8 height 8
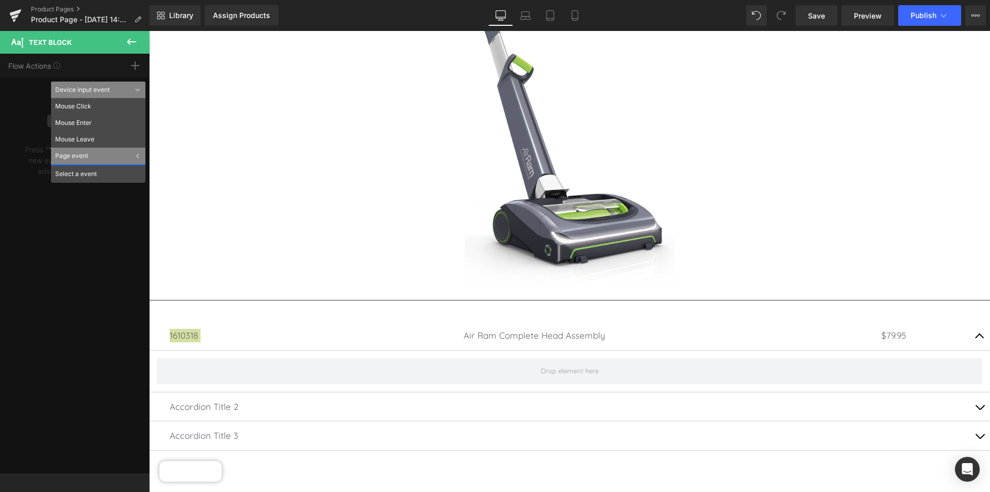
click at [128, 39] on icon at bounding box center [131, 42] width 12 height 12
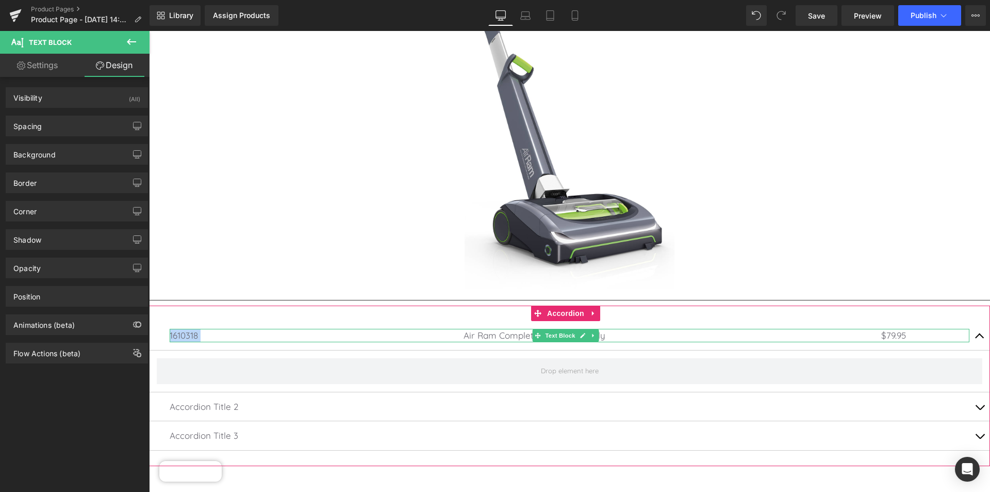
click at [479, 332] on p "1610318 Air Ram Complete Head Assembly $79.95" at bounding box center [570, 335] width 800 height 13
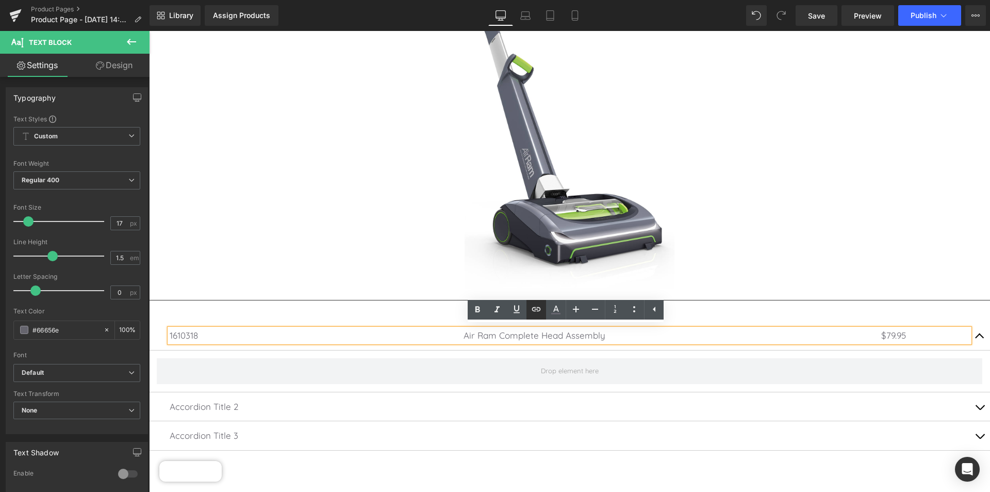
click at [534, 307] on icon at bounding box center [536, 309] width 9 height 4
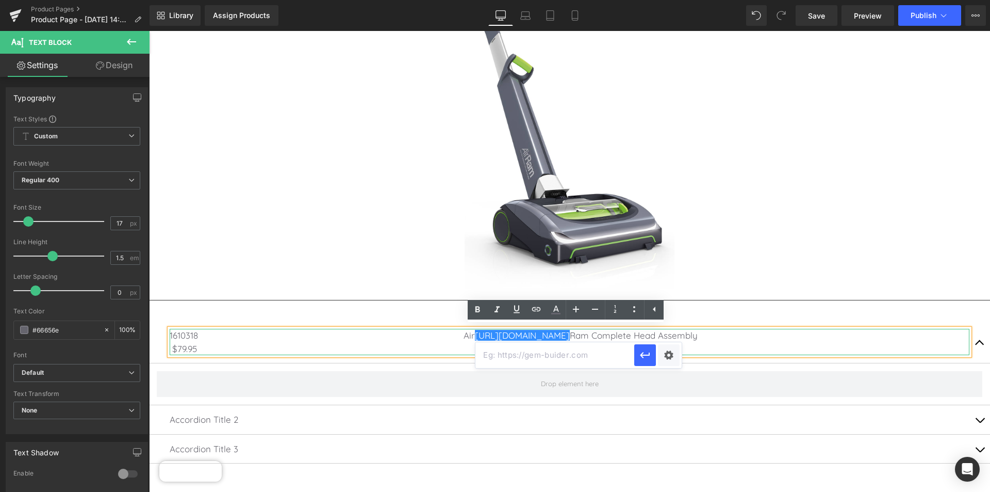
click at [386, 340] on p "1610318 Air https://gem-3910432.net Ram Complete Head Assembly $79.95" at bounding box center [570, 342] width 800 height 26
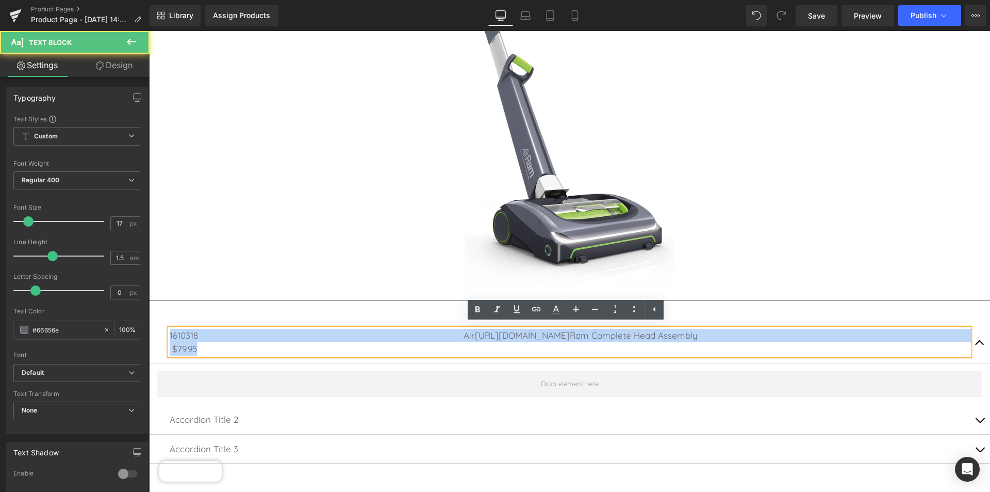
drag, startPoint x: 170, startPoint y: 333, endPoint x: 648, endPoint y: 349, distance: 477.9
click at [648, 349] on p "1610318 Air https://gem-3910432.net Ram Complete Head Assembly $79.95" at bounding box center [570, 342] width 800 height 26
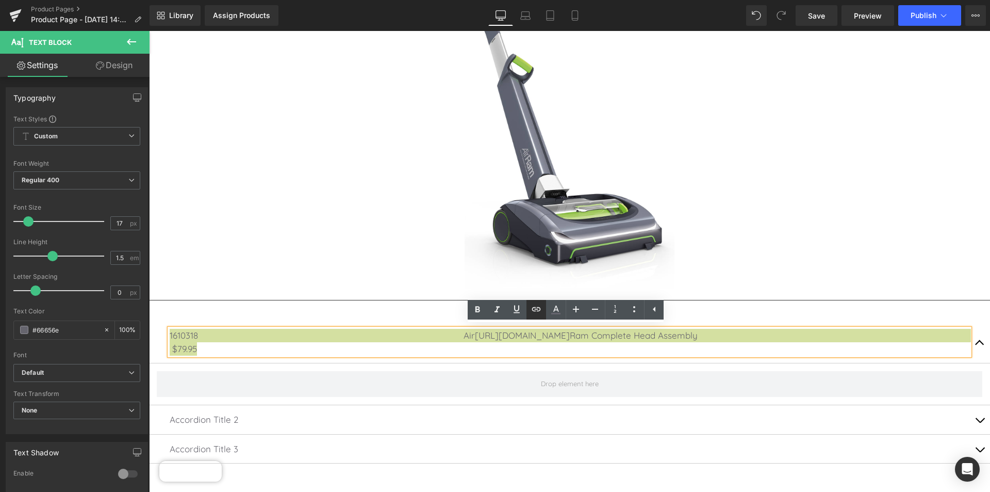
click at [532, 308] on icon at bounding box center [536, 309] width 9 height 4
click at [610, 365] on input "text" at bounding box center [593, 368] width 159 height 26
paste input "https://www.bissellcommercial.com/product/airram-mk2-brush-bar-assembly/"
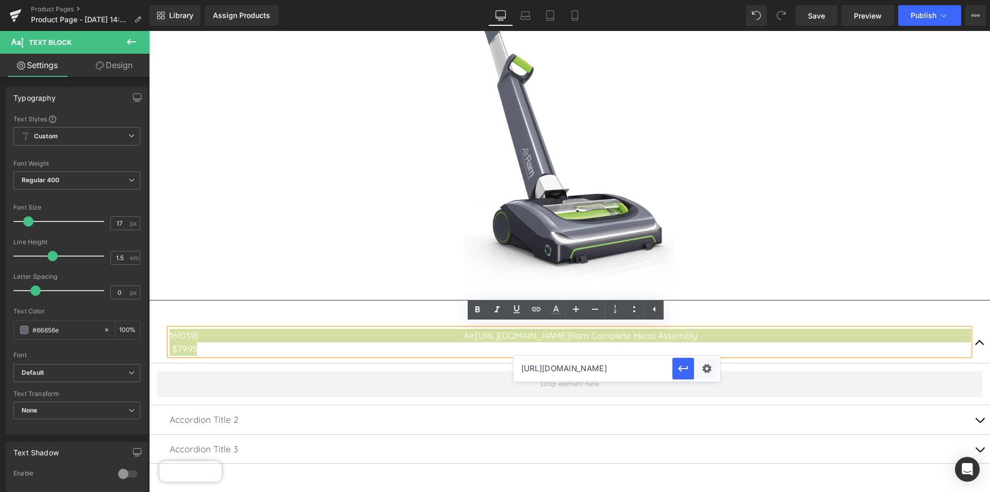
scroll to position [0, 155]
type input "https://www.bissellcommercial.com/product/airram-mk2-brush-bar-assembly/"
click at [679, 373] on icon "button" at bounding box center [683, 368] width 12 height 12
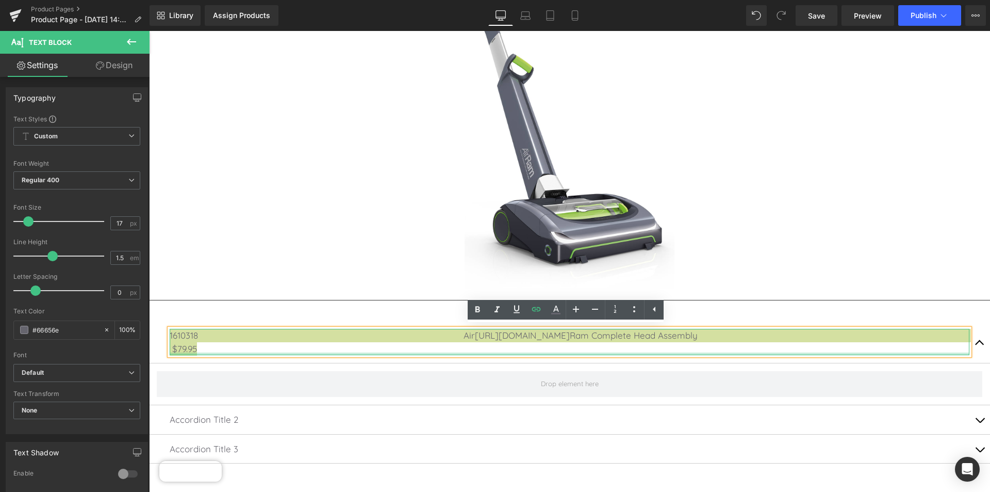
click at [638, 352] on div at bounding box center [570, 353] width 800 height 3
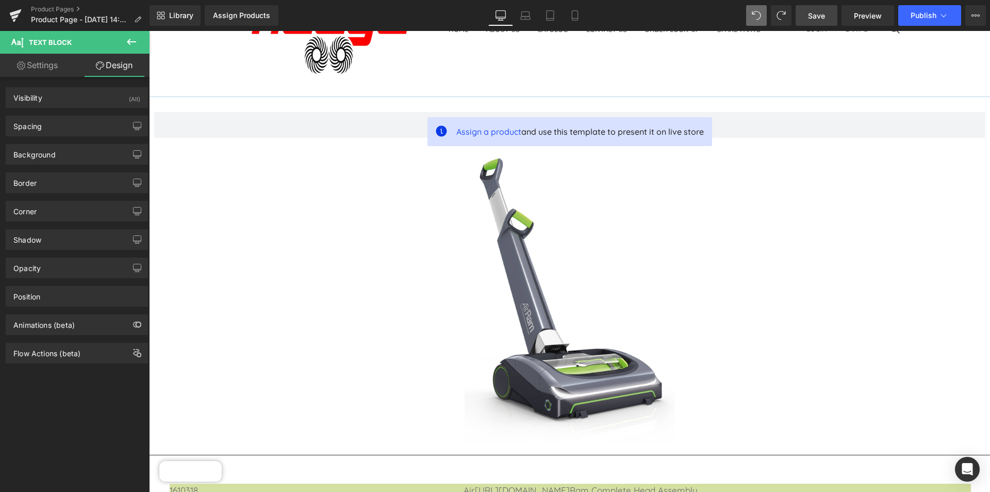
scroll to position [257, 0]
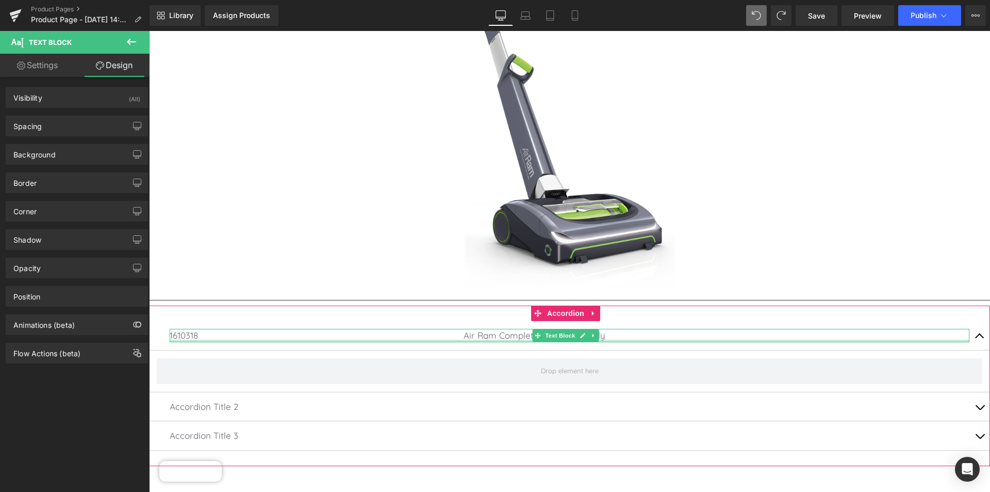
click at [672, 339] on div at bounding box center [570, 340] width 800 height 3
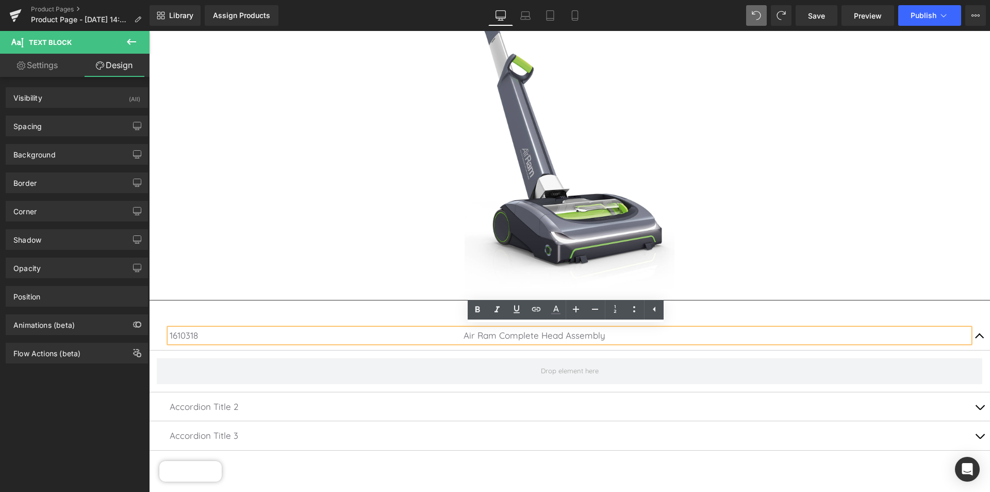
click at [648, 337] on p "1610318 Air Ram Complete Head Assembly" at bounding box center [570, 335] width 800 height 13
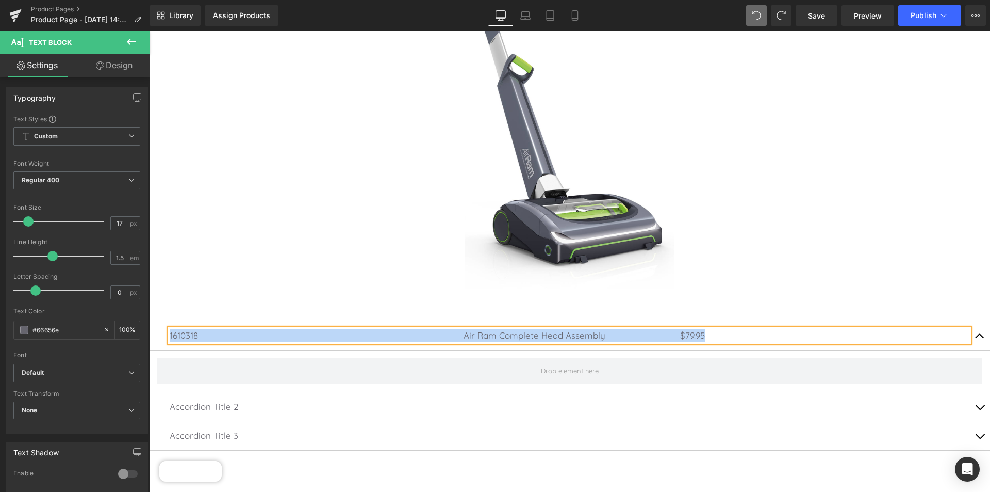
drag, startPoint x: 721, startPoint y: 330, endPoint x: 170, endPoint y: 331, distance: 550.9
click at [170, 331] on p "1610318 Air Ram Complete Head Assembly $79.95" at bounding box center [570, 335] width 800 height 13
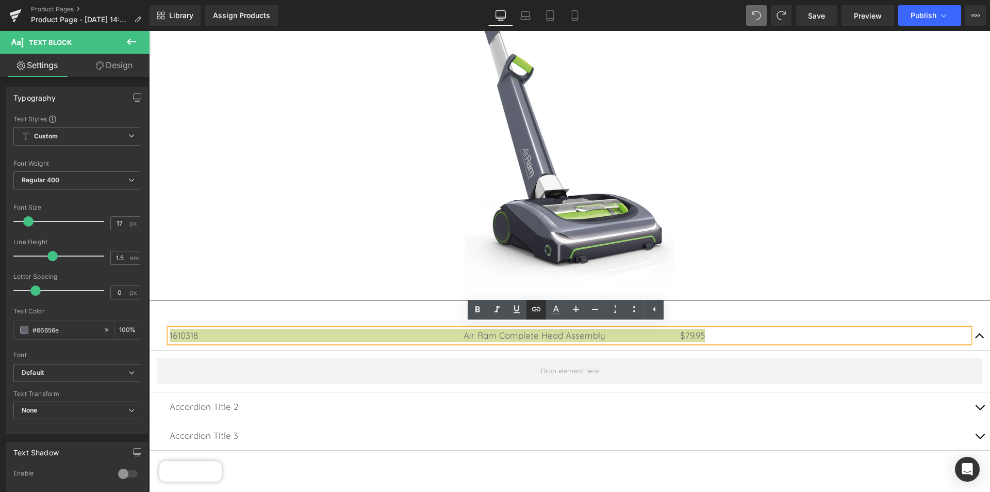
click at [536, 305] on icon at bounding box center [536, 309] width 12 height 12
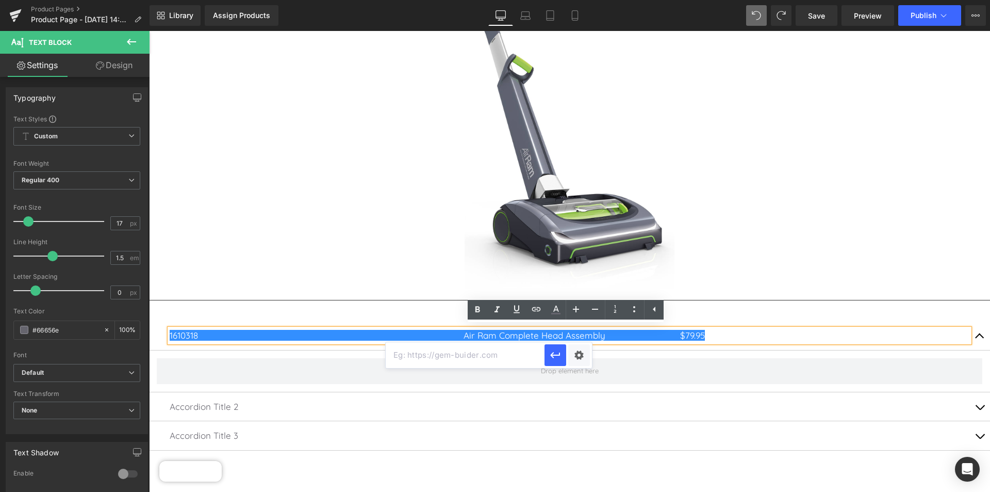
click at [476, 355] on input "text" at bounding box center [465, 355] width 159 height 26
paste input "https://www.bissellcommercial.com/product/airram-mk2-brush-bar-assembly/"
type input "https://www.bissellcommercial.com/product/airram-mk2-brush-bar-assembly/"
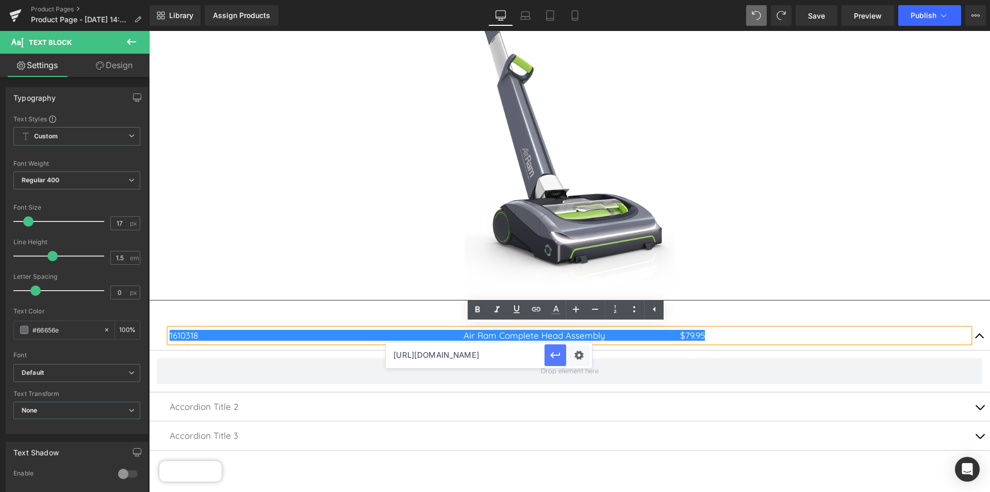
click at [550, 354] on icon "button" at bounding box center [555, 355] width 12 height 12
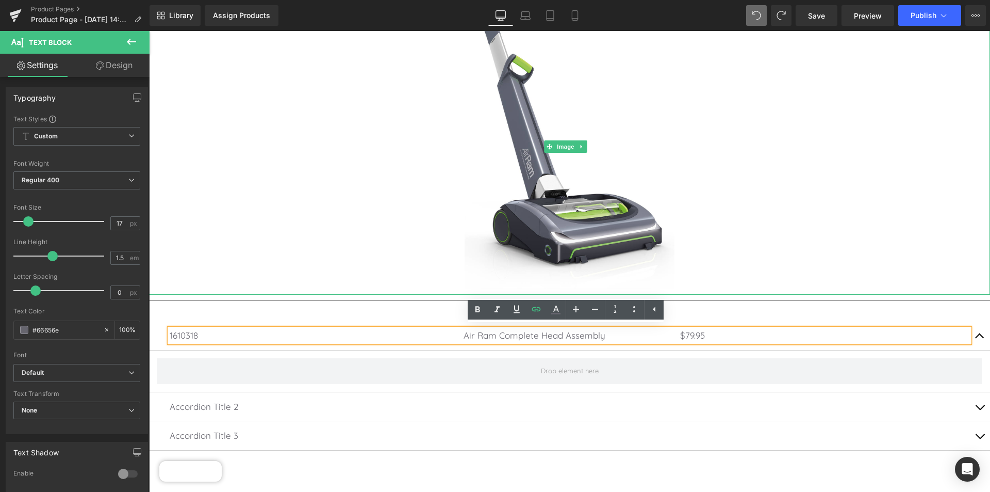
click at [809, 229] on link at bounding box center [569, 146] width 841 height 296
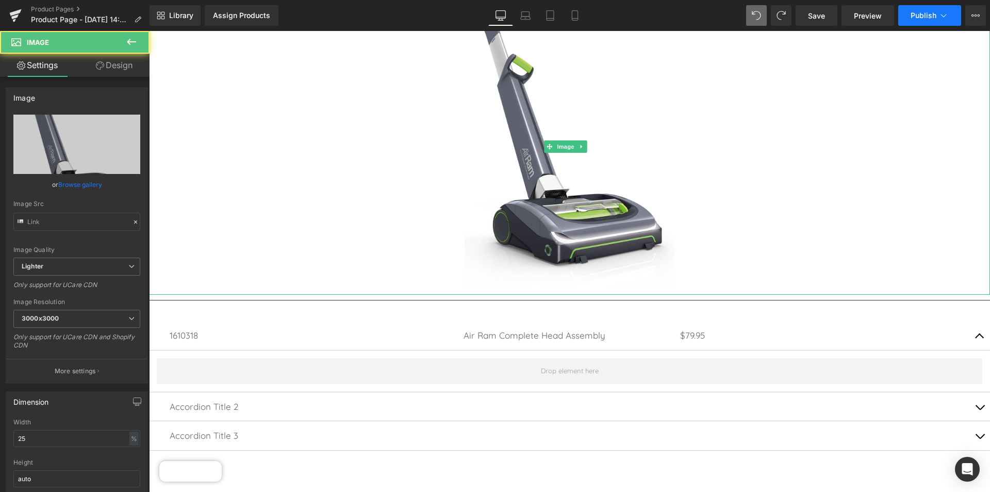
type input "https://ucarecdn.com/7e02b48e-b385-460a-ad71-da9d071827eb/-/format/auto/-/previ…"
click at [920, 10] on button "Publish" at bounding box center [930, 15] width 63 height 21
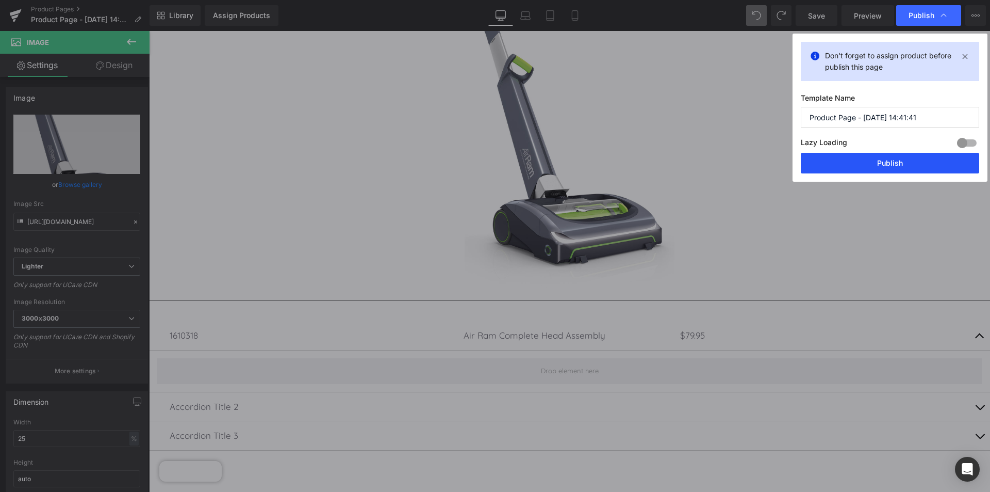
click at [931, 162] on button "Publish" at bounding box center [890, 163] width 178 height 21
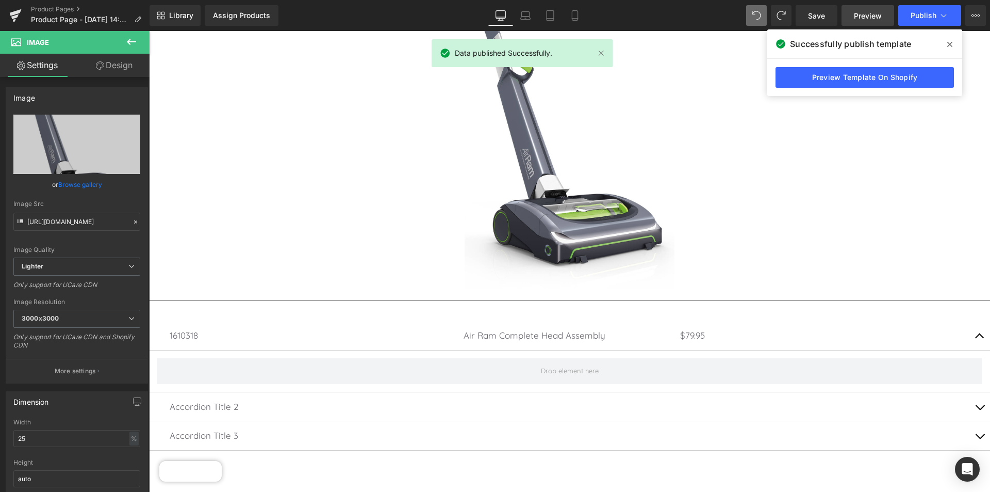
click at [857, 13] on span "Preview" at bounding box center [868, 15] width 28 height 11
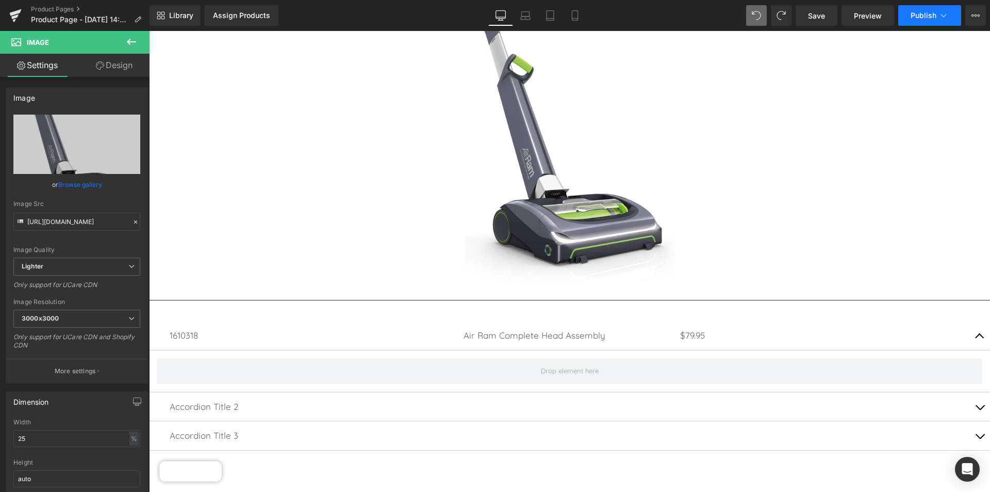
click at [943, 12] on icon at bounding box center [944, 15] width 10 height 10
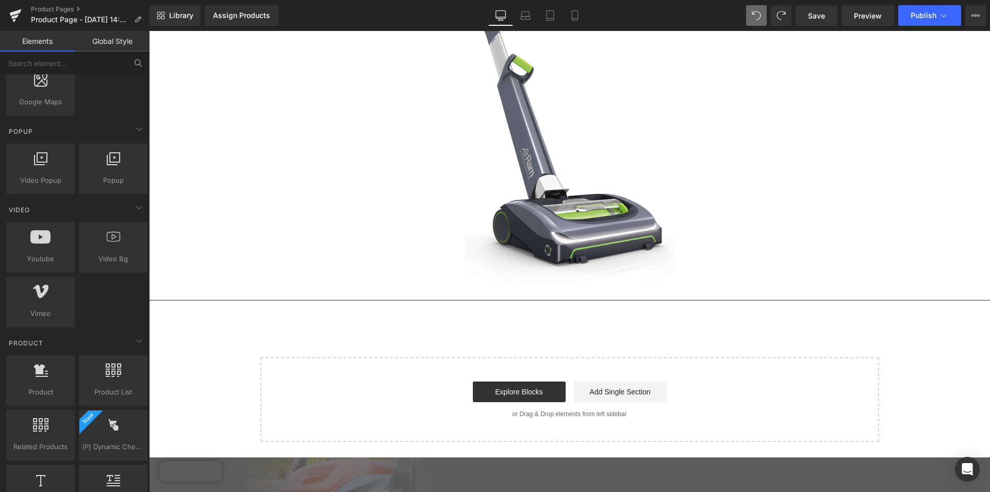
scroll to position [619, 0]
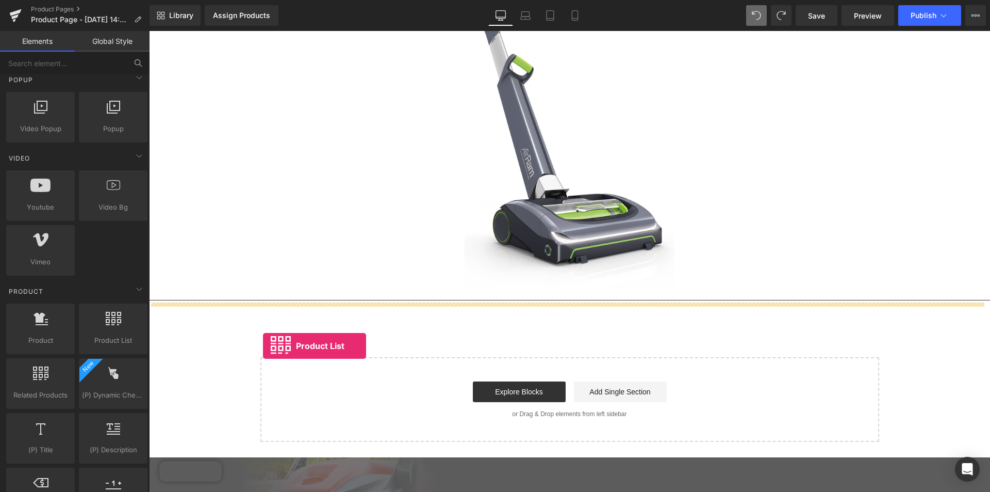
drag, startPoint x: 250, startPoint y: 378, endPoint x: 276, endPoint y: 343, distance: 43.7
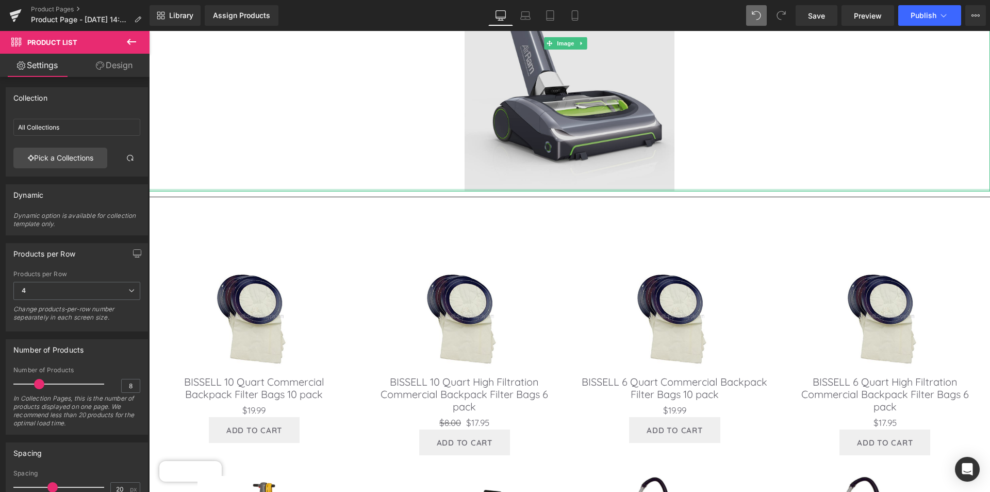
scroll to position [308, 0]
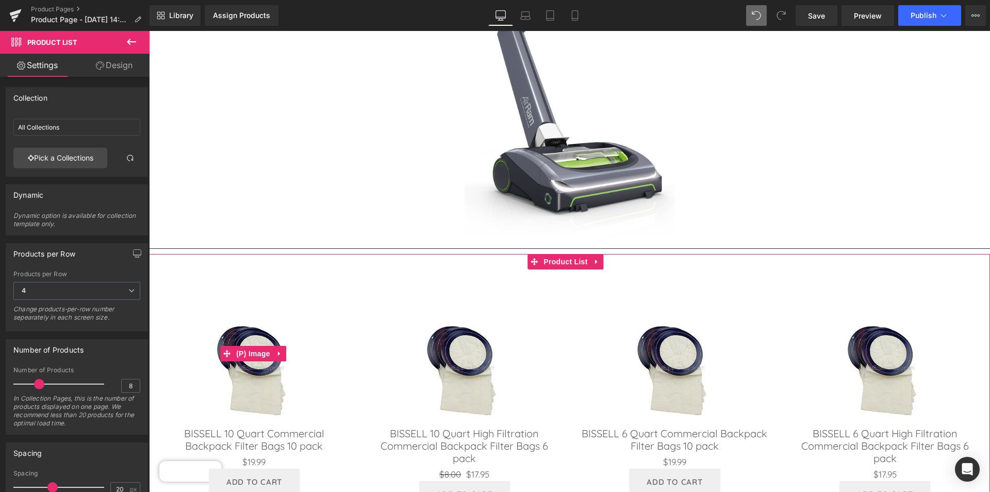
click at [259, 357] on li "(P) Image" at bounding box center [246, 353] width 53 height 15
click at [261, 353] on span "(P) Image" at bounding box center [253, 353] width 39 height 15
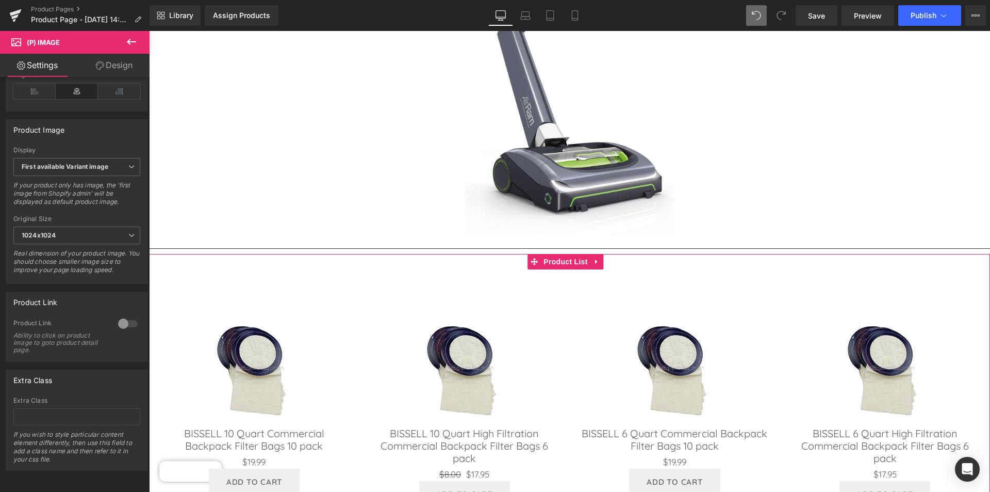
scroll to position [102, 0]
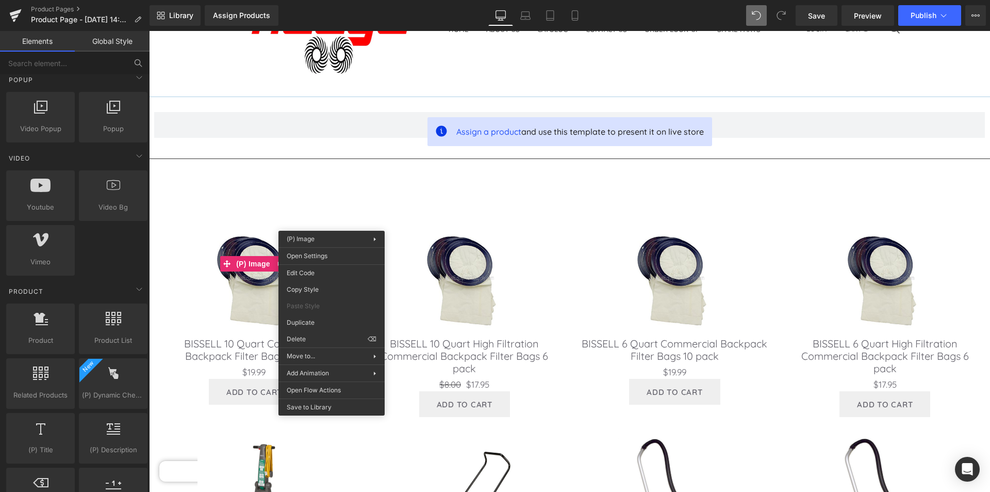
drag, startPoint x: 466, startPoint y: 368, endPoint x: 317, endPoint y: 337, distance: 152.2
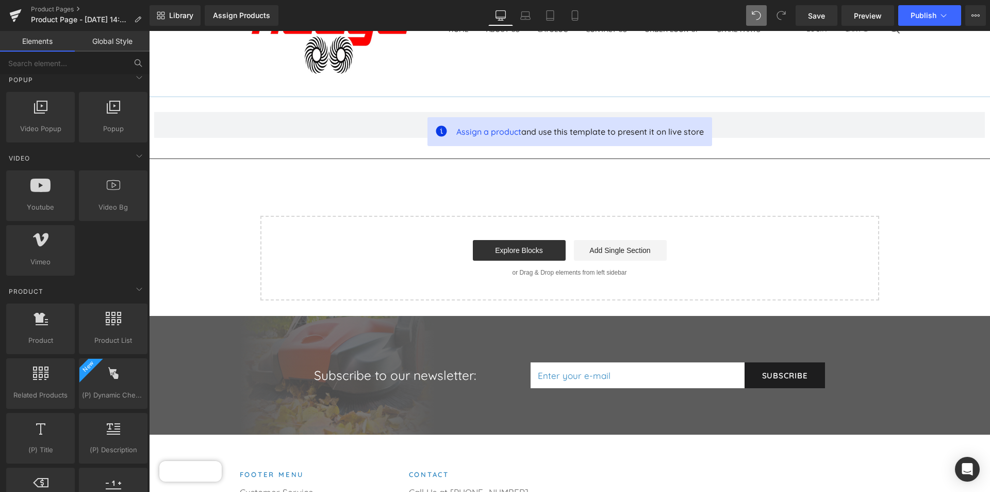
click at [518, 289] on div "Start building your page Explore Blocks Add Single Section or Drag & Drop eleme…" at bounding box center [570, 258] width 617 height 83
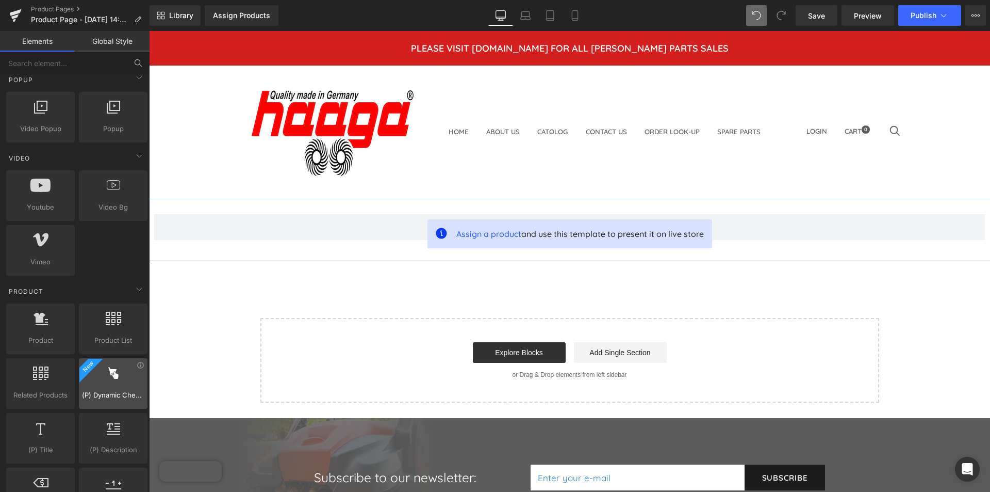
scroll to position [722, 0]
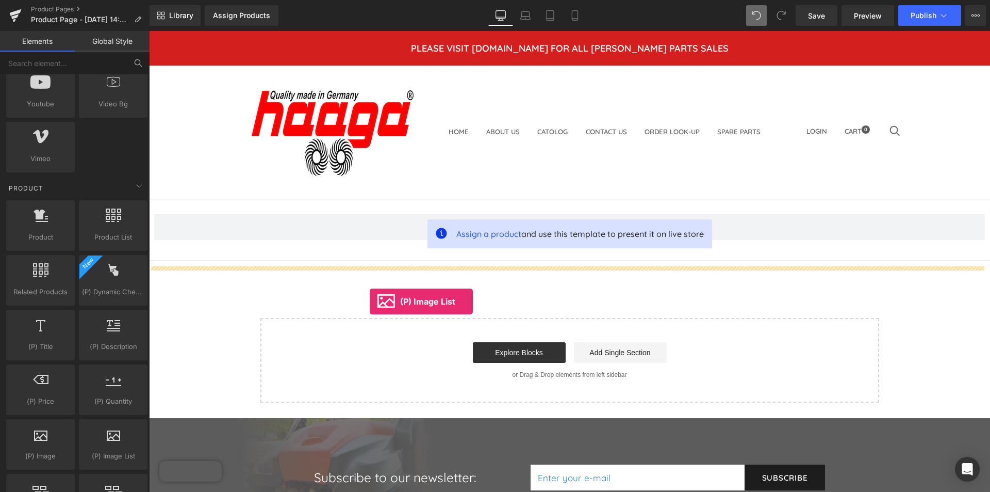
drag, startPoint x: 250, startPoint y: 475, endPoint x: 370, endPoint y: 301, distance: 210.9
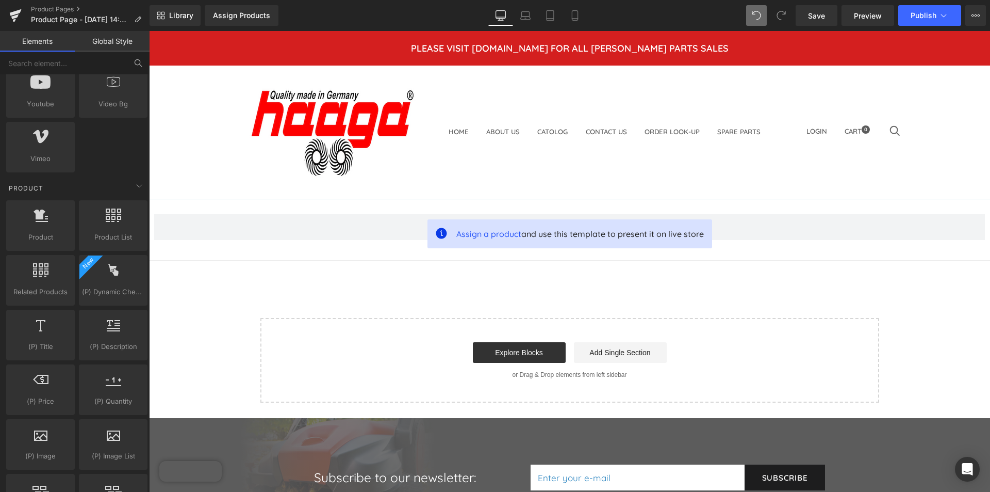
click at [481, 327] on div "Start building your page Explore Blocks Add Single Section or Drag & Drop eleme…" at bounding box center [570, 360] width 617 height 83
click at [480, 318] on div "Select your layout" at bounding box center [569, 360] width 619 height 85
drag, startPoint x: 478, startPoint y: 319, endPoint x: 450, endPoint y: 234, distance: 89.7
click at [377, 261] on hr at bounding box center [569, 263] width 841 height 6
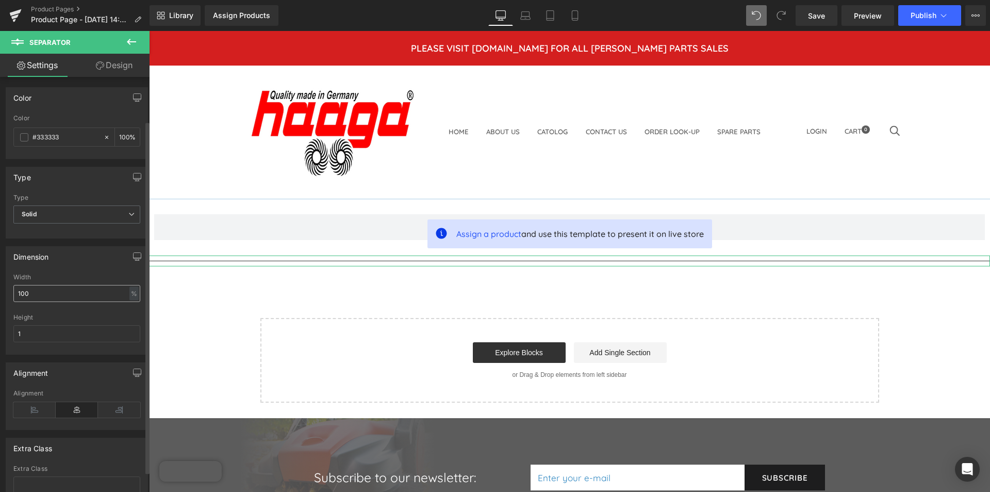
scroll to position [76, 0]
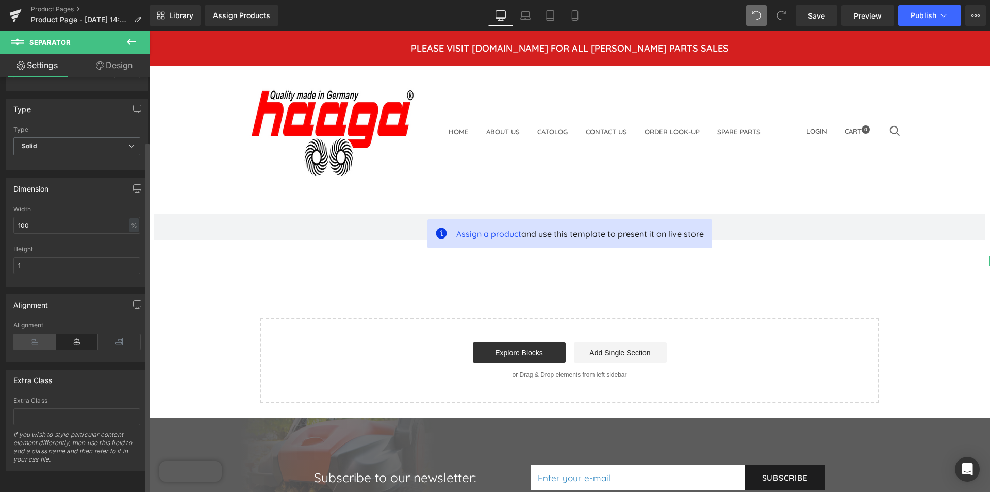
click at [33, 334] on icon at bounding box center [34, 341] width 42 height 15
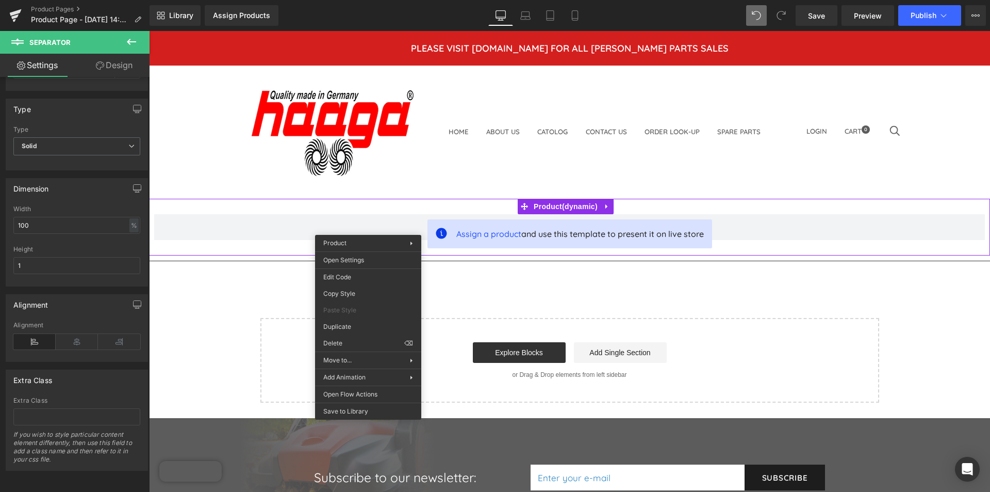
click at [338, 228] on span at bounding box center [569, 227] width 831 height 26
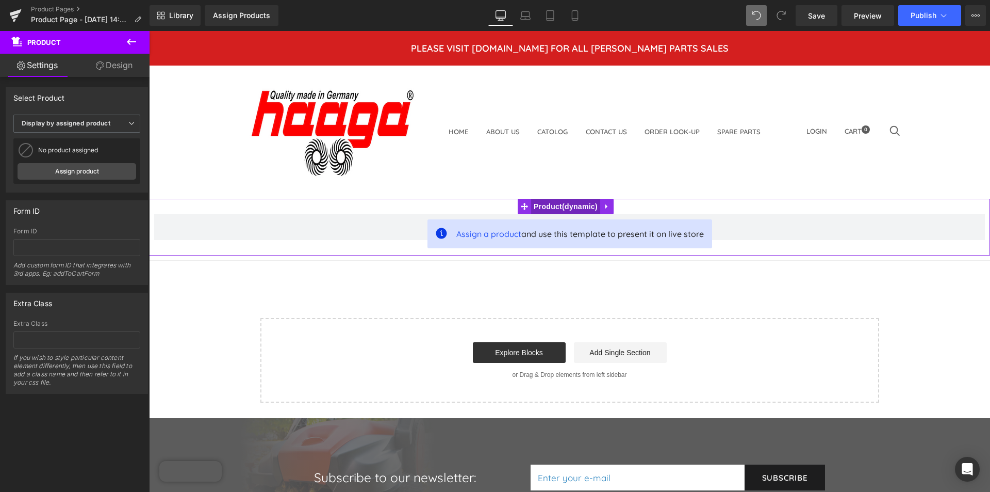
click at [541, 208] on span "Product" at bounding box center [565, 206] width 69 height 15
click at [128, 120] on icon at bounding box center [131, 123] width 6 height 6
click at [91, 154] on li "Select manually" at bounding box center [74, 155] width 123 height 15
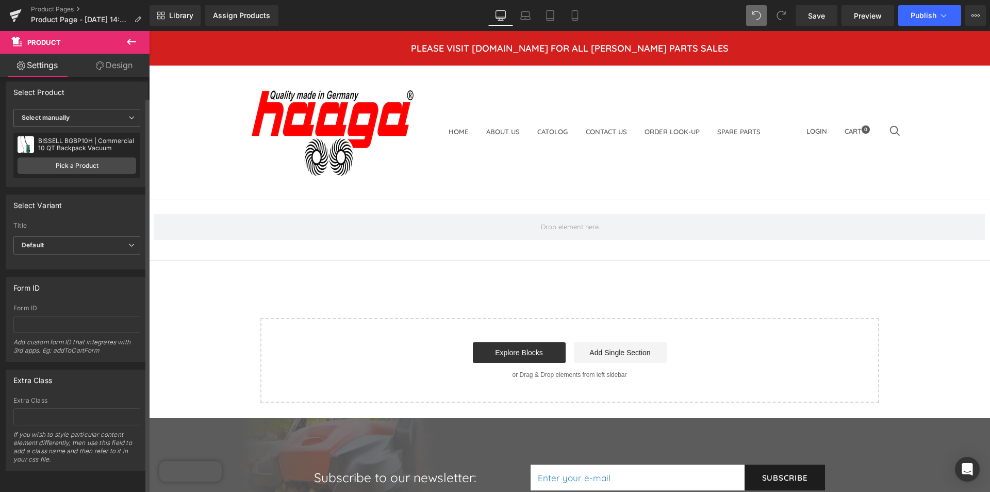
scroll to position [0, 0]
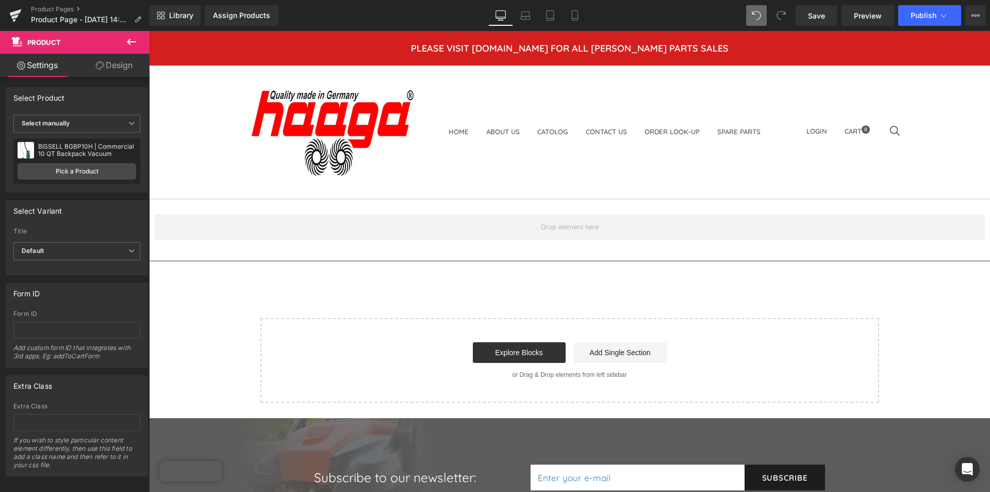
click at [131, 51] on button at bounding box center [131, 42] width 36 height 23
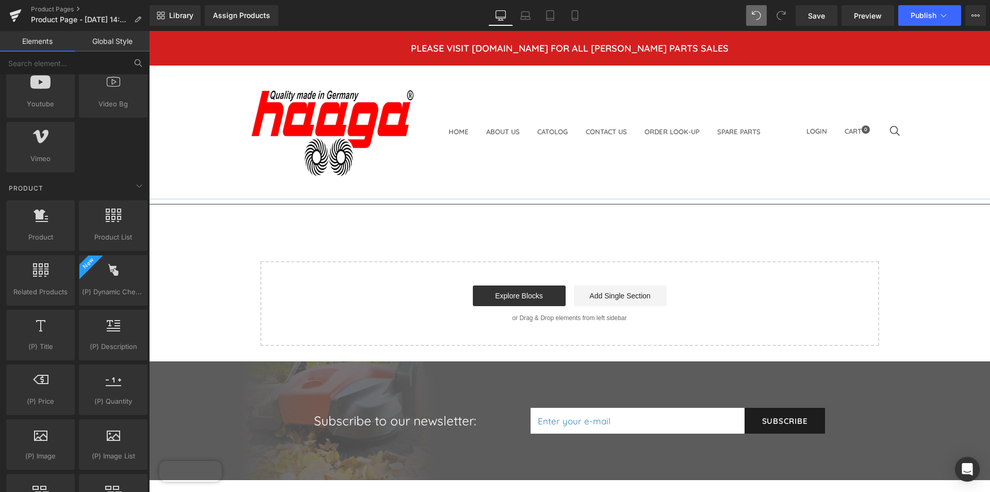
click at [739, 263] on div "Start building your page Explore Blocks Add Single Section or Drag & Drop eleme…" at bounding box center [570, 303] width 617 height 83
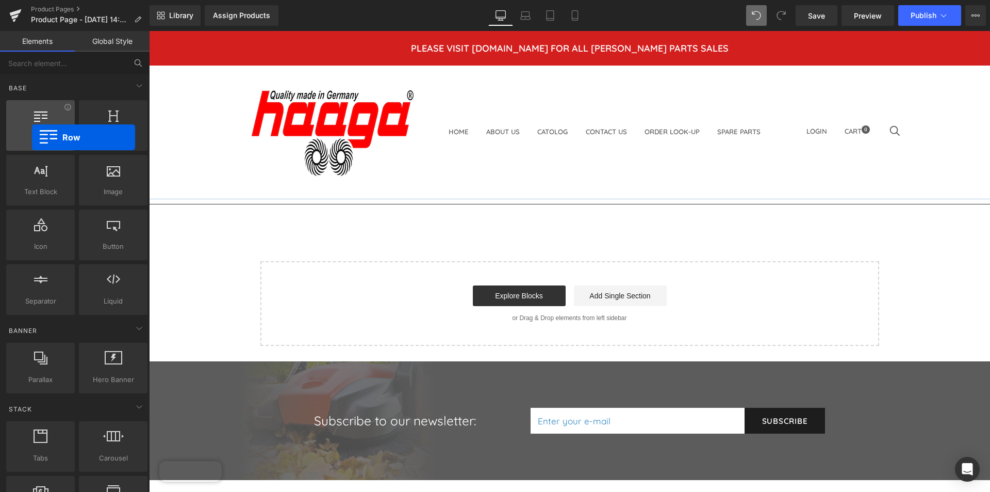
click at [32, 137] on span "Row" at bounding box center [40, 137] width 62 height 11
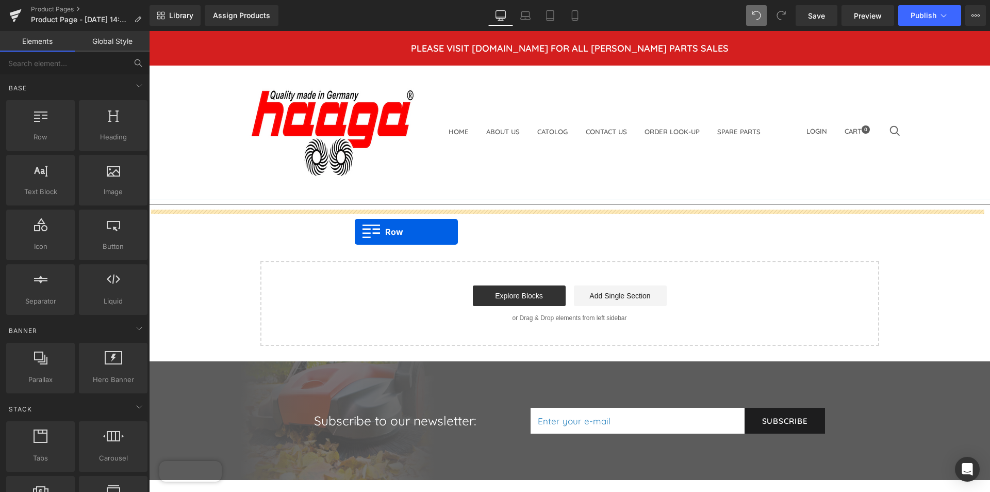
drag, startPoint x: 187, startPoint y: 157, endPoint x: 355, endPoint y: 231, distance: 183.1
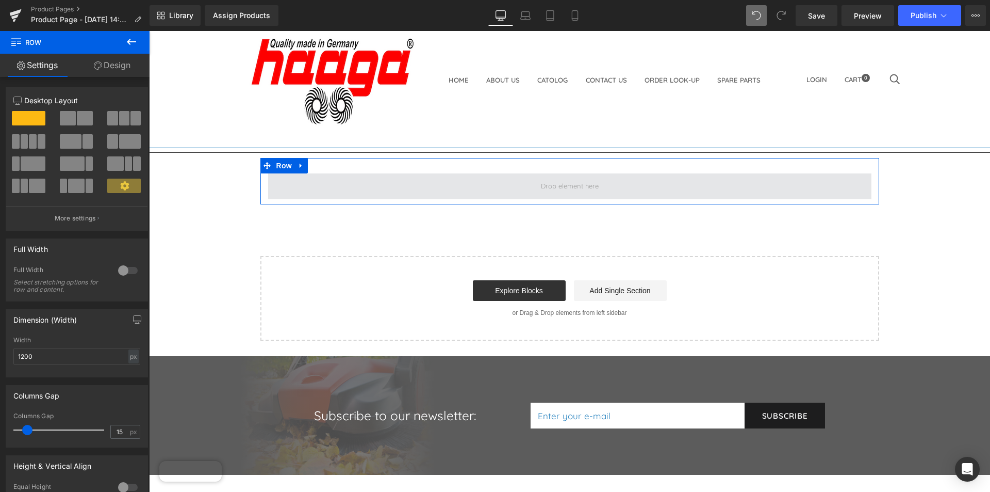
click at [387, 194] on span at bounding box center [569, 186] width 603 height 26
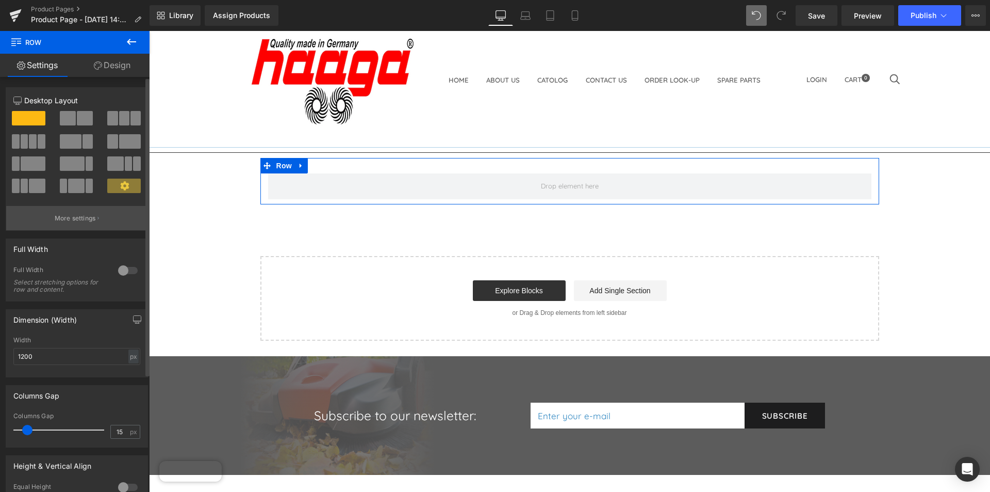
click at [85, 214] on p "More settings" at bounding box center [75, 218] width 41 height 9
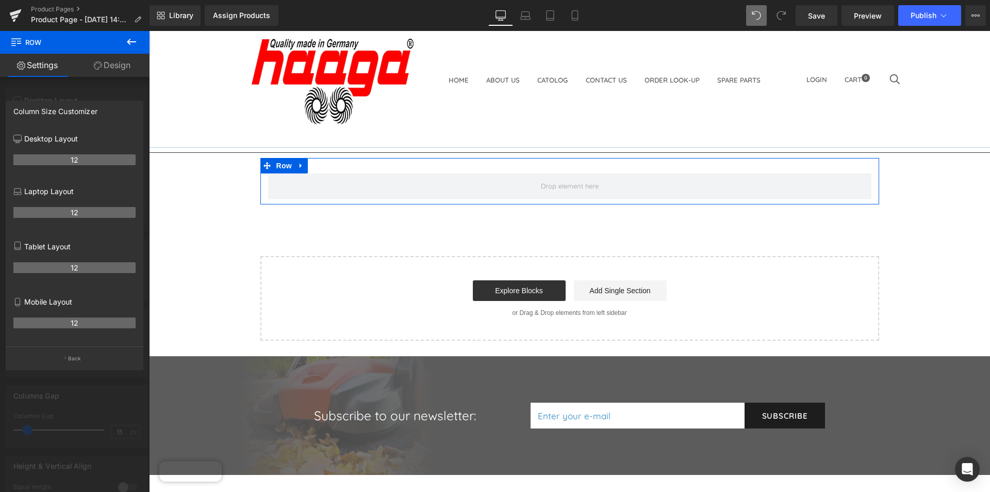
click at [96, 70] on link "Design" at bounding box center [112, 65] width 75 height 23
click at [42, 63] on link "Settings" at bounding box center [37, 65] width 75 height 23
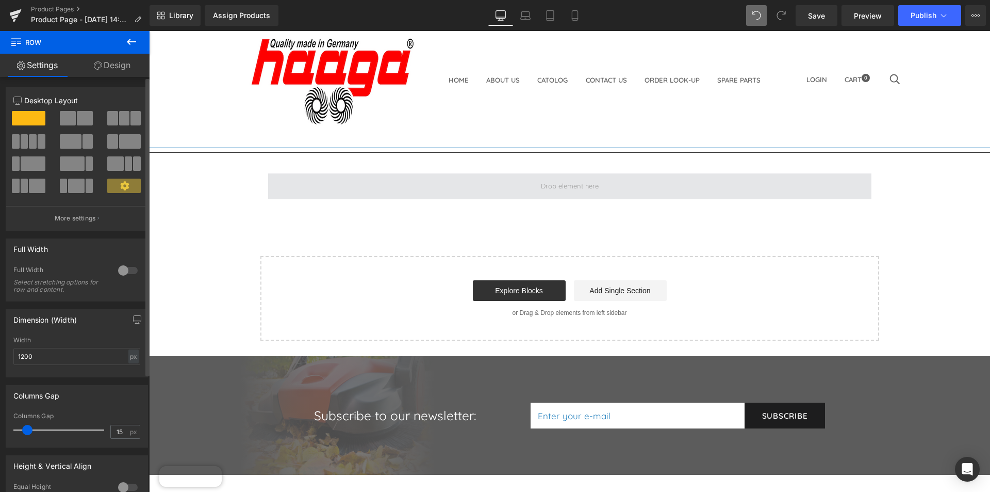
click at [328, 185] on span at bounding box center [569, 186] width 603 height 26
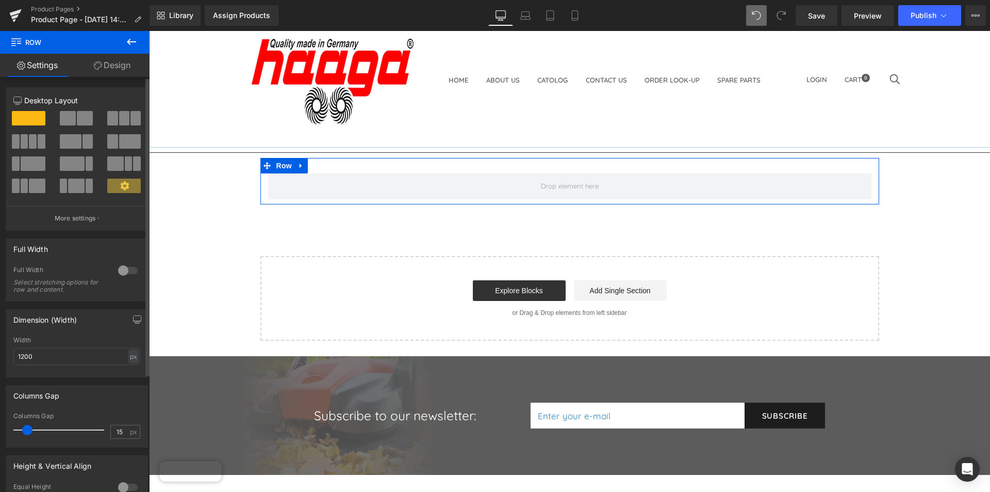
click at [120, 182] on icon at bounding box center [124, 185] width 9 height 9
click at [81, 222] on p "More settings" at bounding box center [75, 218] width 41 height 9
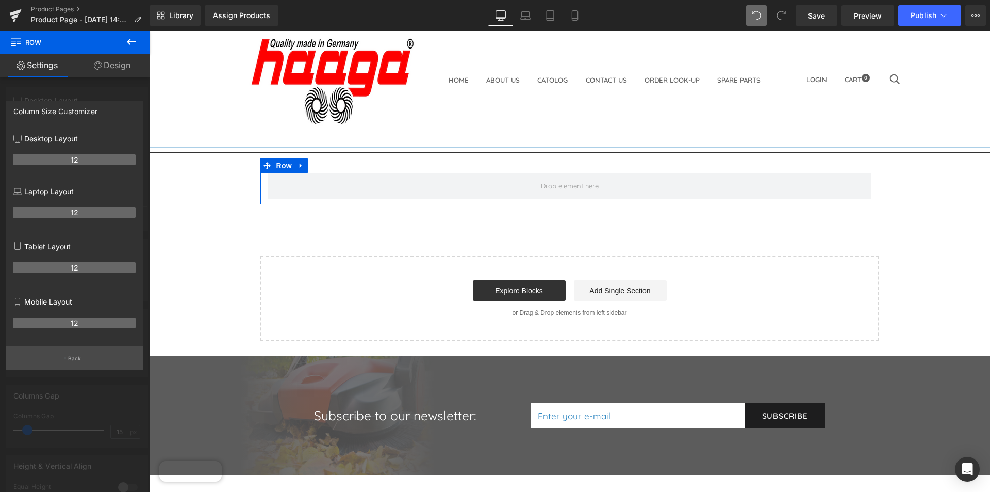
click at [77, 354] on p "Back" at bounding box center [74, 358] width 13 height 8
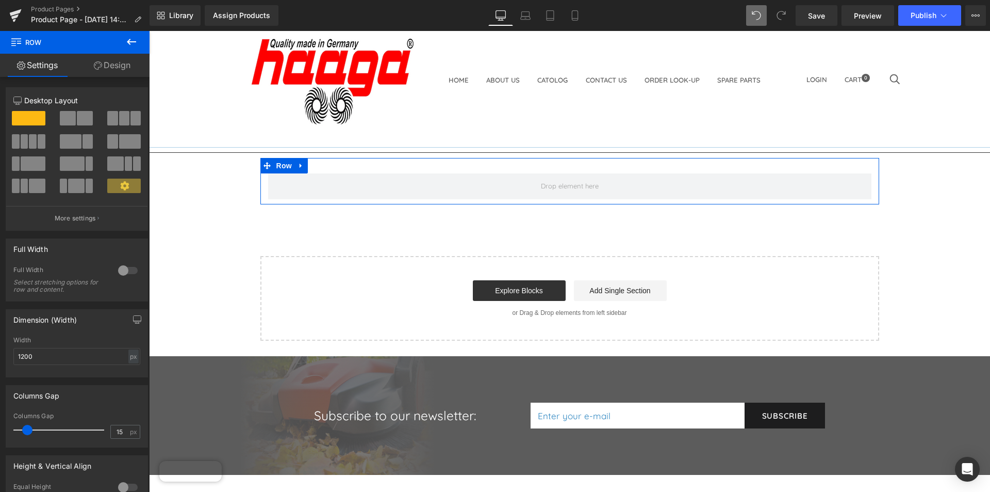
click at [119, 116] on span at bounding box center [124, 118] width 10 height 14
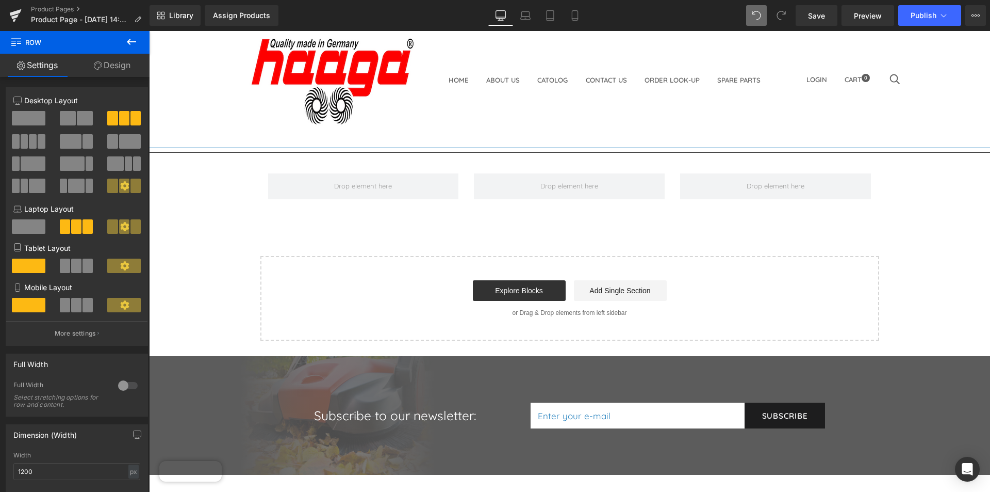
drag, startPoint x: 268, startPoint y: 147, endPoint x: 216, endPoint y: 128, distance: 55.3
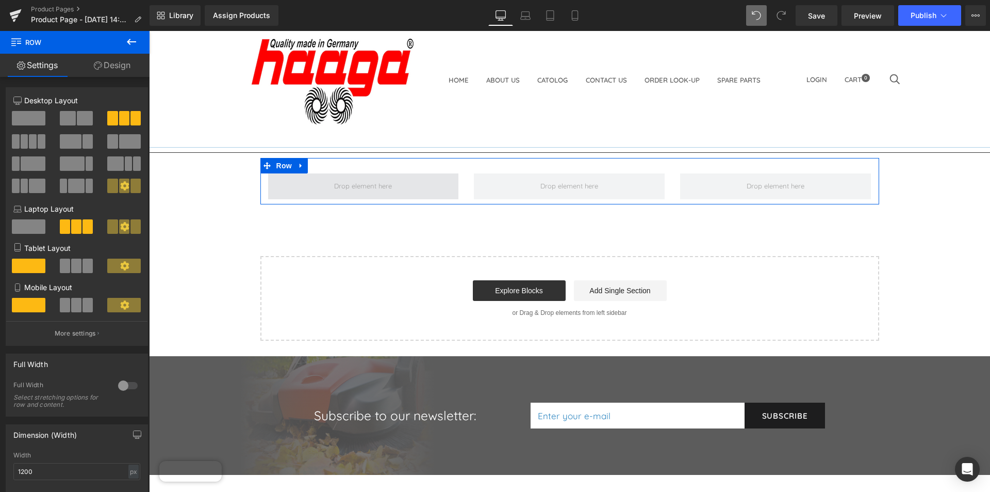
click at [336, 181] on span at bounding box center [363, 185] width 65 height 15
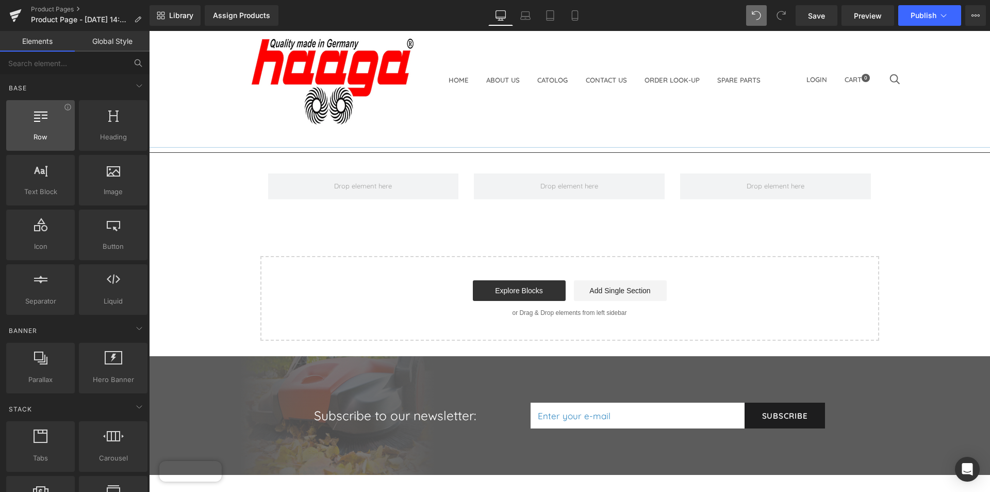
click at [50, 126] on div at bounding box center [40, 119] width 62 height 23
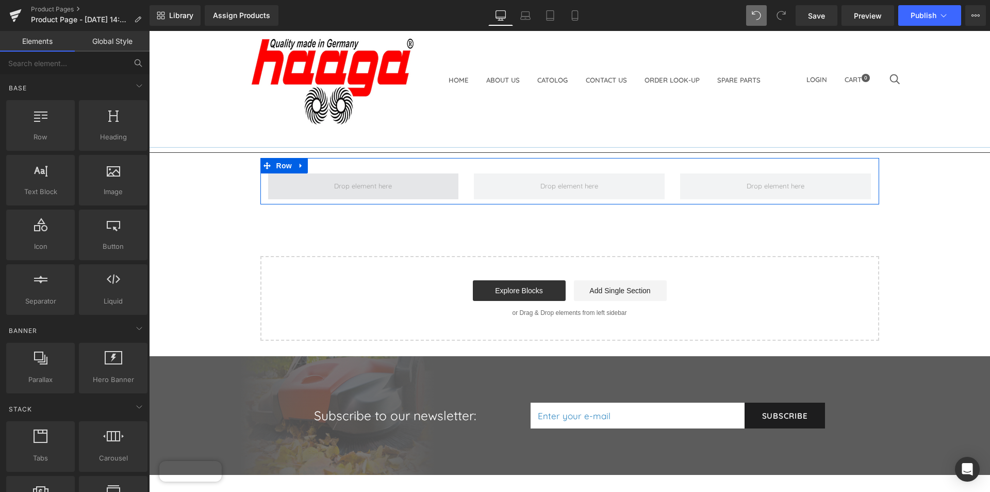
click at [348, 181] on span at bounding box center [363, 185] width 65 height 15
click at [300, 164] on icon at bounding box center [301, 166] width 7 height 8
click at [338, 164] on icon at bounding box center [341, 166] width 7 height 8
click at [298, 164] on icon at bounding box center [301, 166] width 7 height 8
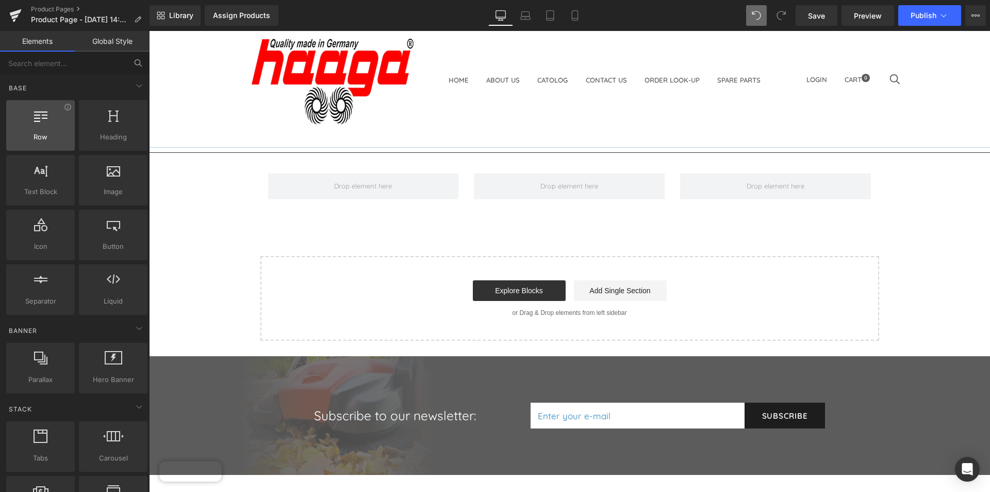
click at [65, 134] on span "Row" at bounding box center [40, 137] width 62 height 11
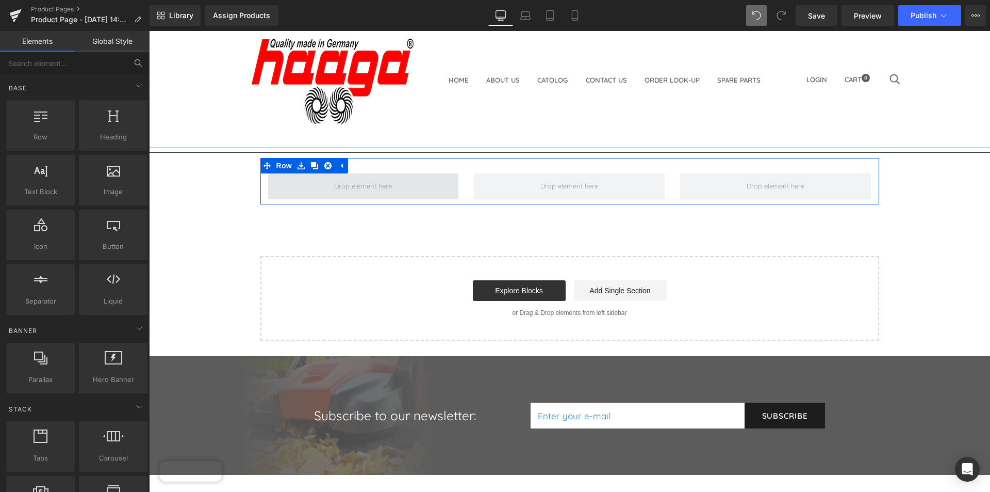
click at [352, 197] on span at bounding box center [363, 186] width 191 height 26
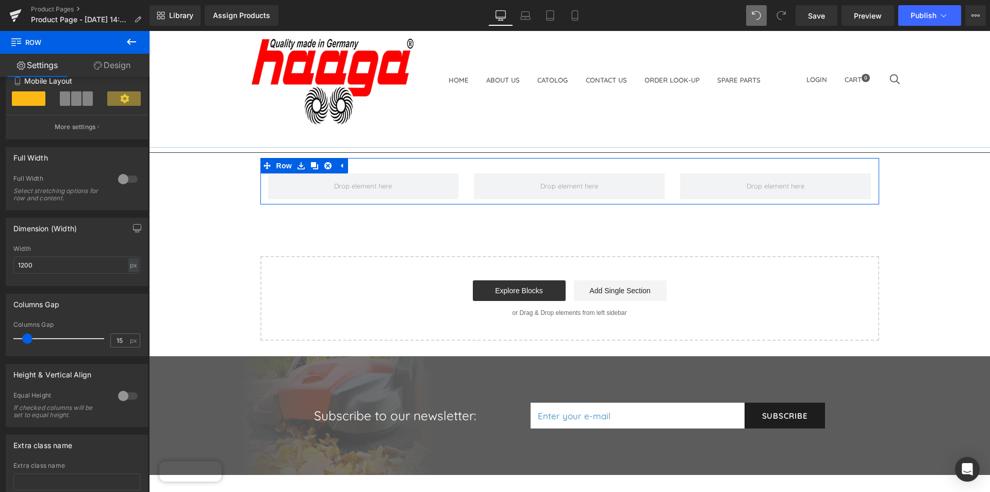
scroll to position [258, 0]
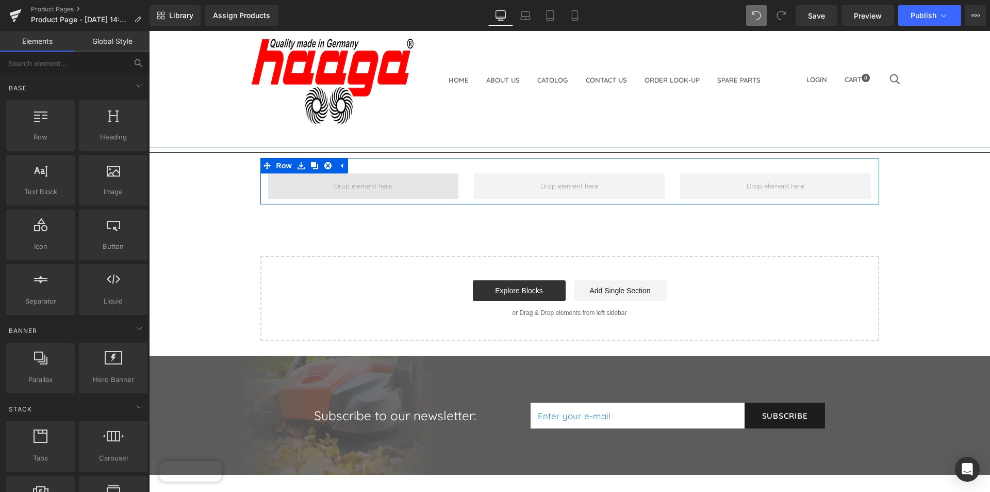
click at [336, 188] on span at bounding box center [363, 185] width 65 height 15
click at [332, 188] on span at bounding box center [363, 185] width 65 height 15
click at [370, 181] on span at bounding box center [363, 185] width 65 height 15
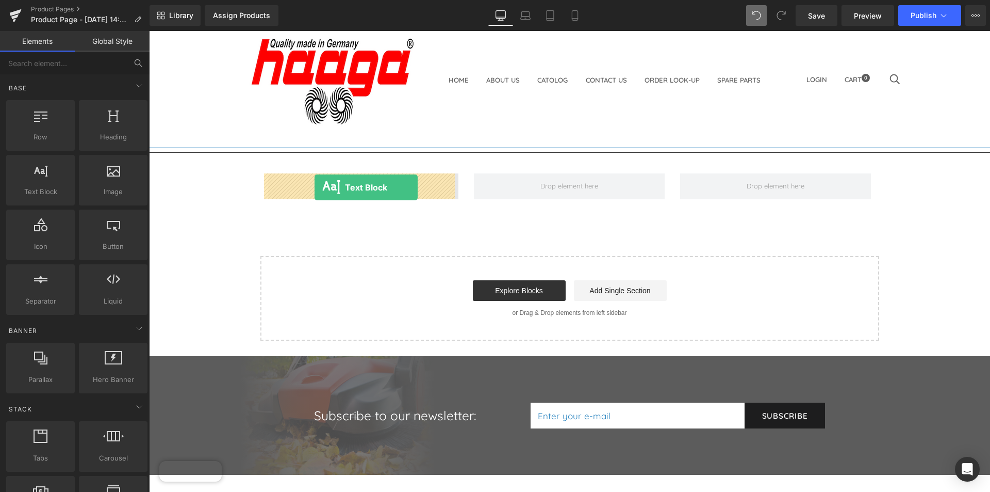
drag, startPoint x: 258, startPoint y: 207, endPoint x: 315, endPoint y: 187, distance: 60.0
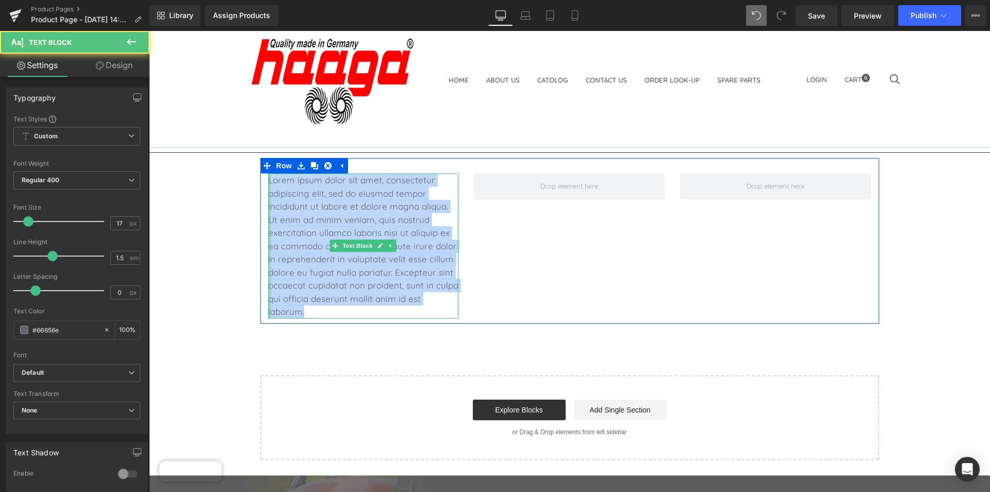
drag, startPoint x: 377, startPoint y: 307, endPoint x: 265, endPoint y: 182, distance: 168.1
click at [268, 182] on div "Lorem ipsum dolor sit amet, consectetur adipiscing elit, sed do eiusmod tempor …" at bounding box center [363, 245] width 191 height 145
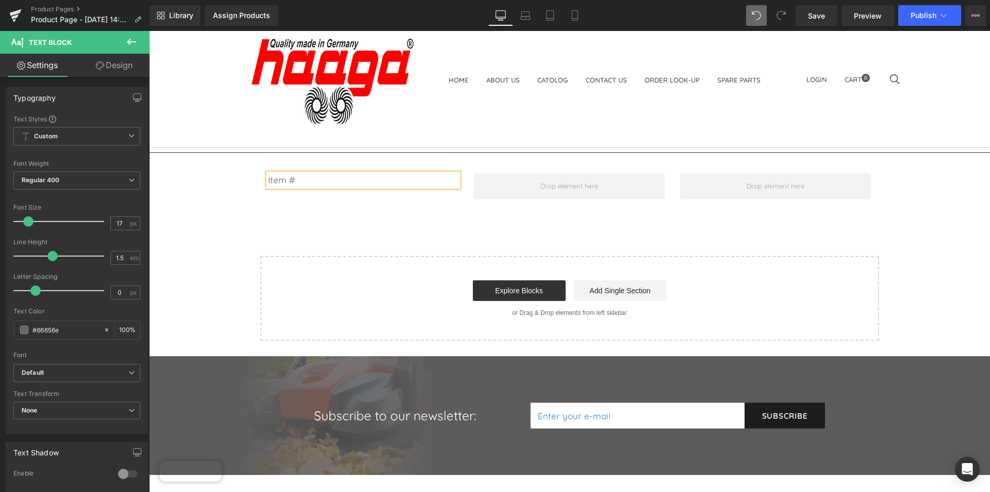
click at [335, 181] on p "Item #" at bounding box center [363, 179] width 191 height 13
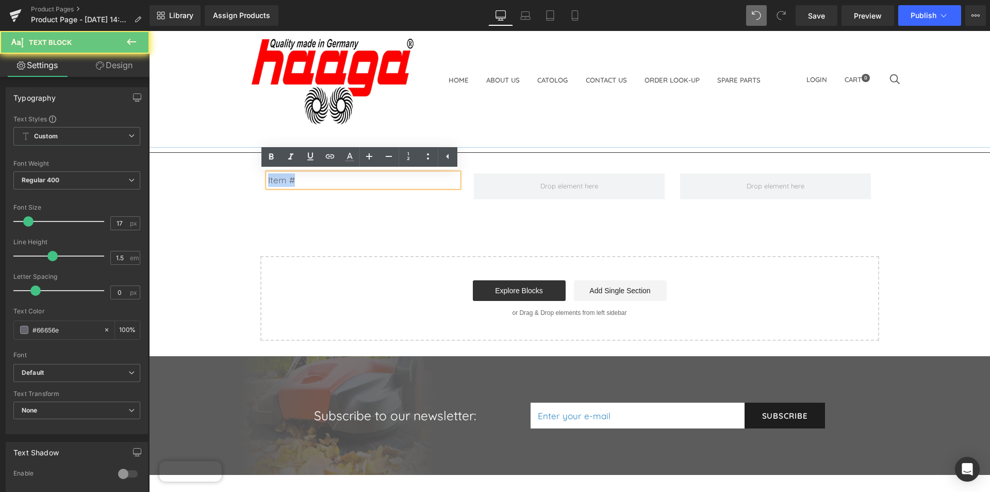
drag, startPoint x: 282, startPoint y: 174, endPoint x: 259, endPoint y: 174, distance: 22.7
click at [260, 174] on div "Item # Text Block" at bounding box center [363, 179] width 206 height 13
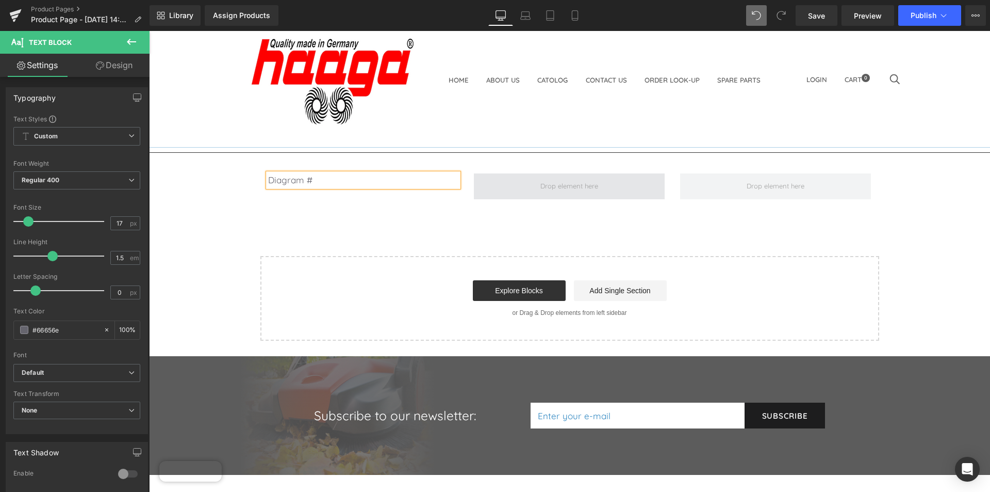
click at [588, 187] on span at bounding box center [569, 185] width 65 height 15
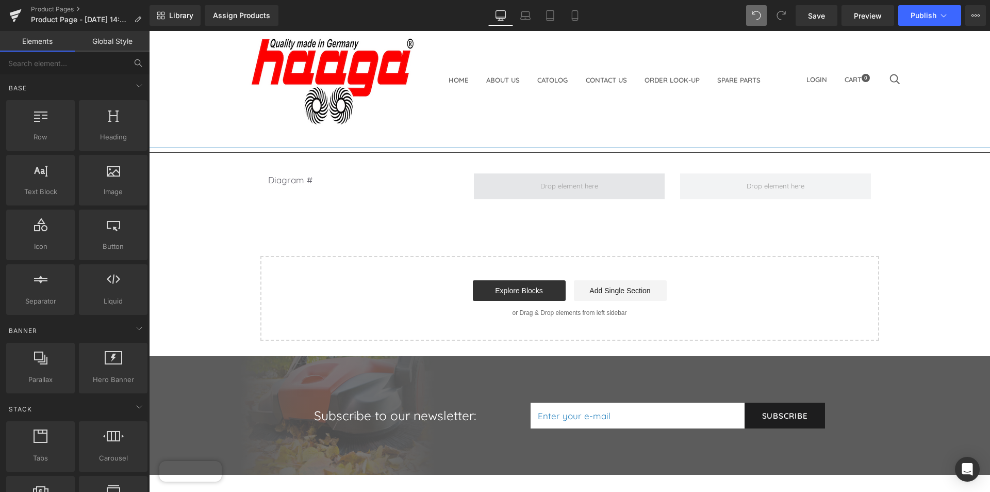
click at [588, 187] on span at bounding box center [569, 185] width 65 height 15
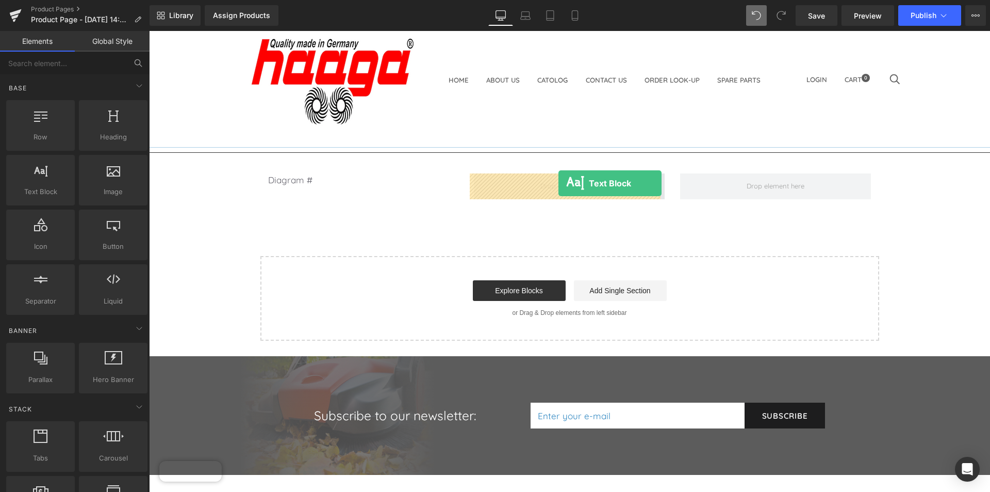
drag, startPoint x: 191, startPoint y: 213, endPoint x: 558, endPoint y: 183, distance: 368.5
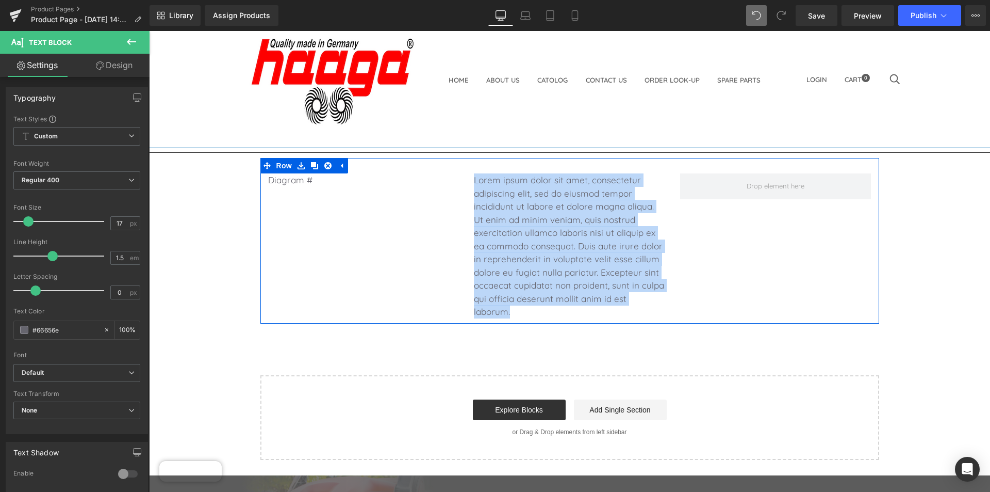
drag, startPoint x: 532, startPoint y: 311, endPoint x: 459, endPoint y: 168, distance: 160.6
click at [459, 168] on div "Diagram # Text Block Lorem ipsum dolor sit amet, consectetur adipiscing elit, s…" at bounding box center [569, 241] width 619 height 166
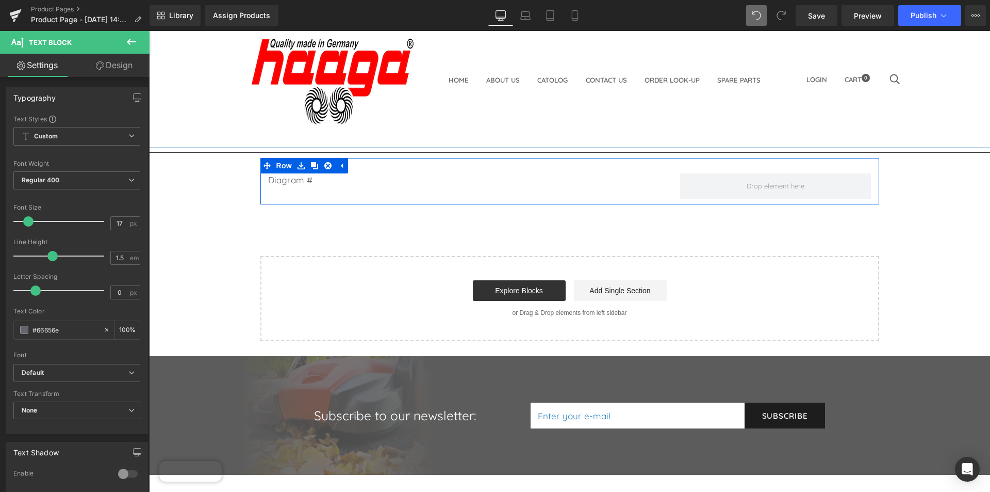
click at [149, 31] on div at bounding box center [149, 31] width 0 height 0
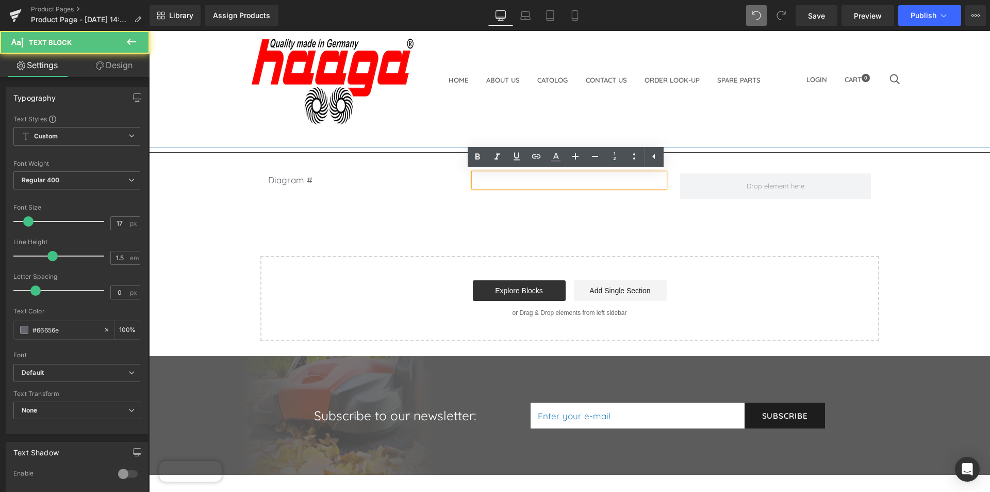
click at [502, 179] on p at bounding box center [569, 179] width 191 height 13
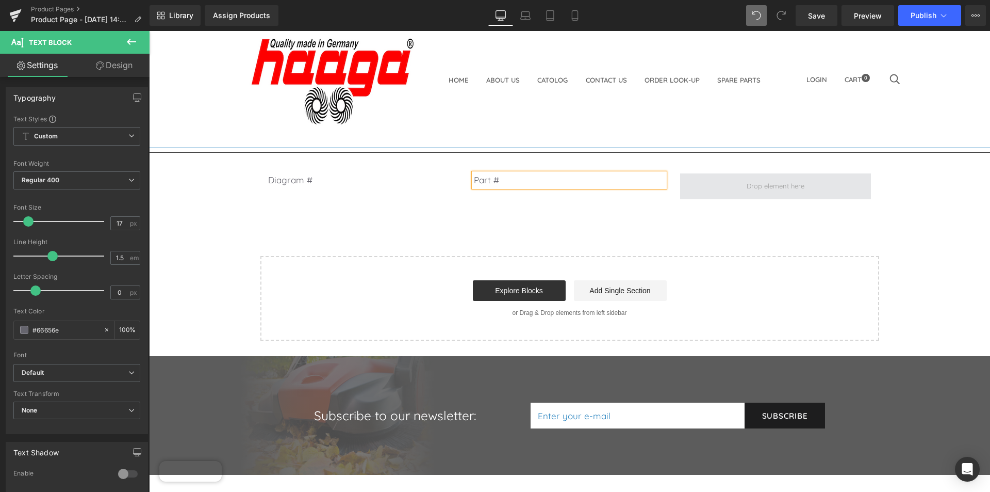
click at [722, 176] on span at bounding box center [775, 186] width 191 height 26
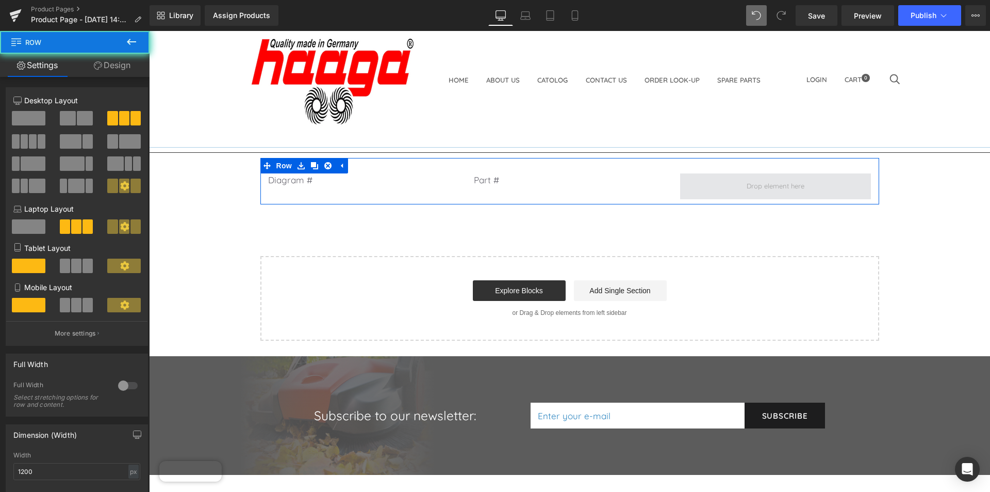
click at [734, 183] on span at bounding box center [775, 186] width 191 height 26
click at [760, 186] on span at bounding box center [775, 185] width 65 height 15
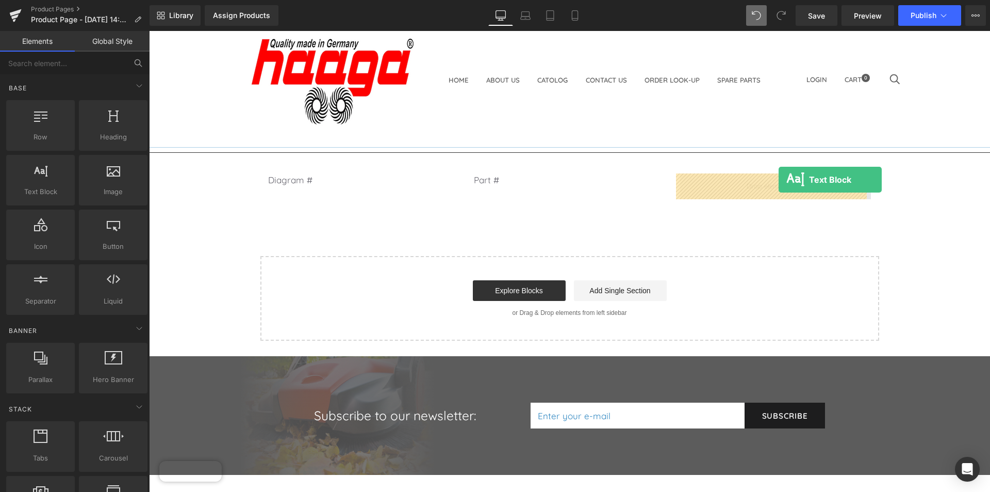
drag, startPoint x: 219, startPoint y: 216, endPoint x: 777, endPoint y: 179, distance: 558.8
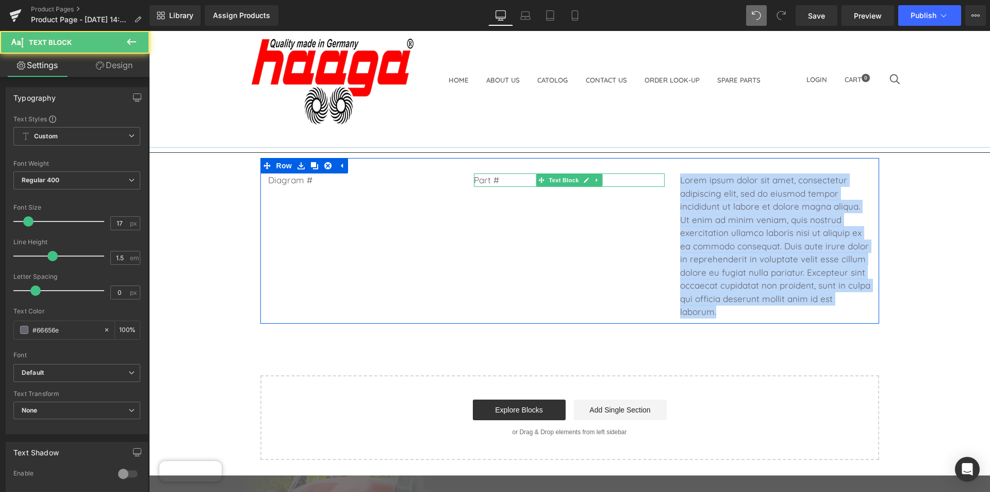
drag, startPoint x: 713, startPoint y: 303, endPoint x: 655, endPoint y: 170, distance: 145.5
click at [656, 173] on div "Diagram # Text Block Part # Text Block Lorem ipsum dolor sit amet, consectetur …" at bounding box center [569, 241] width 619 height 166
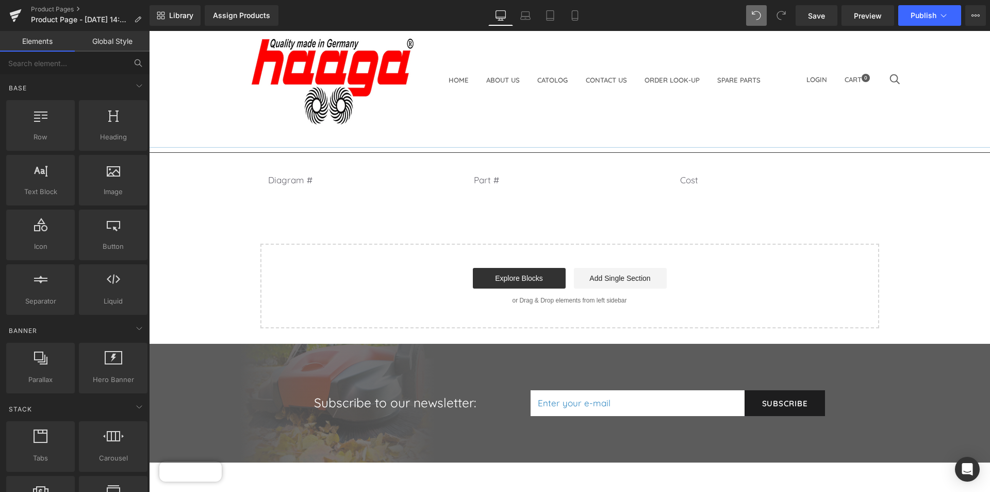
click at [598, 217] on div "Separator Diagram # Text Block Part # Text Block Cost Text Block Row Select you…" at bounding box center [569, 237] width 841 height 181
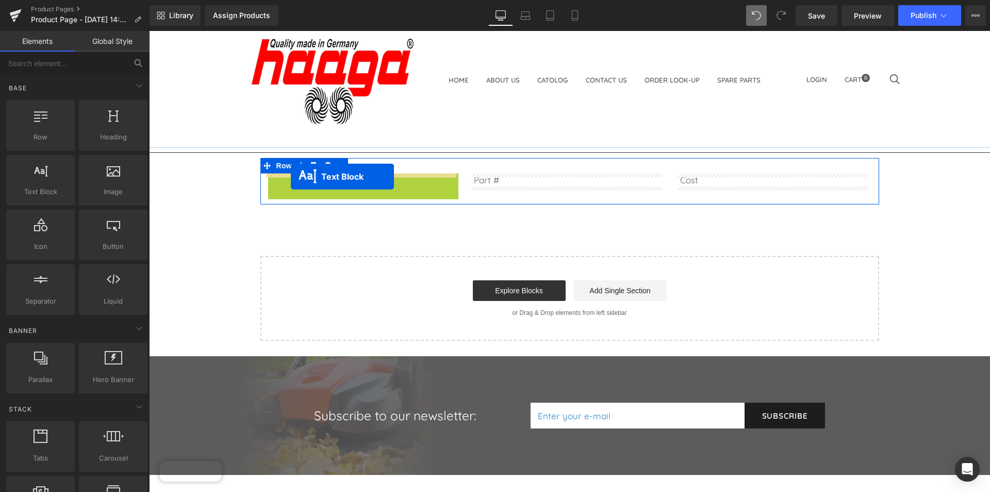
drag, startPoint x: 333, startPoint y: 182, endPoint x: 291, endPoint y: 176, distance: 42.1
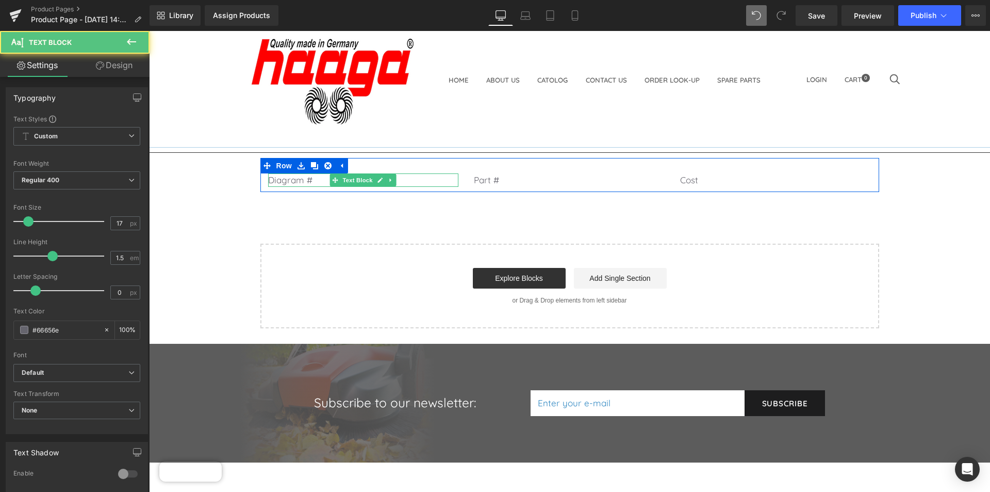
click at [485, 221] on div "Separator Diagram # Text Block Part # Text Block Cost Text Block Row Select you…" at bounding box center [569, 237] width 841 height 181
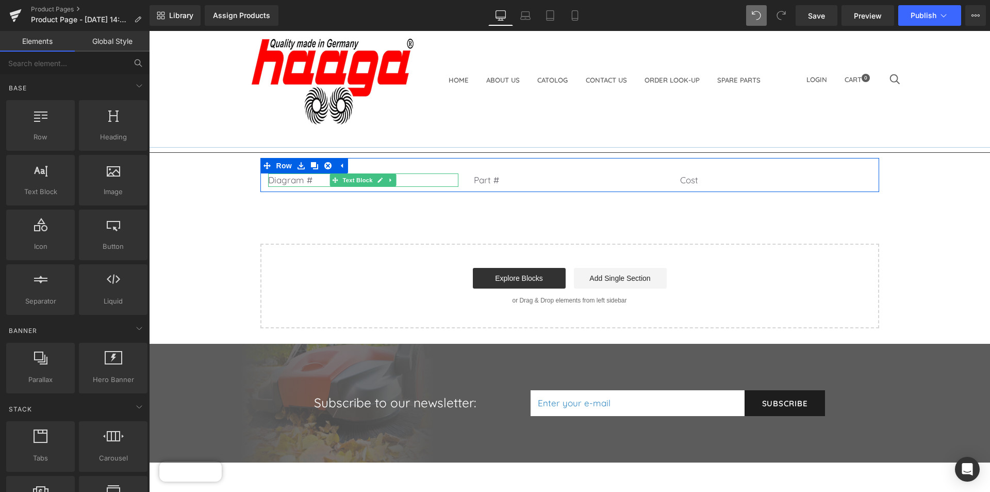
click at [308, 179] on p "Diagram #" at bounding box center [363, 179] width 191 height 13
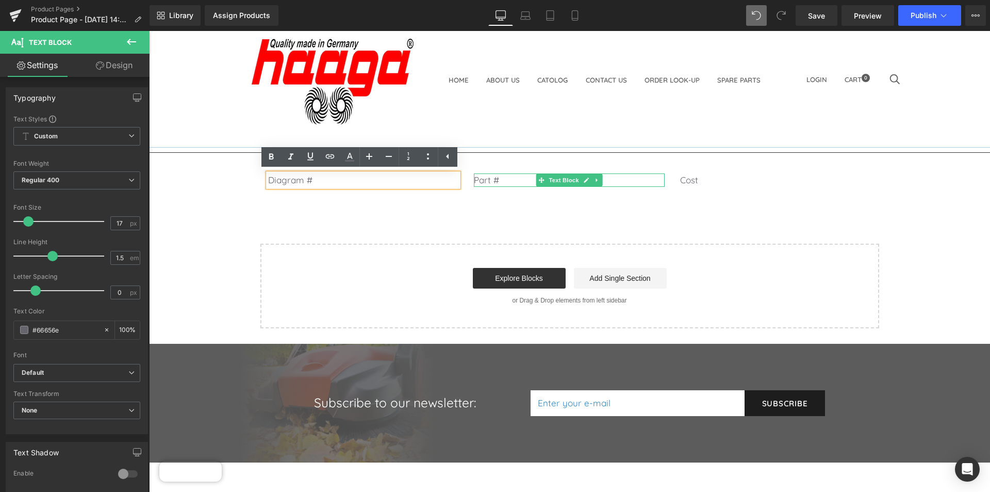
click at [526, 179] on p "Part #" at bounding box center [569, 179] width 191 height 13
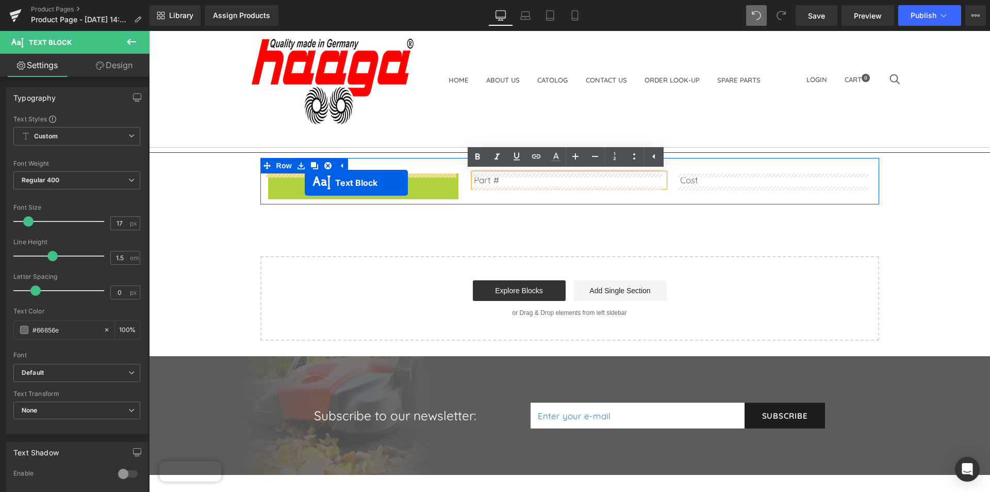
drag, startPoint x: 329, startPoint y: 184, endPoint x: 306, endPoint y: 182, distance: 23.3
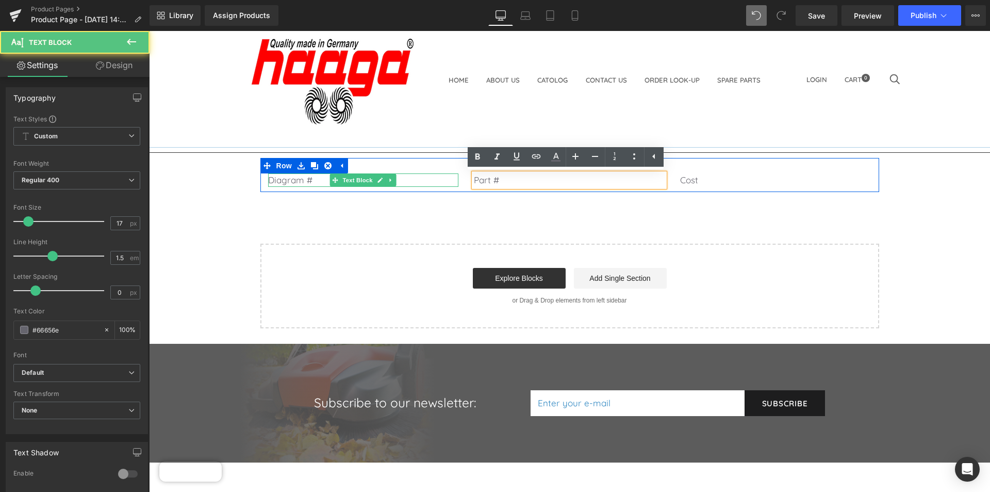
click at [309, 180] on p "Diagram #" at bounding box center [363, 179] width 191 height 13
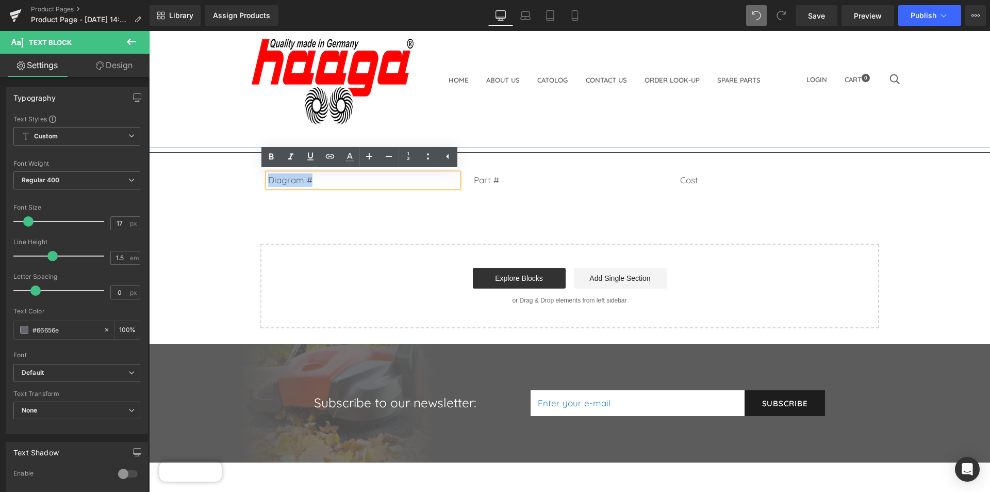
drag, startPoint x: 309, startPoint y: 180, endPoint x: 257, endPoint y: 178, distance: 52.6
click at [256, 179] on div "Separator Diagram # Text Block Part # Text Block Cost Text Block Row Select you…" at bounding box center [569, 237] width 841 height 181
click at [430, 155] on icon at bounding box center [428, 156] width 12 height 12
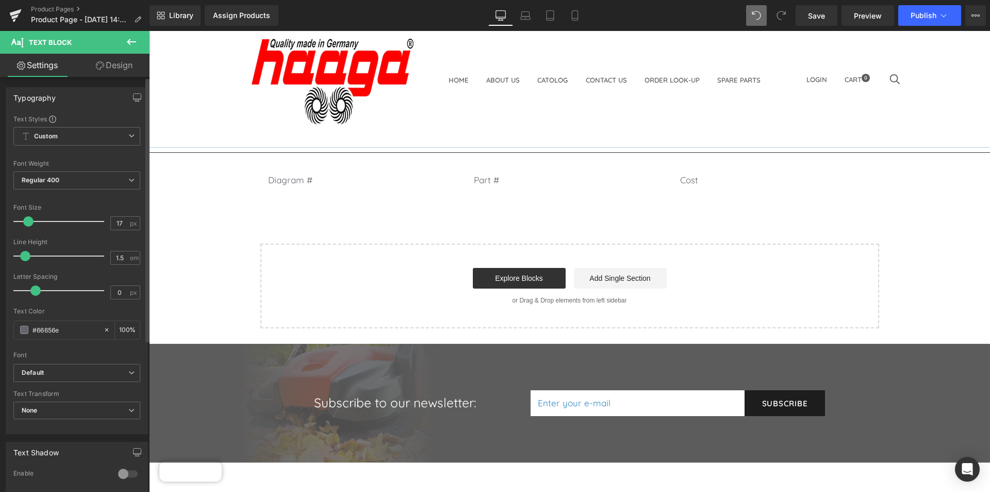
type input "0.7"
drag, startPoint x: 51, startPoint y: 256, endPoint x: 94, endPoint y: 247, distance: 44.2
click at [26, 254] on span at bounding box center [25, 256] width 10 height 10
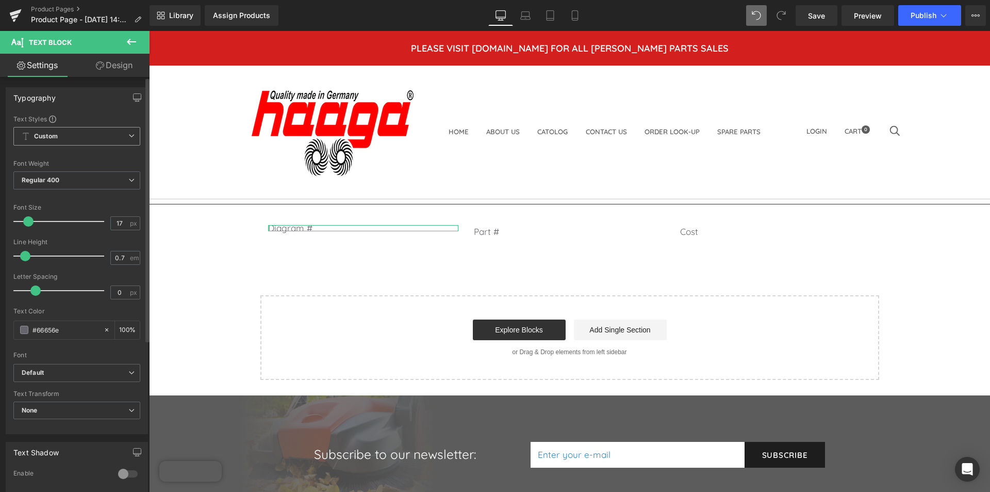
click at [117, 143] on span "Custom Setup Global Style" at bounding box center [76, 136] width 127 height 19
click at [117, 143] on span "Custom Setup Global Style" at bounding box center [74, 136] width 123 height 19
click at [111, 184] on span "Regular 400" at bounding box center [76, 180] width 127 height 18
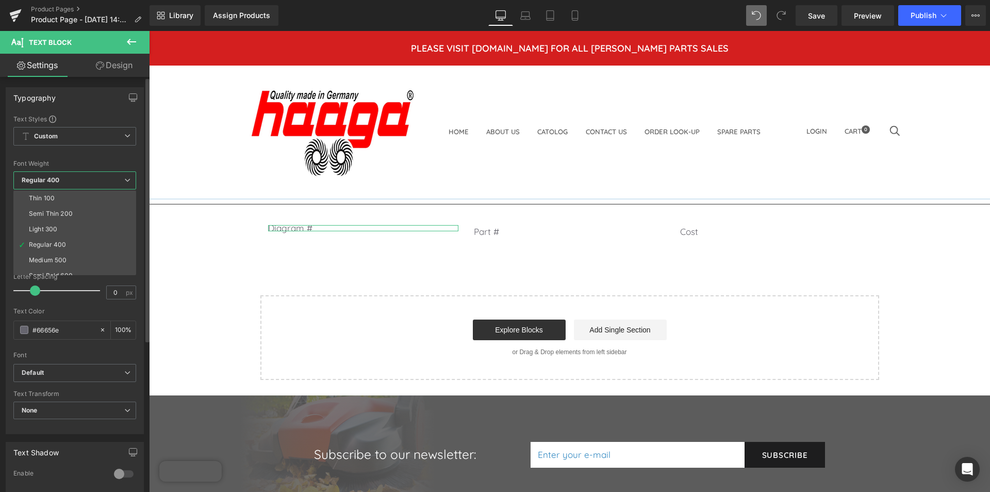
click at [111, 184] on span "Regular 400" at bounding box center [74, 180] width 123 height 18
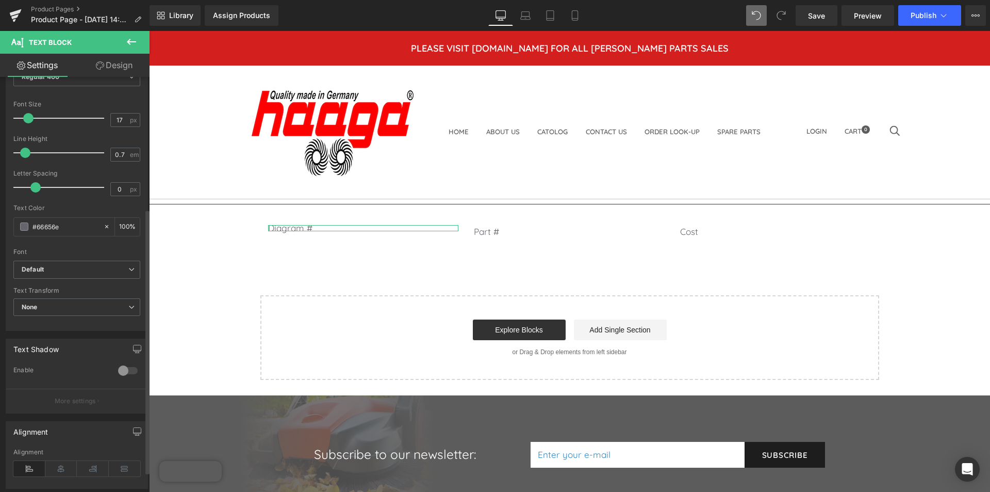
scroll to position [206, 0]
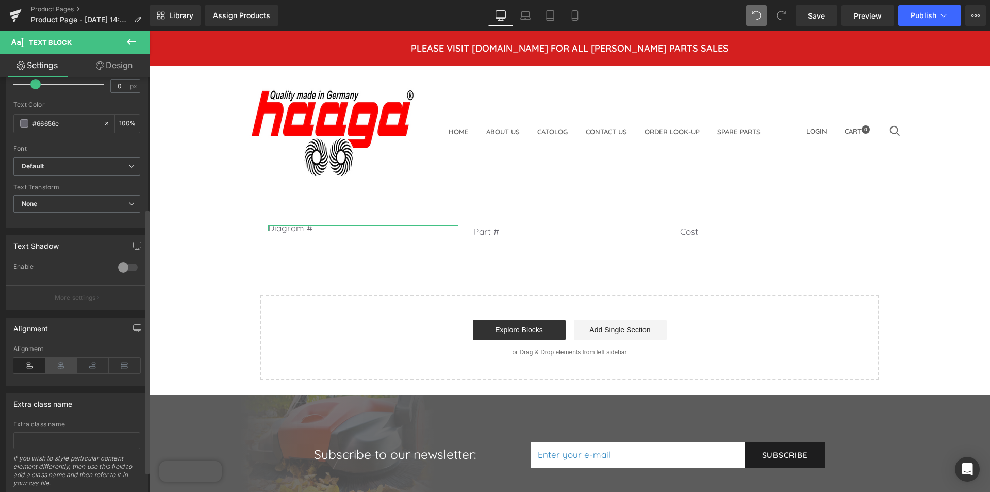
click at [62, 363] on icon at bounding box center [61, 364] width 32 height 15
click at [504, 231] on p "Part #" at bounding box center [569, 231] width 191 height 13
click at [55, 367] on icon at bounding box center [61, 364] width 32 height 15
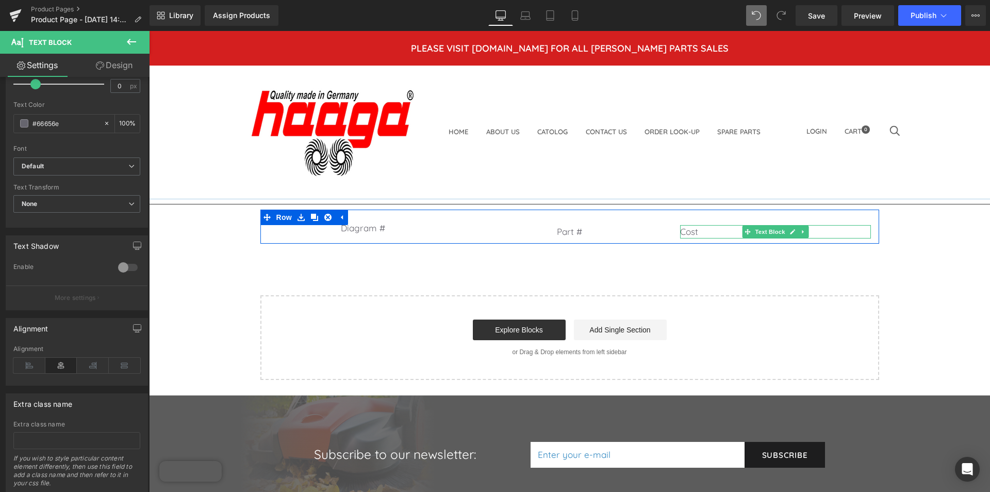
click at [699, 231] on p "Cost" at bounding box center [775, 231] width 191 height 13
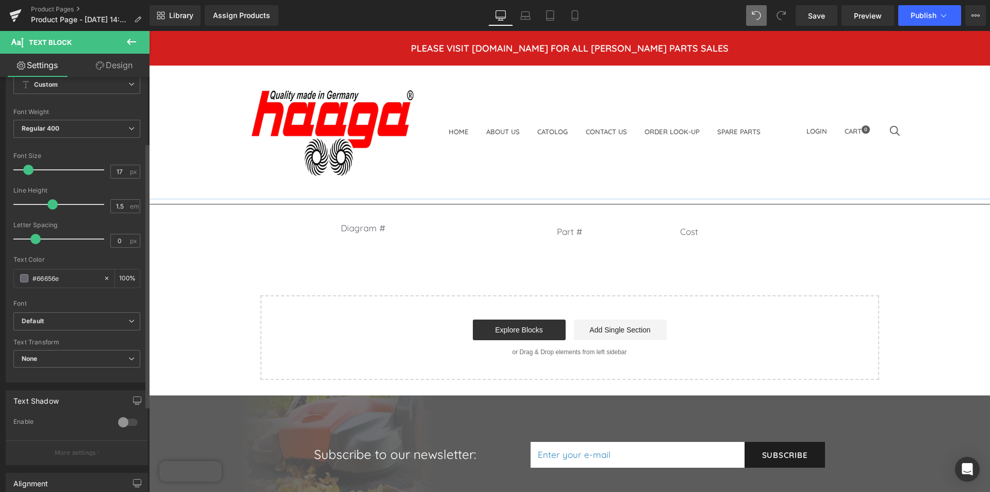
scroll to position [155, 0]
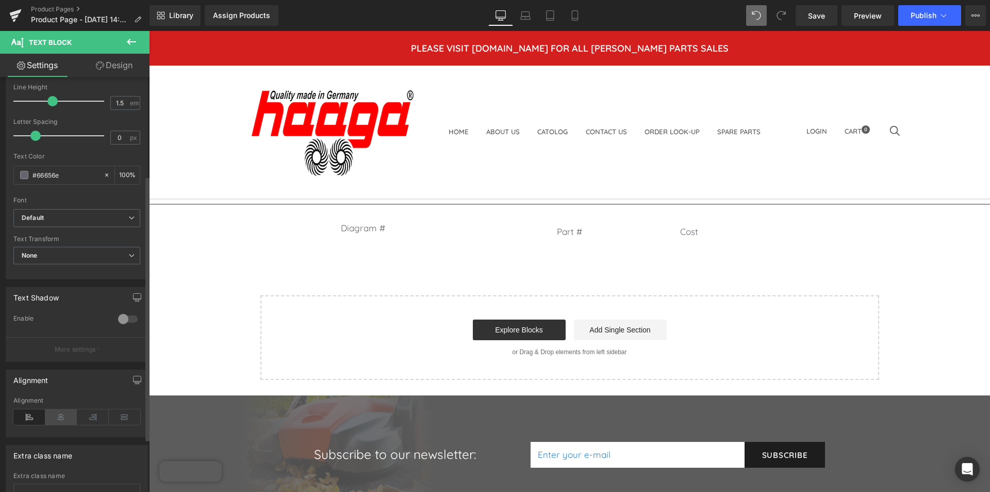
click at [64, 412] on icon at bounding box center [61, 416] width 32 height 15
click at [528, 276] on div "Separator Diagram # Text Block Part # Text Block Cost Text Block Row Select you…" at bounding box center [569, 289] width 841 height 181
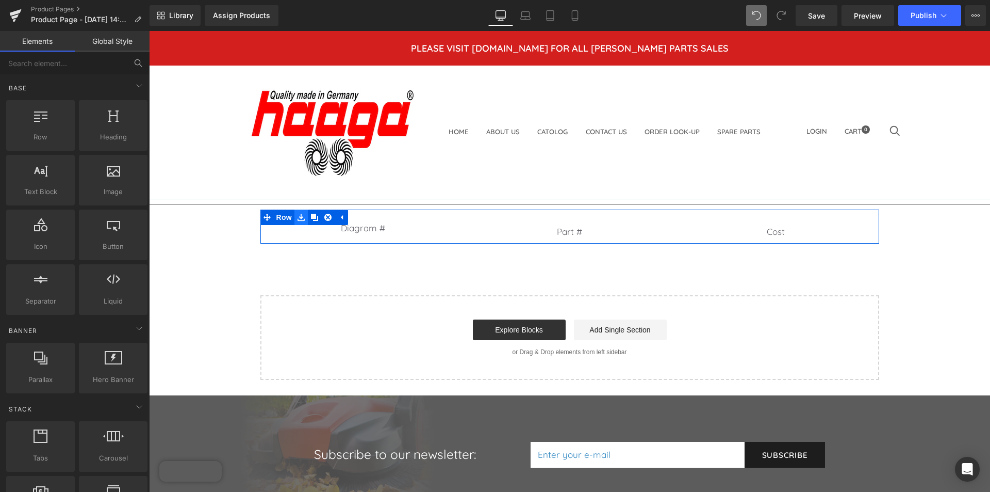
click at [298, 216] on icon at bounding box center [301, 218] width 7 height 8
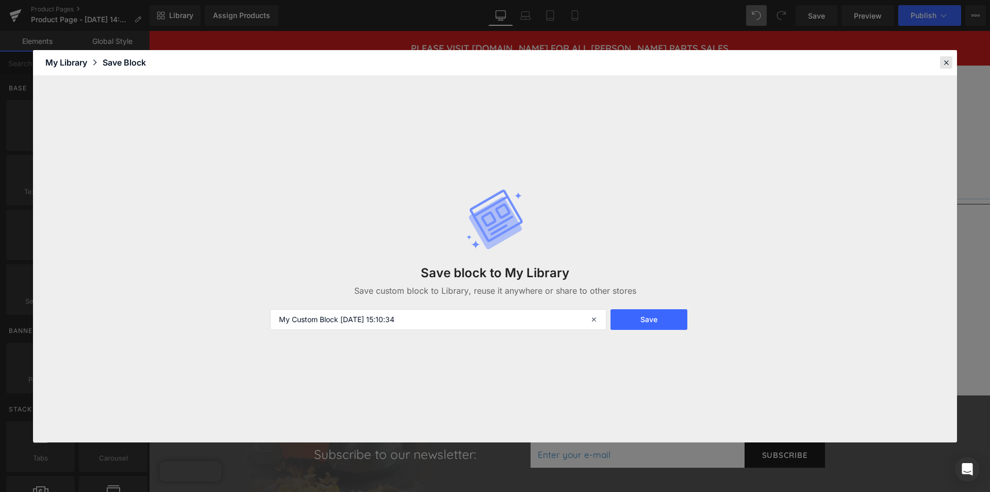
click at [949, 59] on icon at bounding box center [946, 62] width 9 height 9
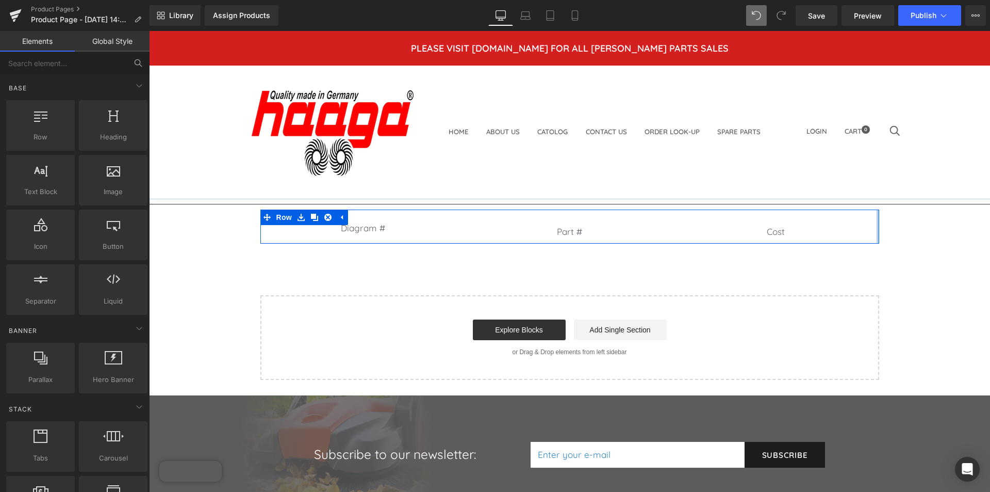
click at [877, 217] on div at bounding box center [878, 226] width 3 height 34
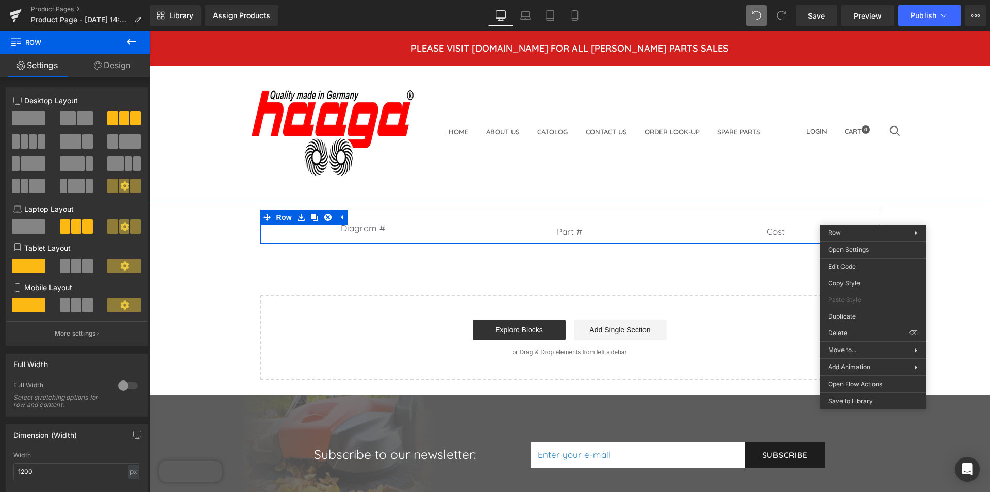
drag, startPoint x: 1008, startPoint y: 346, endPoint x: 859, endPoint y: 316, distance: 152.1
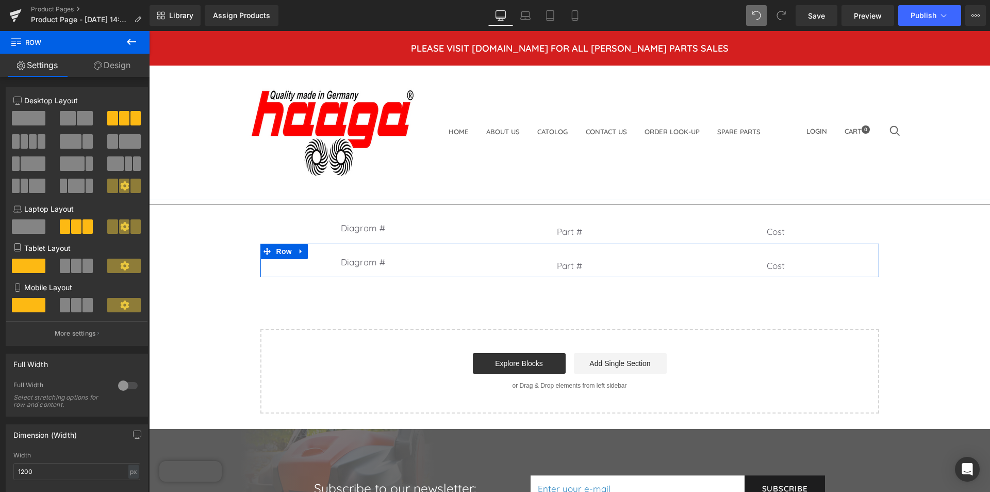
click at [362, 264] on span "Text Block" at bounding box center [358, 261] width 34 height 12
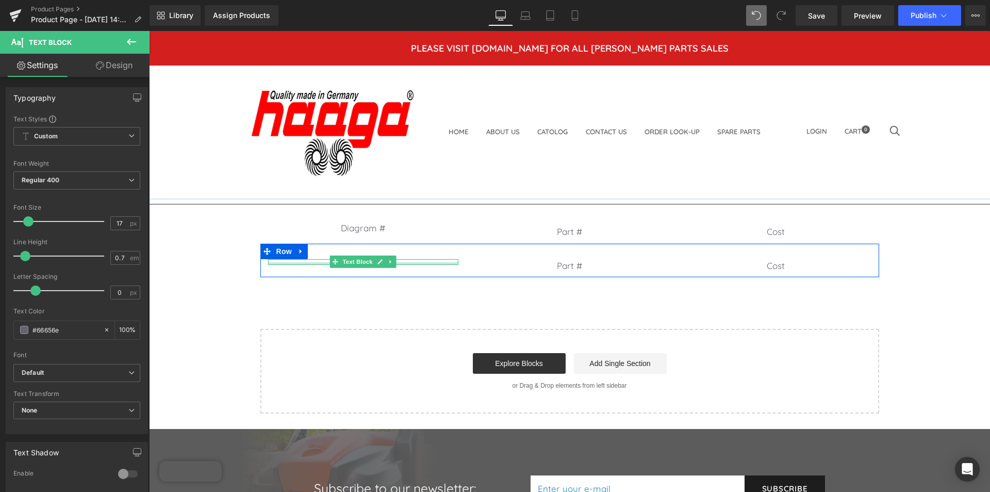
click at [406, 263] on div at bounding box center [363, 263] width 191 height 3
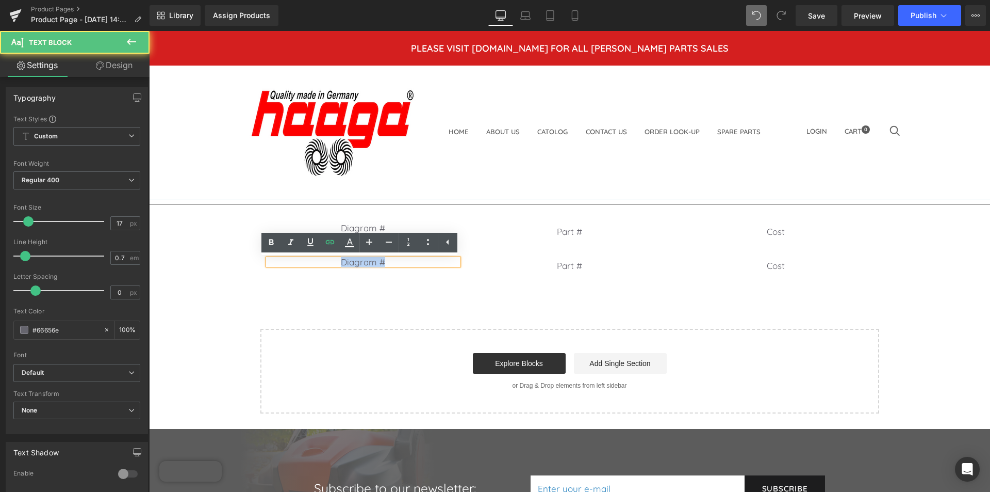
drag, startPoint x: 406, startPoint y: 263, endPoint x: 321, endPoint y: 258, distance: 84.7
click at [323, 262] on p "Diagram #" at bounding box center [363, 262] width 191 height 6
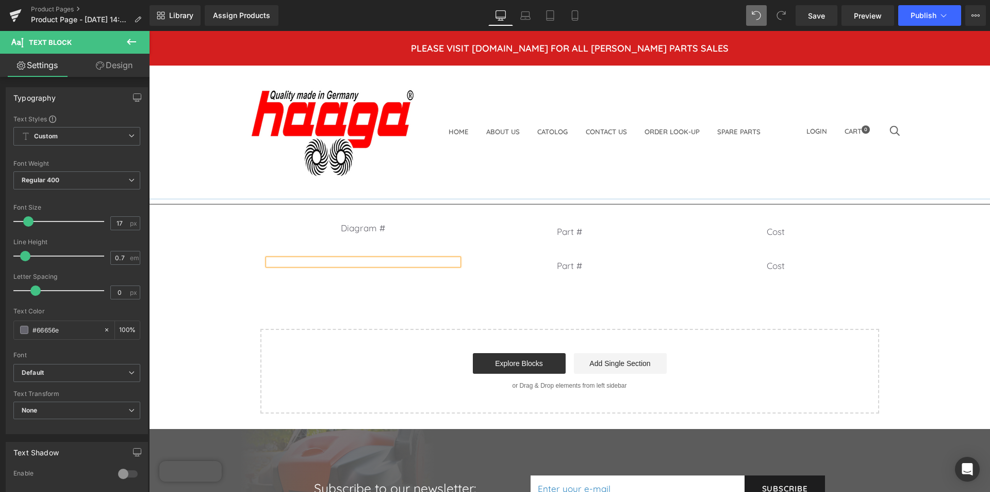
click at [386, 264] on p at bounding box center [363, 262] width 191 height 6
click at [571, 262] on span "Text Block" at bounding box center [564, 265] width 34 height 12
click at [623, 264] on p "Part #" at bounding box center [569, 265] width 191 height 13
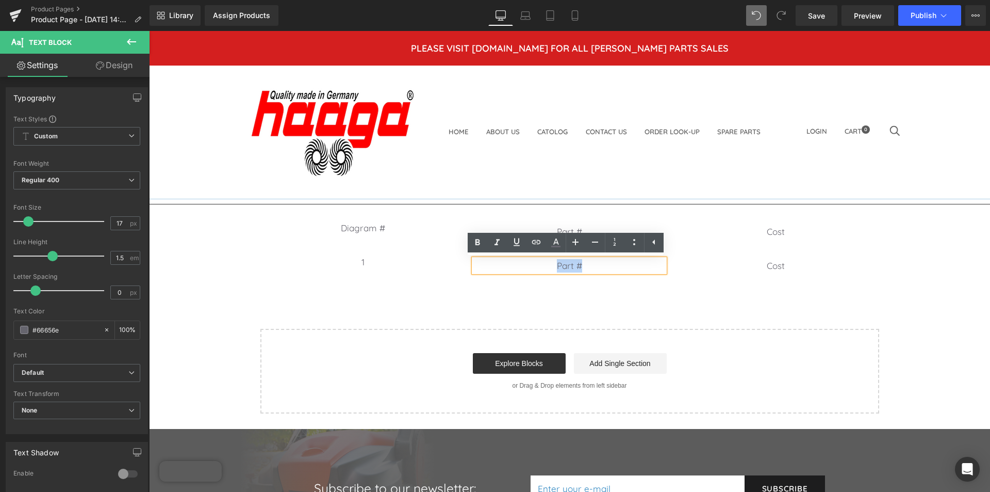
drag, startPoint x: 593, startPoint y: 265, endPoint x: 539, endPoint y: 260, distance: 53.8
click at [542, 264] on p "Part #" at bounding box center [569, 265] width 191 height 13
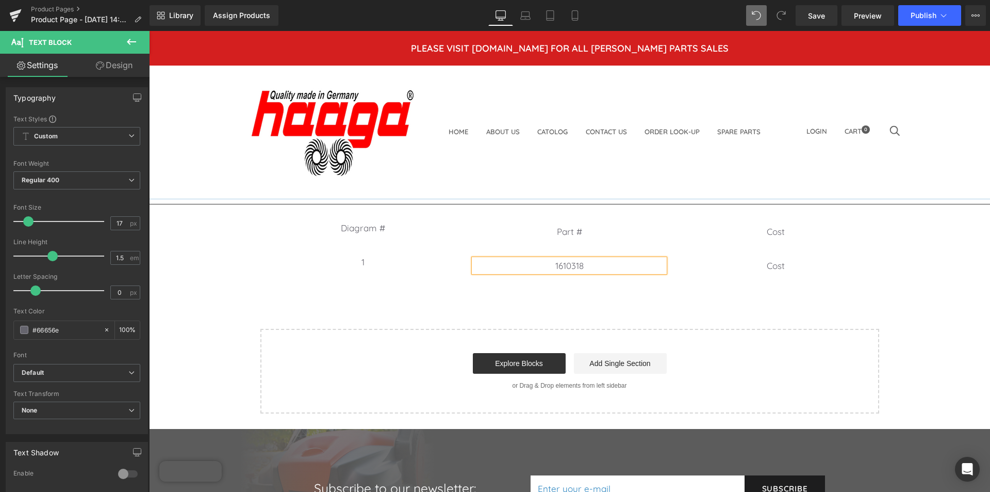
click at [818, 265] on p "Cost" at bounding box center [775, 265] width 191 height 13
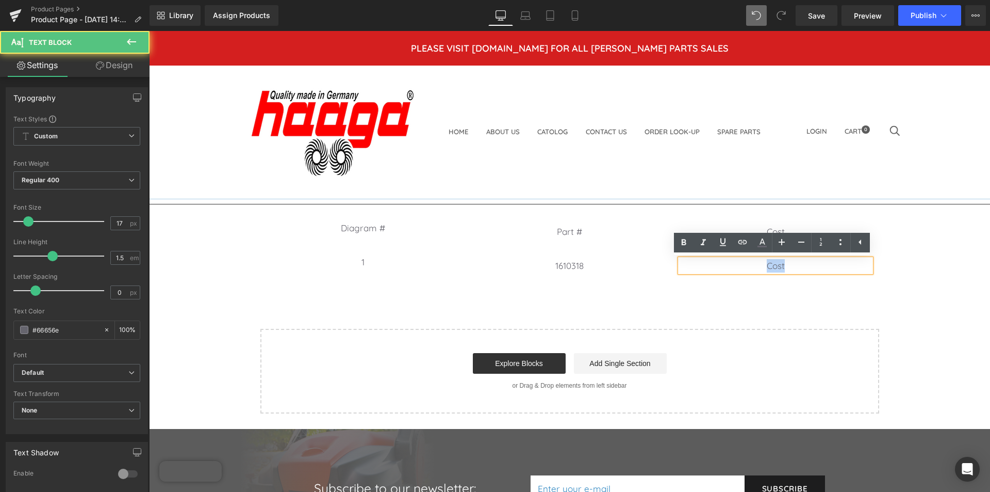
drag, startPoint x: 782, startPoint y: 267, endPoint x: 754, endPoint y: 263, distance: 29.1
click at [754, 263] on p "Cost" at bounding box center [775, 265] width 191 height 13
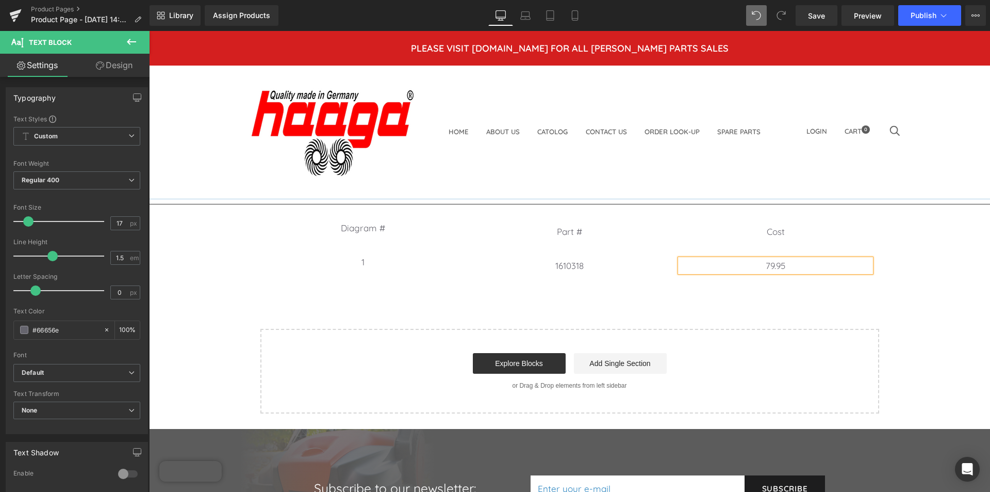
click at [711, 249] on div "1 Text Block 1610318 Text Block 79.95 Text Block Row" at bounding box center [569, 260] width 619 height 34
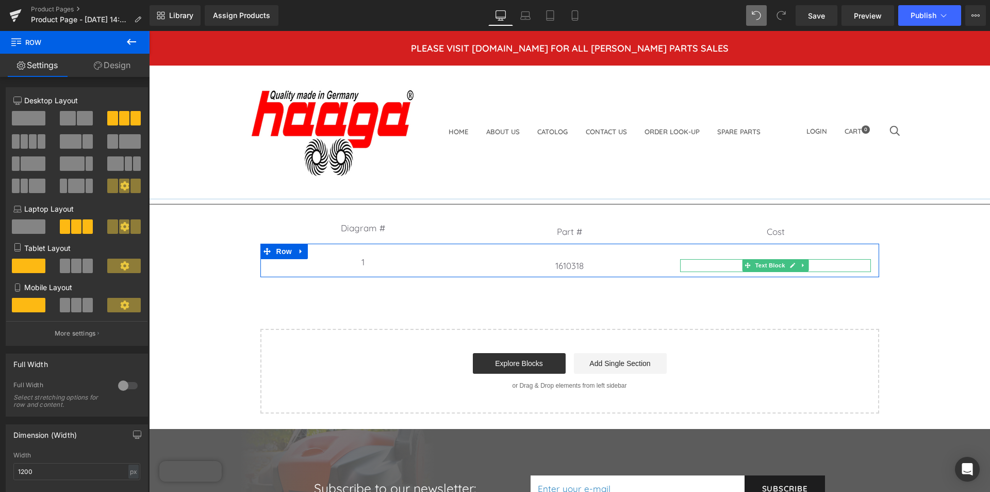
drag, startPoint x: 820, startPoint y: 267, endPoint x: 741, endPoint y: 262, distance: 79.1
click at [820, 267] on p "79.95" at bounding box center [775, 265] width 191 height 13
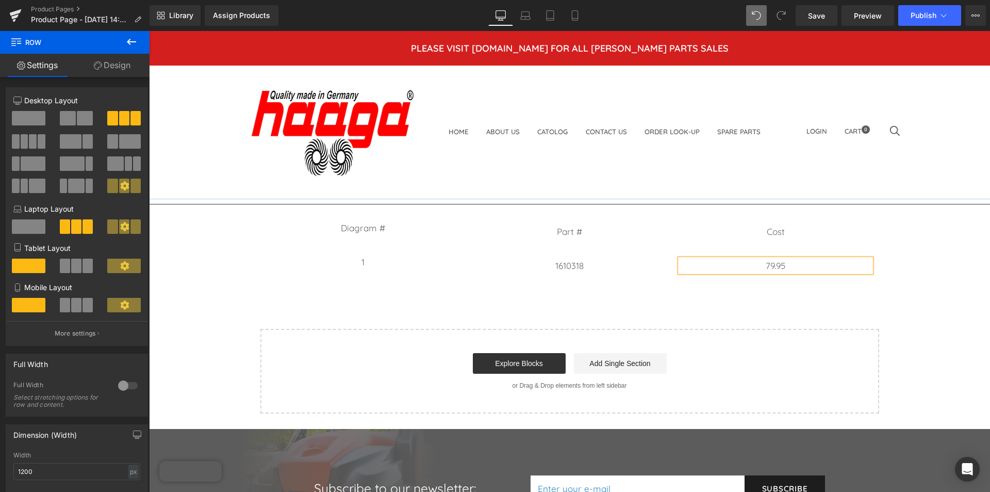
drag, startPoint x: 741, startPoint y: 262, endPoint x: 723, endPoint y: 262, distance: 18.6
click at [723, 262] on p "79.95" at bounding box center [775, 265] width 191 height 13
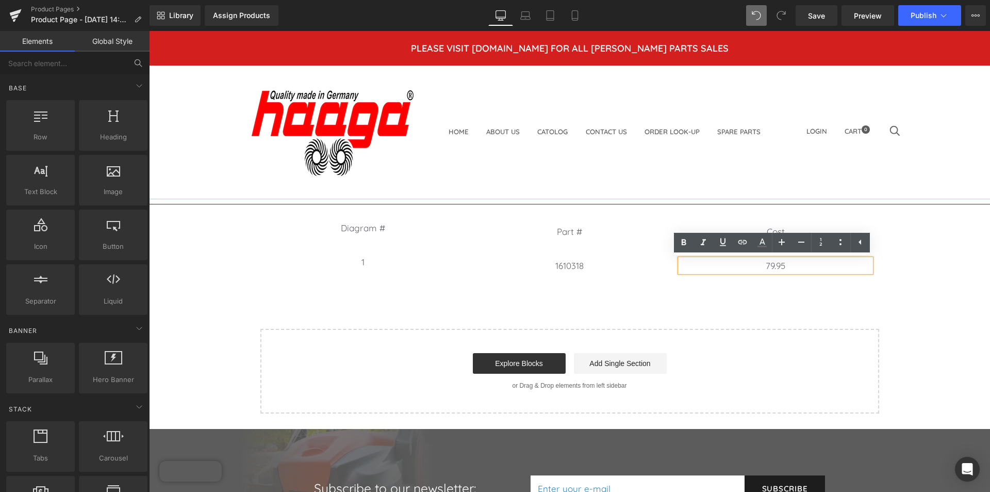
click at [826, 299] on div "Separator Diagram # Text Block Part # Text Block Cost Text Block Row 1 Text Blo…" at bounding box center [569, 306] width 841 height 215
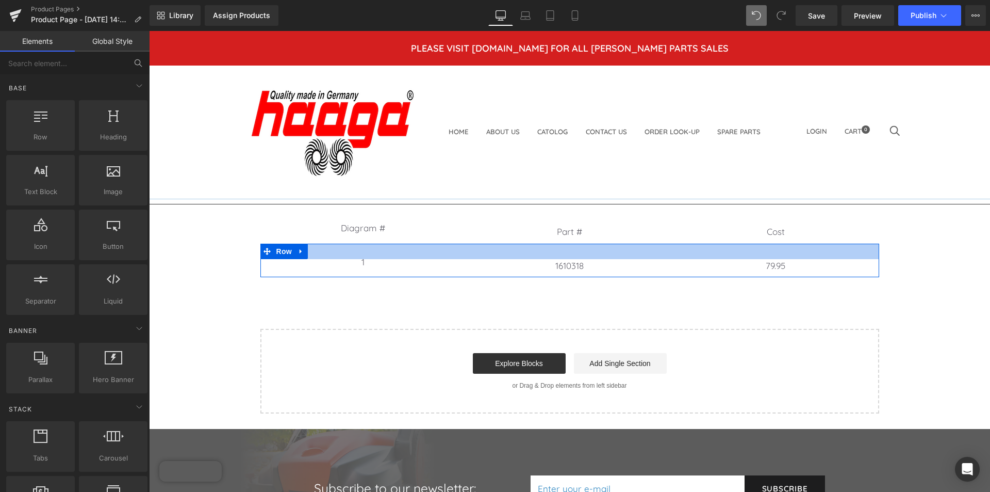
click at [340, 242] on div "Diagram # Text Block Part # Text Block Cost Text Block Row" at bounding box center [569, 226] width 619 height 34
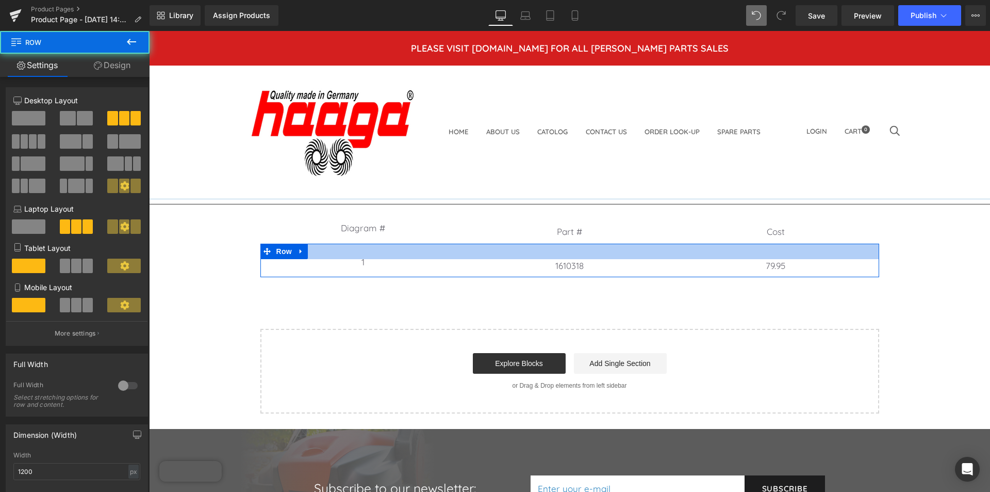
click at [334, 258] on div at bounding box center [569, 250] width 619 height 15
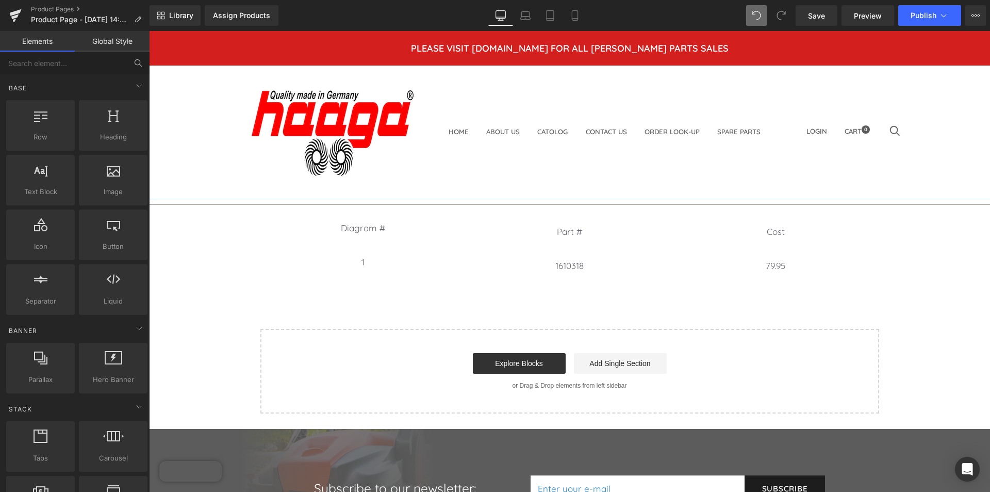
click at [210, 326] on div "Separator Diagram # Text Block Part # Text Block Cost Text Block Row 1 Text Blo…" at bounding box center [569, 306] width 841 height 215
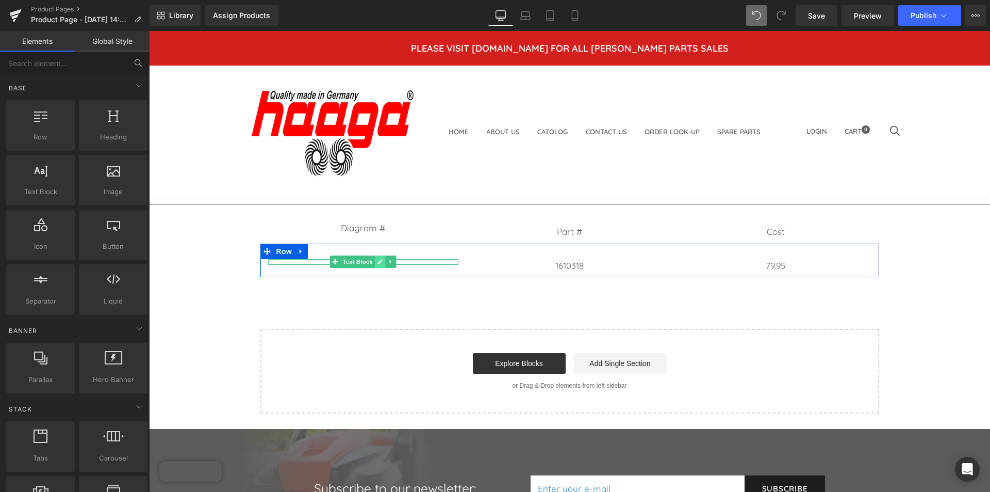
click at [378, 261] on icon at bounding box center [381, 261] width 6 height 6
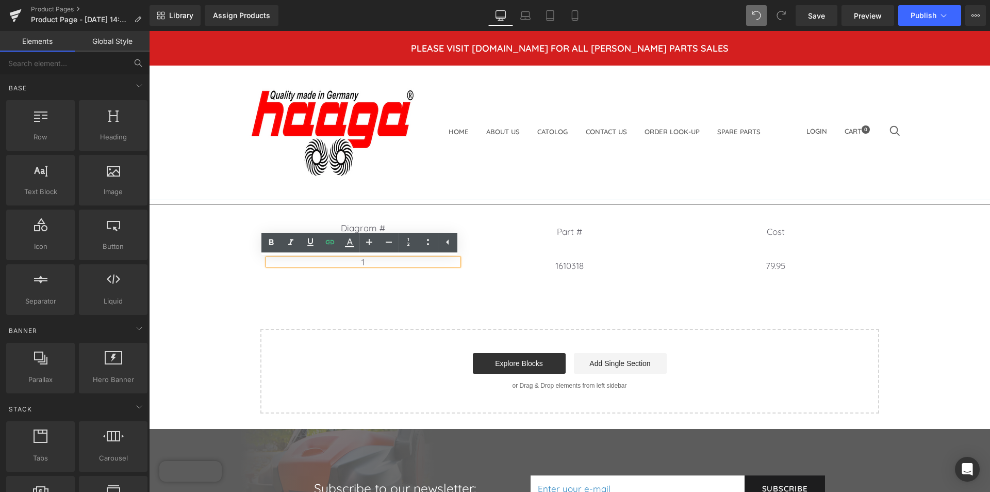
click at [350, 262] on p "1" at bounding box center [363, 262] width 191 height 6
drag, startPoint x: 216, startPoint y: 291, endPoint x: 156, endPoint y: 317, distance: 64.7
click at [215, 291] on div "Separator Diagram # Text Block Part # Text Block Cost Text Block Row 1 Text Blo…" at bounding box center [569, 306] width 841 height 215
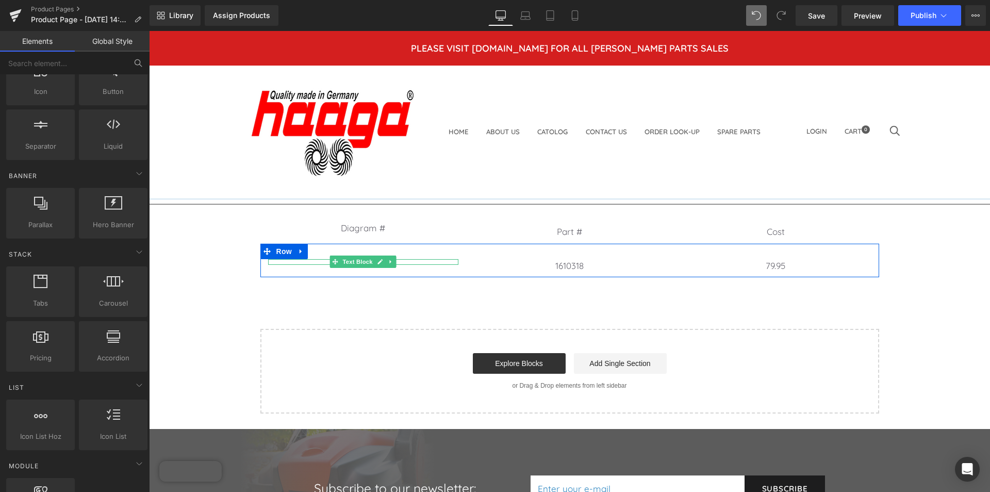
click at [364, 261] on span "Text Block" at bounding box center [358, 261] width 34 height 12
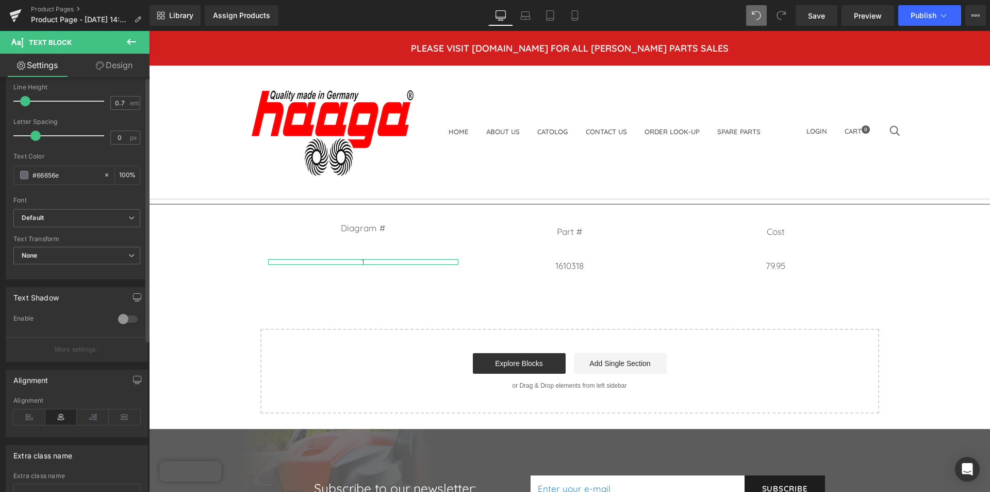
scroll to position [0, 0]
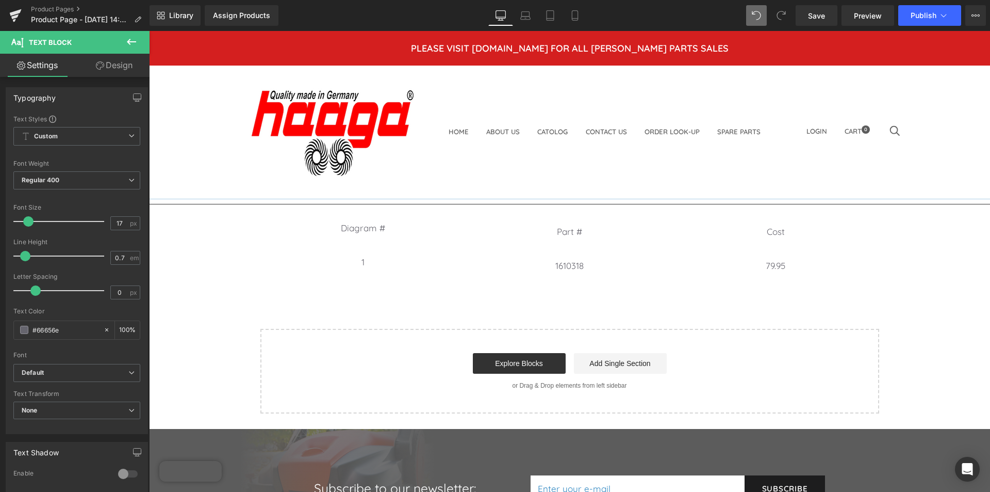
click at [130, 39] on icon at bounding box center [131, 42] width 12 height 12
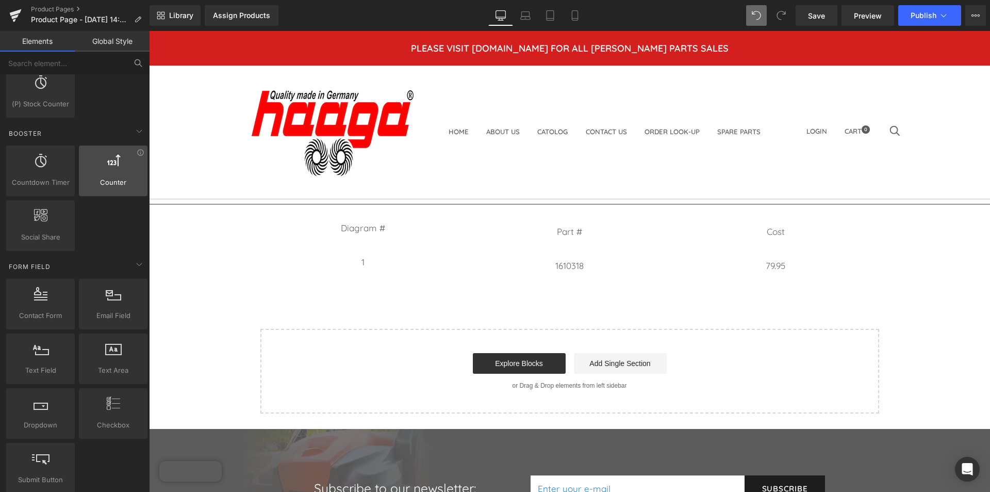
scroll to position [1290, 0]
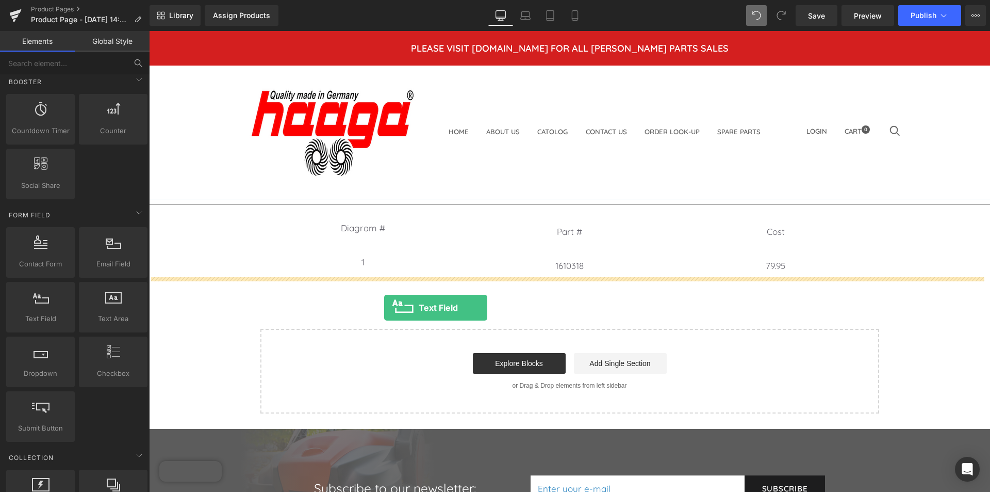
drag, startPoint x: 191, startPoint y: 342, endPoint x: 402, endPoint y: 311, distance: 213.8
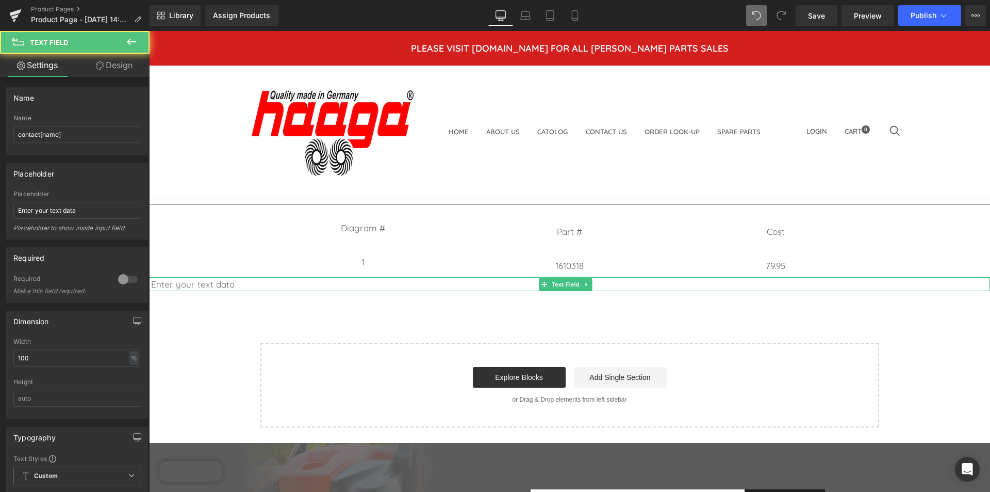
click at [242, 283] on input "text" at bounding box center [569, 284] width 841 height 14
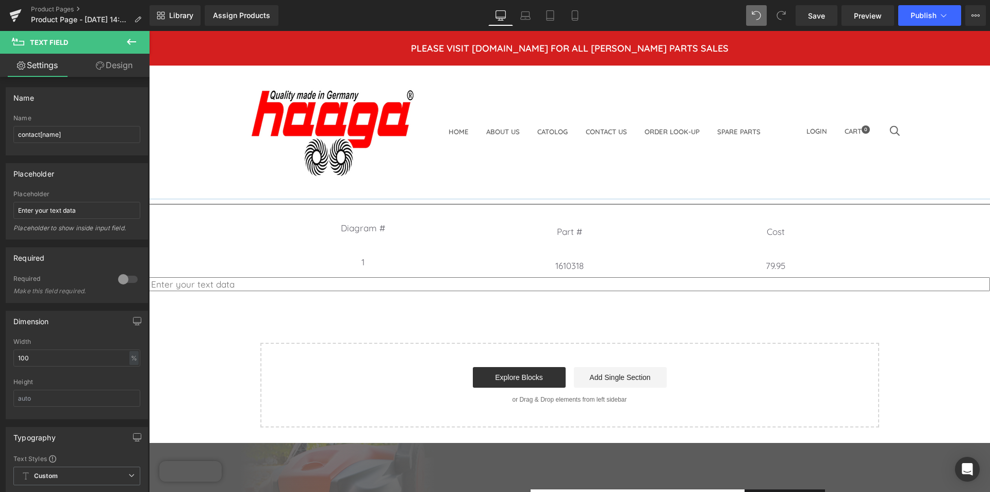
drag, startPoint x: 242, startPoint y: 283, endPoint x: 130, endPoint y: 273, distance: 111.8
click at [149, 273] on html "plus minus cross arrow-left arrow-right arrow-bottom cart dropdown-arrow next p…" at bounding box center [569, 422] width 841 height 782
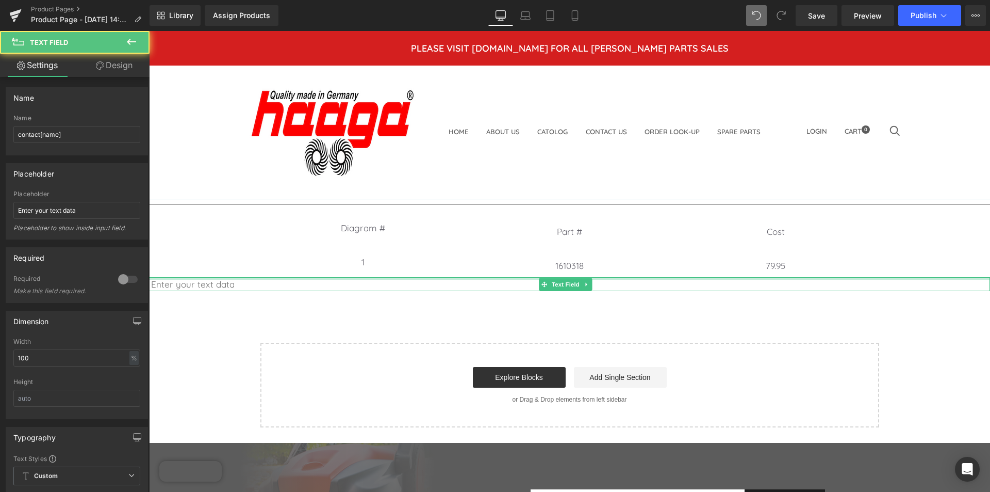
drag, startPoint x: 246, startPoint y: 285, endPoint x: 171, endPoint y: 278, distance: 74.6
click at [171, 278] on div "Text Field" at bounding box center [569, 284] width 841 height 14
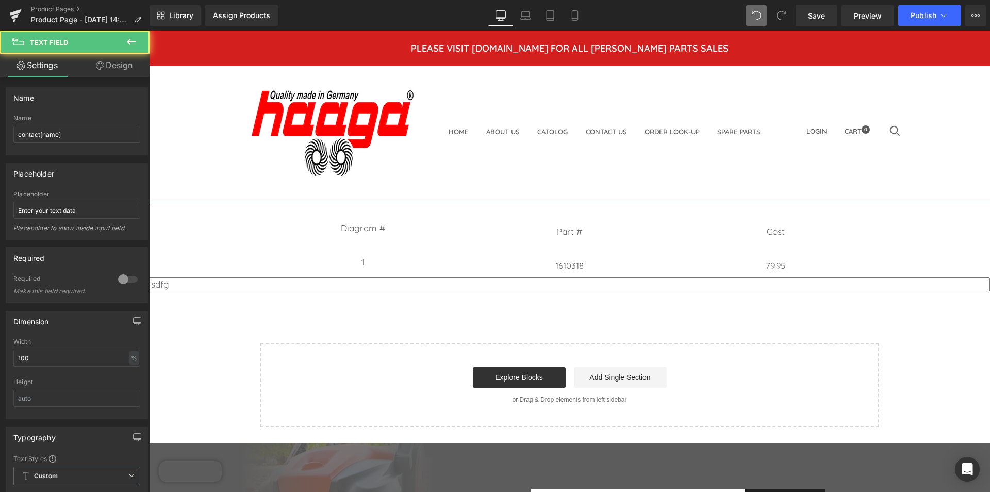
drag, startPoint x: 165, startPoint y: 276, endPoint x: 282, endPoint y: 305, distance: 120.5
click at [149, 274] on html "plus minus cross arrow-left arrow-right arrow-bottom cart dropdown-arrow next p…" at bounding box center [569, 422] width 841 height 782
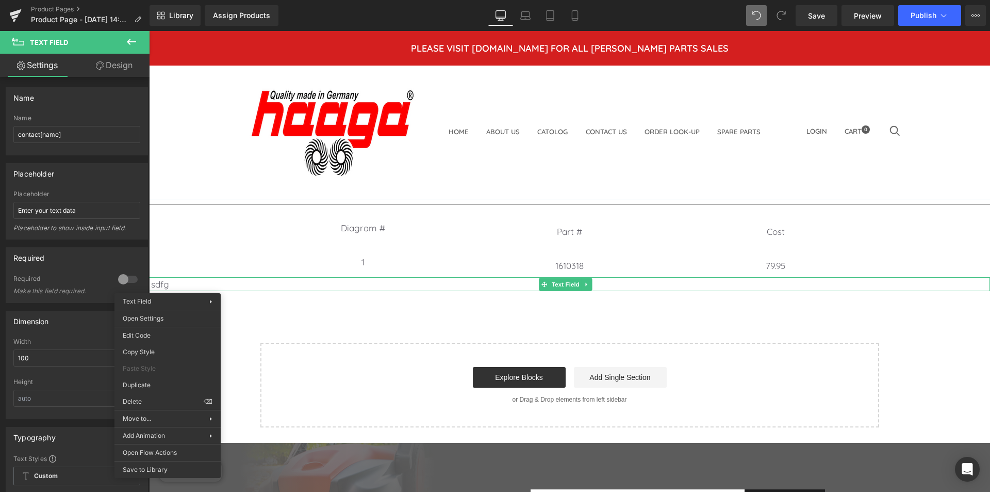
type input "sdfg"
click at [318, 331] on div "Separator Diagram # Text Block Part # Text Block Cost Text Block Row 1 Text Blo…" at bounding box center [569, 313] width 841 height 229
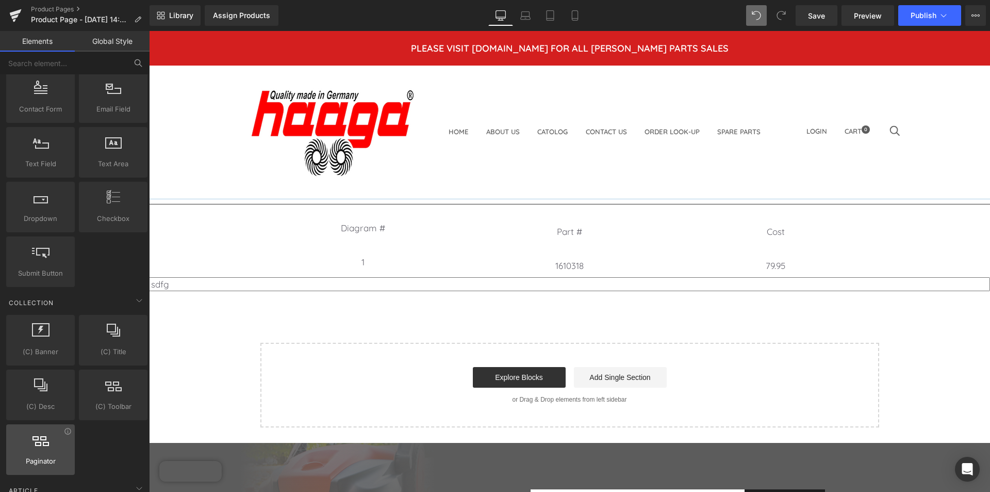
scroll to position [1547, 0]
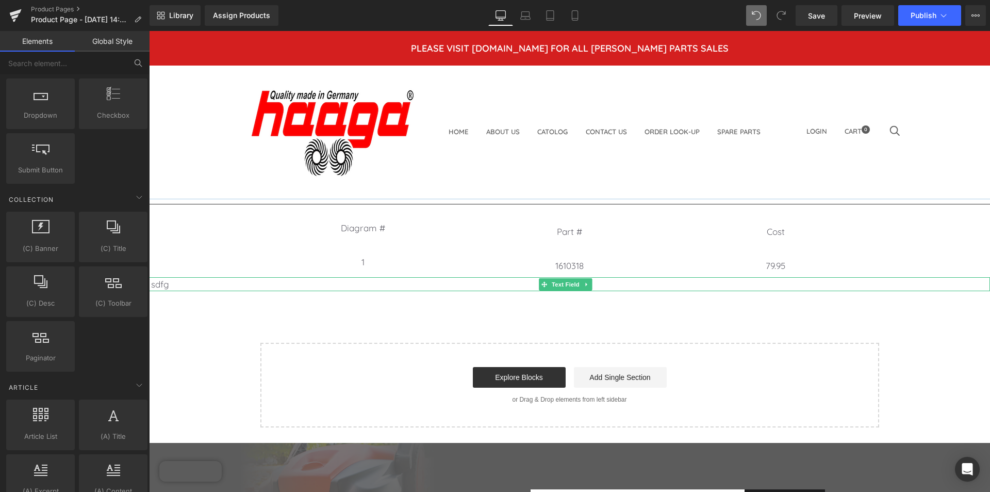
click at [157, 285] on input "sdfg" at bounding box center [569, 284] width 841 height 14
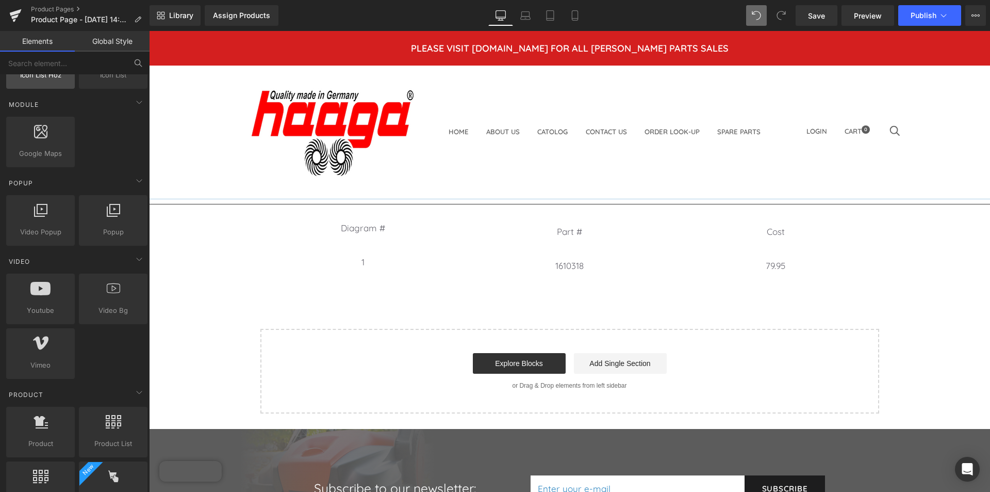
scroll to position [619, 0]
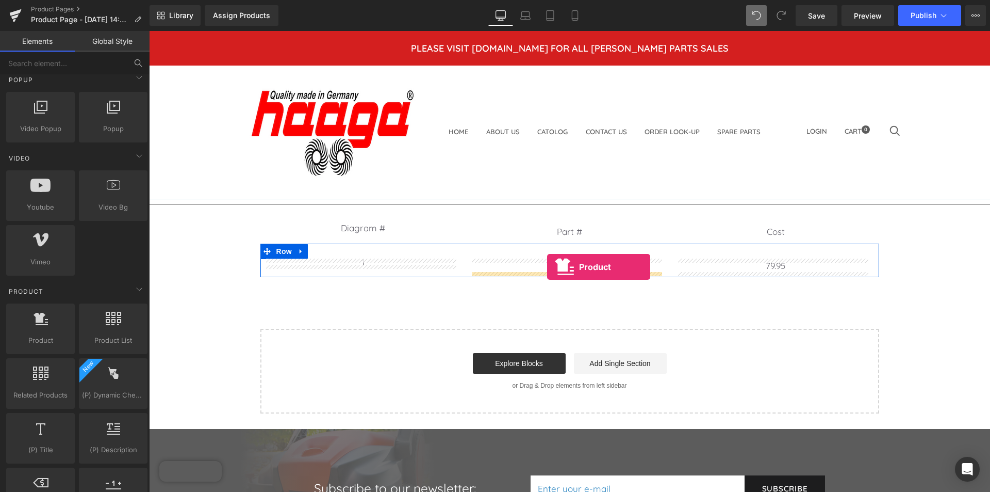
drag, startPoint x: 196, startPoint y: 364, endPoint x: 549, endPoint y: 265, distance: 366.4
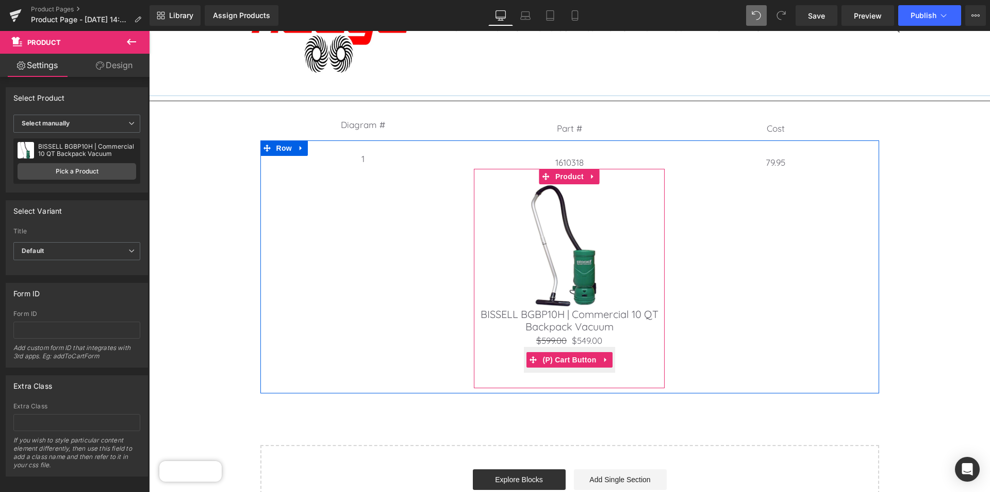
scroll to position [52, 0]
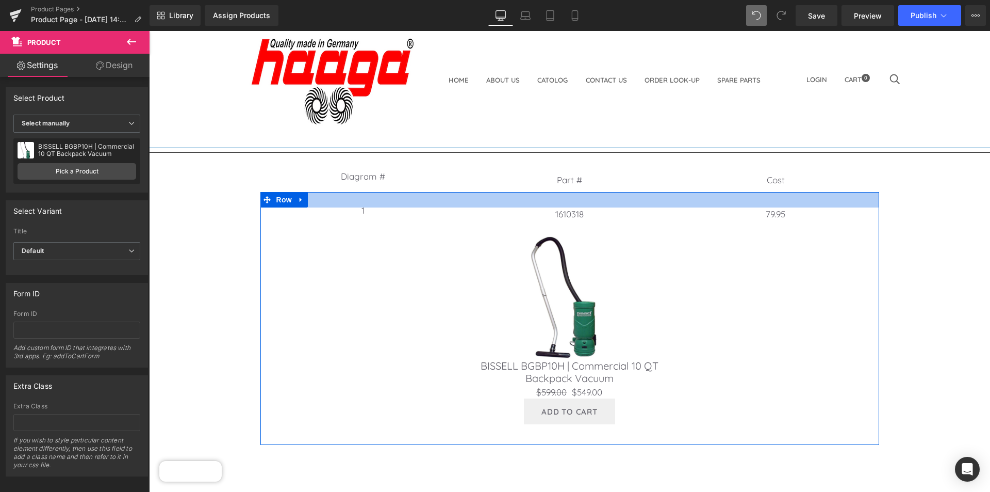
drag, startPoint x: 589, startPoint y: 209, endPoint x: 547, endPoint y: 207, distance: 41.3
click at [547, 207] on div "1 Text Block 1610318 Text Block Sale Off (P) Image BISSELL BGBP10H | Commercial…" at bounding box center [569, 318] width 619 height 253
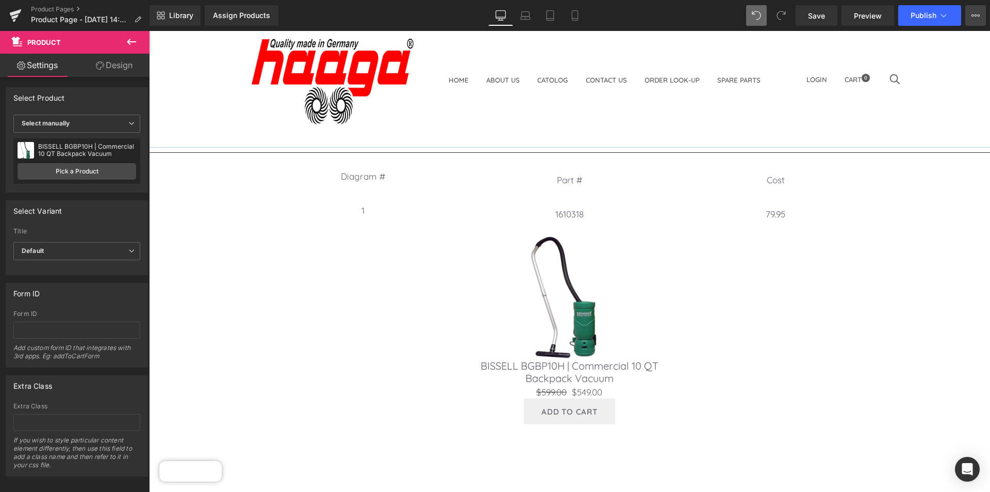
click at [973, 17] on icon at bounding box center [973, 15] width 3 height 2
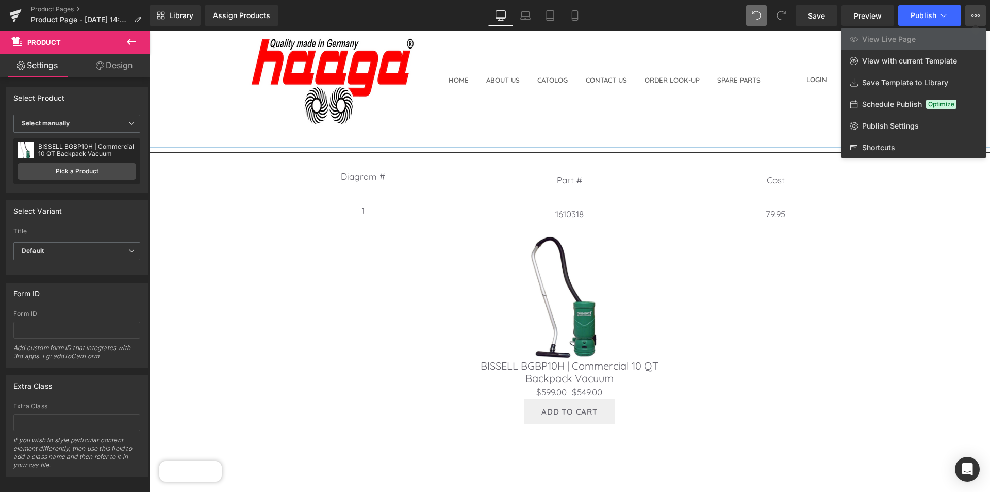
click at [809, 81] on div at bounding box center [569, 261] width 841 height 461
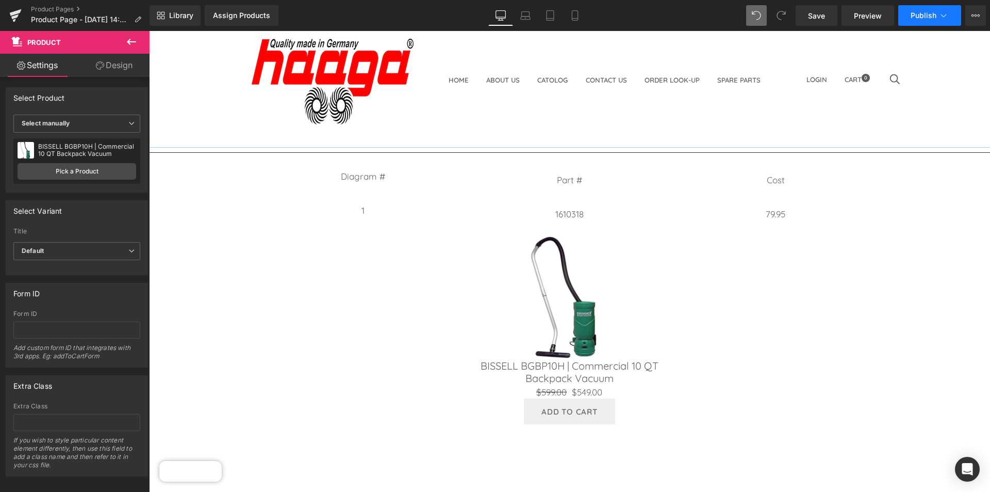
click at [943, 15] on icon at bounding box center [944, 15] width 10 height 10
drag, startPoint x: 870, startPoint y: 121, endPoint x: 701, endPoint y: 62, distance: 178.6
click at [972, 14] on icon at bounding box center [976, 15] width 8 height 8
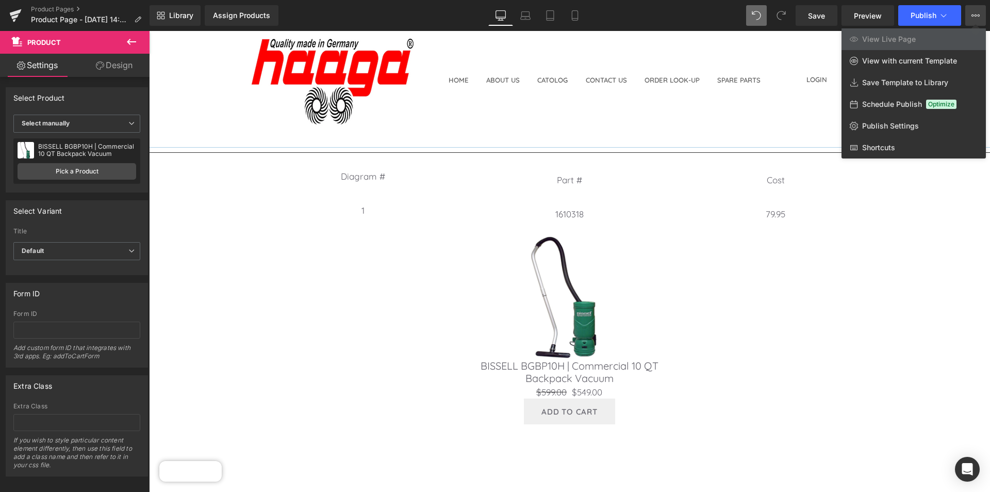
drag, startPoint x: 671, startPoint y: 110, endPoint x: 677, endPoint y: 108, distance: 6.5
click at [677, 108] on div at bounding box center [569, 261] width 841 height 461
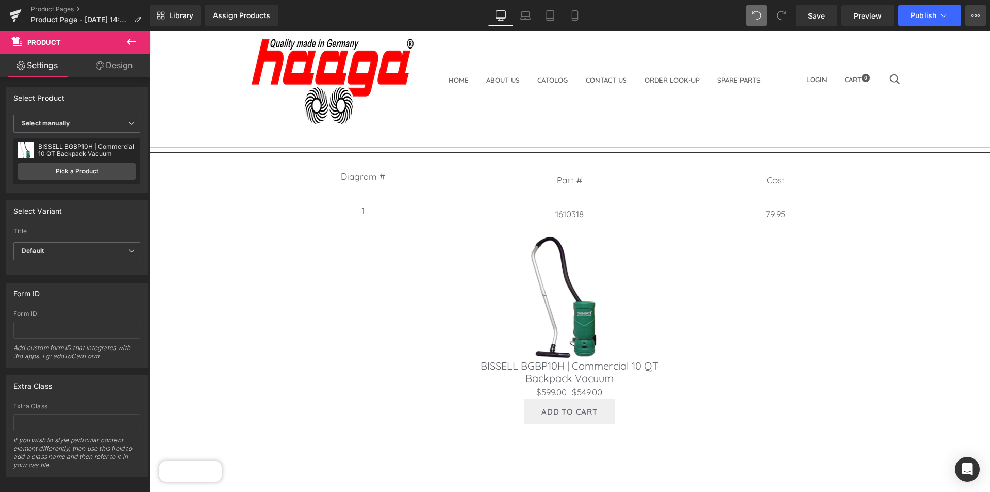
click at [973, 17] on icon at bounding box center [973, 15] width 3 height 2
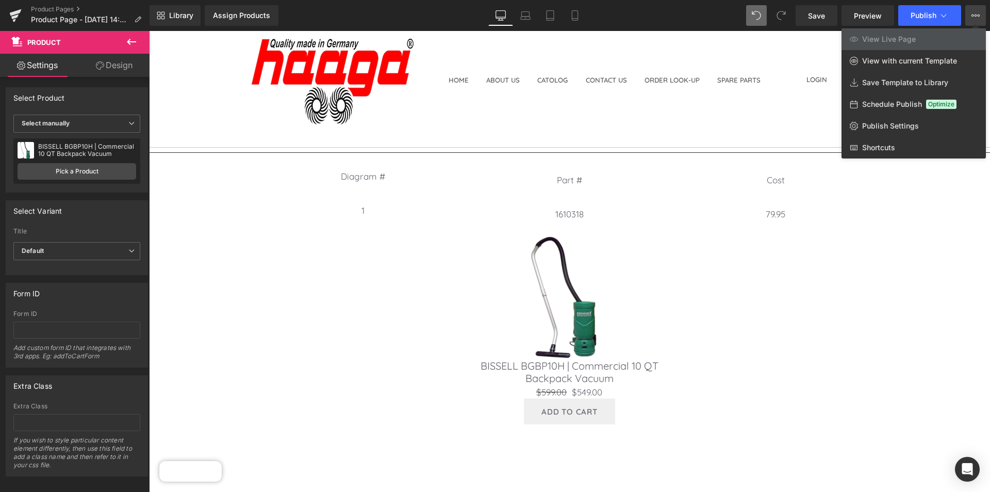
click at [668, 111] on div at bounding box center [569, 261] width 841 height 461
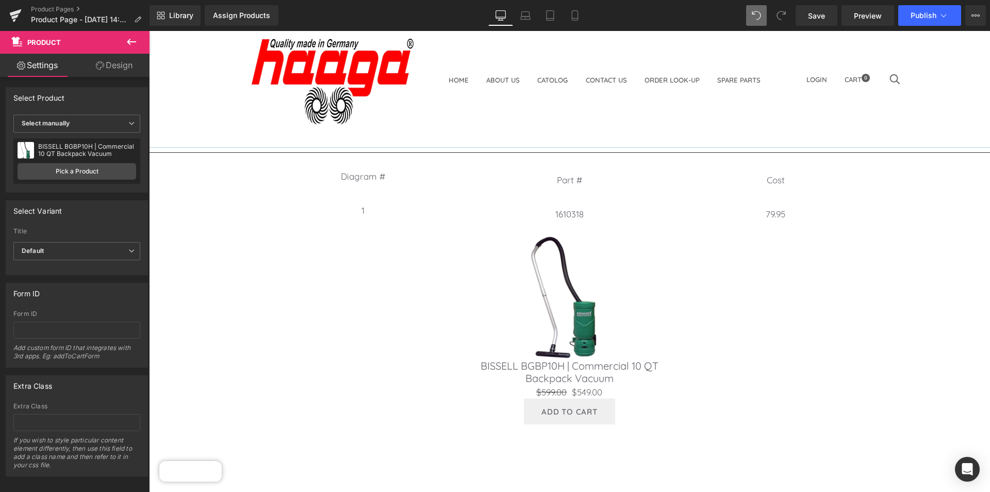
click at [133, 41] on icon at bounding box center [131, 42] width 12 height 12
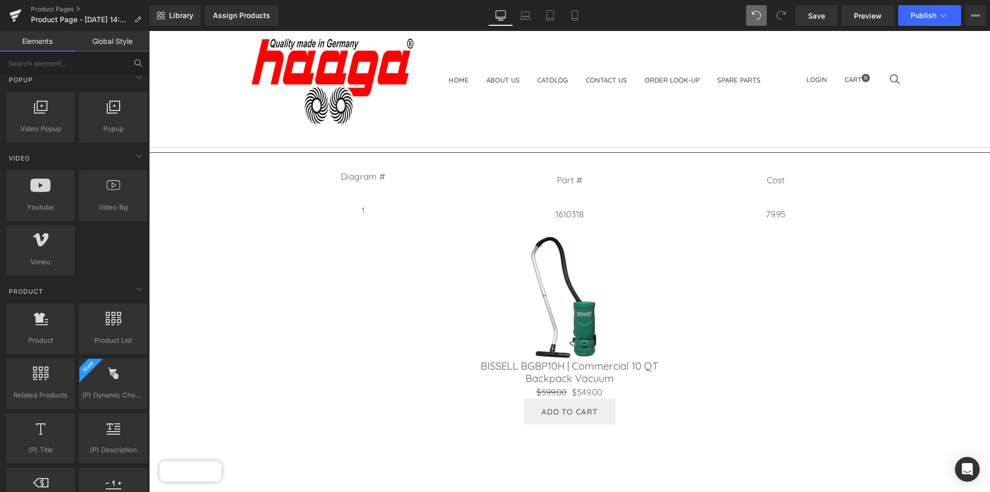
click at [133, 41] on link "Global Style" at bounding box center [112, 41] width 75 height 21
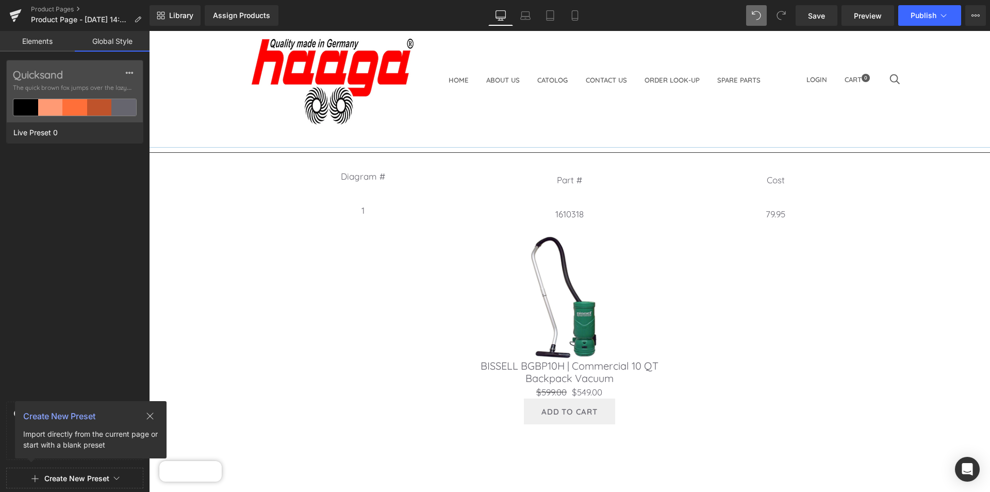
click at [24, 38] on link "Elements" at bounding box center [37, 41] width 75 height 21
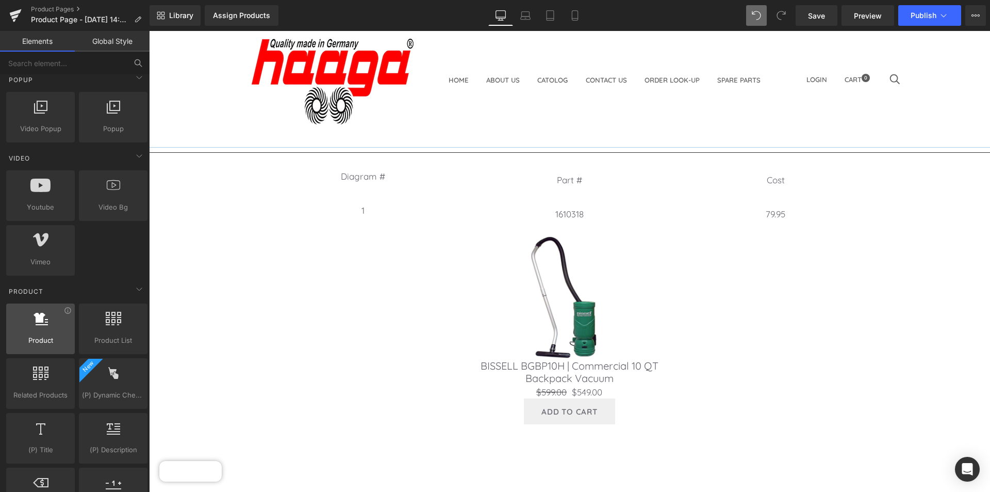
scroll to position [671, 0]
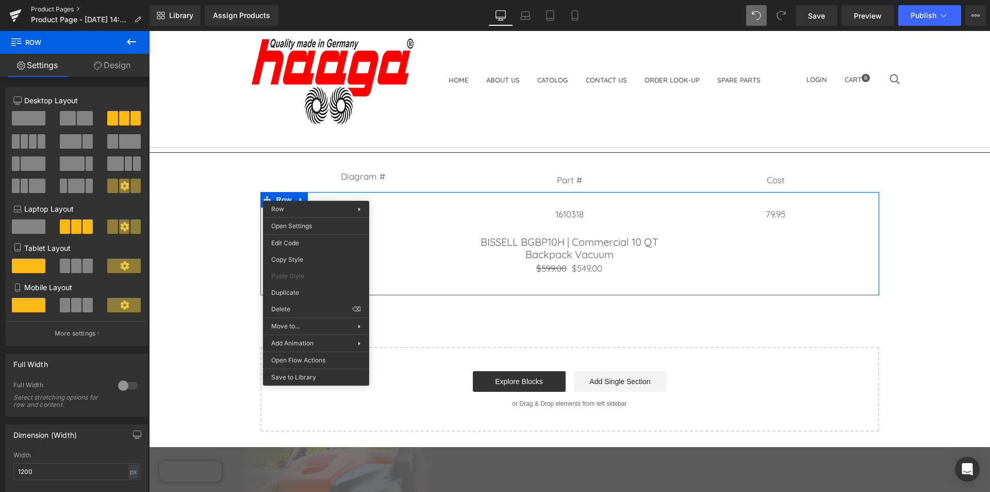
click at [49, 6] on link "Product Pages" at bounding box center [90, 9] width 119 height 8
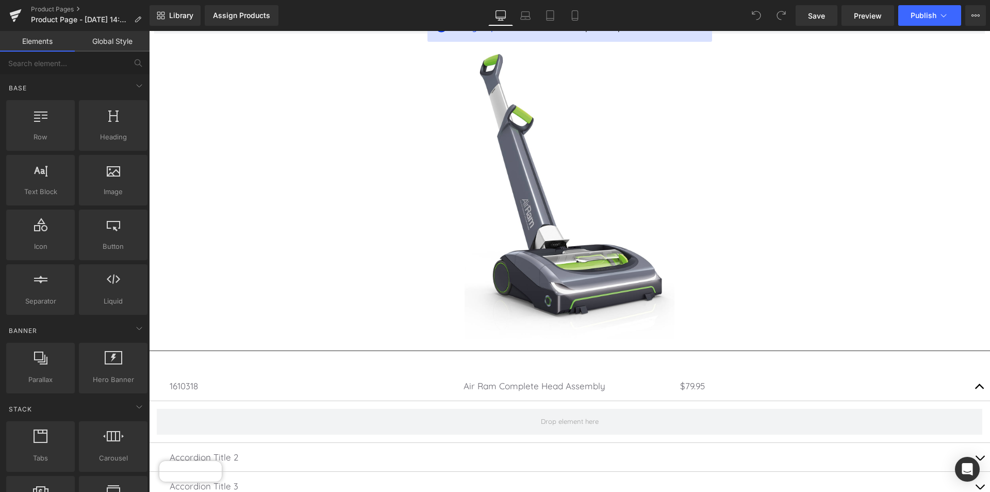
scroll to position [309, 0]
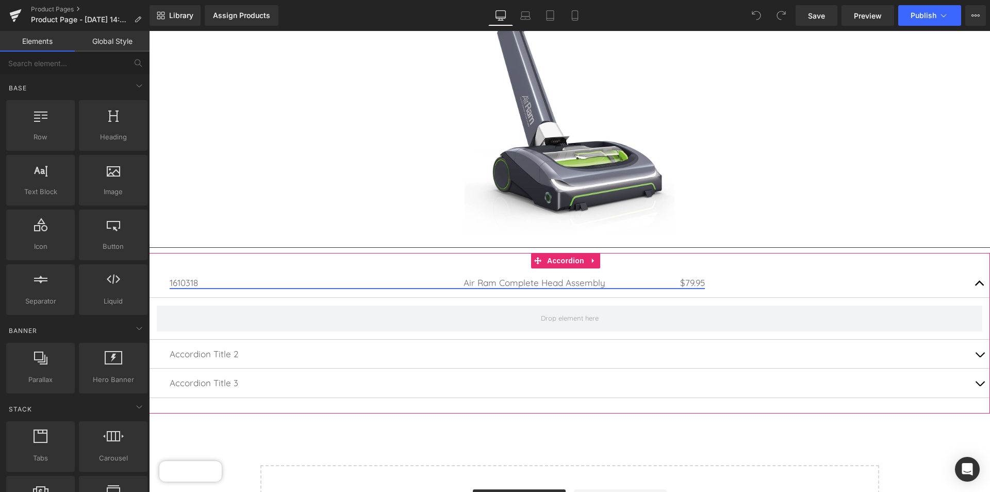
click at [198, 278] on link "1610318 Air Ram Complete Head Assembly $79.95" at bounding box center [437, 282] width 535 height 11
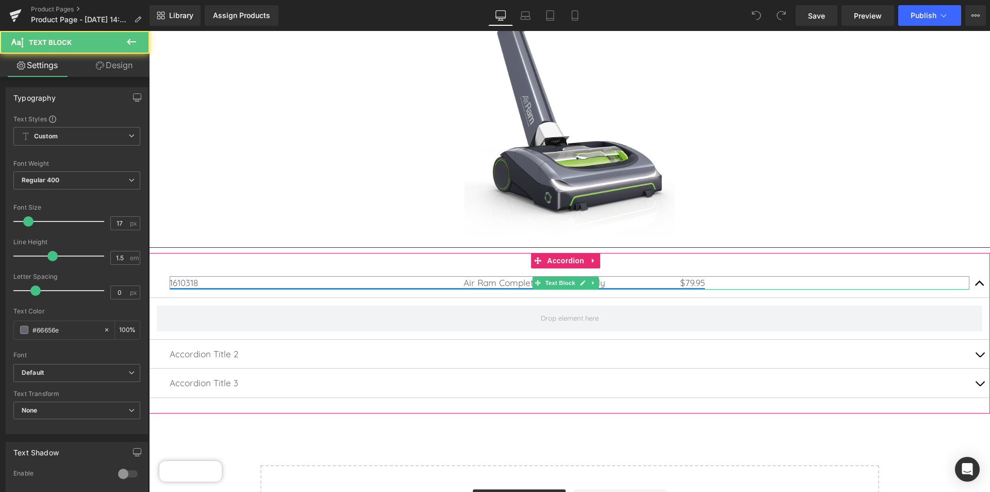
click at [284, 278] on link "1610318 Air Ram Complete Head Assembly $79.95" at bounding box center [437, 282] width 535 height 11
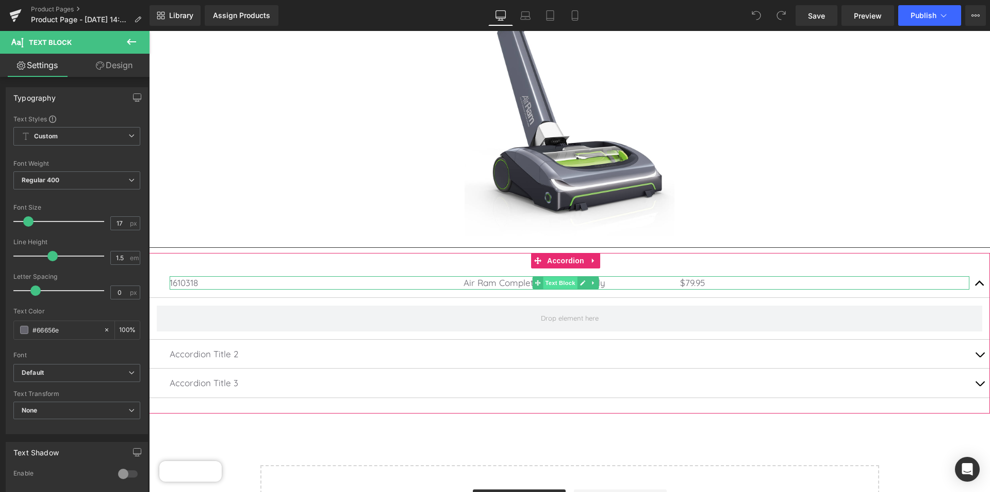
click at [553, 279] on span "Text Block" at bounding box center [560, 282] width 34 height 12
click at [582, 276] on link at bounding box center [583, 282] width 11 height 12
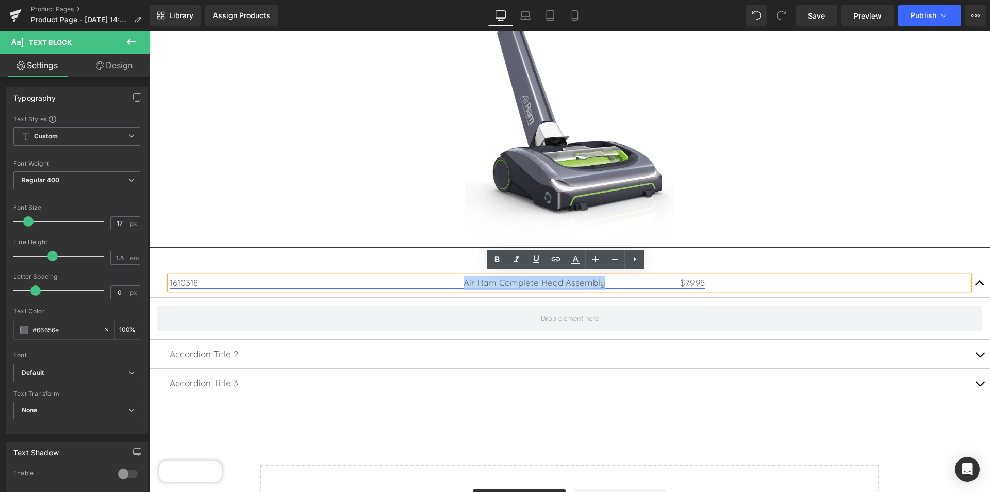
drag, startPoint x: 607, startPoint y: 282, endPoint x: 465, endPoint y: 282, distance: 141.8
click at [465, 282] on link "1610318 Air Ram Complete Head Assembly $79.95" at bounding box center [437, 282] width 535 height 11
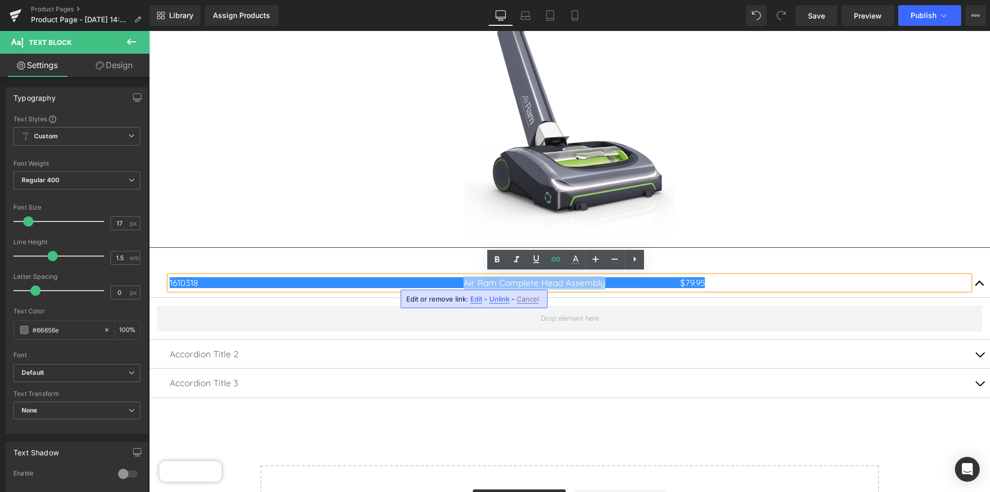
click at [727, 194] on link at bounding box center [569, 94] width 841 height 296
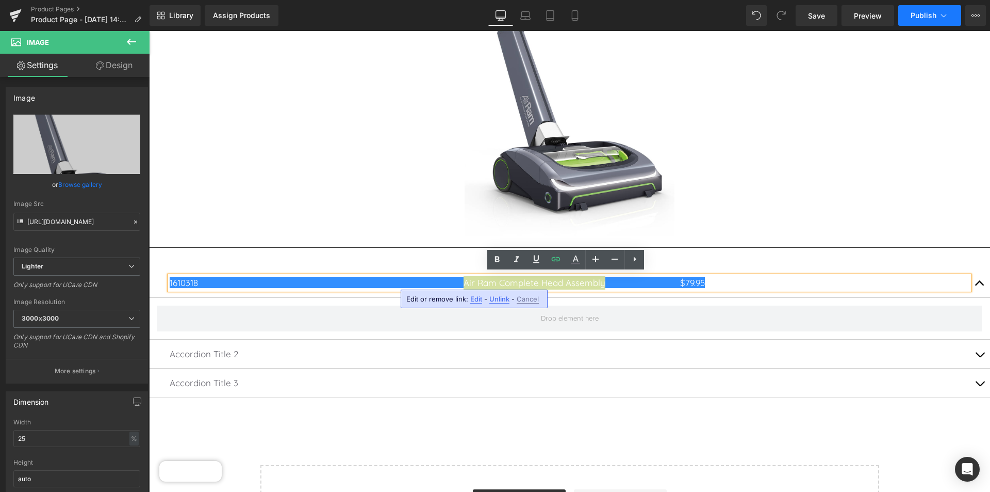
click at [917, 18] on span "Publish" at bounding box center [924, 15] width 26 height 8
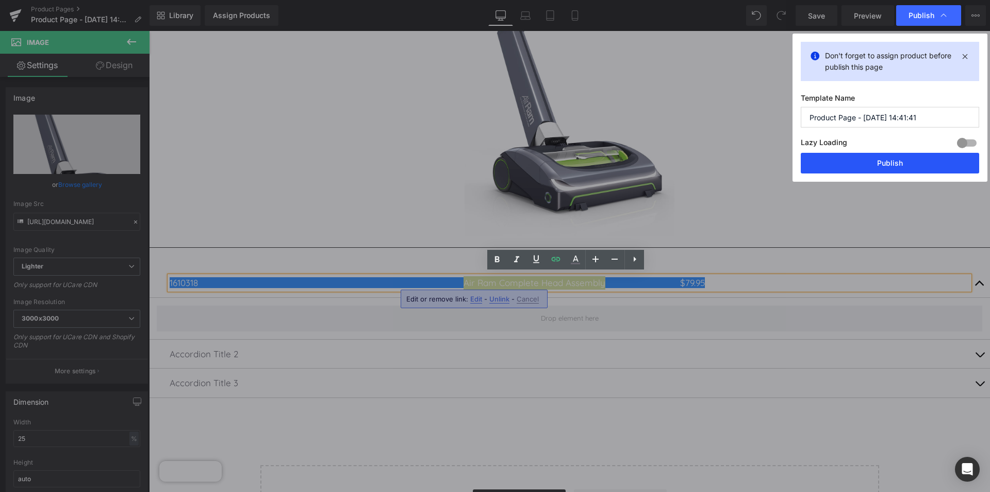
click at [878, 164] on button "Publish" at bounding box center [890, 163] width 178 height 21
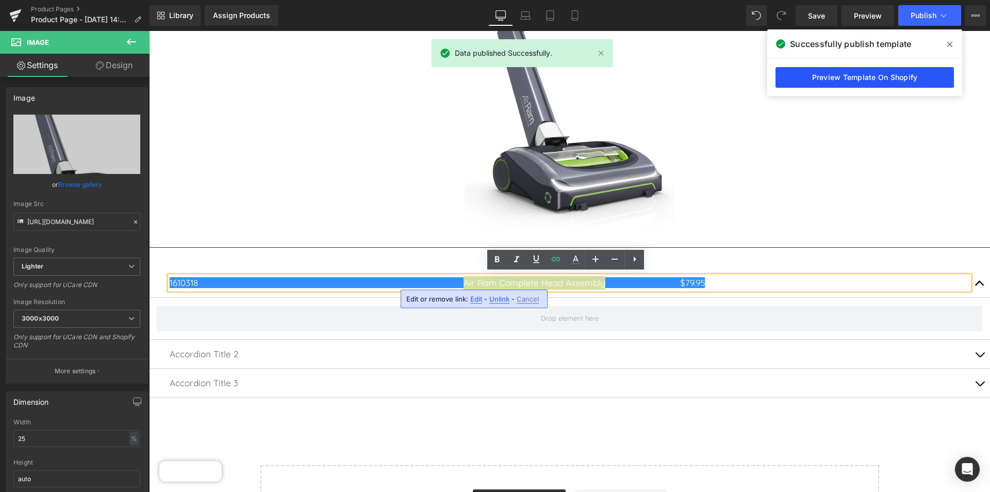
click at [824, 73] on link "Preview Template On Shopify" at bounding box center [865, 77] width 178 height 21
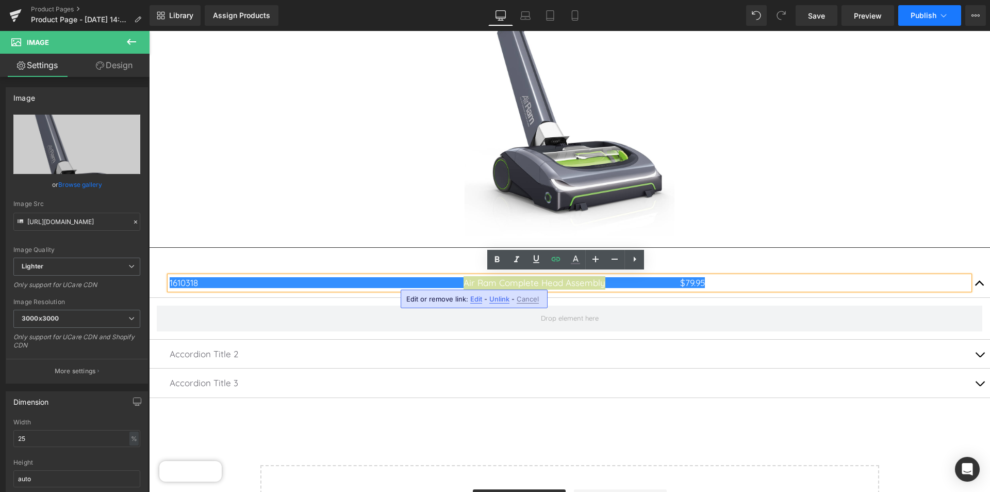
click at [954, 11] on button "Publish" at bounding box center [930, 15] width 63 height 21
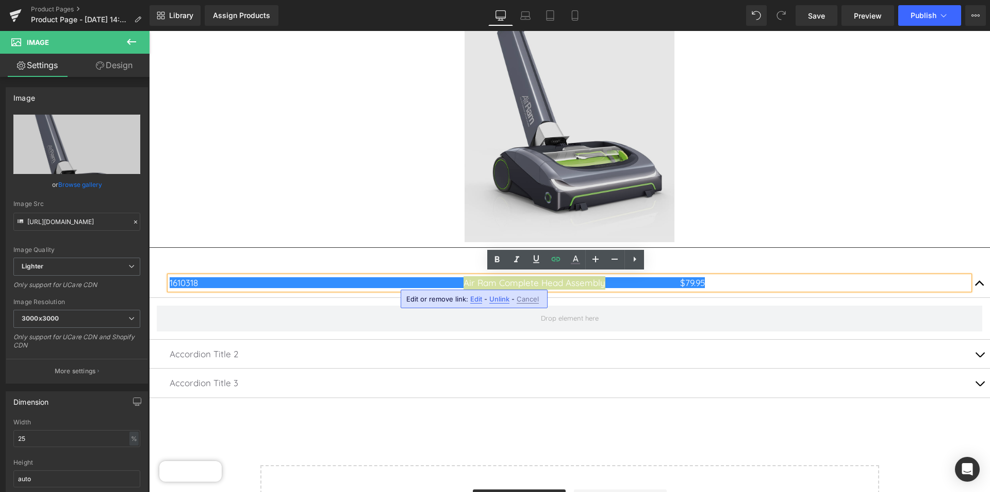
drag, startPoint x: 837, startPoint y: 134, endPoint x: 654, endPoint y: 105, distance: 184.8
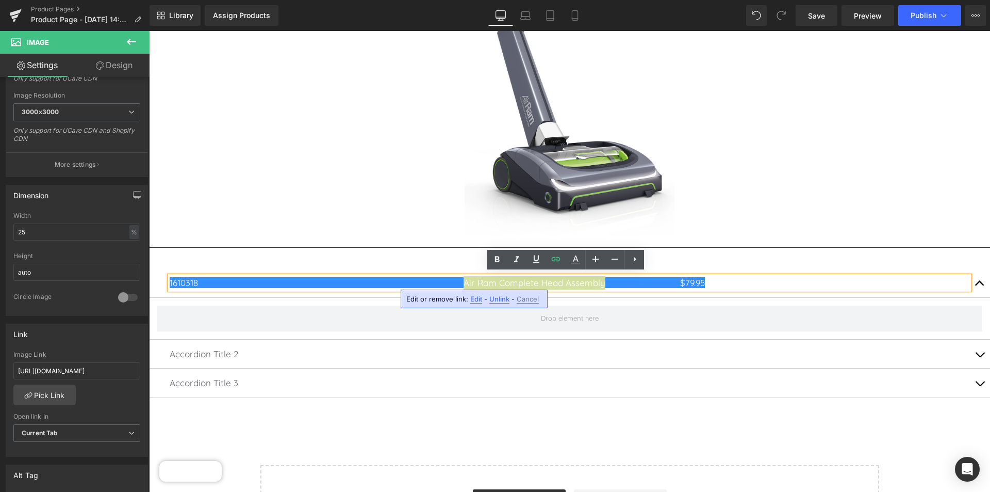
scroll to position [258, 0]
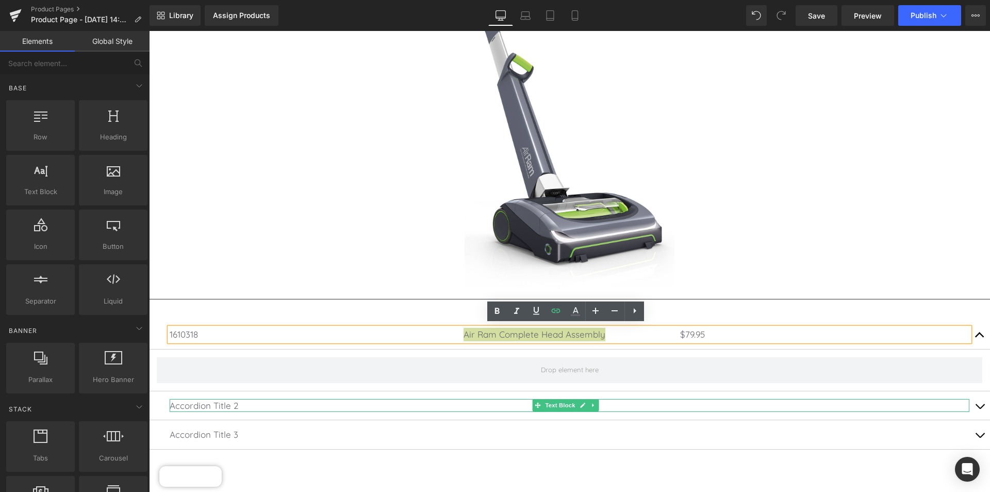
drag, startPoint x: 373, startPoint y: 442, endPoint x: 224, endPoint y: 412, distance: 152.1
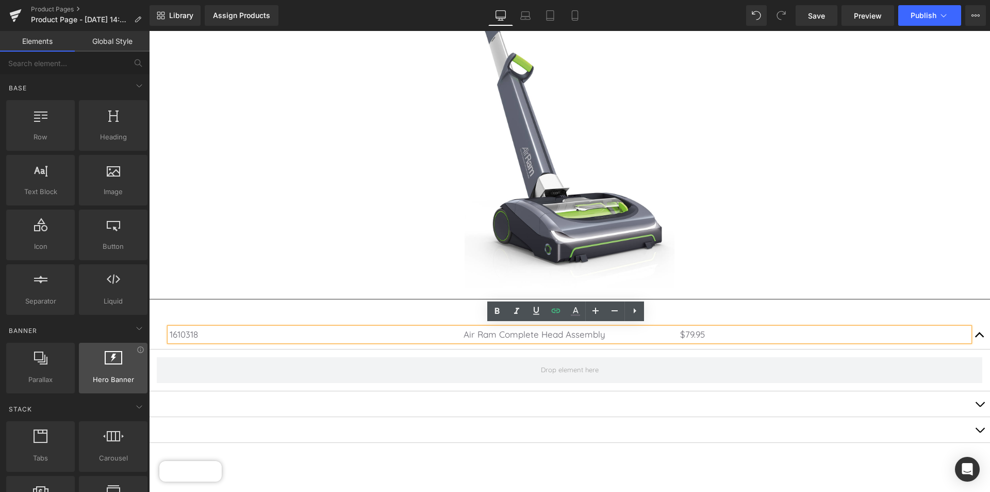
scroll to position [155, 0]
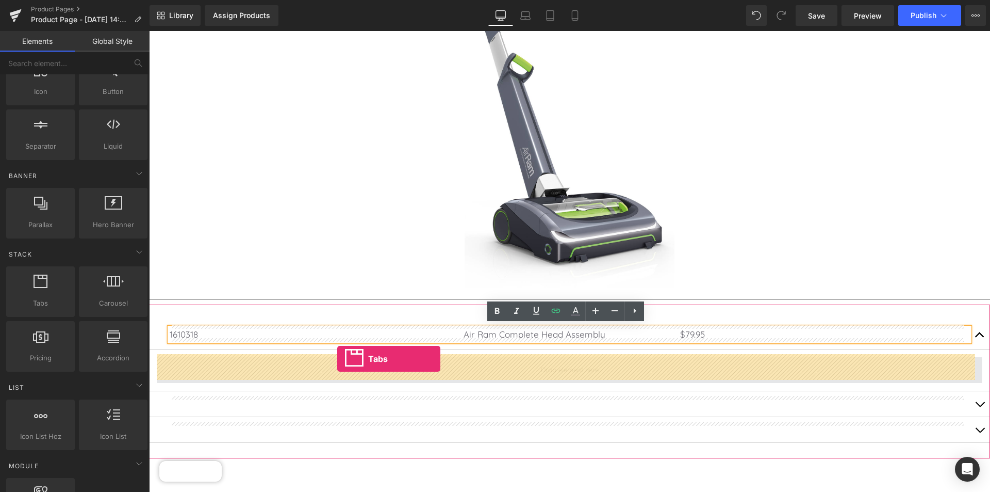
drag, startPoint x: 290, startPoint y: 332, endPoint x: 337, endPoint y: 358, distance: 53.8
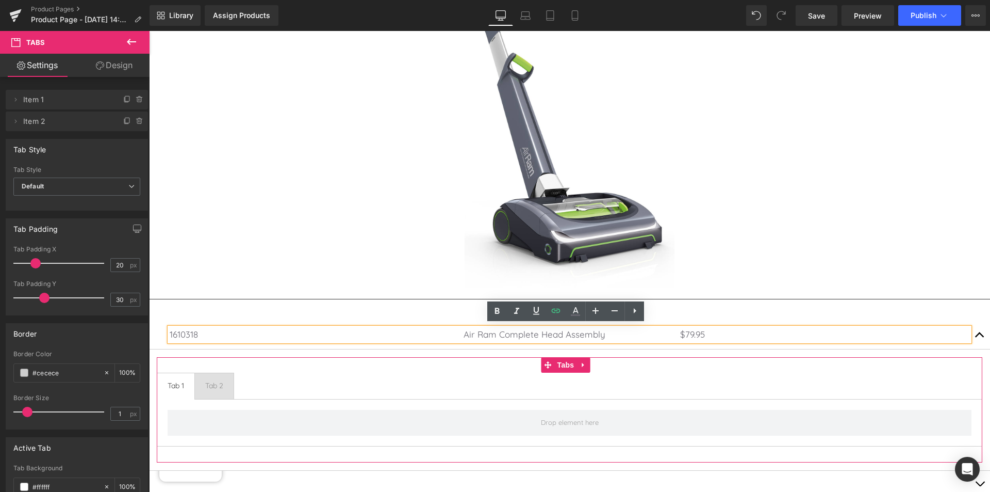
click at [184, 381] on div "Tab 1 Text Block" at bounding box center [176, 385] width 17 height 11
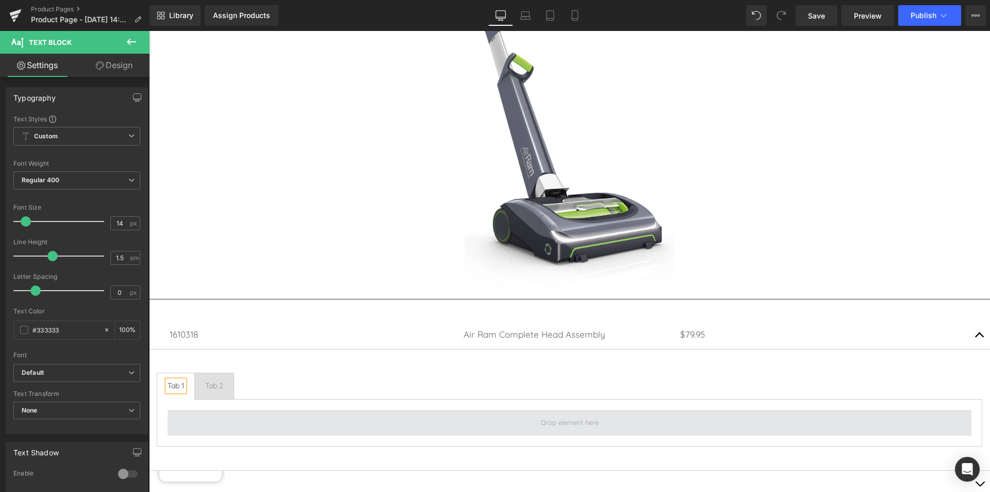
scroll to position [309, 0]
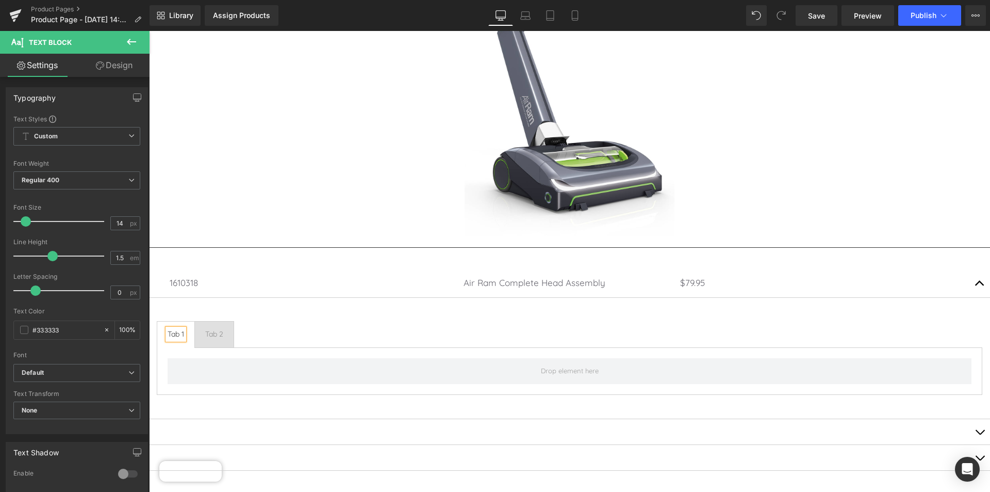
click at [174, 330] on div "Tab 1" at bounding box center [176, 334] width 17 height 11
drag, startPoint x: 183, startPoint y: 330, endPoint x: 164, endPoint y: 332, distance: 19.8
click at [164, 332] on span "Tab 1 Text Block" at bounding box center [175, 334] width 37 height 26
click at [193, 329] on div "Foot Head Assembly" at bounding box center [202, 334] width 69 height 11
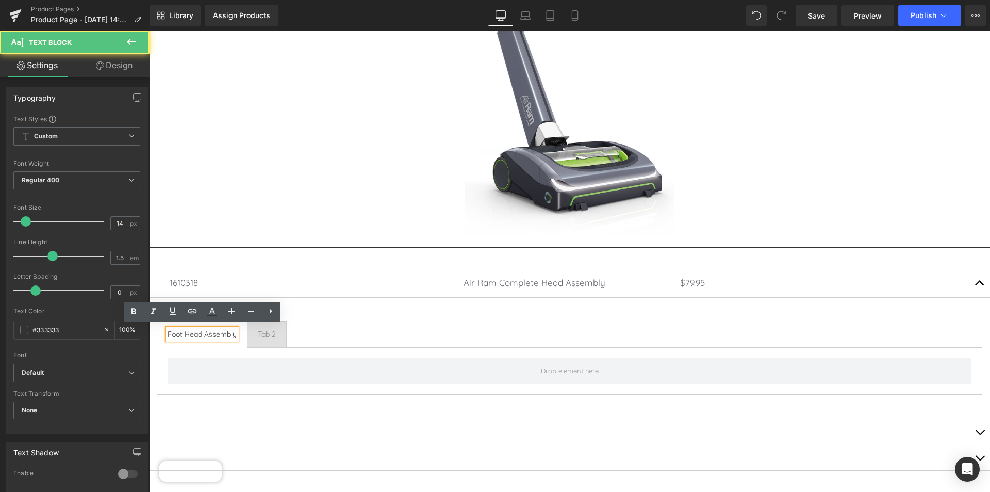
click at [368, 325] on ul "Foot Head Assembly Text Block Tab 2 Text Block" at bounding box center [570, 334] width 826 height 27
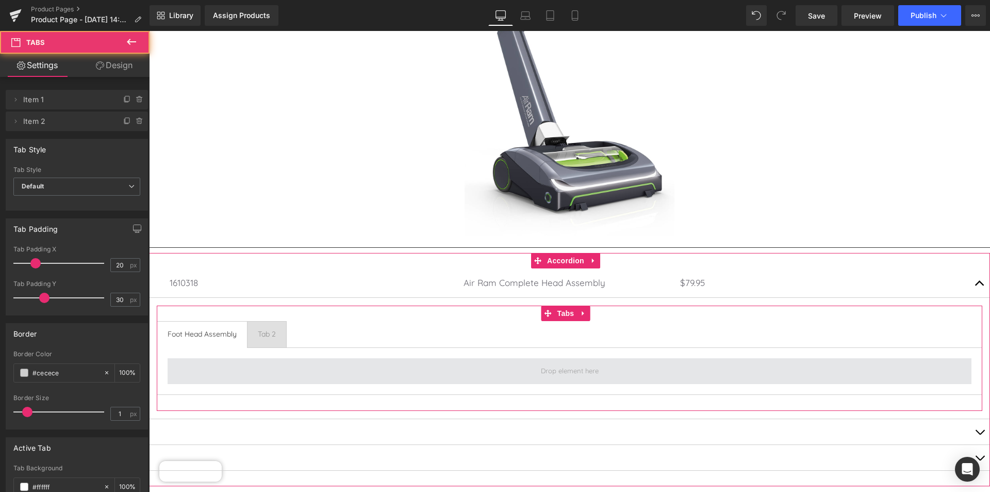
click at [294, 364] on span at bounding box center [570, 371] width 804 height 26
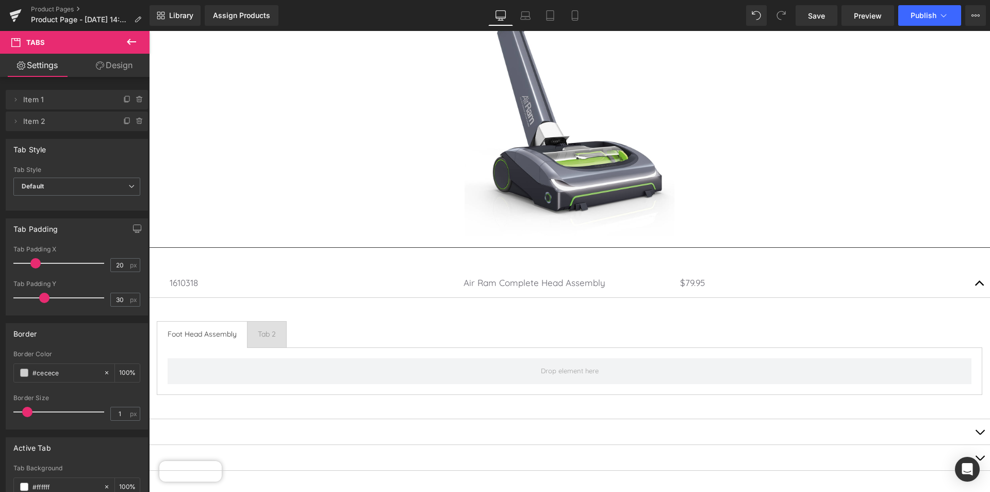
click at [126, 39] on icon at bounding box center [131, 42] width 12 height 12
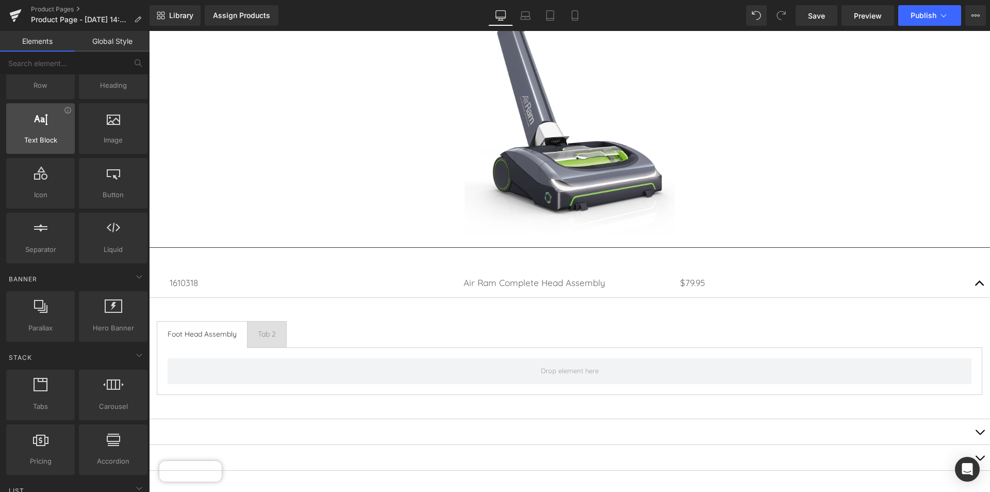
scroll to position [103, 0]
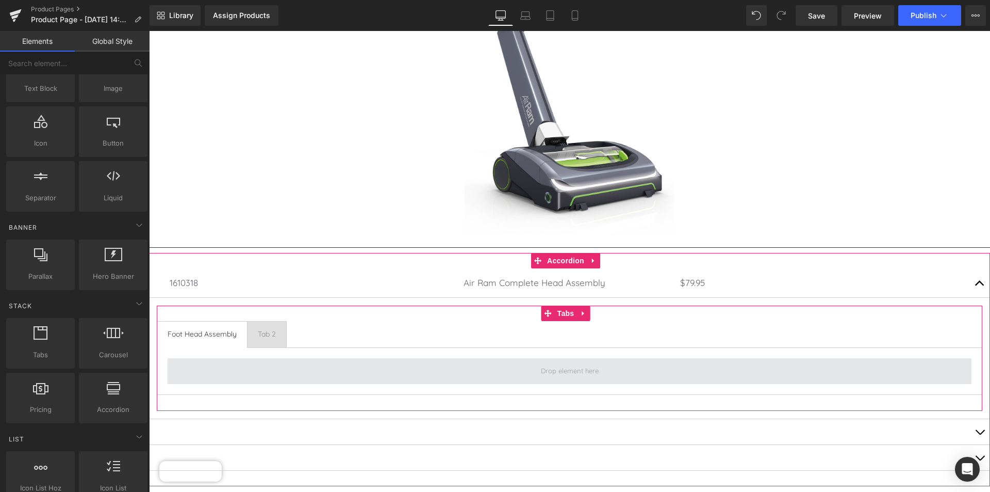
click at [498, 374] on span at bounding box center [570, 371] width 804 height 26
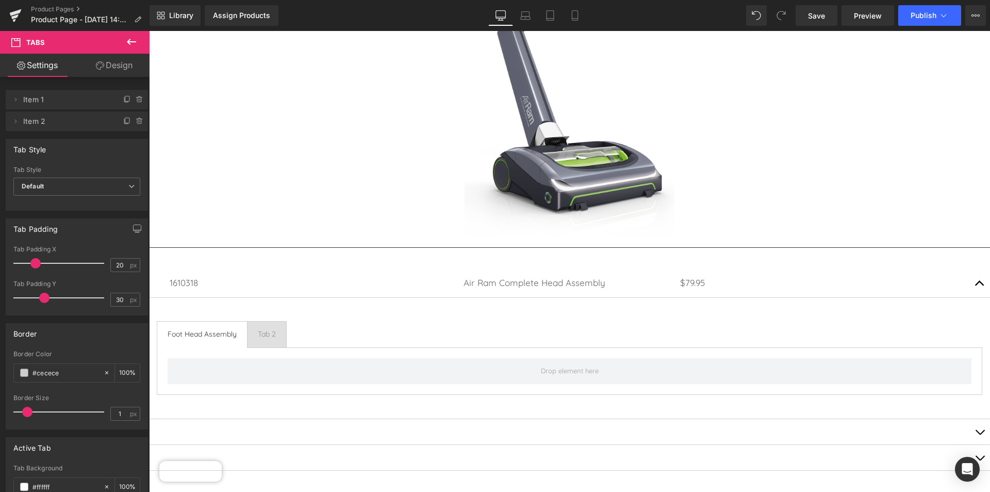
click at [132, 38] on icon at bounding box center [131, 42] width 12 height 12
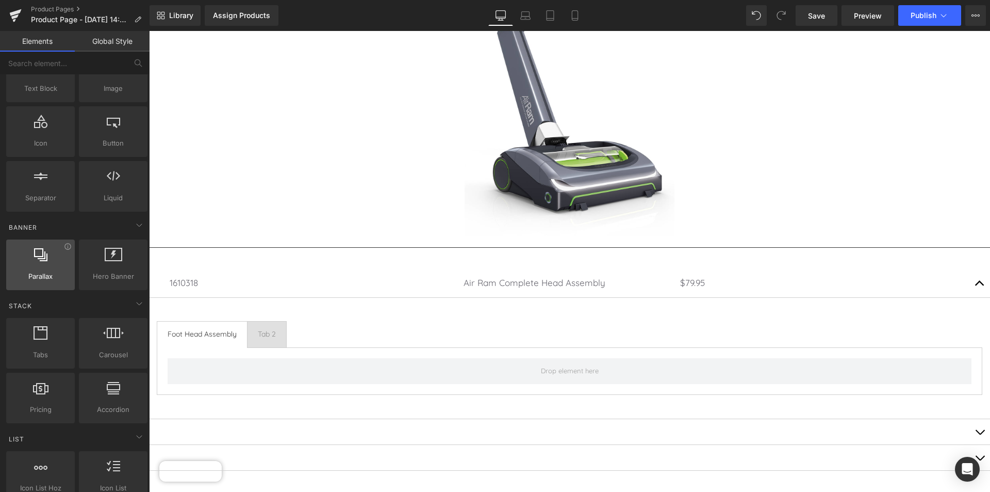
scroll to position [0, 0]
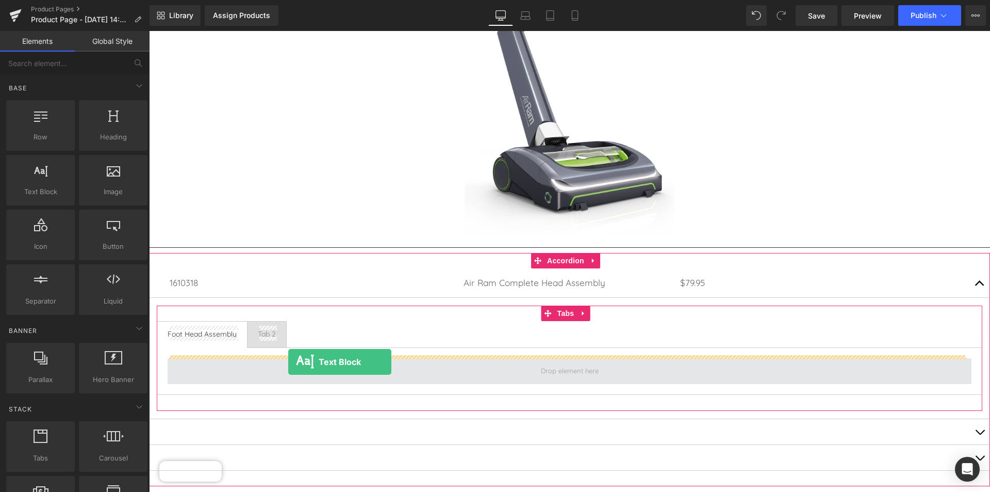
drag, startPoint x: 171, startPoint y: 212, endPoint x: 288, endPoint y: 365, distance: 192.8
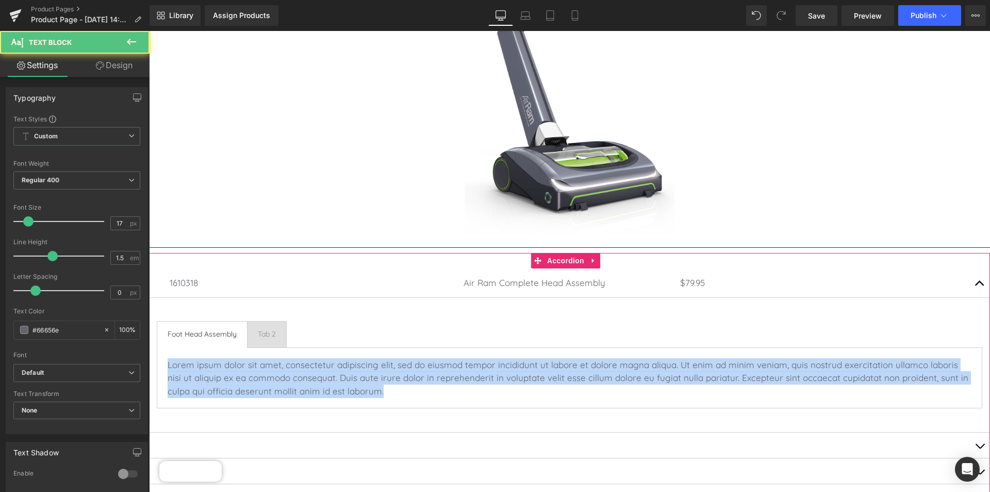
drag, startPoint x: 400, startPoint y: 388, endPoint x: 158, endPoint y: 350, distance: 244.3
click at [158, 352] on div "Lorem ipsum dolor sit amet, consectetur adipiscing elit, sed do eiusmod tempor …" at bounding box center [570, 377] width 826 height 61
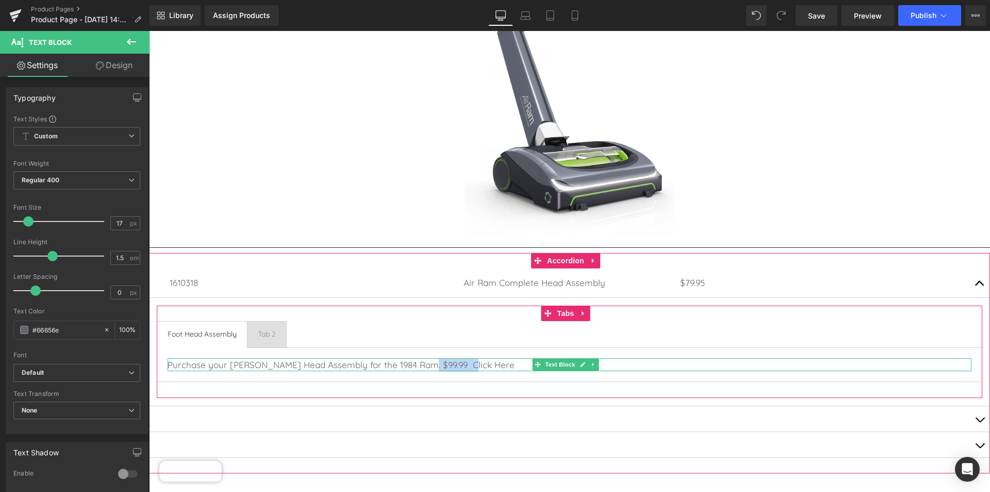
drag, startPoint x: 467, startPoint y: 362, endPoint x: 417, endPoint y: 361, distance: 50.6
click at [417, 361] on p "Purchase your [PERSON_NAME] Head Assembly for the 1984 Ram. $99.99 Click Here" at bounding box center [570, 364] width 804 height 13
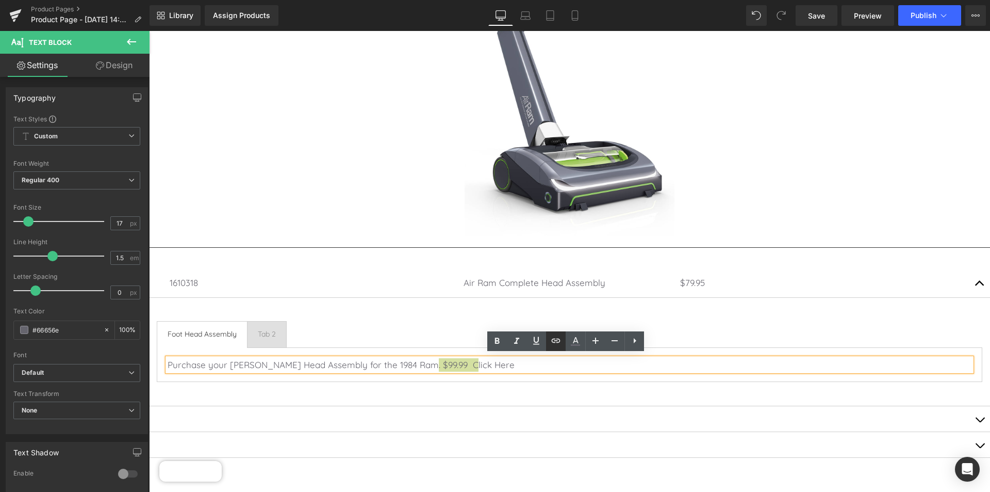
click at [558, 339] on icon at bounding box center [556, 340] width 12 height 12
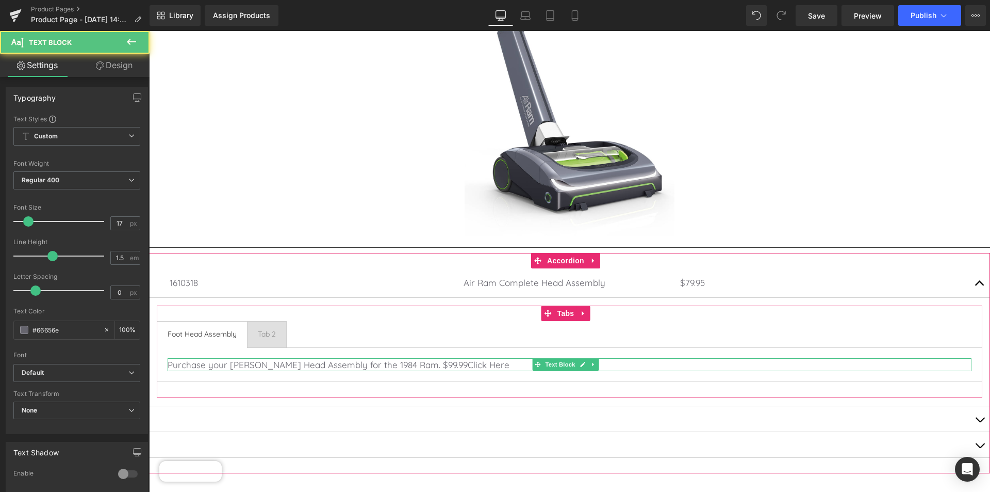
drag, startPoint x: 464, startPoint y: 364, endPoint x: 416, endPoint y: 360, distance: 48.6
click at [416, 360] on p "Purchase your [PERSON_NAME] Head Assembly for the 1984 Ram. $99.99 Click Here" at bounding box center [570, 364] width 804 height 13
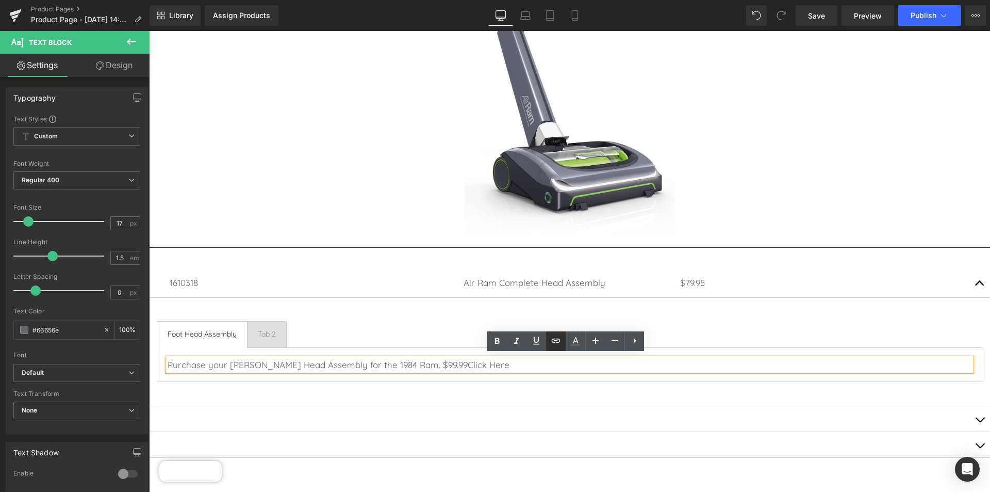
click at [556, 338] on icon at bounding box center [556, 340] width 12 height 12
click at [477, 382] on input "text" at bounding box center [465, 384] width 159 height 26
paste input "[URL][DOMAIN_NAME]"
type input "[URL][DOMAIN_NAME]"
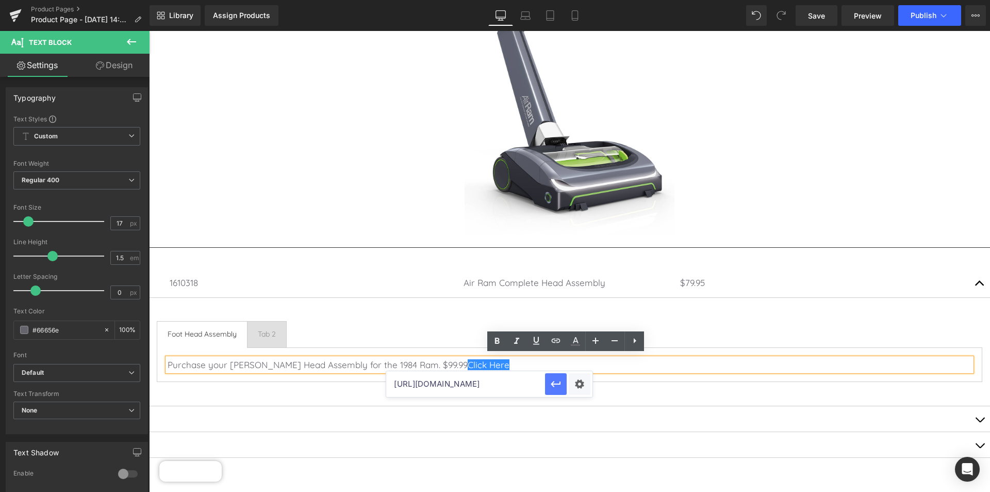
click at [552, 381] on icon "button" at bounding box center [556, 384] width 12 height 12
click at [921, 14] on span "Publish" at bounding box center [924, 15] width 26 height 8
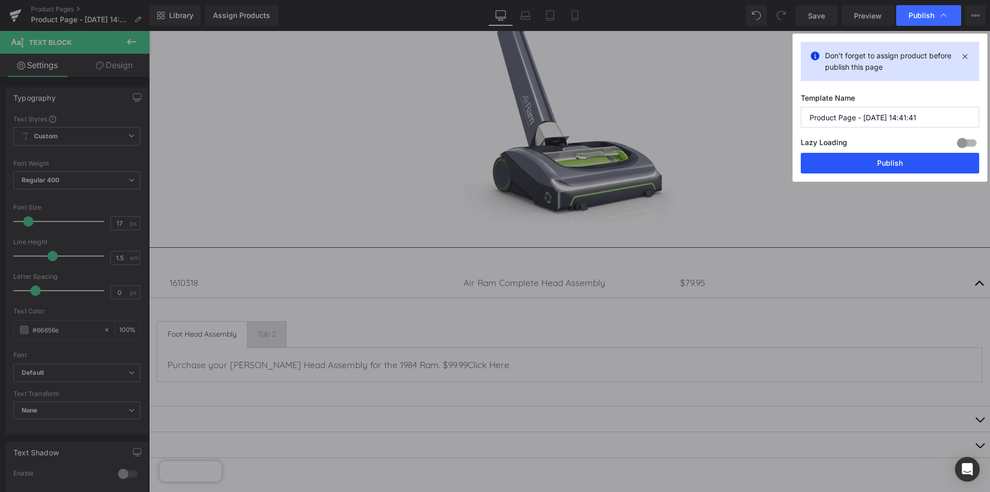
drag, startPoint x: 902, startPoint y: 165, endPoint x: 753, endPoint y: 134, distance: 152.4
click at [902, 165] on button "Publish" at bounding box center [890, 163] width 178 height 21
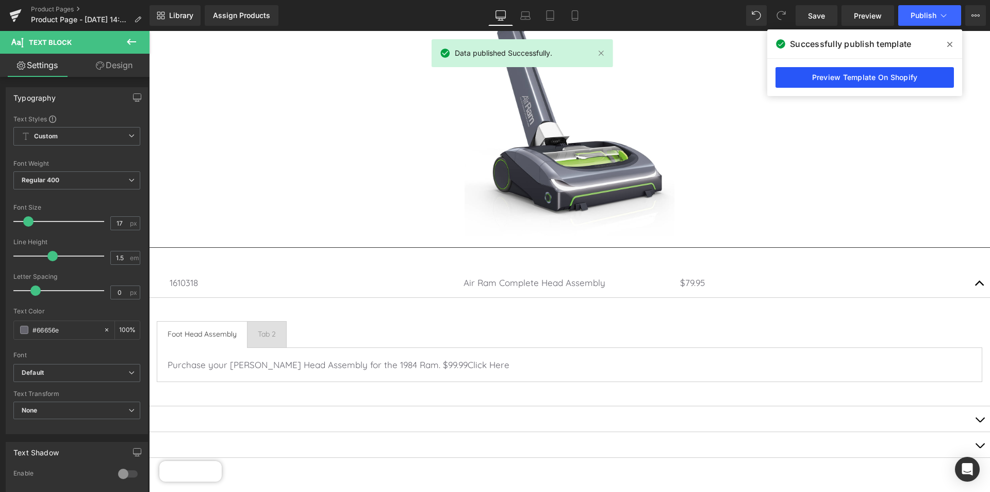
click at [892, 75] on link "Preview Template On Shopify" at bounding box center [865, 77] width 178 height 21
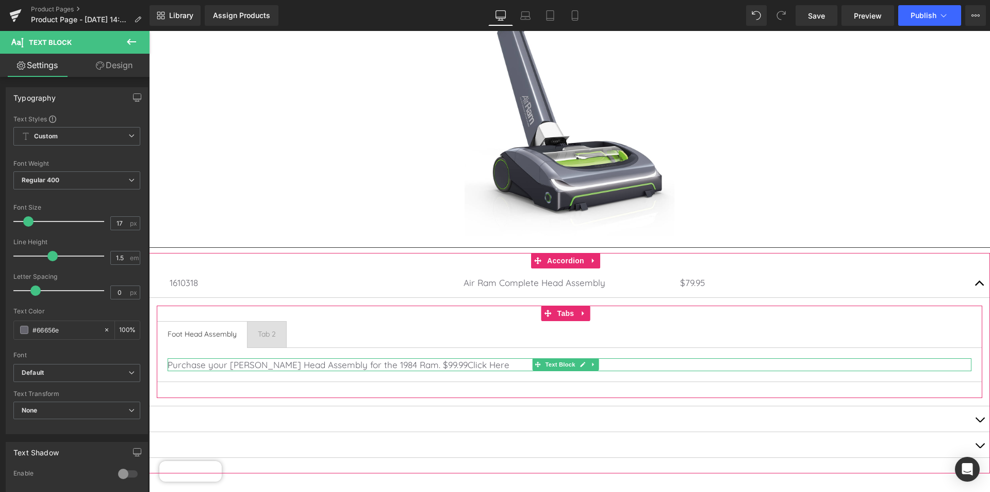
click at [468, 362] on p "Purchase your [PERSON_NAME] Head Assembly for the 1984 Ram. $99.99 Click Here" at bounding box center [570, 364] width 804 height 13
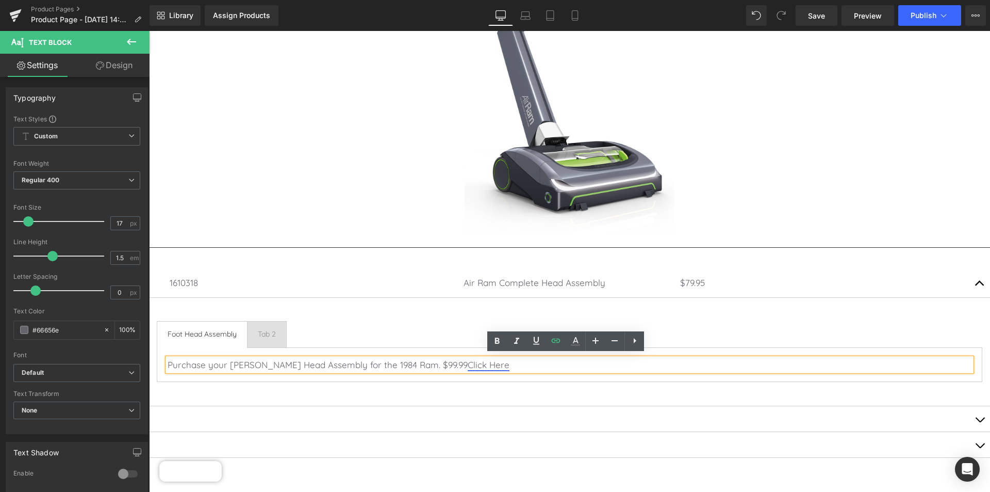
drag, startPoint x: 463, startPoint y: 363, endPoint x: 420, endPoint y: 360, distance: 43.5
click at [420, 360] on p "Purchase your [PERSON_NAME] Head Assembly for the 1984 Ram. $99.99 Click Here" at bounding box center [570, 364] width 804 height 13
click at [581, 340] on link at bounding box center [576, 341] width 20 height 20
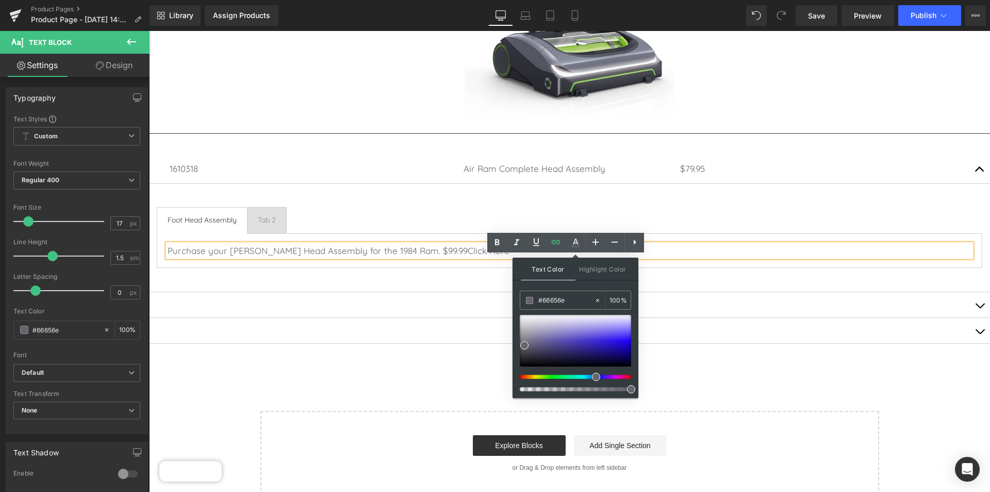
scroll to position [433, 0]
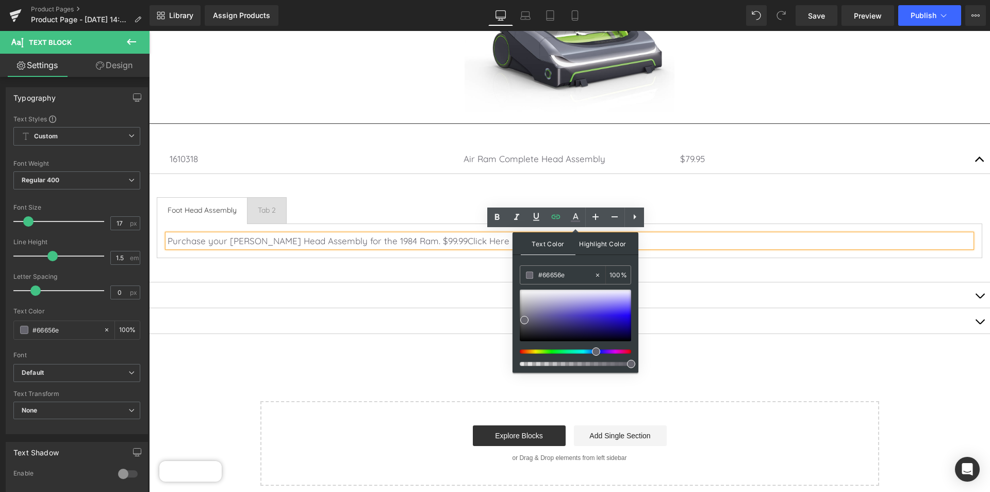
click at [604, 247] on span "Highlight Color" at bounding box center [603, 243] width 55 height 22
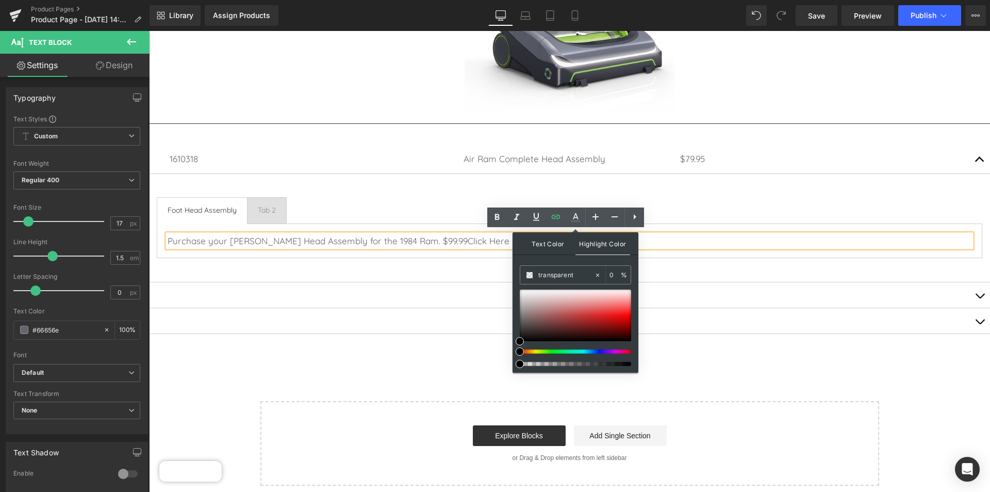
click at [542, 239] on span "Text Color" at bounding box center [548, 243] width 55 height 22
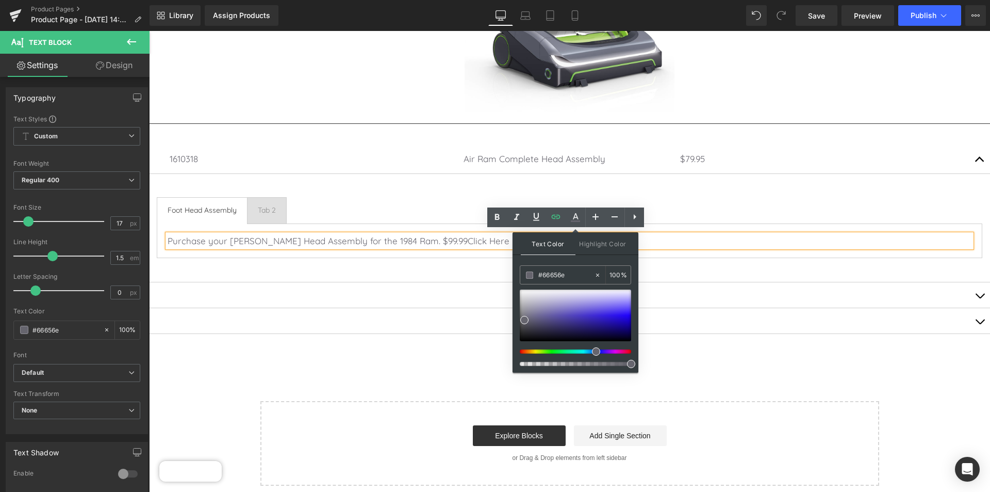
click at [629, 350] on div at bounding box center [575, 351] width 111 height 4
click at [629, 351] on div at bounding box center [575, 351] width 111 height 4
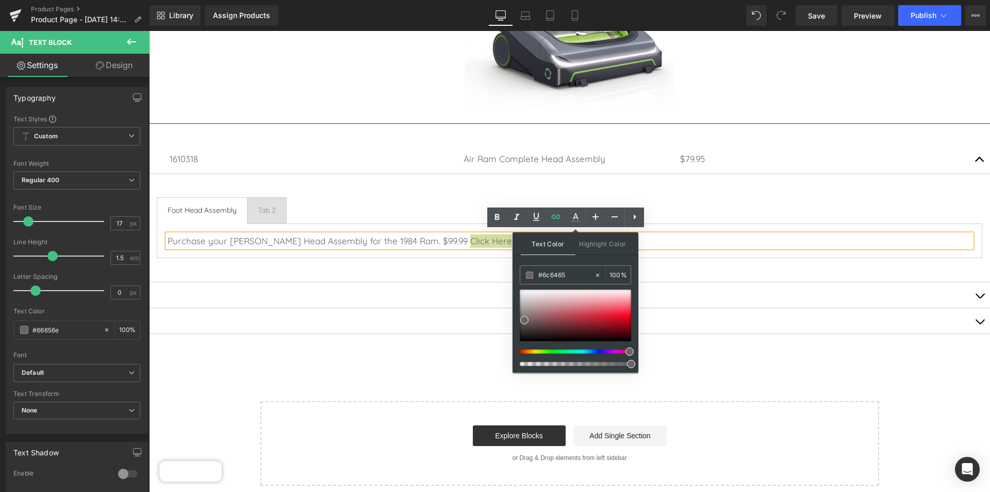
click at [626, 349] on div at bounding box center [571, 351] width 111 height 4
type input "#6c6464"
drag, startPoint x: 780, startPoint y: 380, endPoint x: 646, endPoint y: 346, distance: 138.2
drag, startPoint x: 676, startPoint y: 292, endPoint x: 649, endPoint y: 270, distance: 34.5
click at [676, 291] on div at bounding box center [569, 295] width 841 height 26
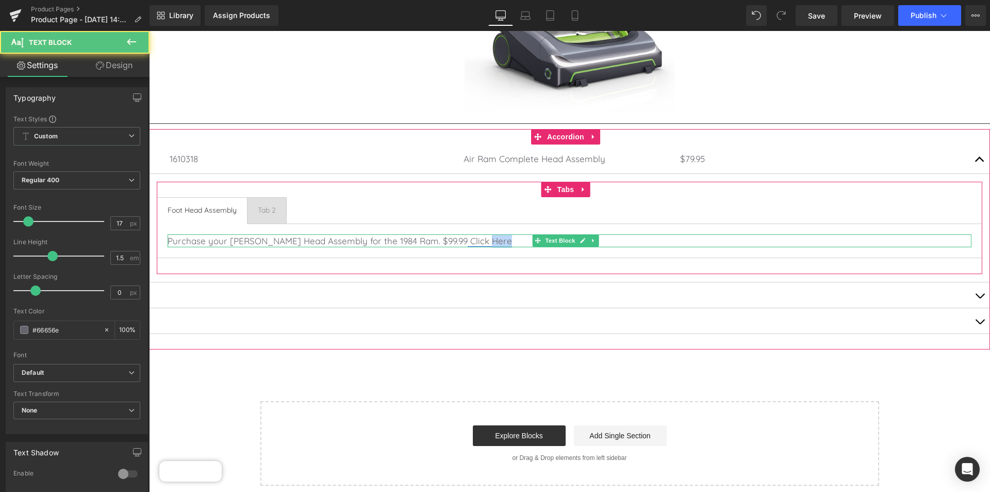
click at [444, 237] on p "Purchase your [PERSON_NAME] Head Assembly for the 1984 Ram. $99.99 Click Here" at bounding box center [570, 240] width 804 height 13
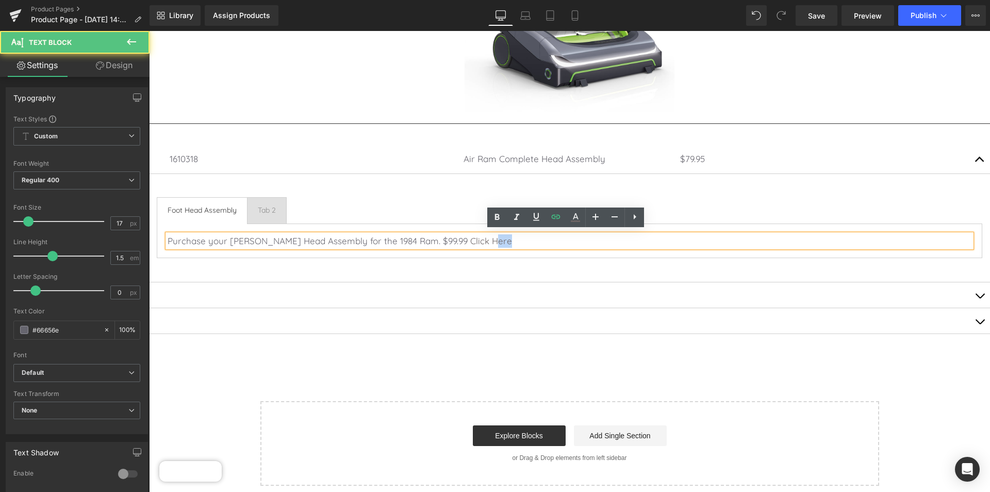
click at [470, 236] on p "Purchase your [PERSON_NAME] Head Assembly for the 1984 Ram. $99.99 Click Here" at bounding box center [570, 240] width 804 height 13
click at [200, 205] on div "Foot Head Assembly" at bounding box center [202, 210] width 69 height 11
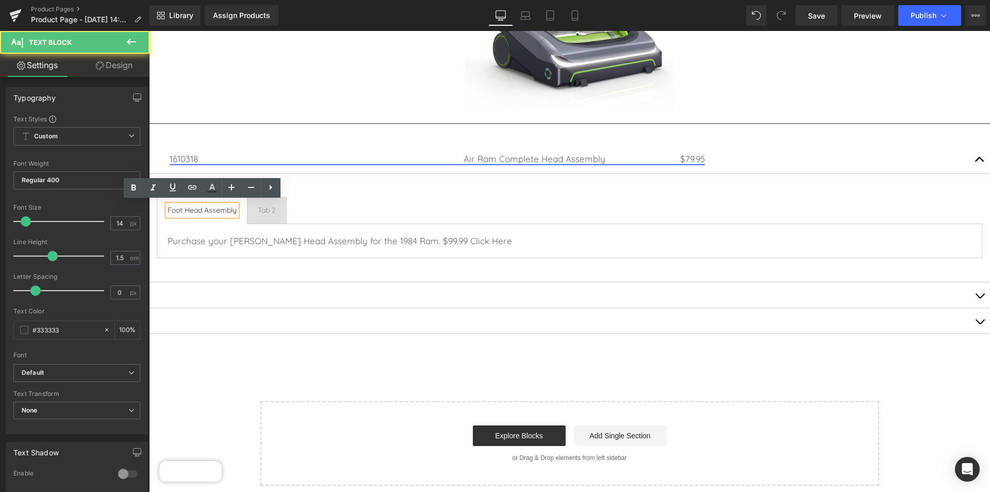
click at [233, 158] on link "1610318 Air Ram Complete Head Assembly $79.95" at bounding box center [437, 158] width 535 height 11
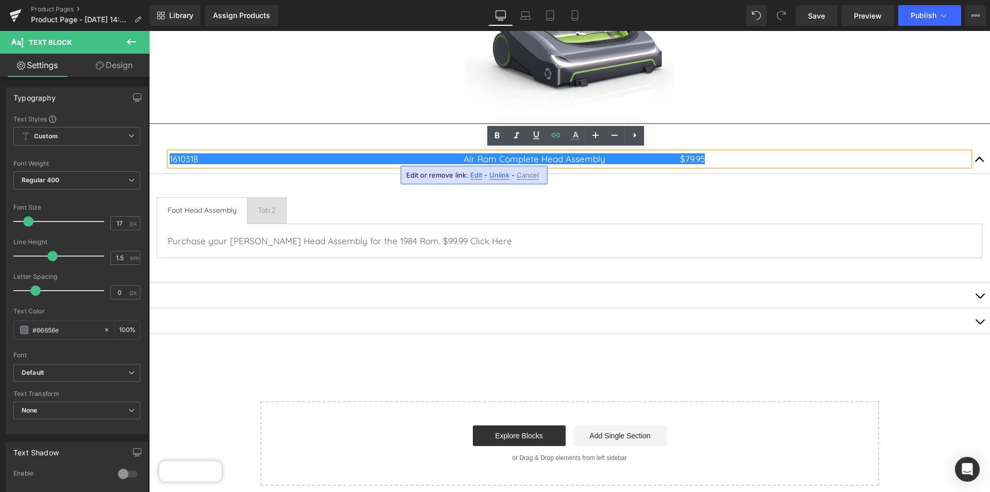
drag, startPoint x: 754, startPoint y: 161, endPoint x: 788, endPoint y: 164, distance: 34.2
click at [774, 166] on div "1610318 Air Ram Complete Head Assembly $79.95 Text Block" at bounding box center [569, 158] width 841 height 29
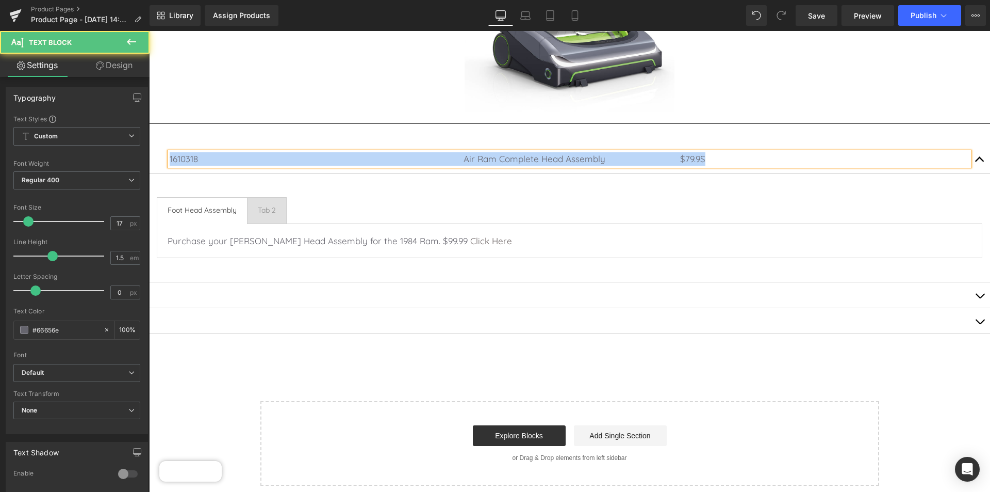
drag, startPoint x: 761, startPoint y: 151, endPoint x: 134, endPoint y: 143, distance: 627.3
click at [149, 143] on html "plus minus cross arrow-left arrow-right arrow-bottom cart dropdown-arrow next p…" at bounding box center [569, 202] width 841 height 1208
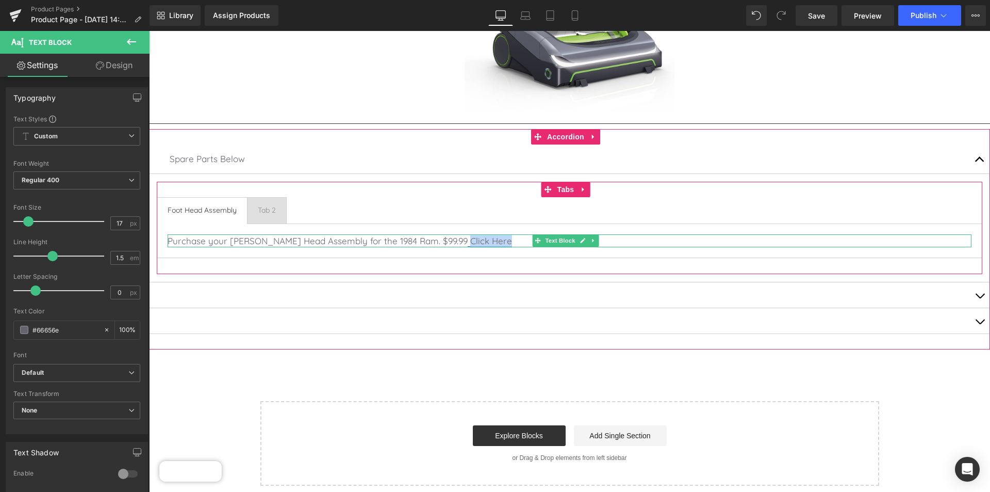
drag, startPoint x: 458, startPoint y: 237, endPoint x: 418, endPoint y: 236, distance: 39.7
click at [470, 236] on span "Click Here" at bounding box center [491, 240] width 42 height 11
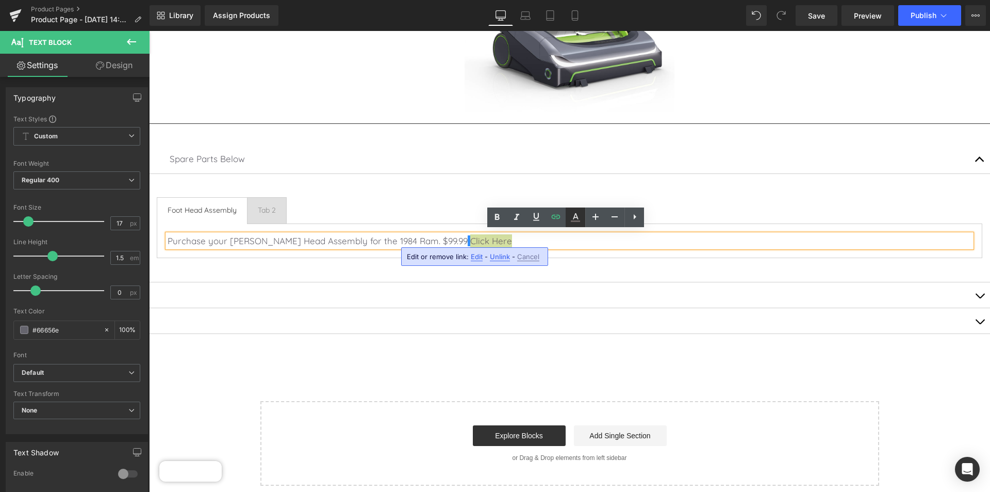
click at [581, 213] on icon at bounding box center [575, 217] width 12 height 12
type input "100"
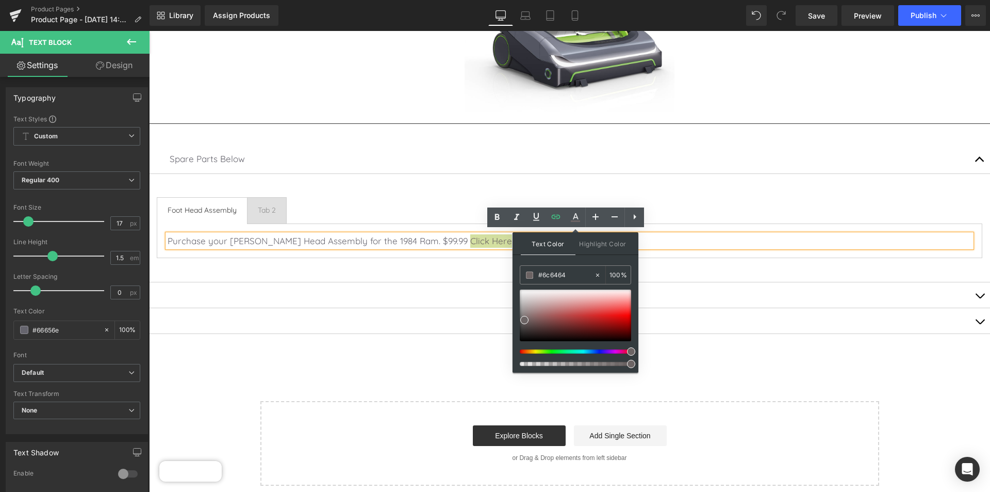
click at [557, 244] on span "Text Color" at bounding box center [548, 243] width 55 height 23
type input "#9c6262"
type input "#d41111"
drag, startPoint x: 524, startPoint y: 318, endPoint x: 615, endPoint y: 316, distance: 90.8
click at [615, 316] on span at bounding box center [615, 318] width 8 height 8
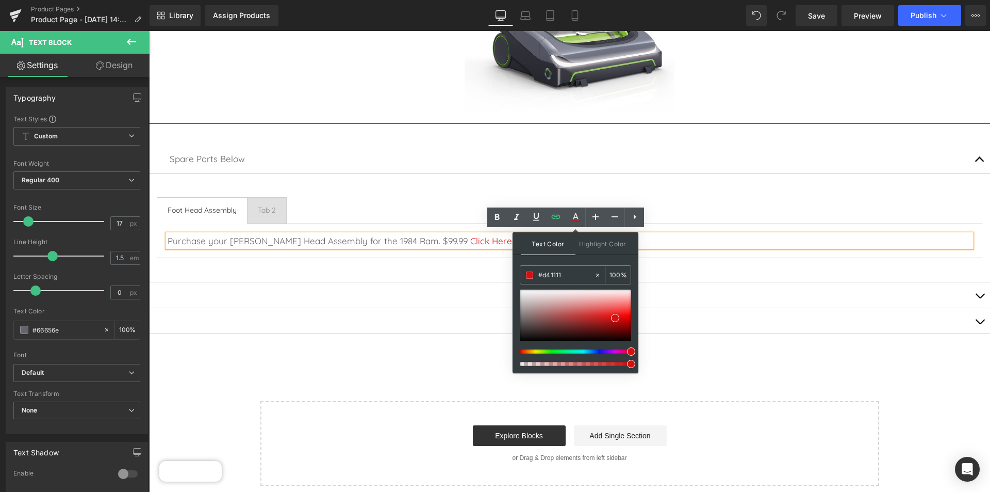
click at [464, 308] on div at bounding box center [569, 321] width 841 height 26
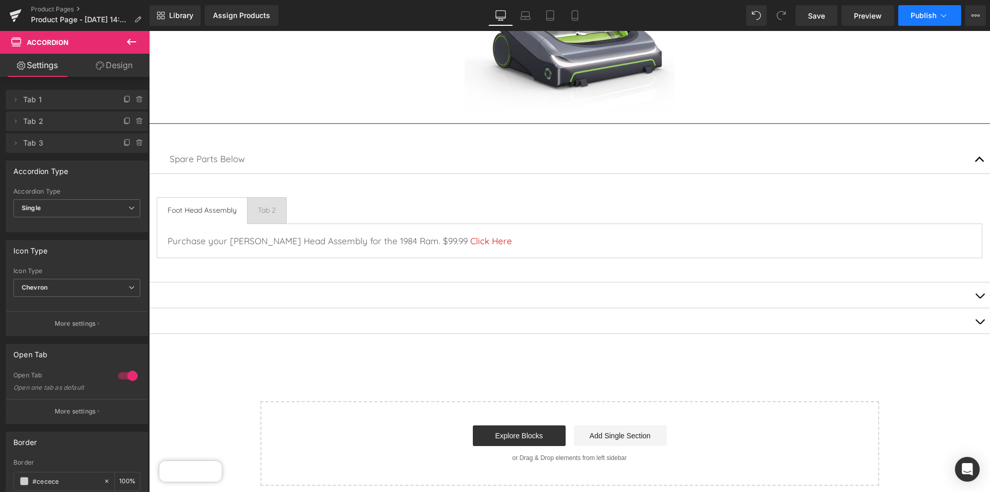
click at [921, 14] on span "Publish" at bounding box center [924, 15] width 26 height 8
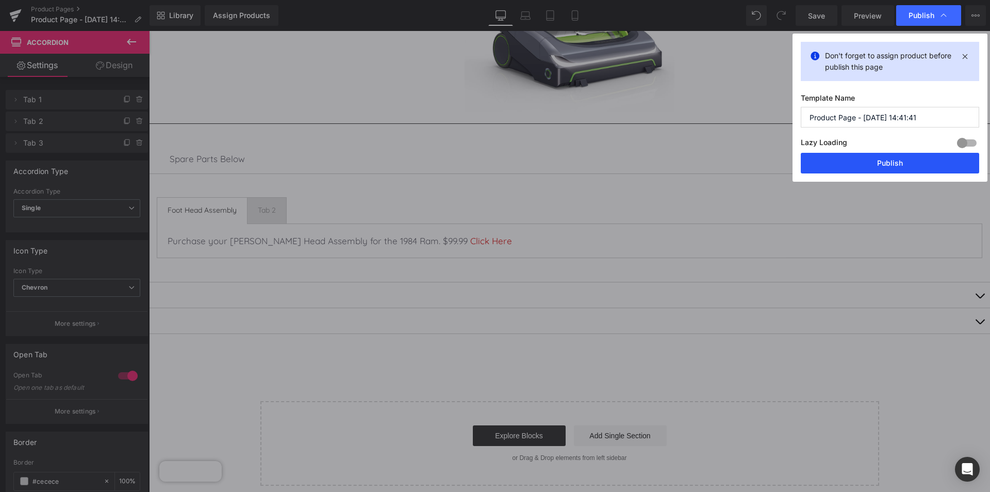
drag, startPoint x: 918, startPoint y: 161, endPoint x: 740, endPoint y: 191, distance: 179.9
click at [918, 161] on button "Publish" at bounding box center [890, 163] width 178 height 21
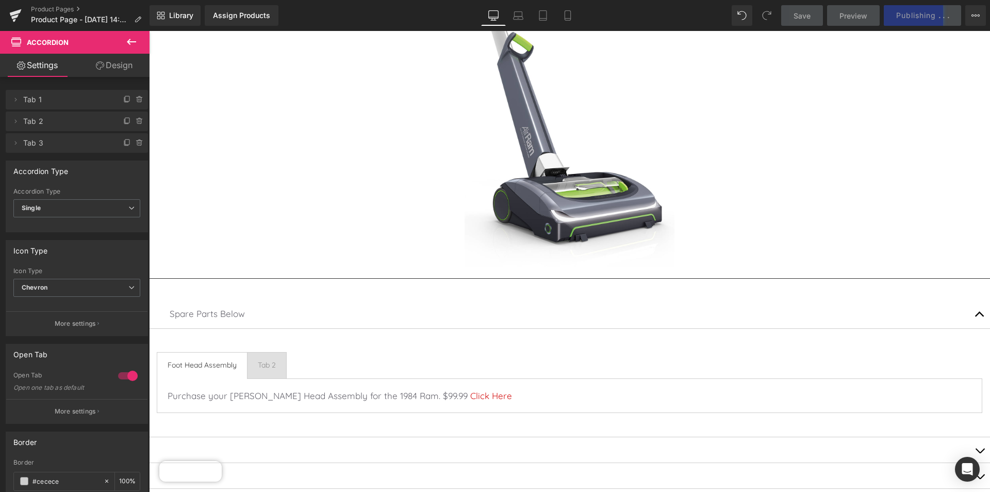
scroll to position [124, 0]
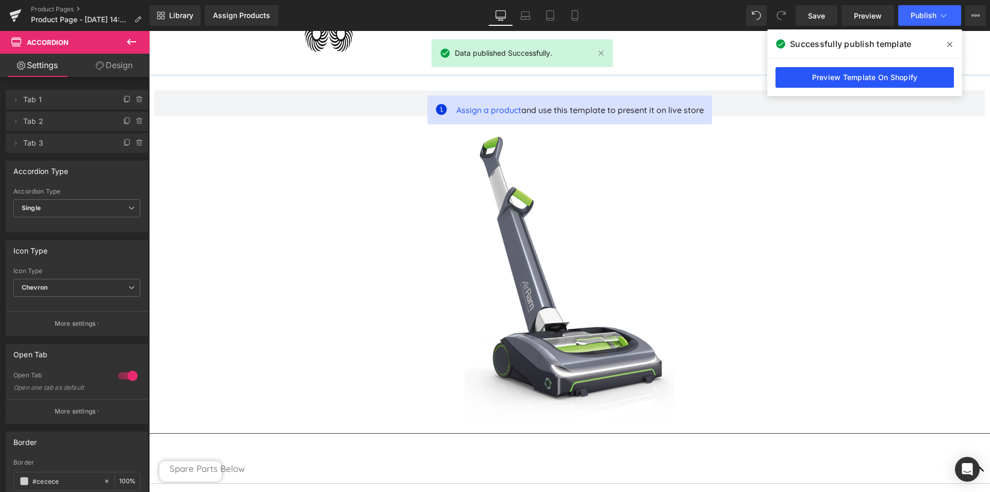
click at [896, 73] on link "Preview Template On Shopify" at bounding box center [865, 77] width 178 height 21
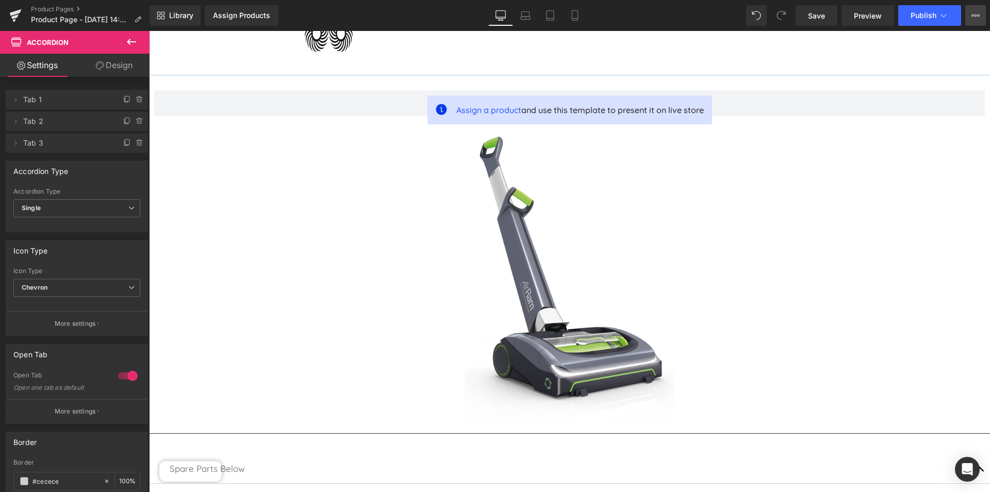
click at [983, 13] on button "View Live Page View with current Template Save Template to Library Schedule Pub…" at bounding box center [976, 15] width 21 height 21
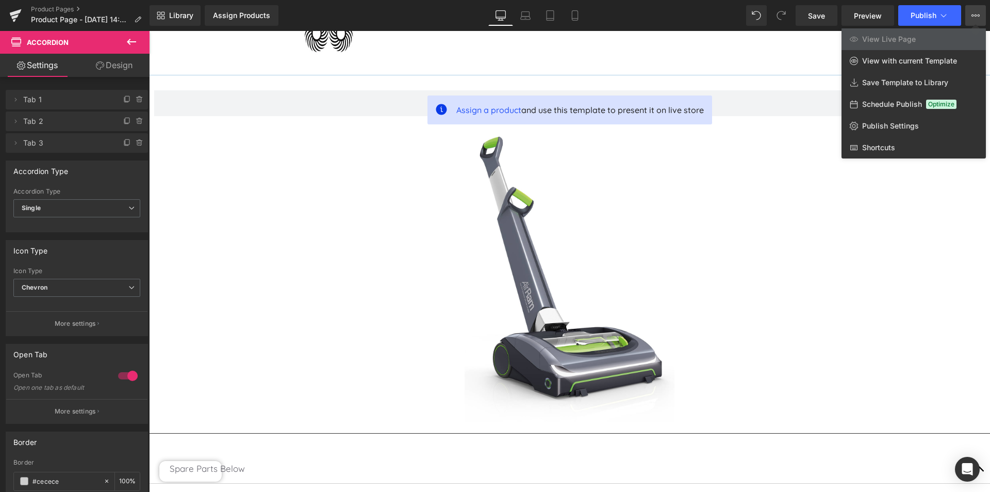
click at [130, 37] on icon at bounding box center [131, 42] width 12 height 12
